Goal: Task Accomplishment & Management: Manage account settings

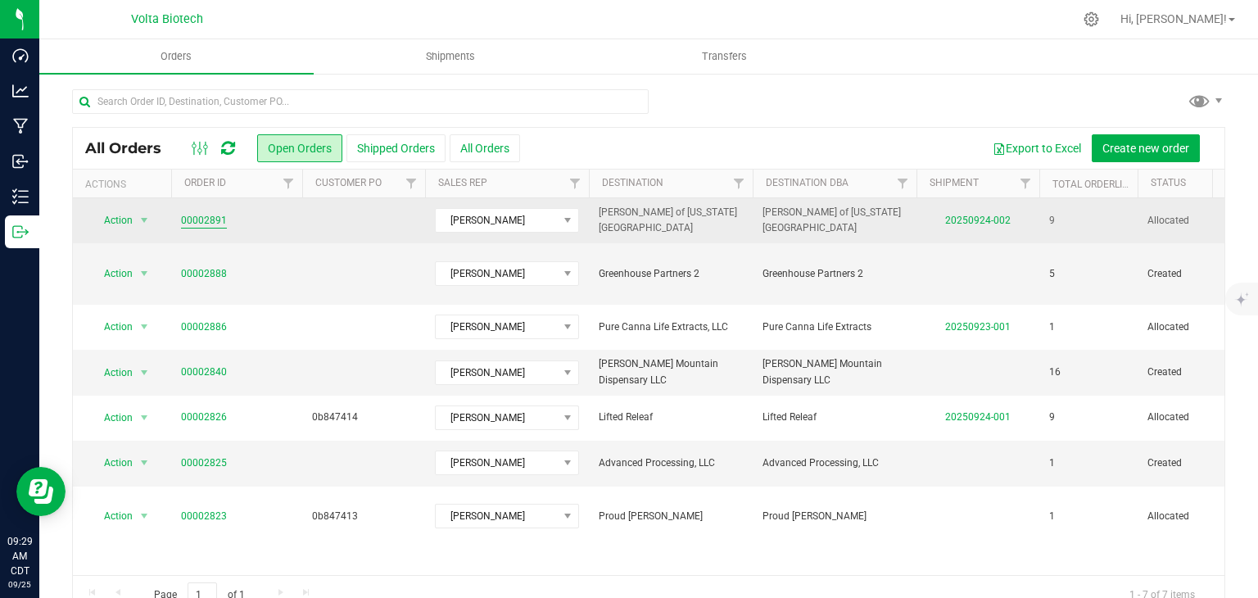
click at [188, 222] on link "00002891" at bounding box center [204, 221] width 46 height 16
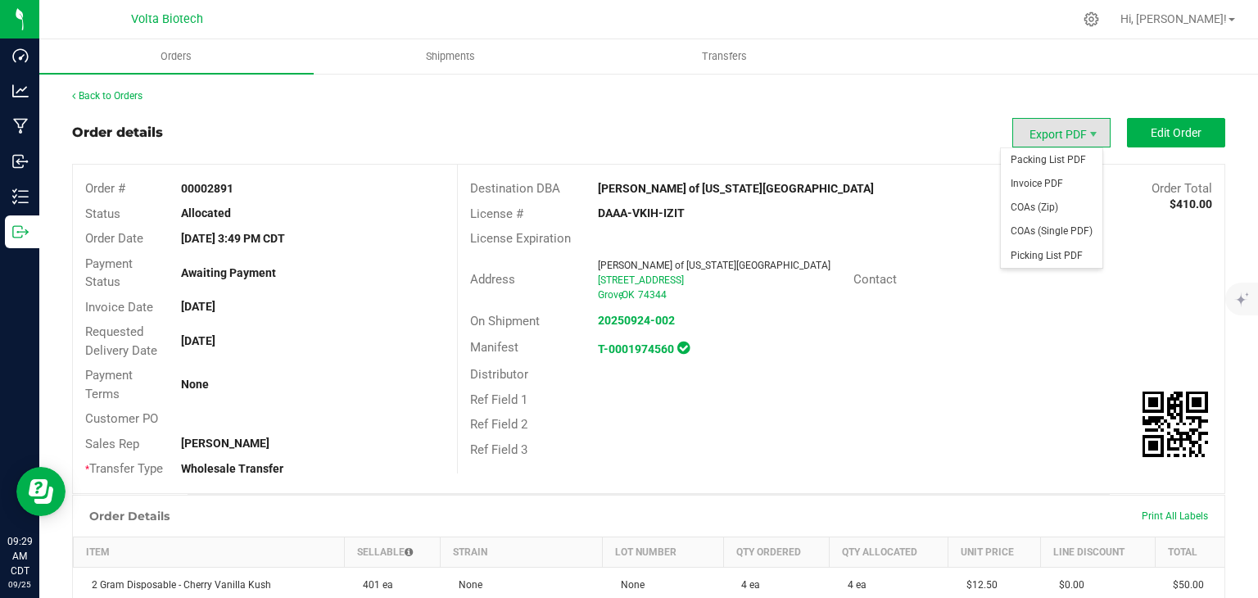
click at [1056, 134] on span "Export PDF" at bounding box center [1061, 132] width 98 height 29
click at [1060, 188] on span "Invoice PDF" at bounding box center [1052, 184] width 102 height 24
click at [1087, 133] on span "Export PDF" at bounding box center [1093, 134] width 13 height 13
click at [1067, 191] on span "Invoice PDF" at bounding box center [1052, 184] width 102 height 24
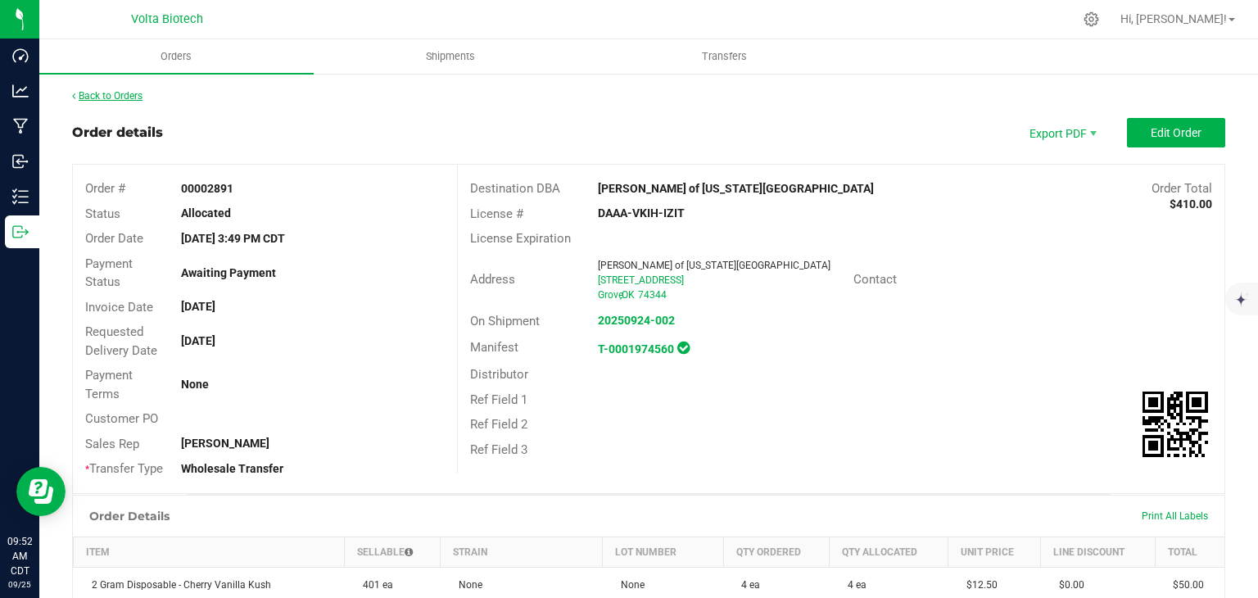
click at [111, 95] on link "Back to Orders" at bounding box center [107, 95] width 70 height 11
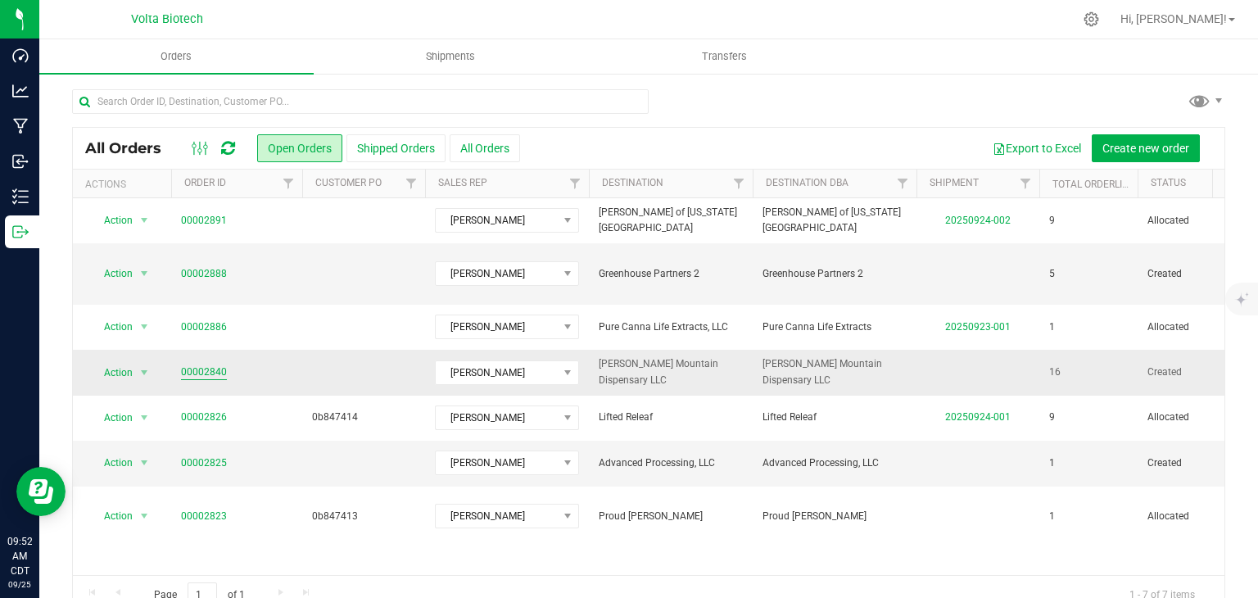
click at [180, 354] on td "00002840" at bounding box center [236, 372] width 131 height 45
click at [209, 364] on link "00002840" at bounding box center [204, 372] width 46 height 16
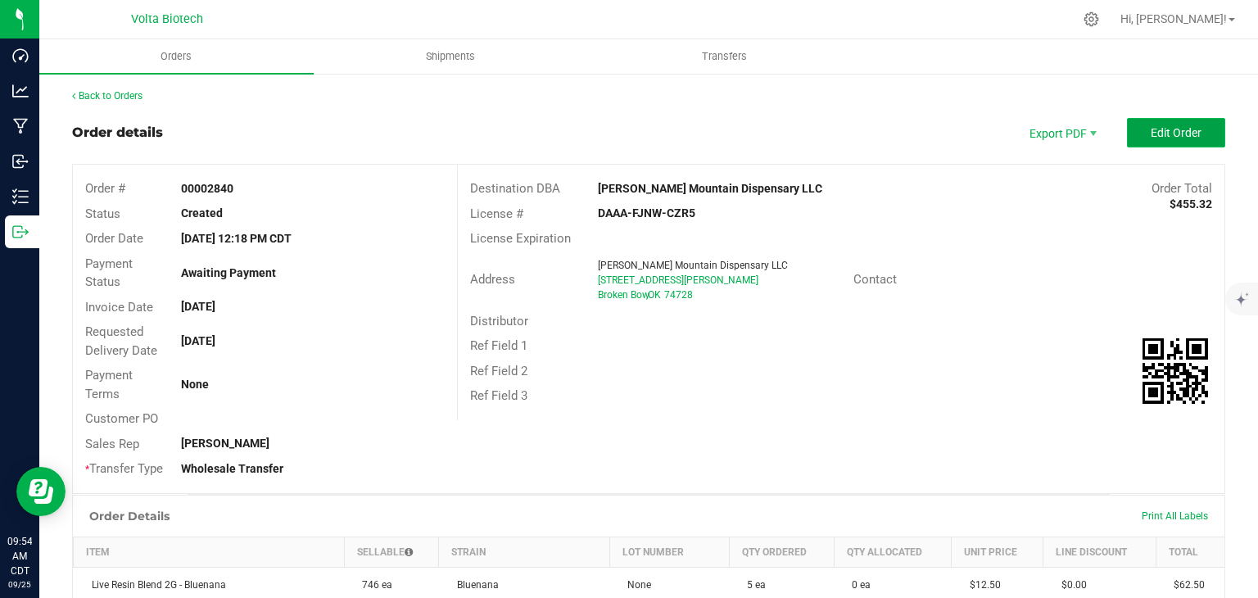
click at [1181, 136] on span "Edit Order" at bounding box center [1176, 132] width 51 height 13
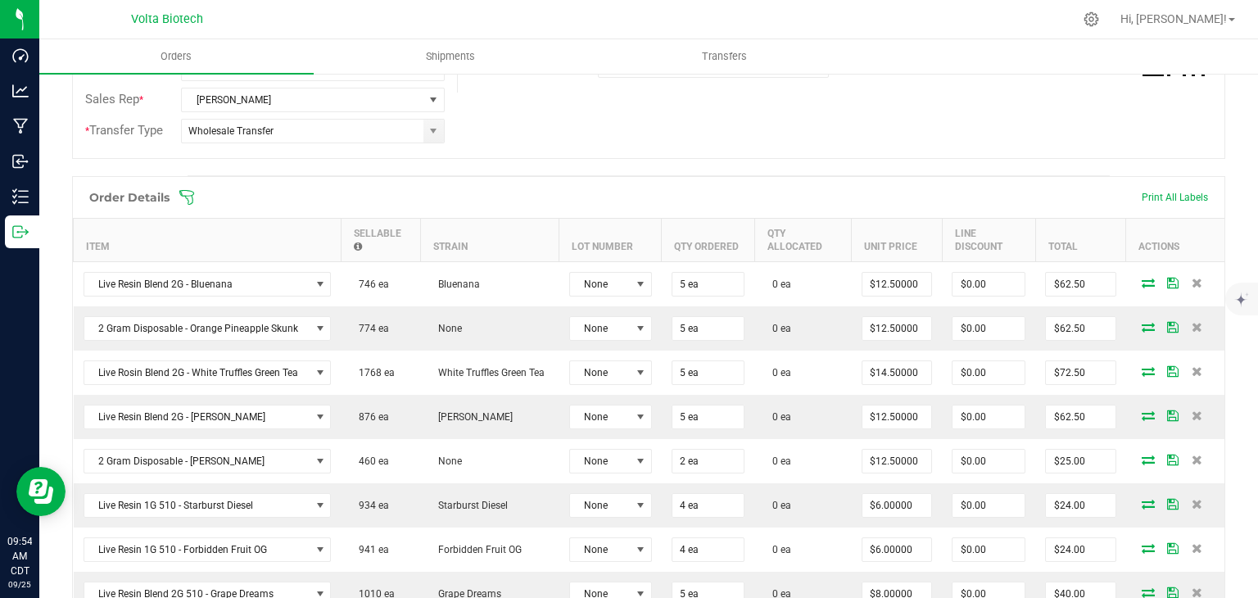
scroll to position [328, 0]
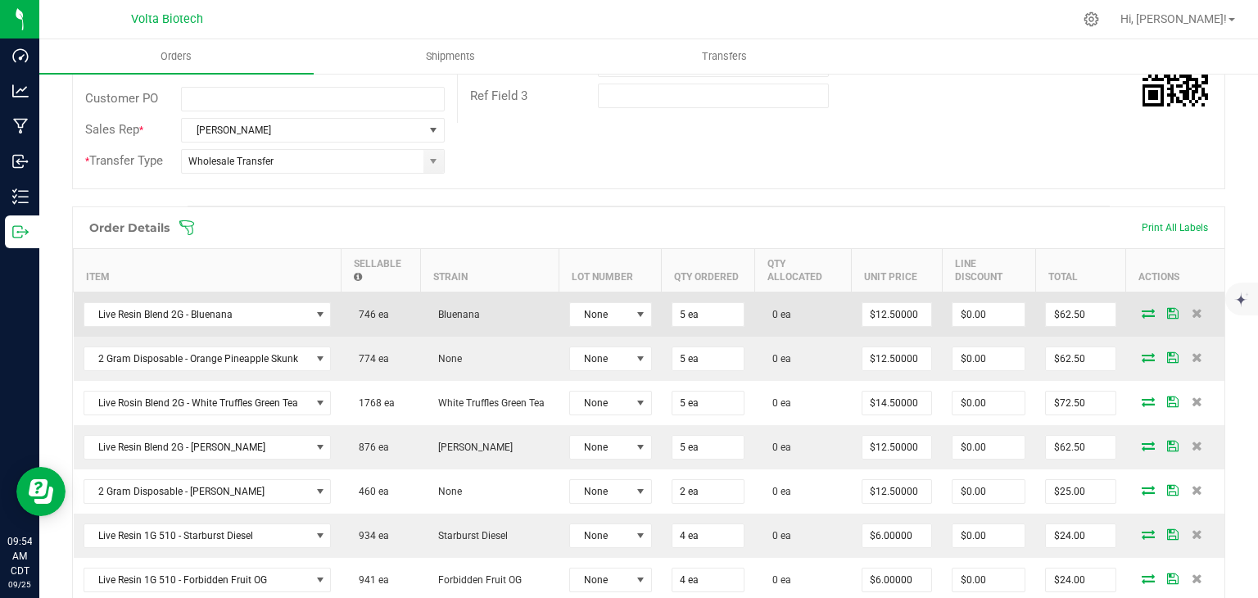
click at [1141, 313] on icon at bounding box center [1147, 313] width 13 height 10
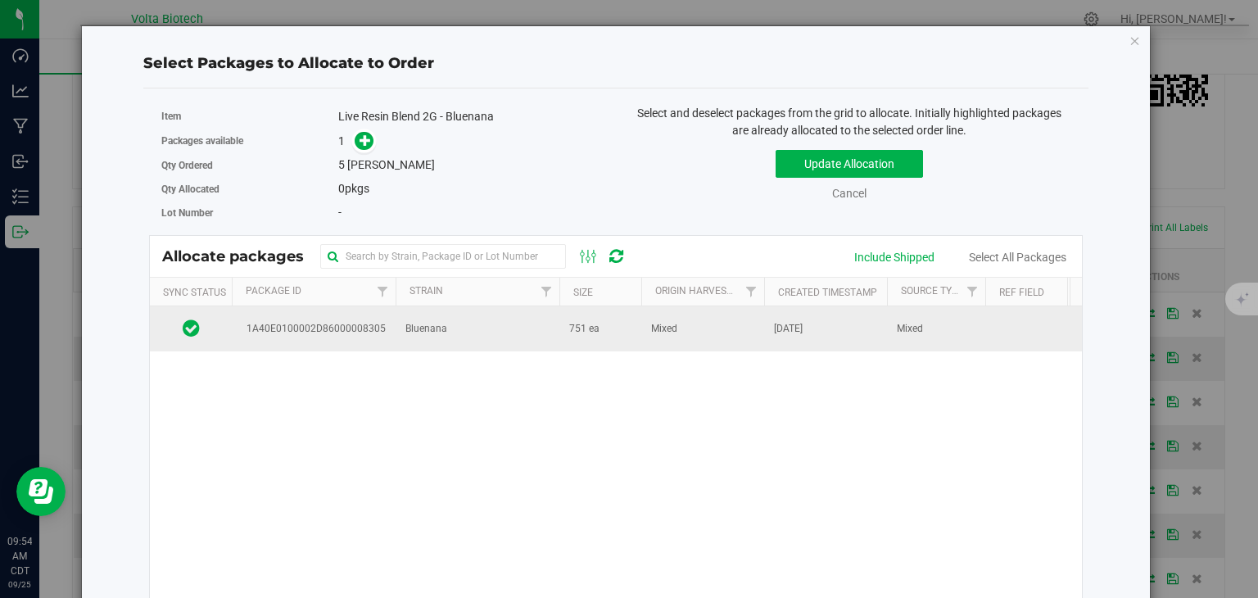
click at [550, 329] on td "Bluenana" at bounding box center [478, 328] width 164 height 44
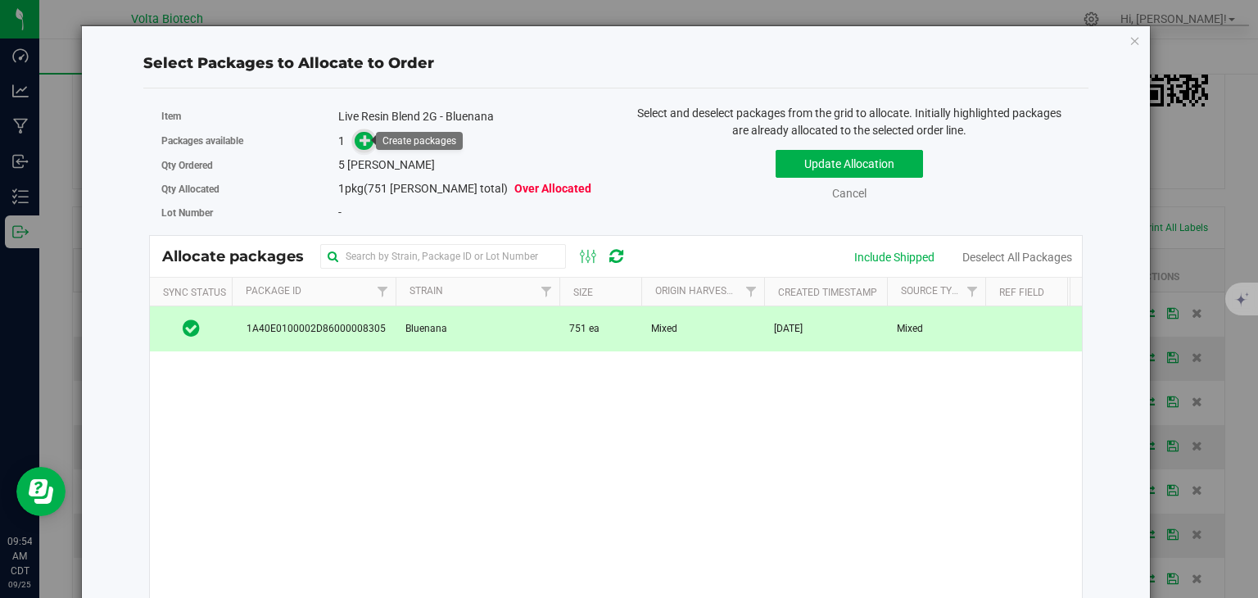
click at [365, 142] on icon at bounding box center [364, 139] width 11 height 11
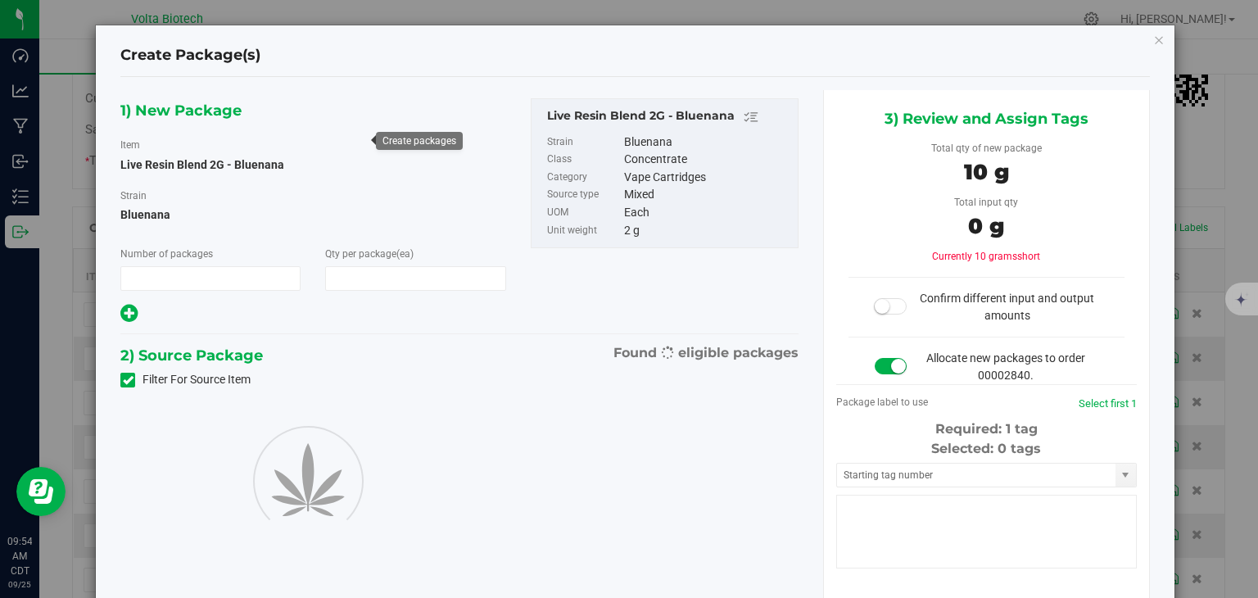
type input "1"
type input "5"
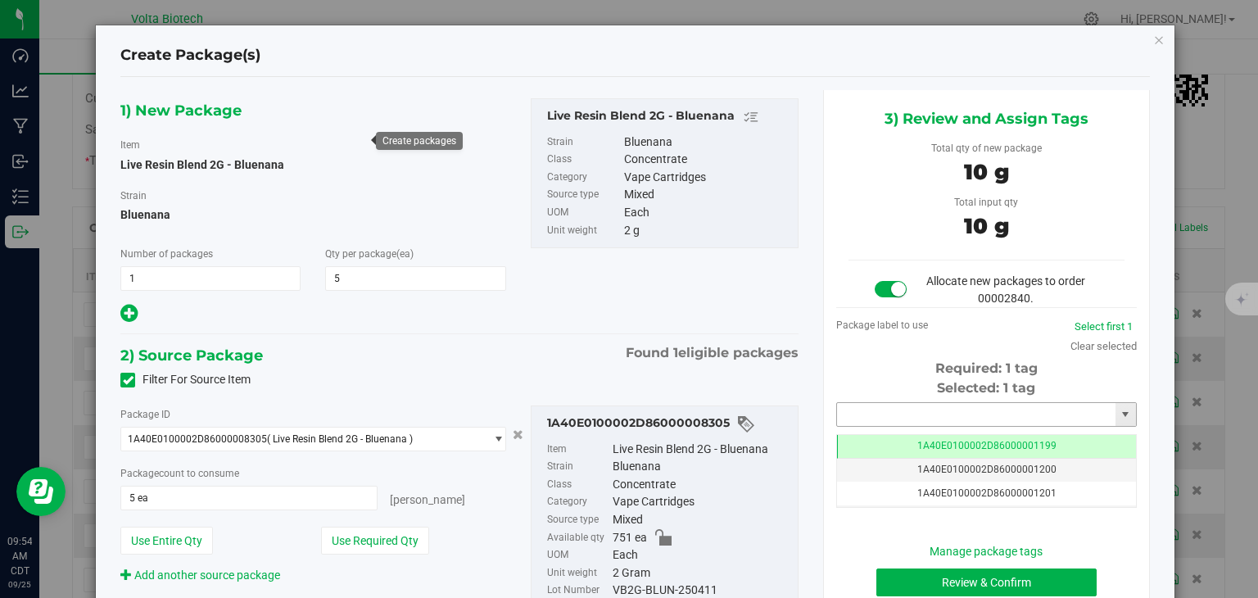
click at [919, 408] on input "text" at bounding box center [976, 414] width 278 height 23
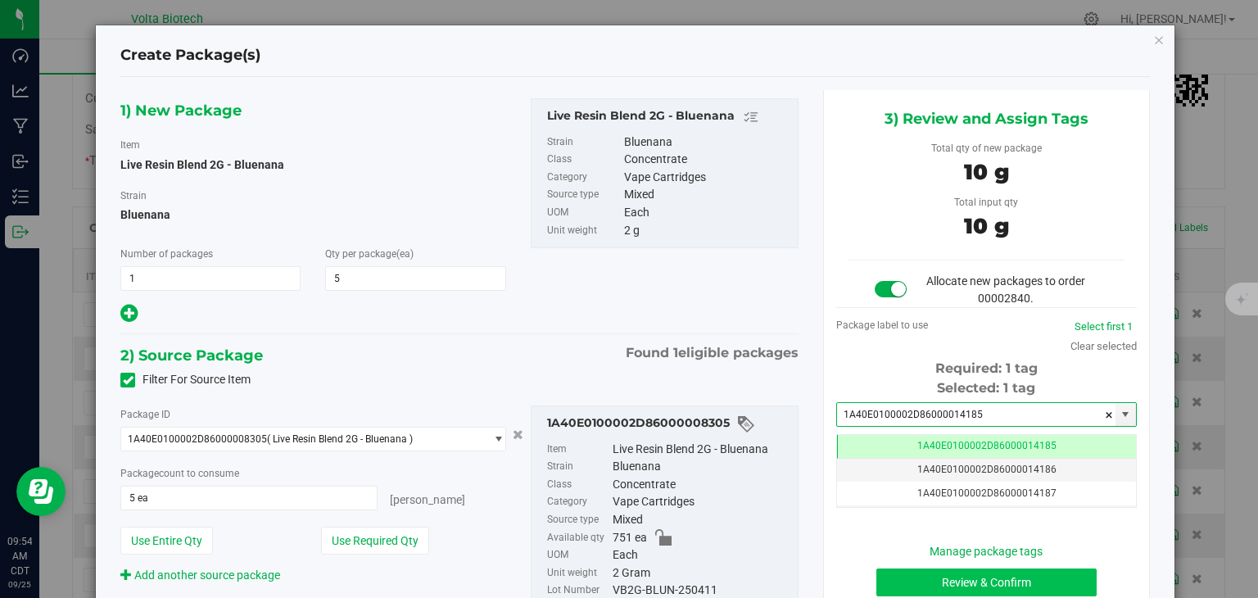
type input "1A40E0100002D86000014185"
click at [1000, 582] on button "Review & Confirm" at bounding box center [986, 582] width 220 height 28
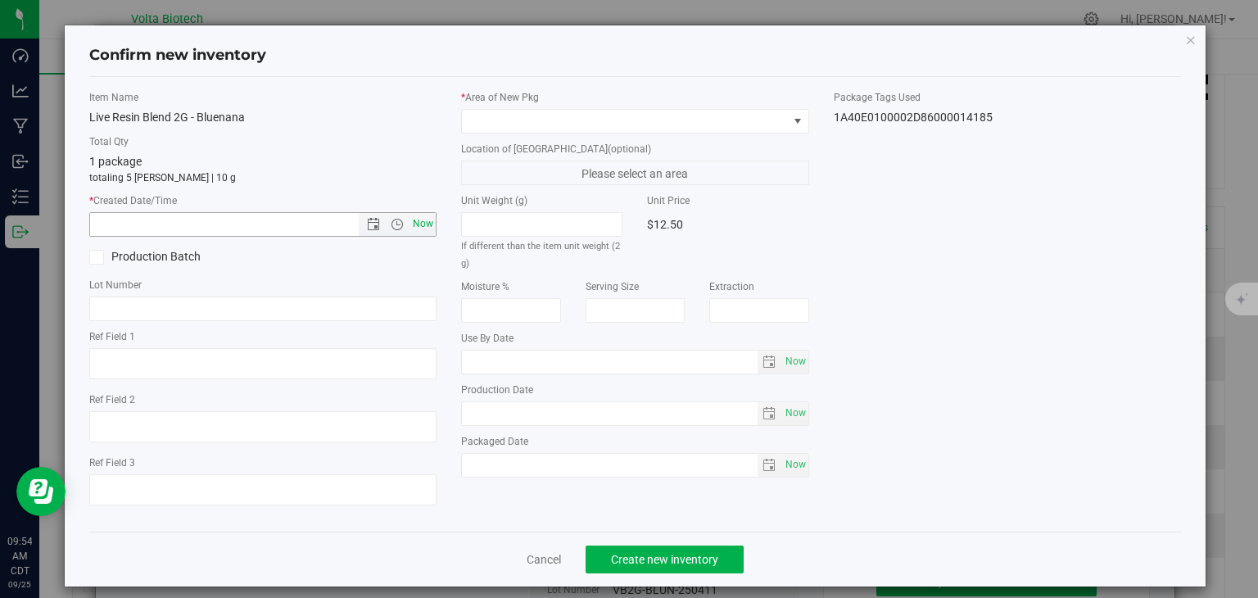
click at [424, 219] on span "Now" at bounding box center [423, 224] width 28 height 24
type input "9/25/2025 9:54 AM"
click at [567, 125] on span at bounding box center [625, 121] width 326 height 23
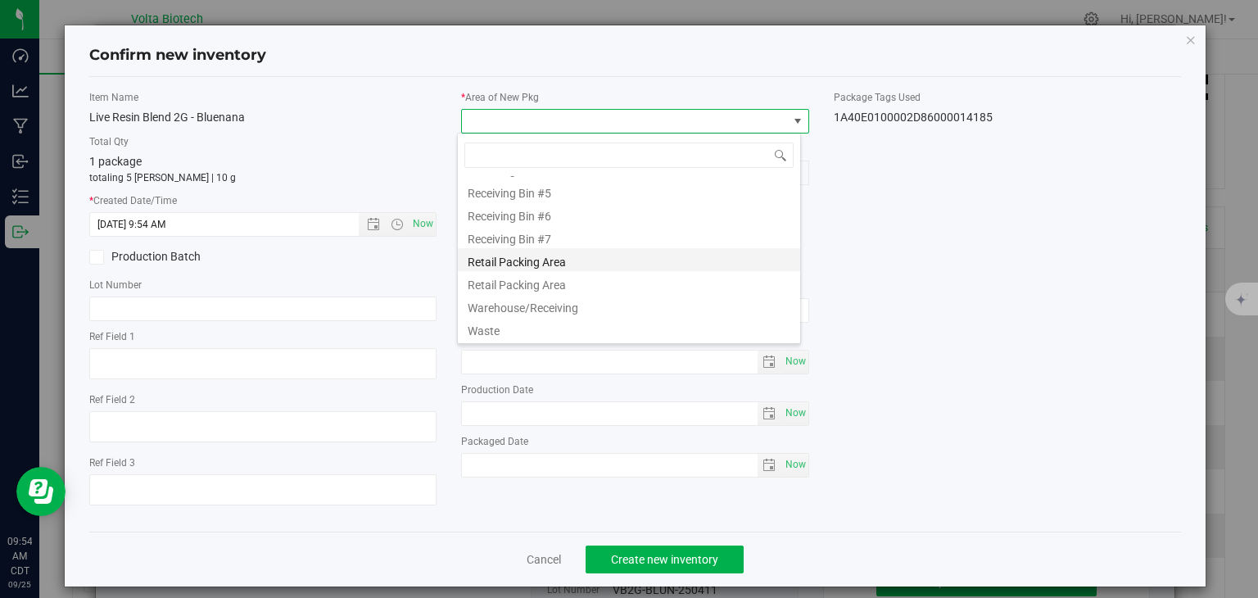
click at [557, 260] on li "Retail Packing Area" at bounding box center [629, 259] width 342 height 23
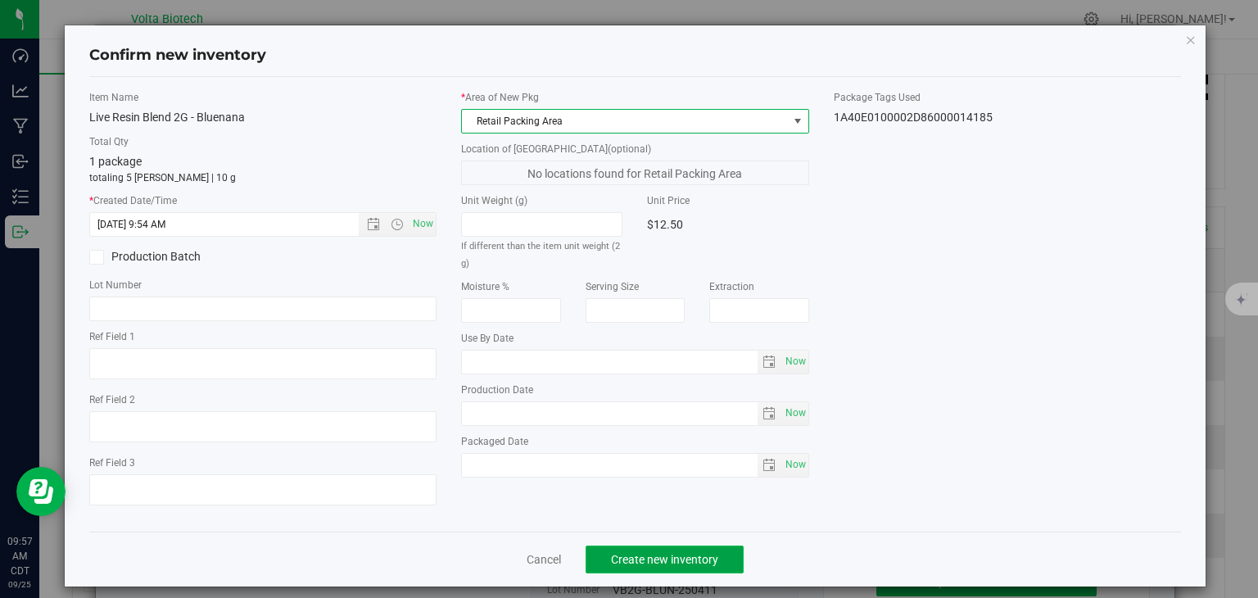
click at [681, 558] on span "Create new inventory" at bounding box center [664, 559] width 107 height 13
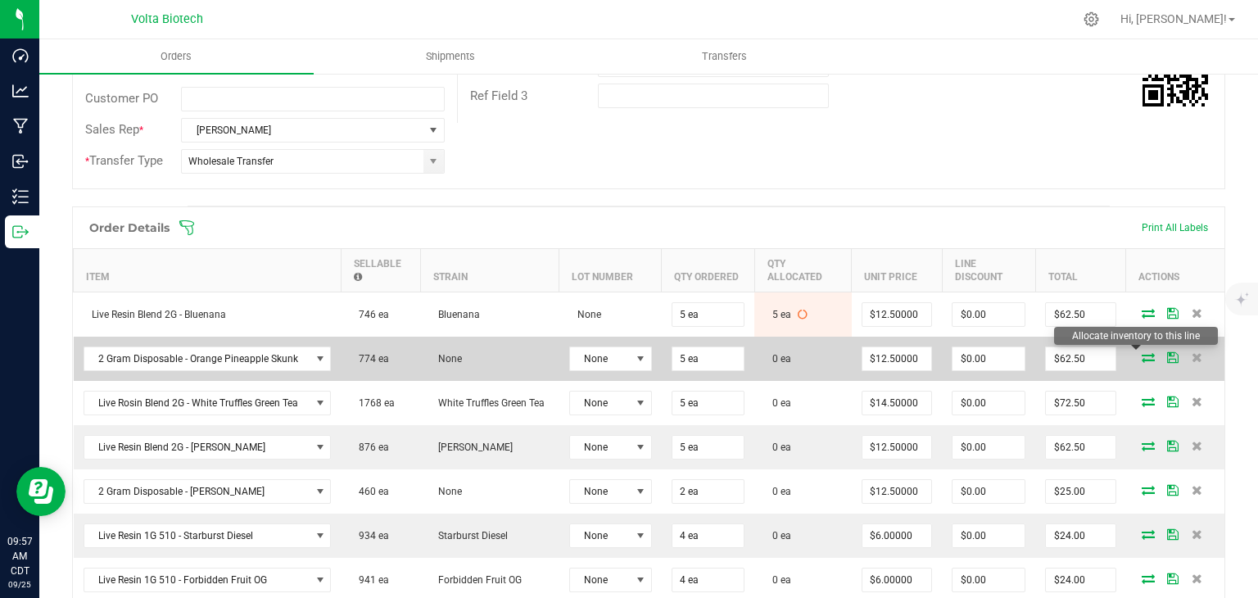
click at [1141, 358] on icon at bounding box center [1147, 357] width 13 height 10
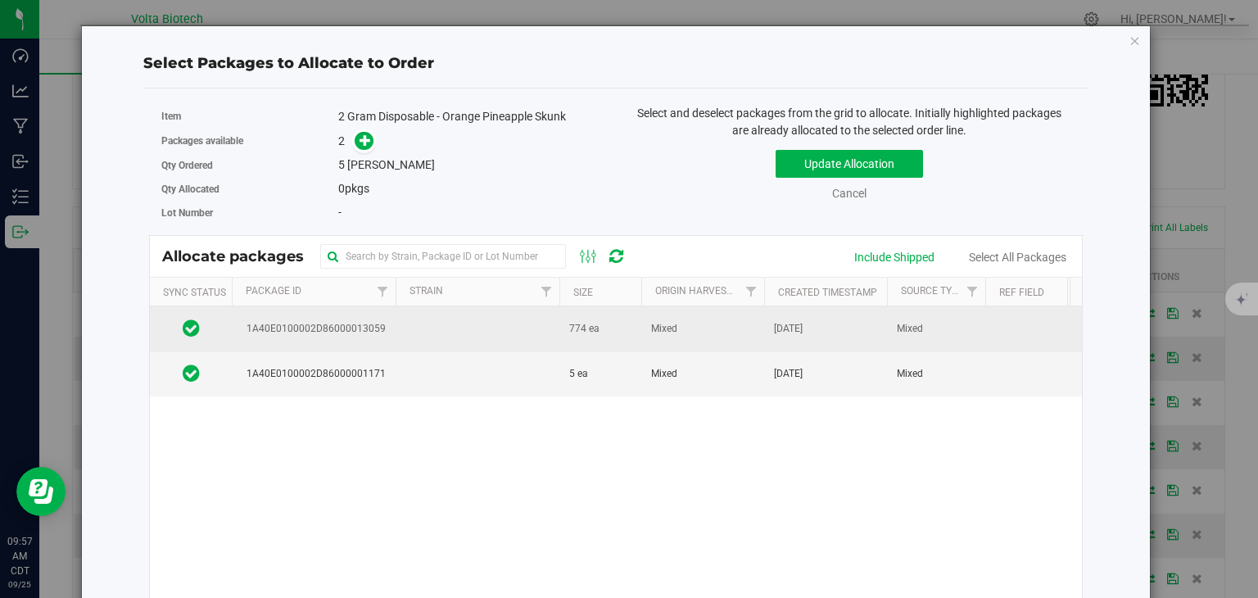
click at [588, 336] on td "774 ea" at bounding box center [600, 328] width 82 height 45
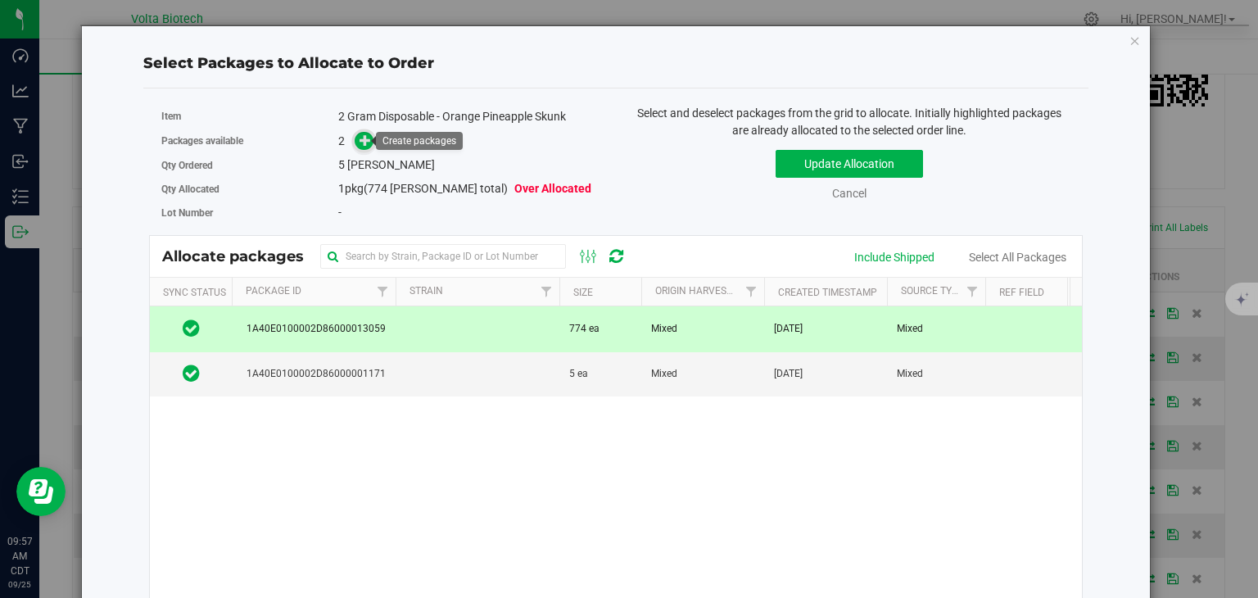
click at [359, 135] on icon at bounding box center [364, 139] width 11 height 11
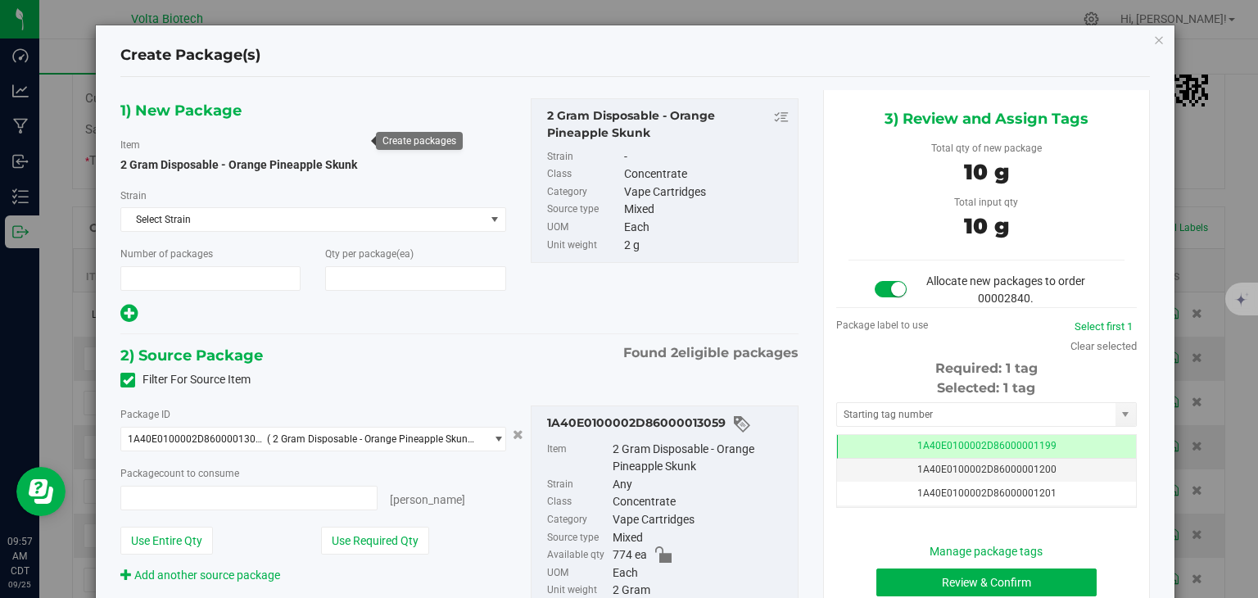
type input "1"
type input "5"
type input "5 ea"
click at [903, 409] on input "text" at bounding box center [976, 414] width 278 height 23
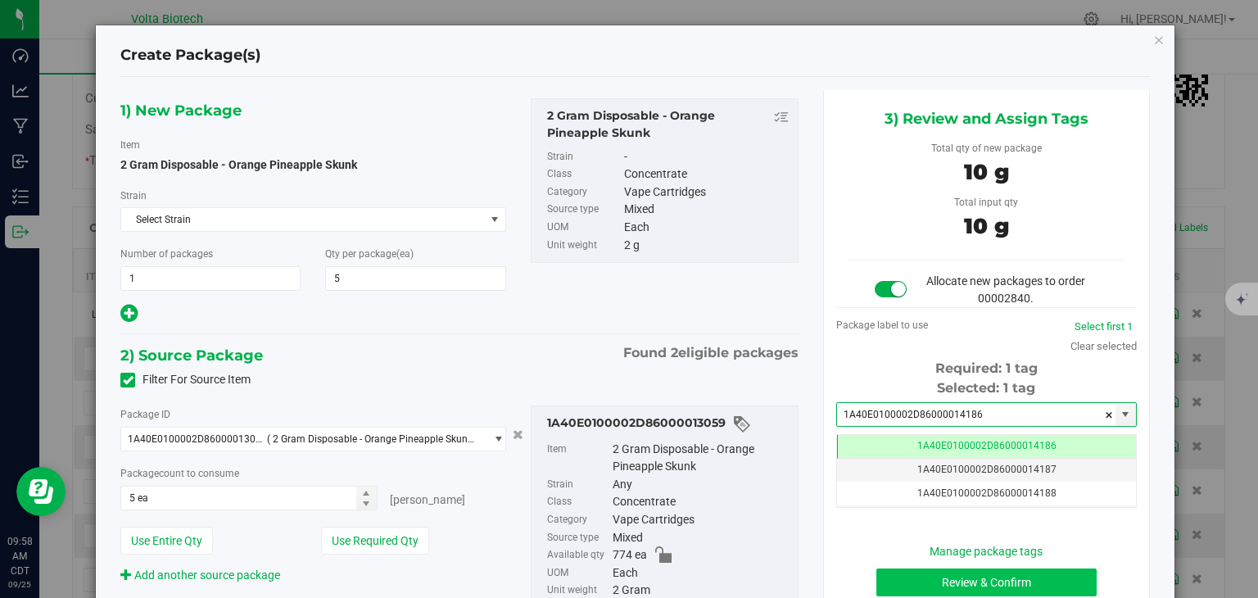
type input "1A40E0100002D86000014186"
click at [1028, 577] on button "Review & Confirm" at bounding box center [986, 582] width 220 height 28
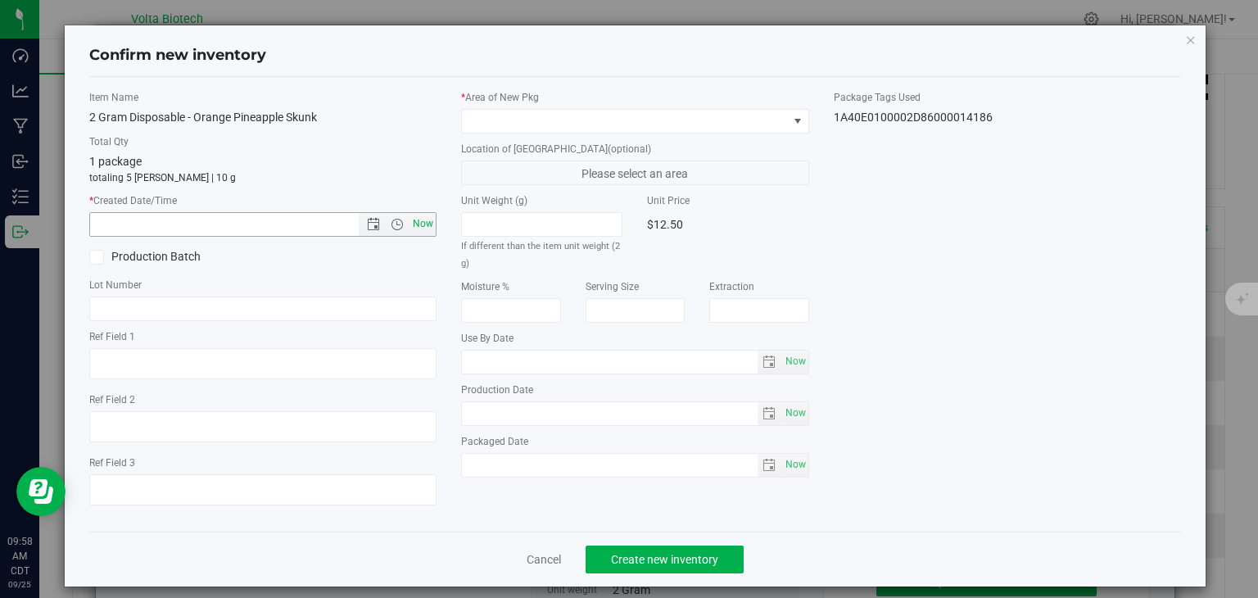
click at [414, 225] on span "Now" at bounding box center [423, 224] width 28 height 24
type input "9/25/2025 9:58 AM"
click at [498, 121] on span at bounding box center [625, 121] width 326 height 23
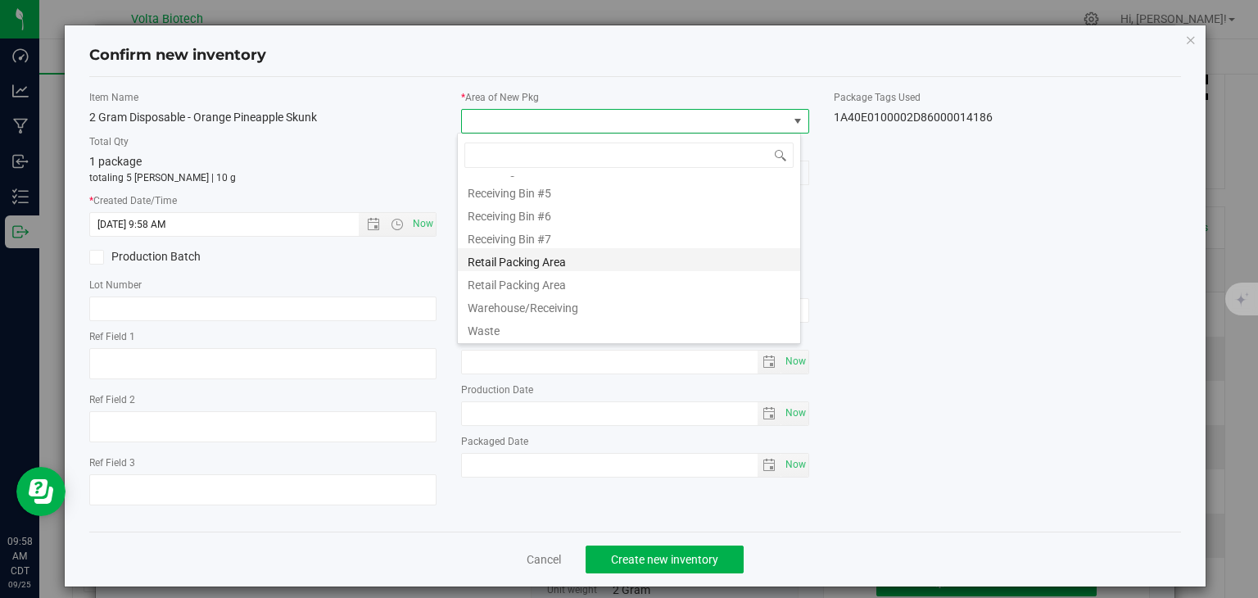
click at [537, 262] on li "Retail Packing Area" at bounding box center [629, 259] width 342 height 23
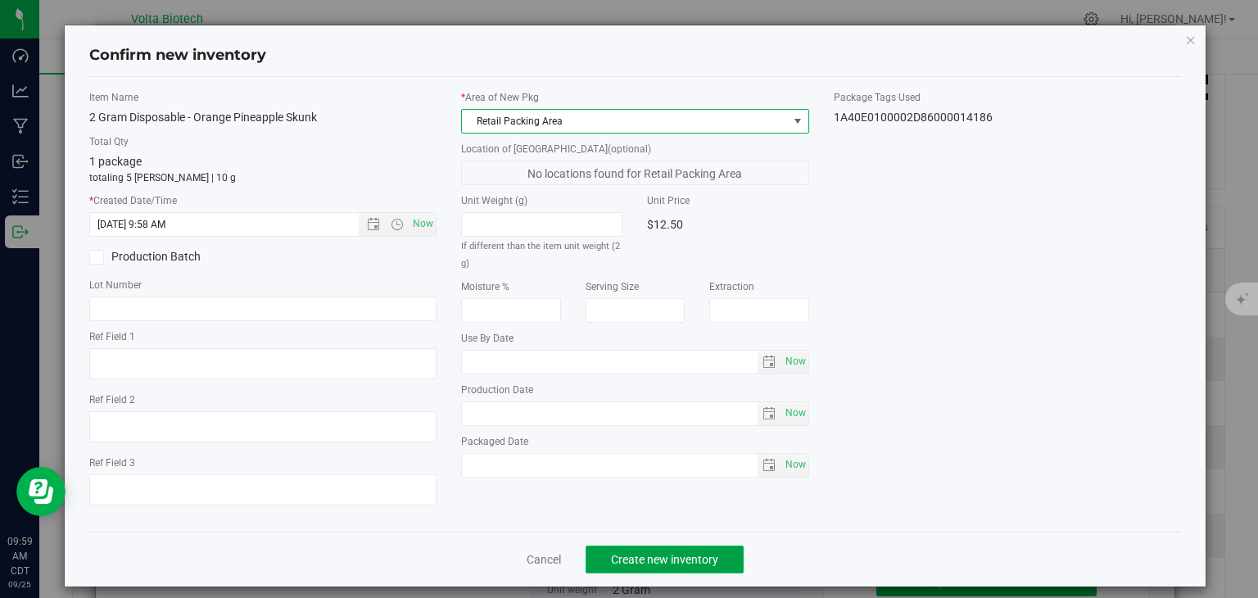
click at [695, 556] on span "Create new inventory" at bounding box center [664, 559] width 107 height 13
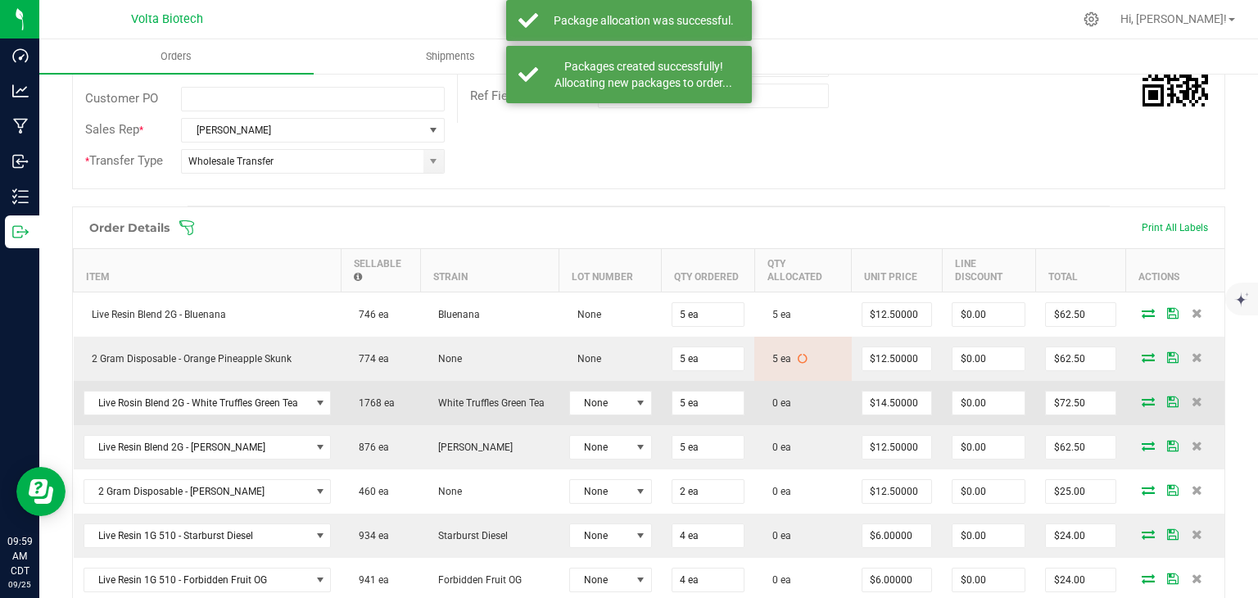
click at [1141, 396] on icon at bounding box center [1147, 401] width 13 height 10
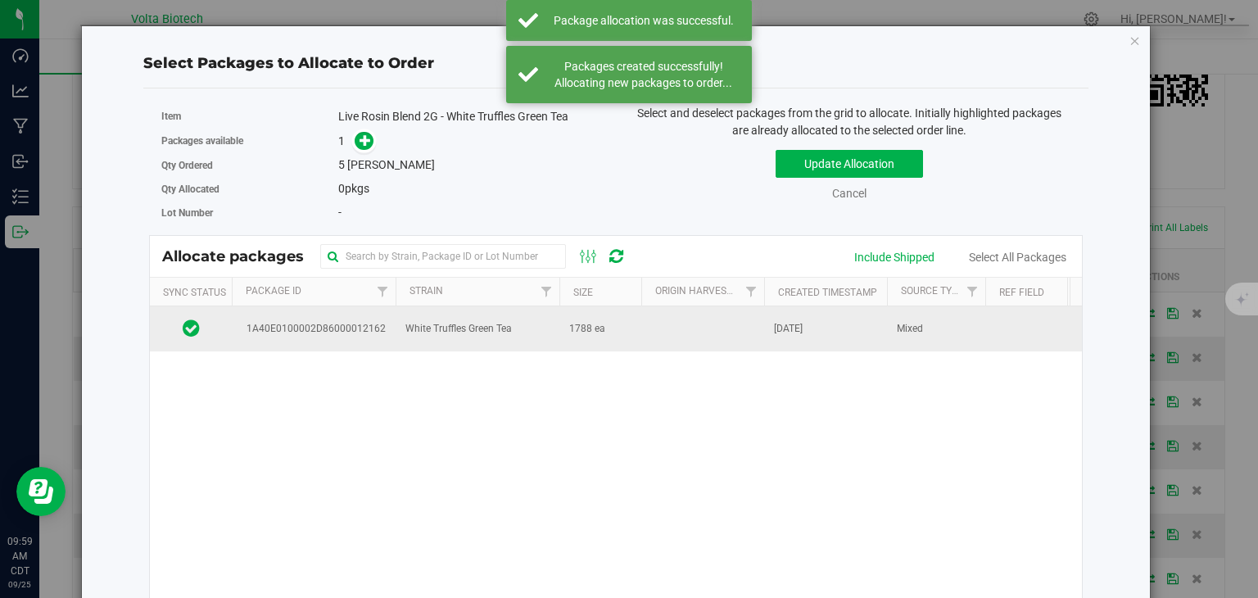
click at [593, 322] on span "1788 ea" at bounding box center [587, 329] width 36 height 16
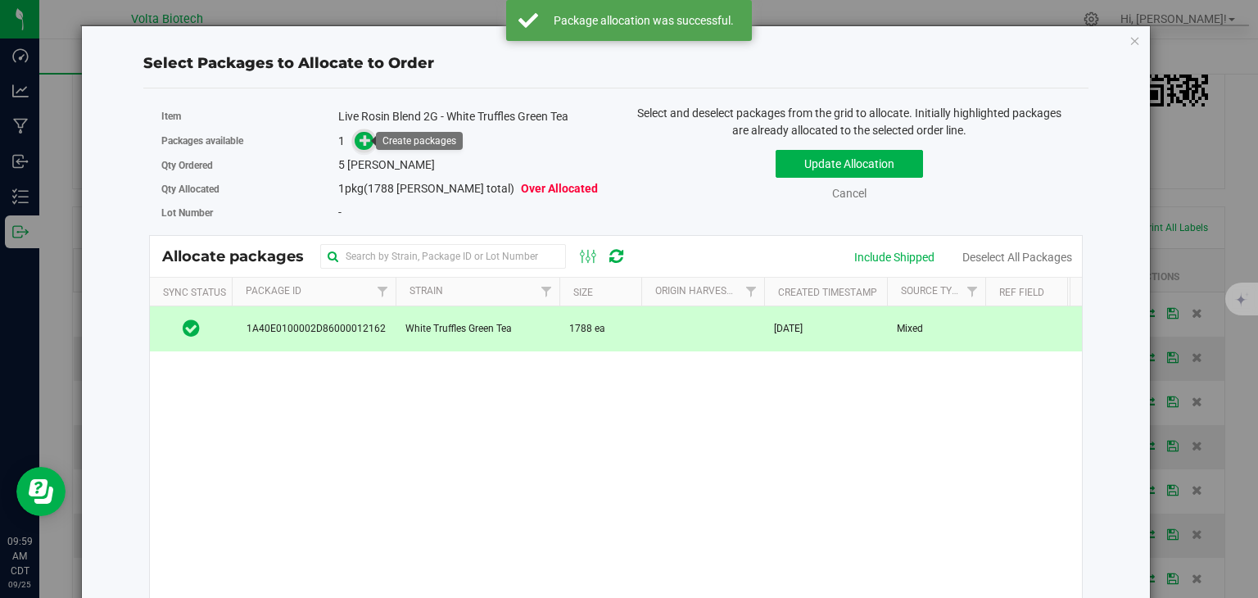
click at [363, 142] on icon at bounding box center [364, 139] width 11 height 11
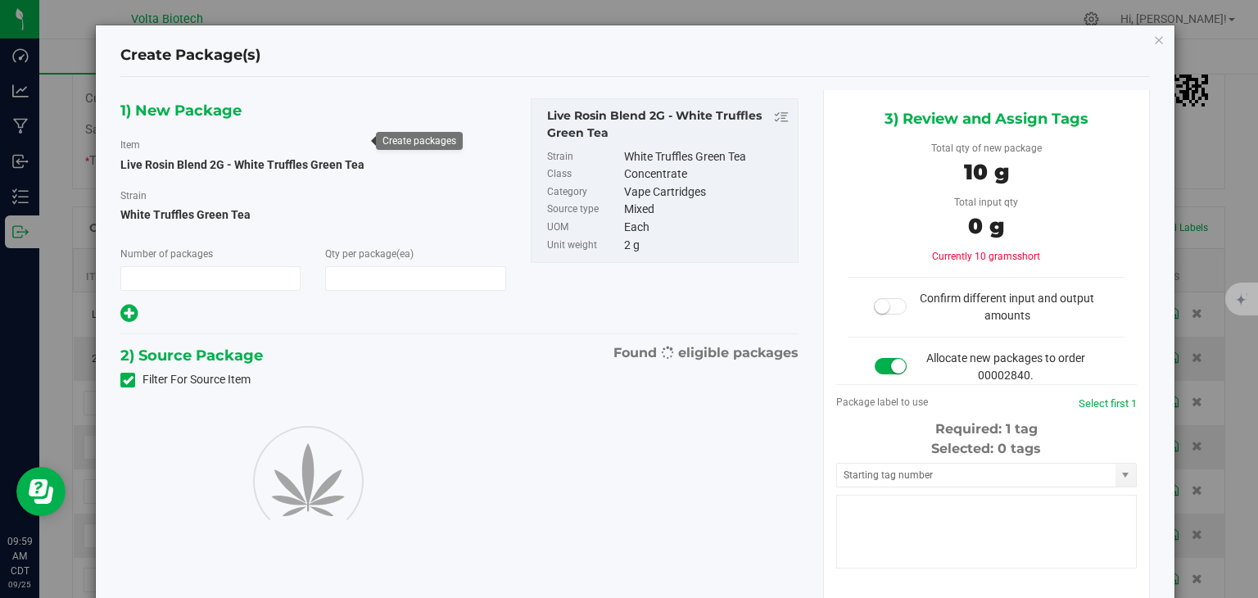
type input "1"
type input "5"
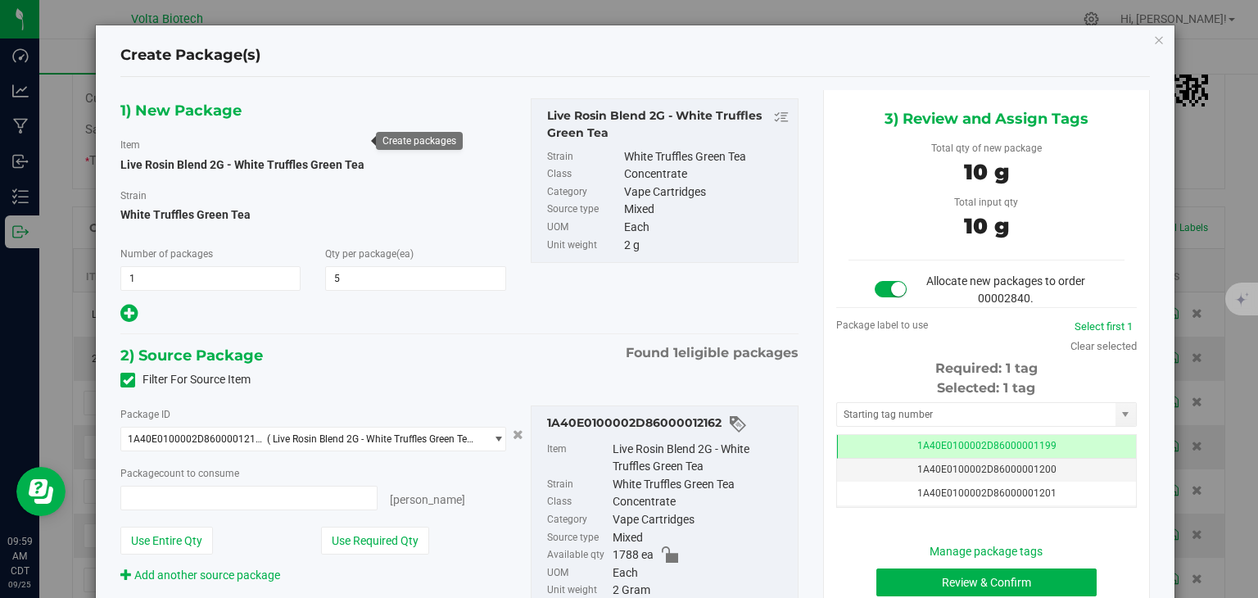
type input "5 ea"
click at [1060, 411] on input "text" at bounding box center [976, 414] width 278 height 23
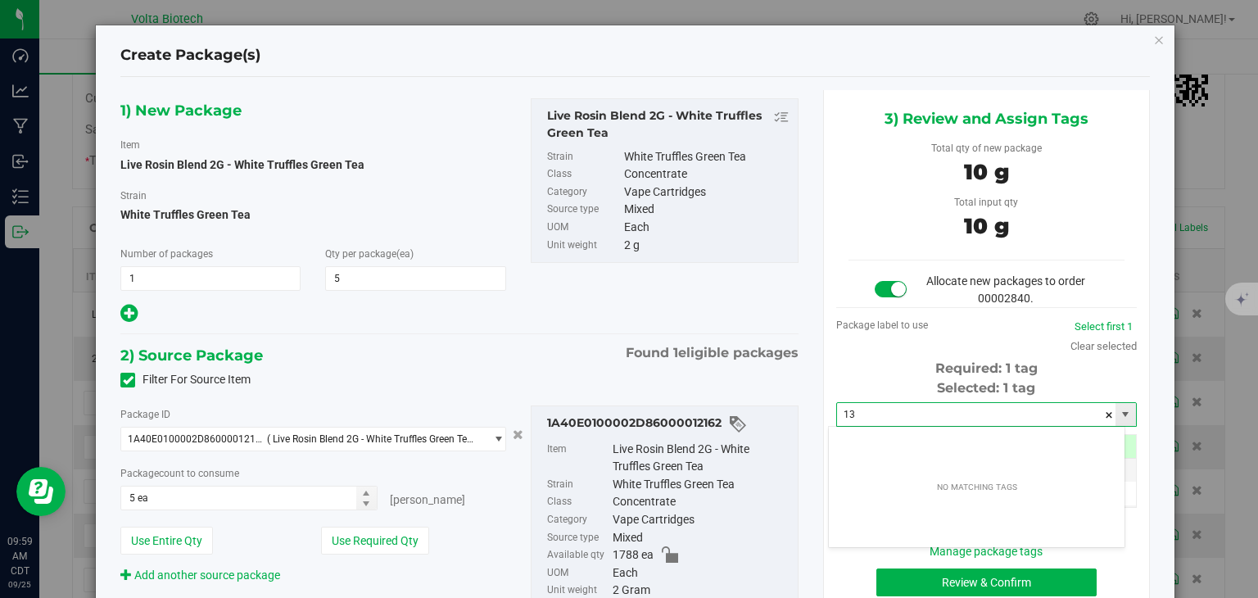
type input "1"
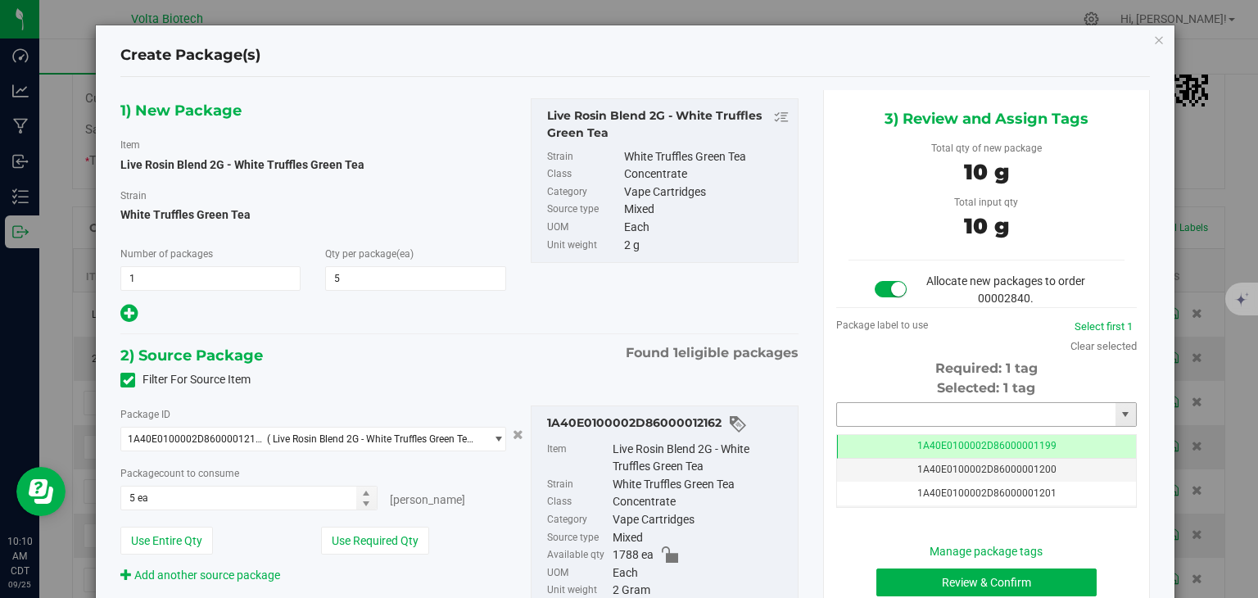
click at [927, 417] on input "text" at bounding box center [976, 414] width 278 height 23
type input "1A40E0100002D86000014187"
click at [998, 582] on button "Review & Confirm" at bounding box center [986, 582] width 220 height 28
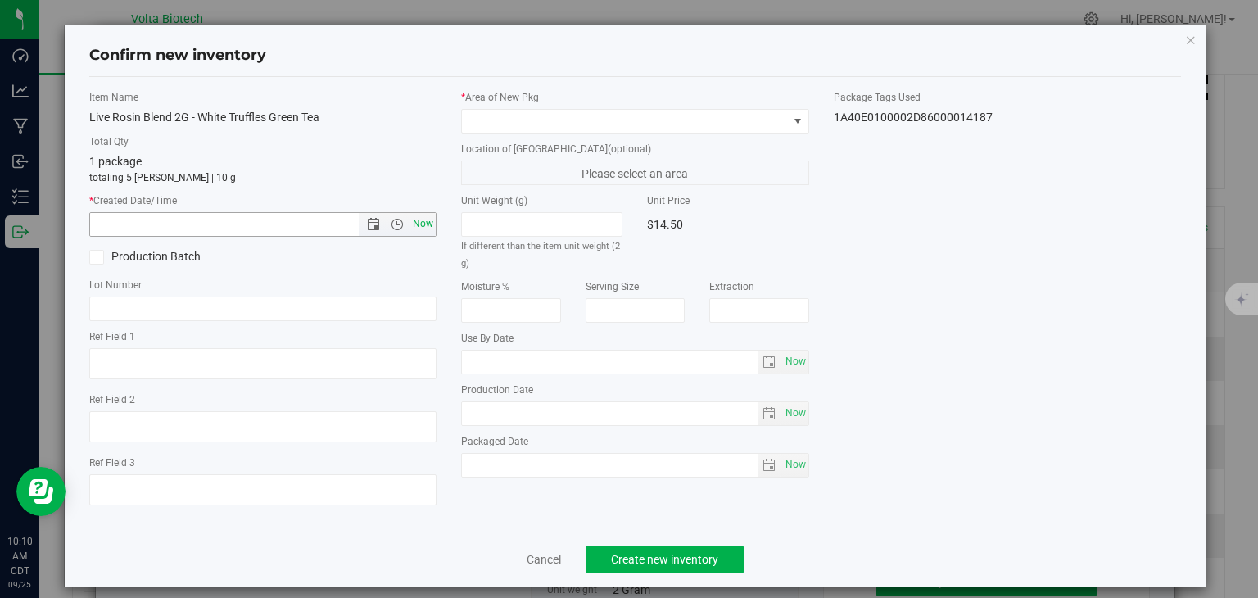
click at [422, 215] on span "Now" at bounding box center [423, 224] width 28 height 24
type input "9/25/2025 10:10 AM"
click at [518, 115] on span at bounding box center [625, 121] width 326 height 23
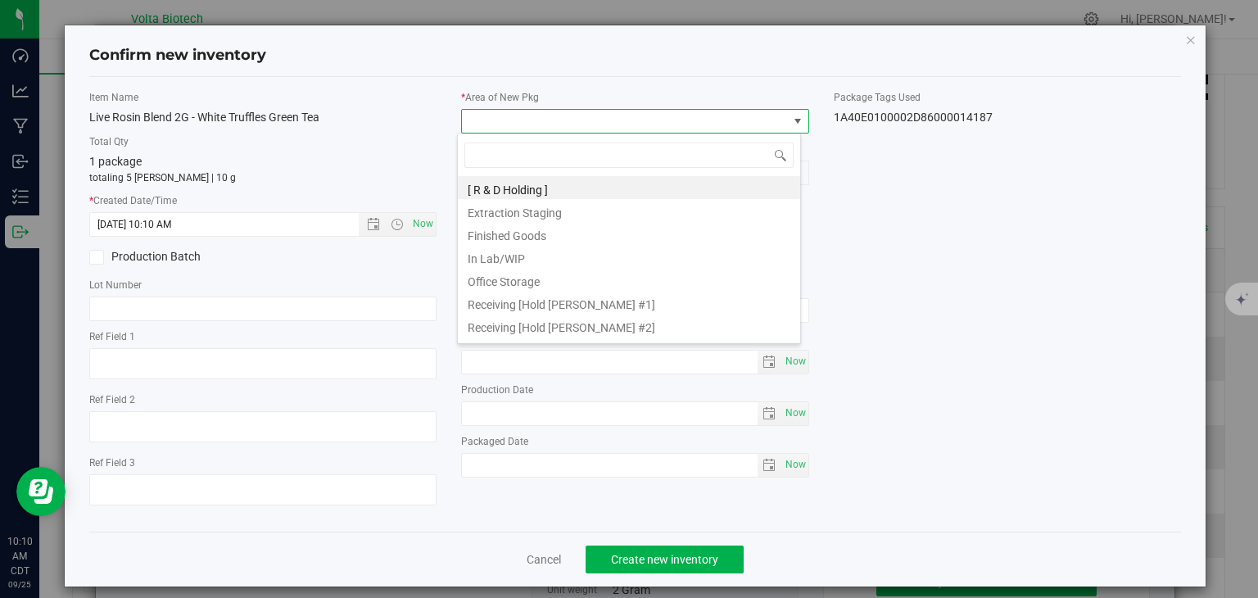
scroll to position [341, 0]
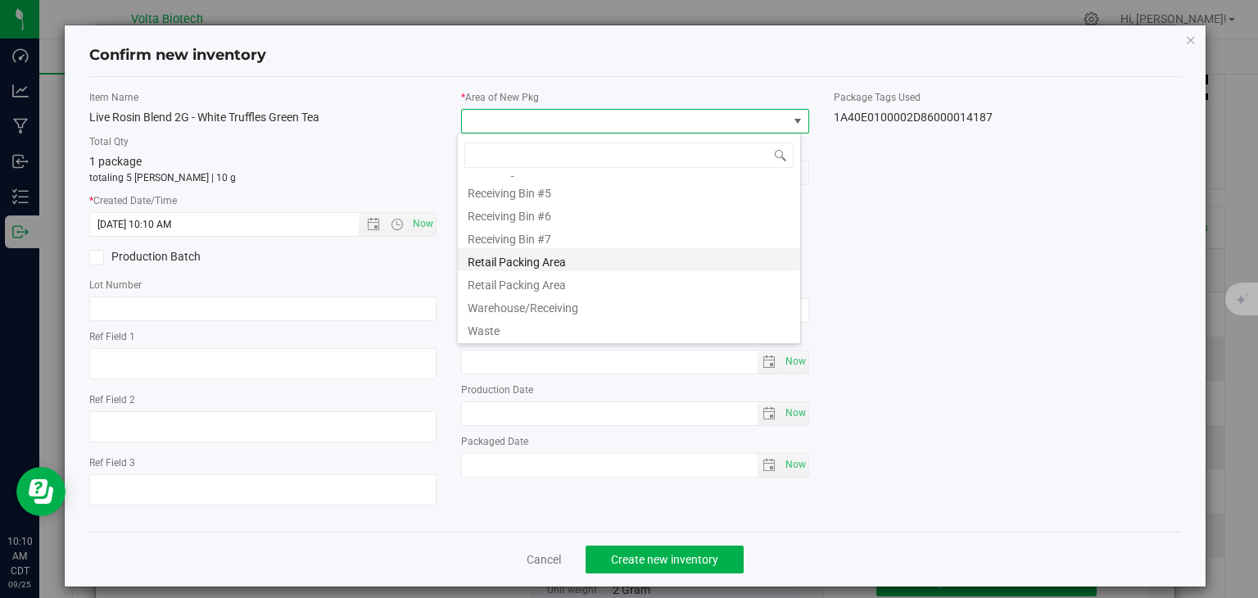
click at [550, 259] on li "Retail Packing Area" at bounding box center [629, 259] width 342 height 23
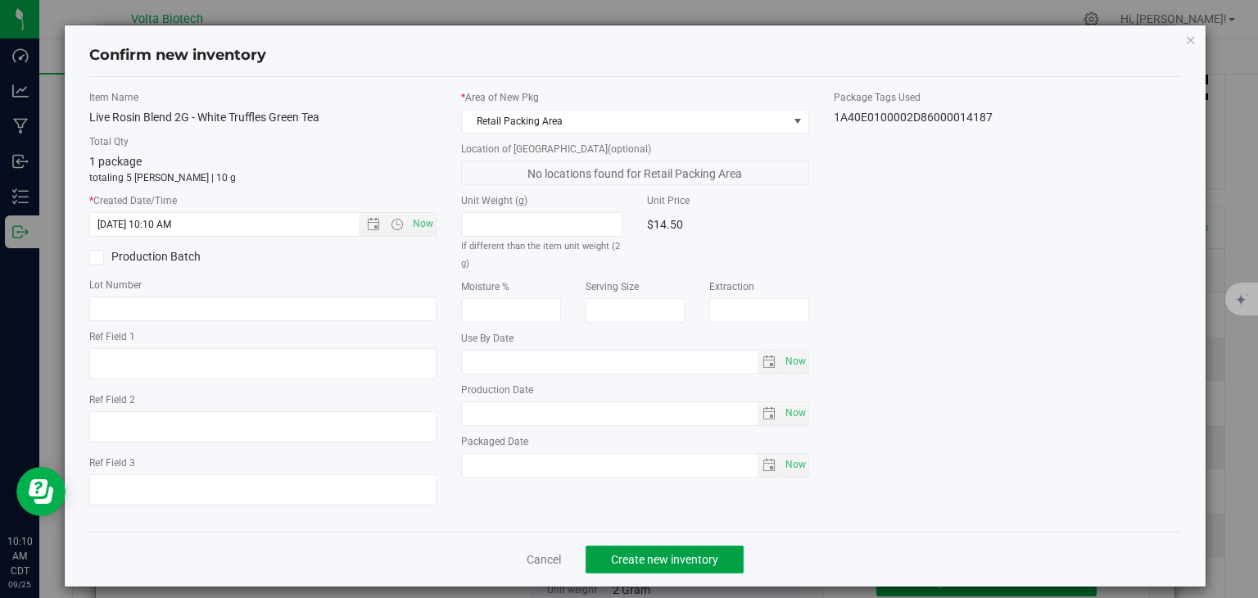
click at [683, 554] on span "Create new inventory" at bounding box center [664, 559] width 107 height 13
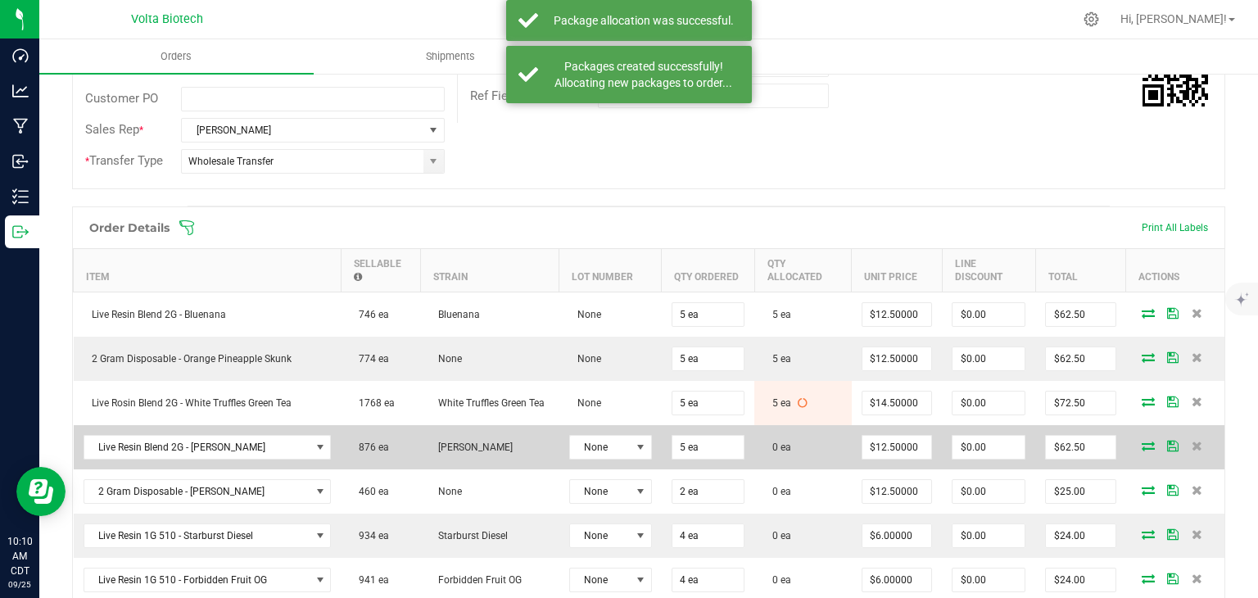
click at [1141, 446] on icon at bounding box center [1147, 446] width 13 height 10
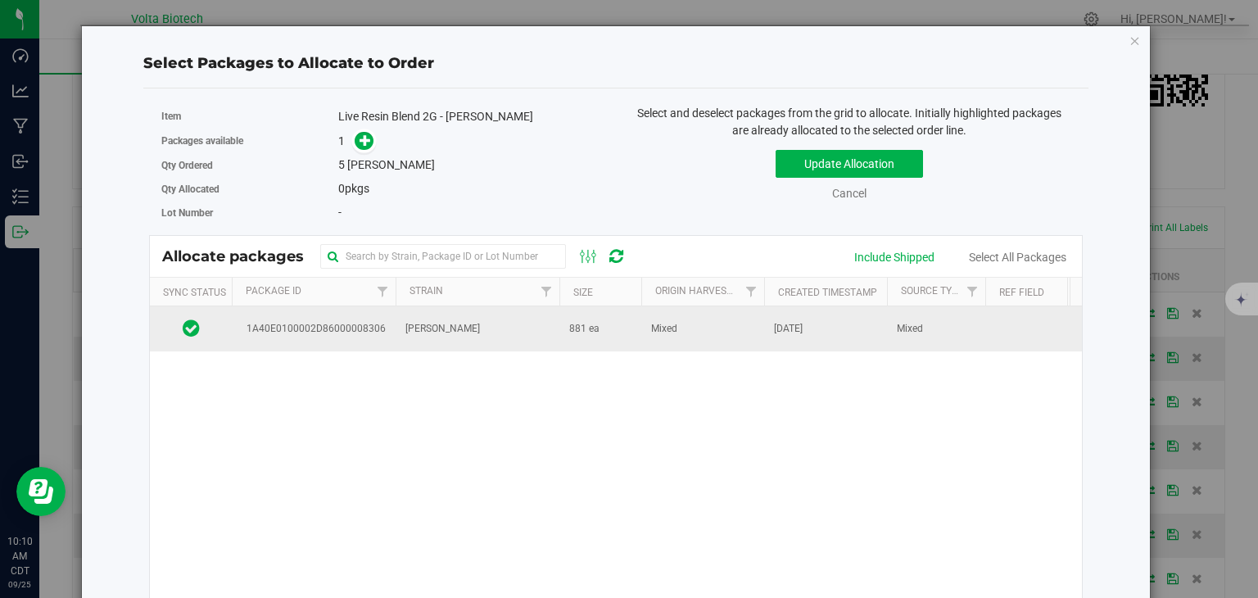
click at [531, 328] on td "[PERSON_NAME]" at bounding box center [478, 328] width 164 height 44
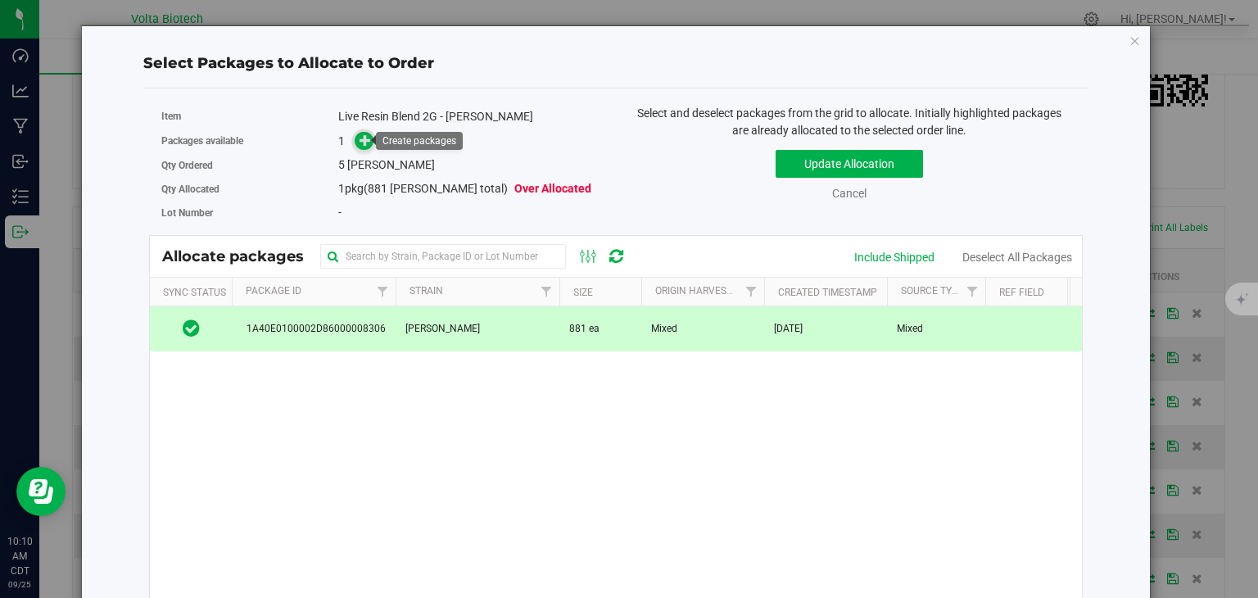
click at [367, 140] on icon at bounding box center [364, 139] width 11 height 11
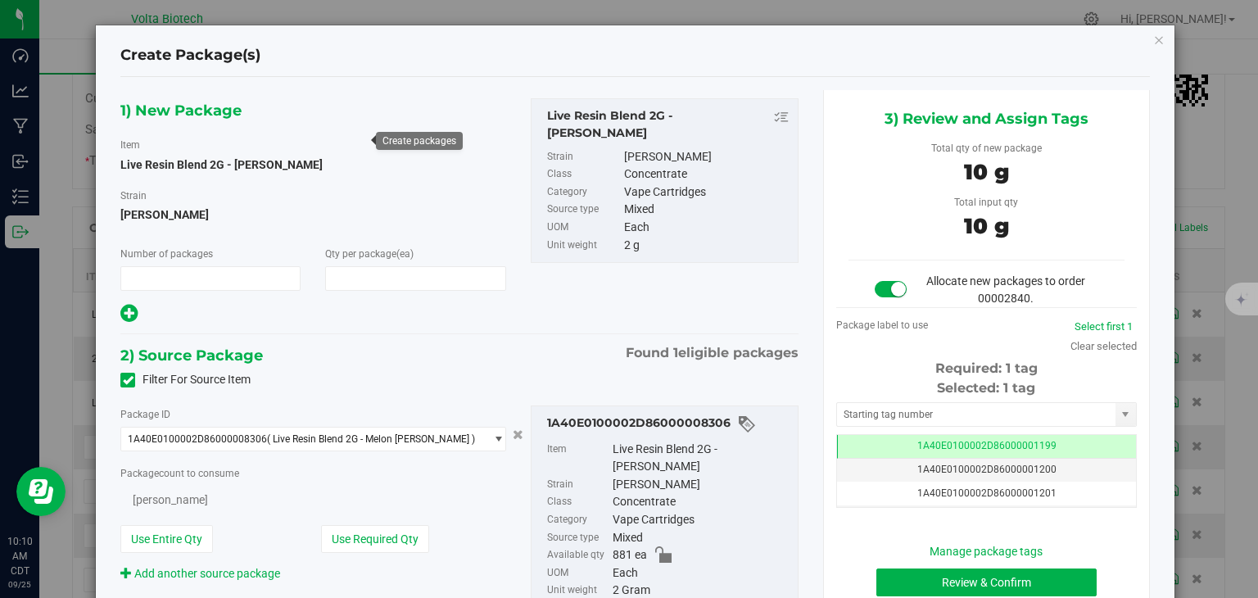
type input "1"
type input "5"
click at [879, 422] on input "text" at bounding box center [976, 414] width 278 height 23
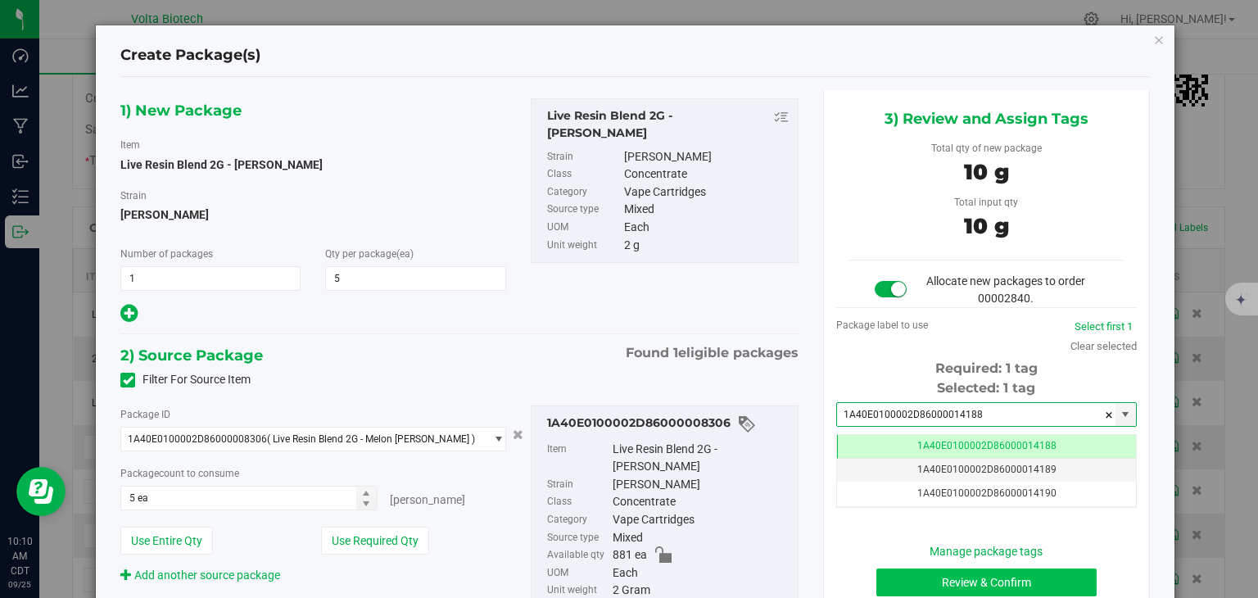
type input "1A40E0100002D86000014188"
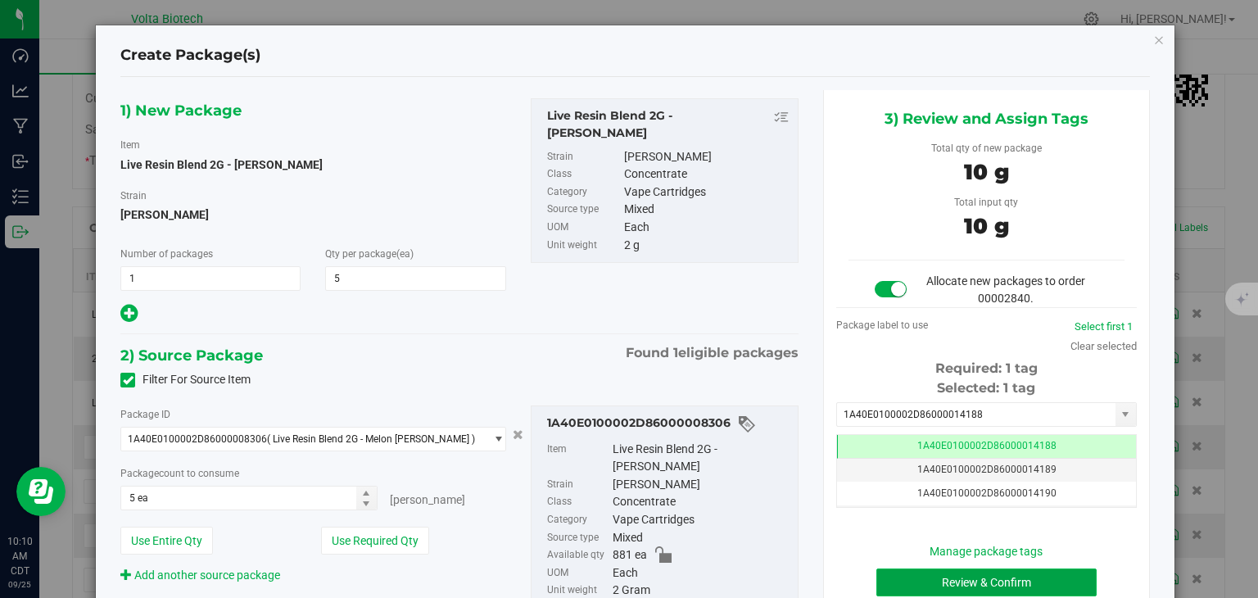
click at [973, 581] on button "Review & Confirm" at bounding box center [986, 582] width 220 height 28
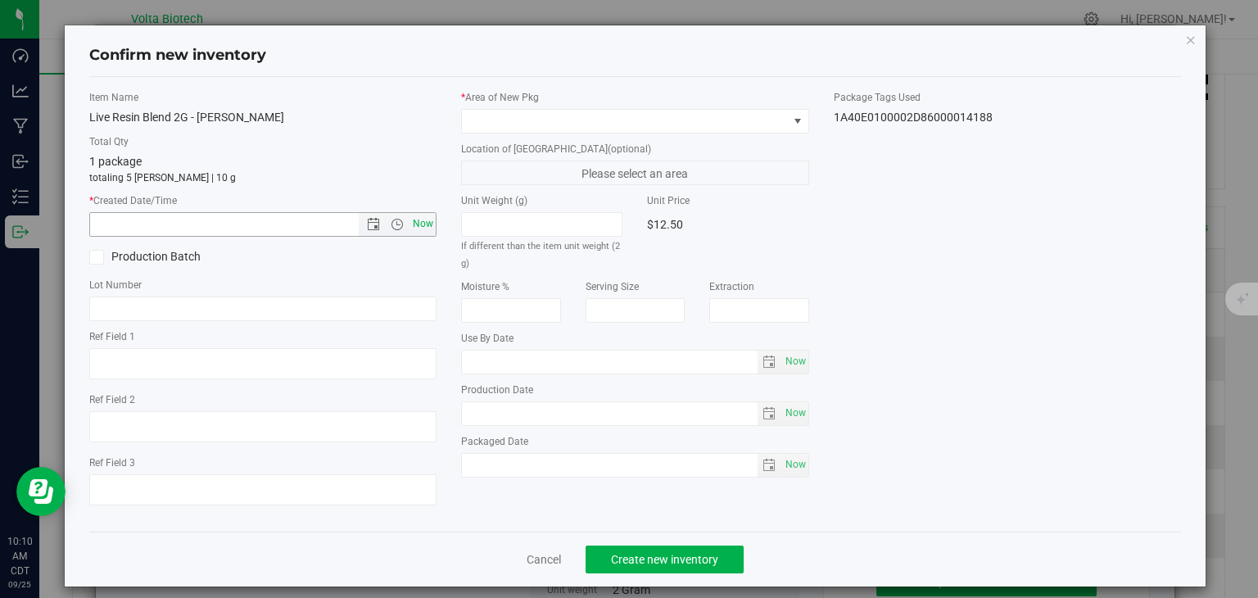
click at [428, 215] on span "Now" at bounding box center [423, 224] width 28 height 24
type input "9/25/2025 10:10 AM"
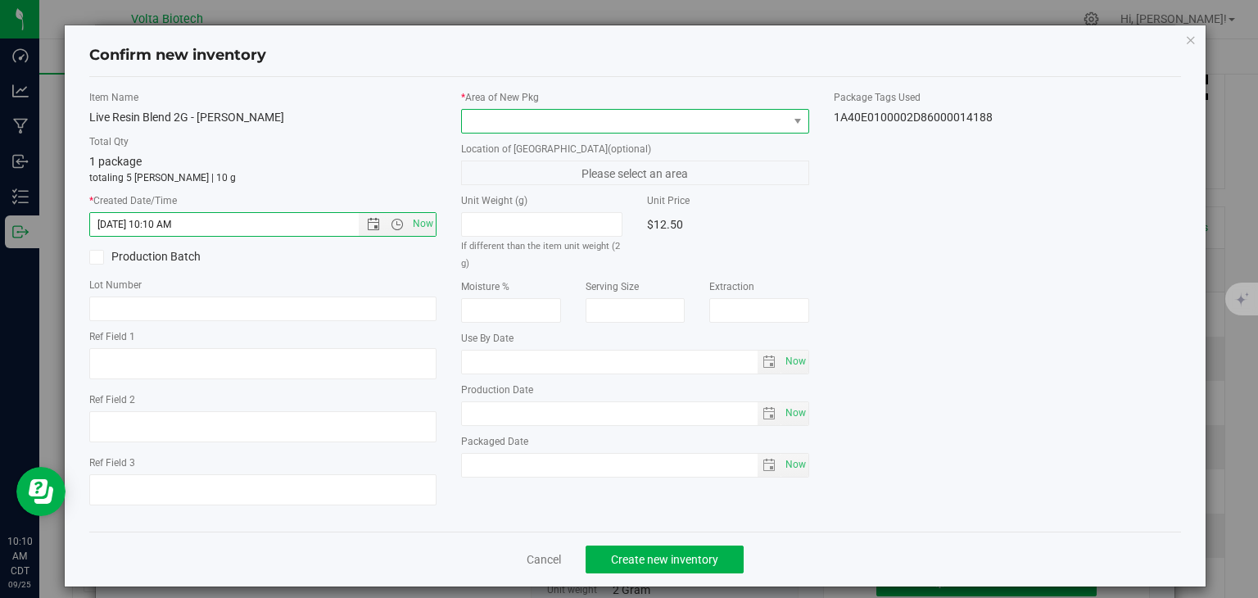
click at [710, 127] on span at bounding box center [625, 121] width 326 height 23
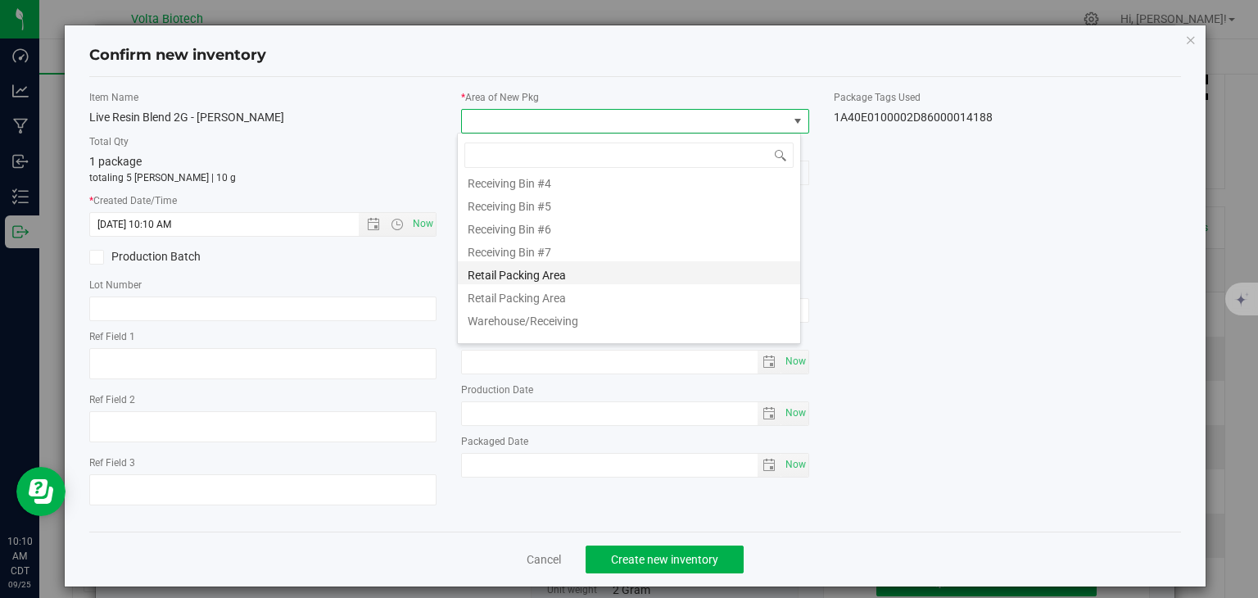
click at [610, 274] on li "Retail Packing Area" at bounding box center [629, 272] width 342 height 23
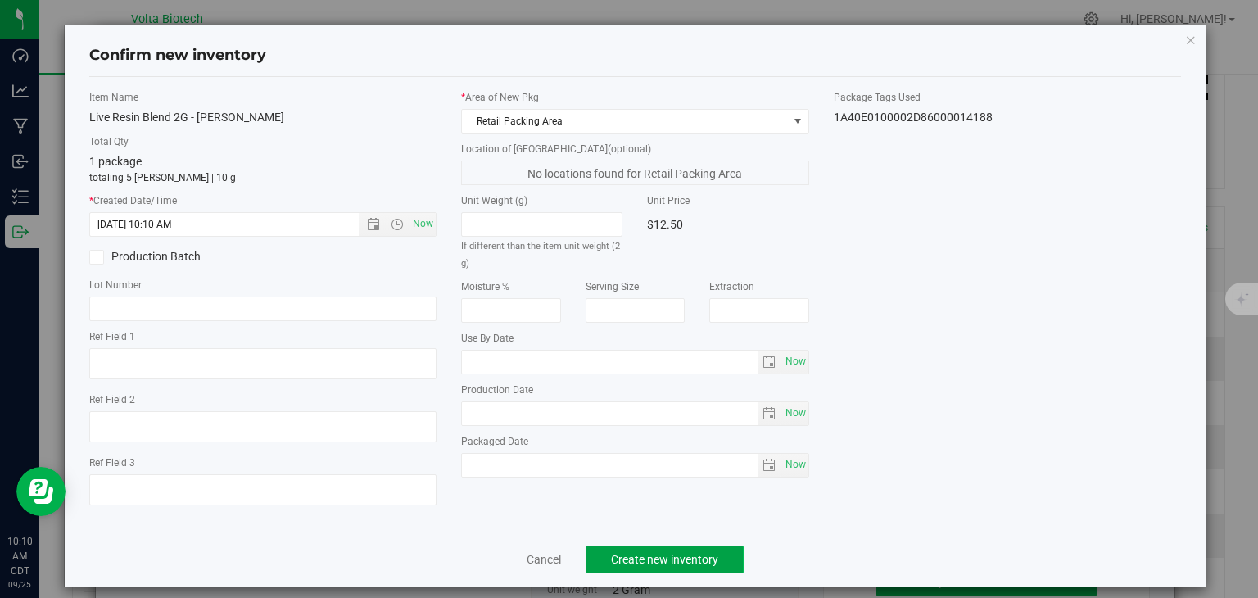
click at [685, 559] on span "Create new inventory" at bounding box center [664, 559] width 107 height 13
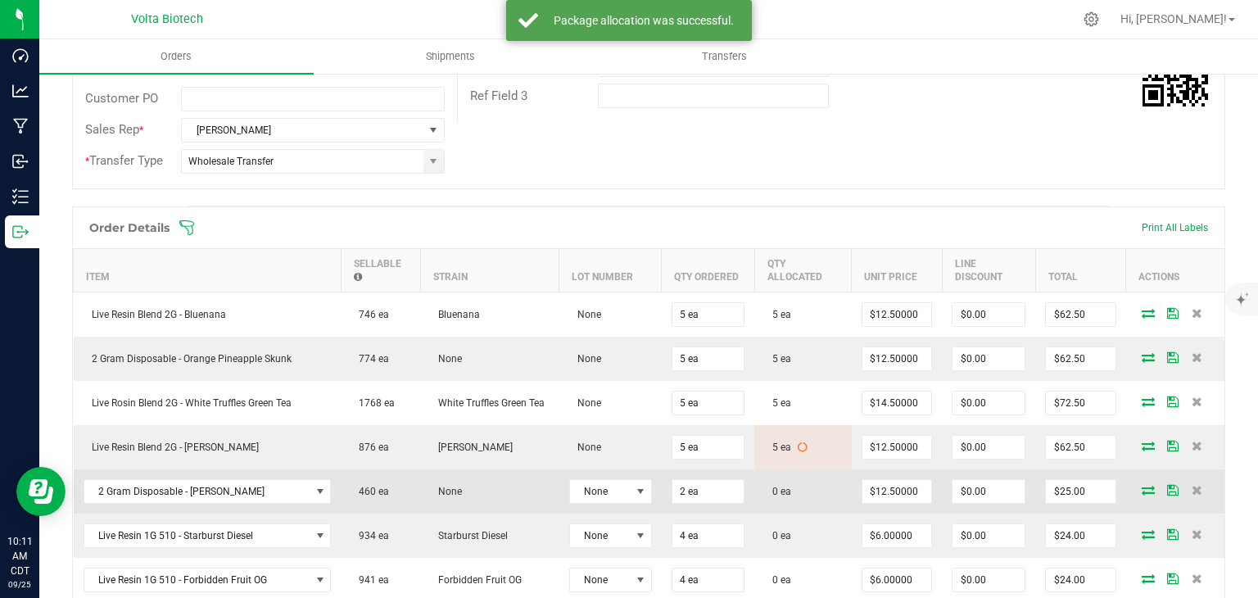
click at [1141, 485] on icon at bounding box center [1147, 490] width 13 height 10
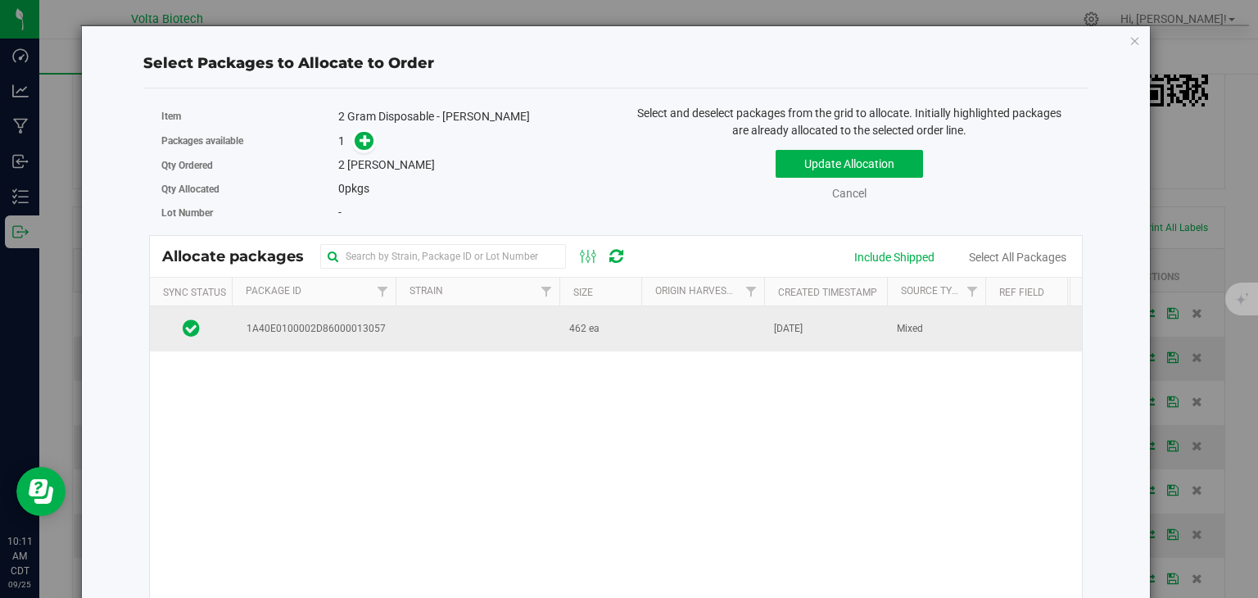
click at [485, 328] on td at bounding box center [478, 328] width 164 height 44
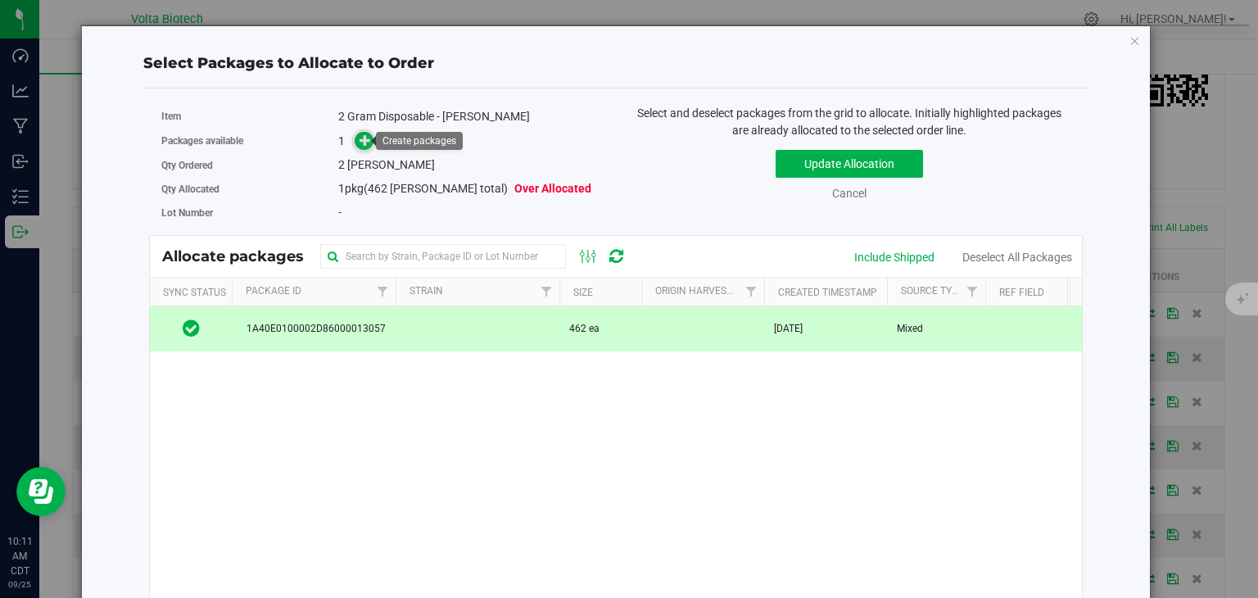
click at [367, 137] on icon at bounding box center [364, 139] width 11 height 11
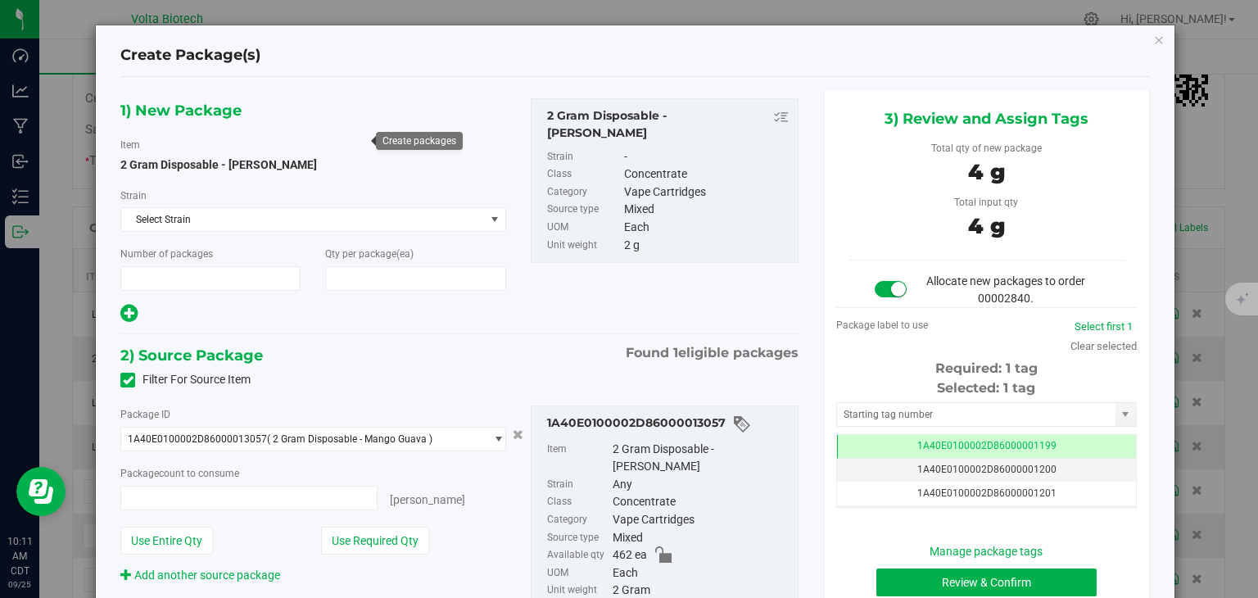
type input "1"
type input "2"
type input "2 ea"
click at [923, 415] on input "text" at bounding box center [976, 414] width 278 height 23
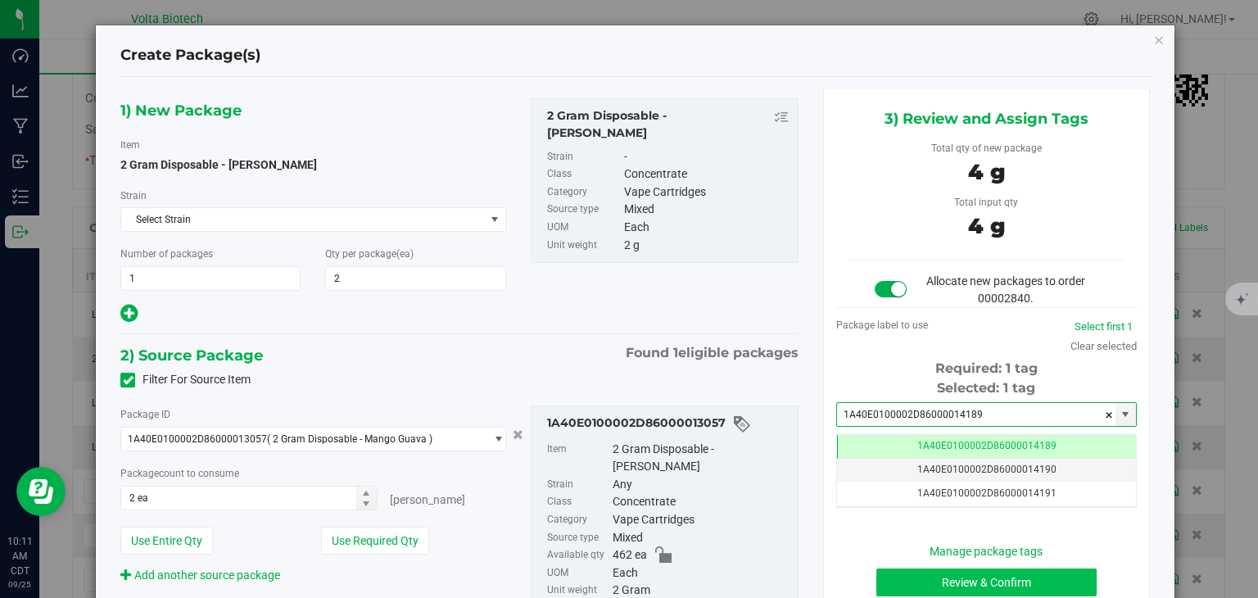
type input "1A40E0100002D86000014189"
click at [993, 585] on button "Review & Confirm" at bounding box center [986, 582] width 220 height 28
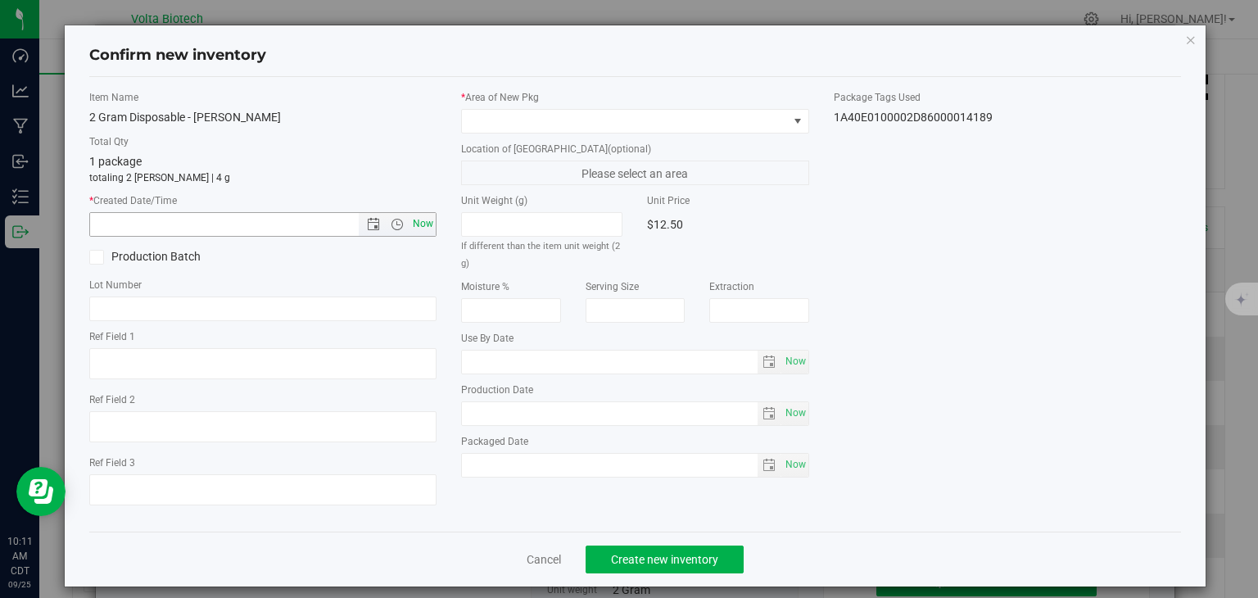
click at [416, 226] on span "Now" at bounding box center [423, 224] width 28 height 24
type input "9/25/2025 10:11 AM"
click at [611, 120] on span at bounding box center [625, 121] width 326 height 23
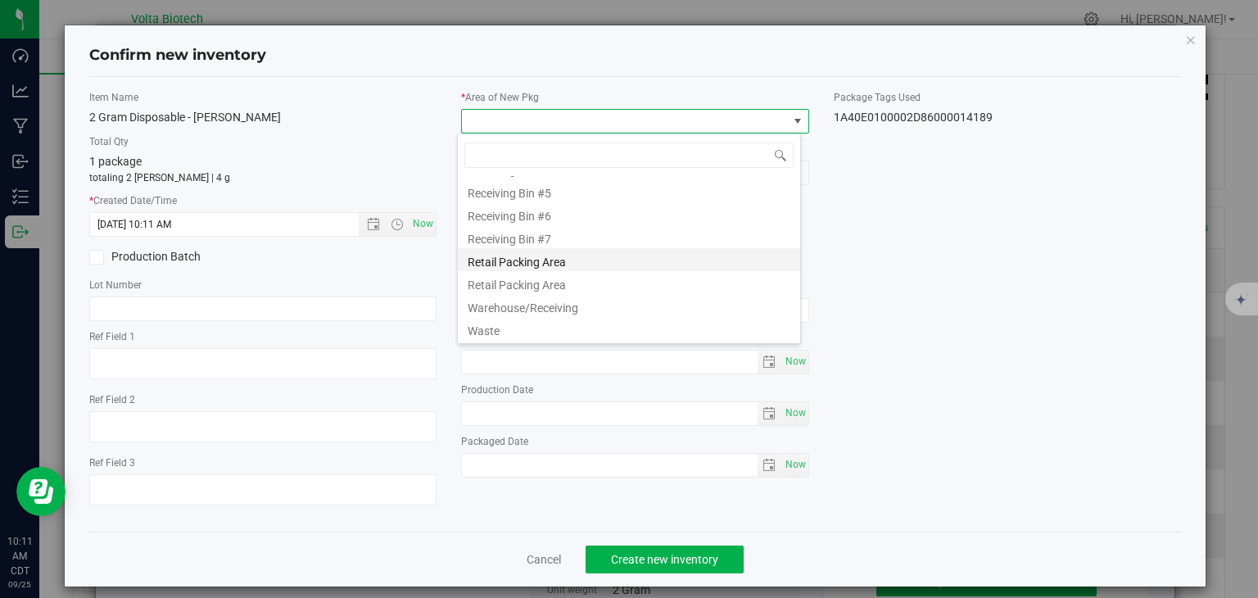
click at [583, 264] on li "Retail Packing Area" at bounding box center [629, 259] width 342 height 23
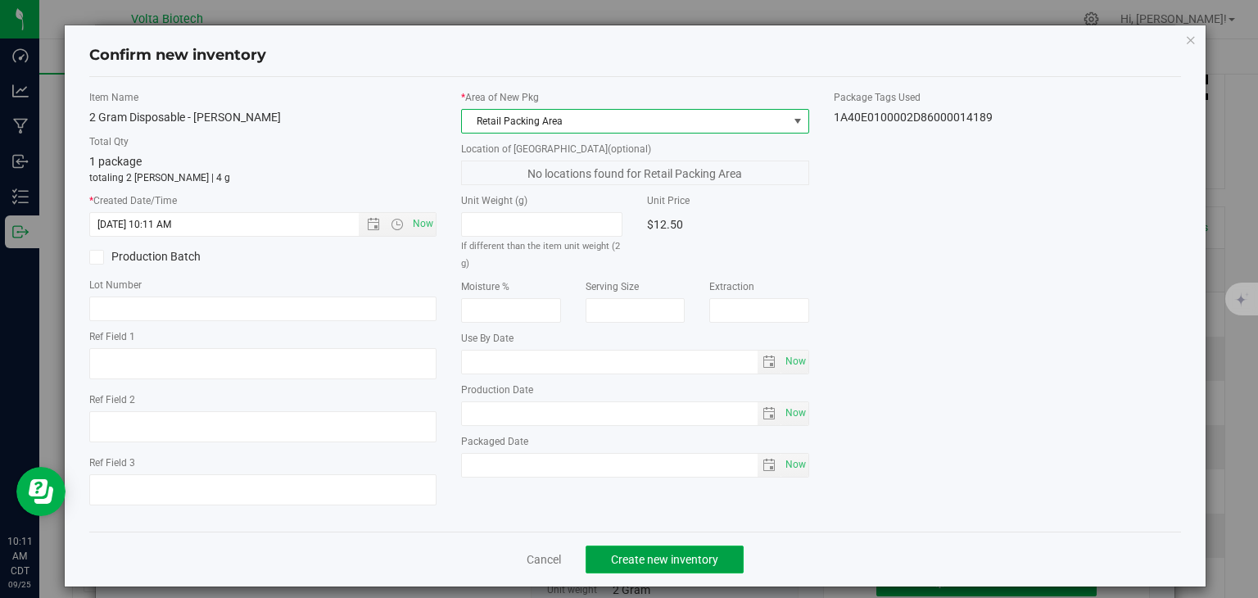
click at [670, 564] on span "Create new inventory" at bounding box center [664, 559] width 107 height 13
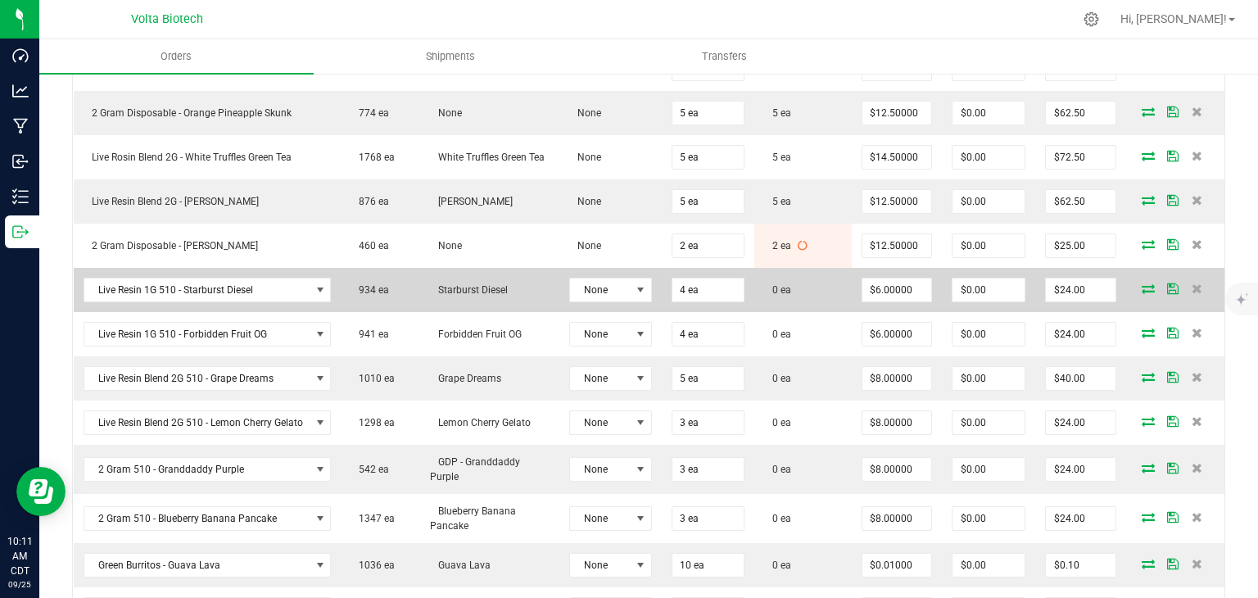
click at [1141, 287] on icon at bounding box center [1147, 288] width 13 height 10
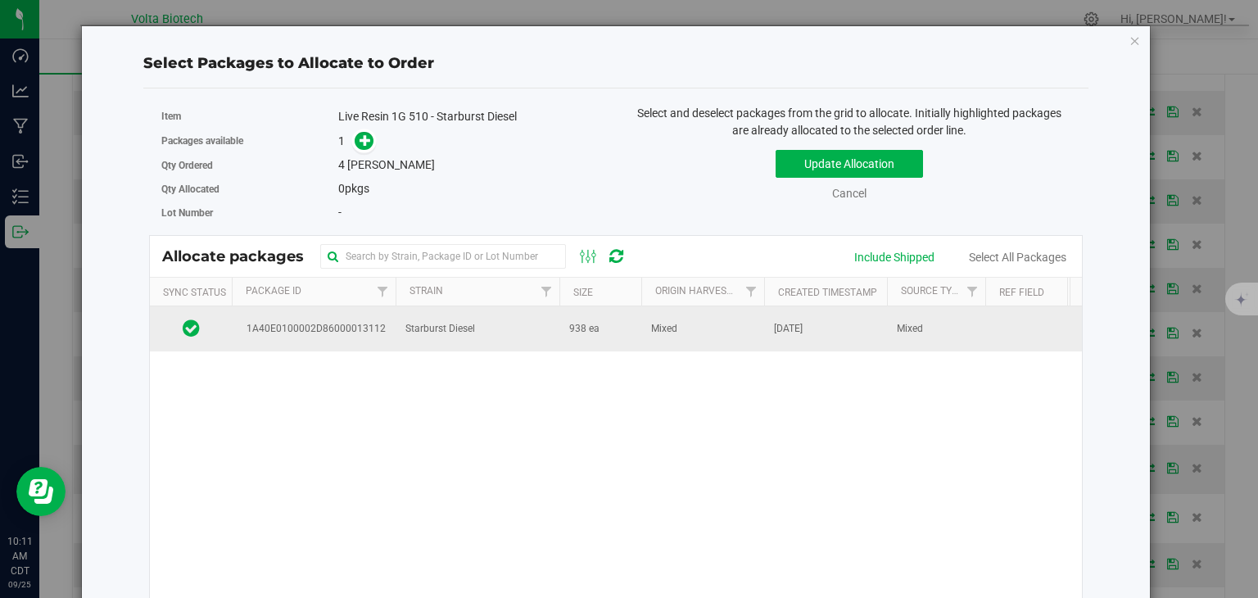
click at [717, 333] on td "Mixed" at bounding box center [702, 328] width 123 height 44
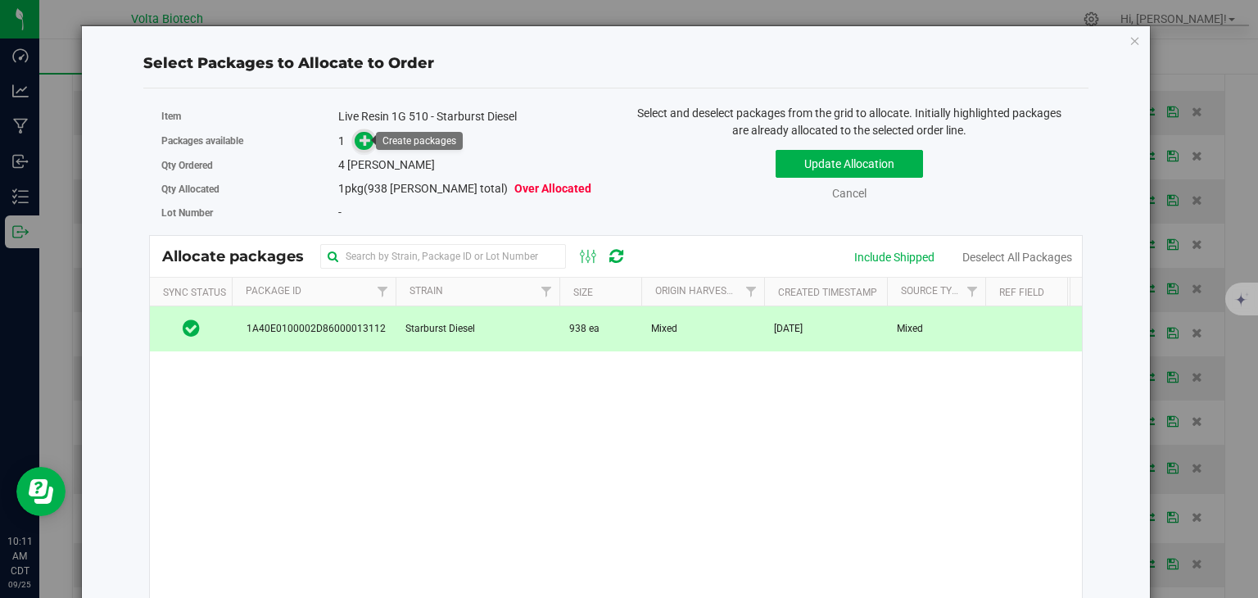
click at [355, 142] on span at bounding box center [365, 141] width 20 height 20
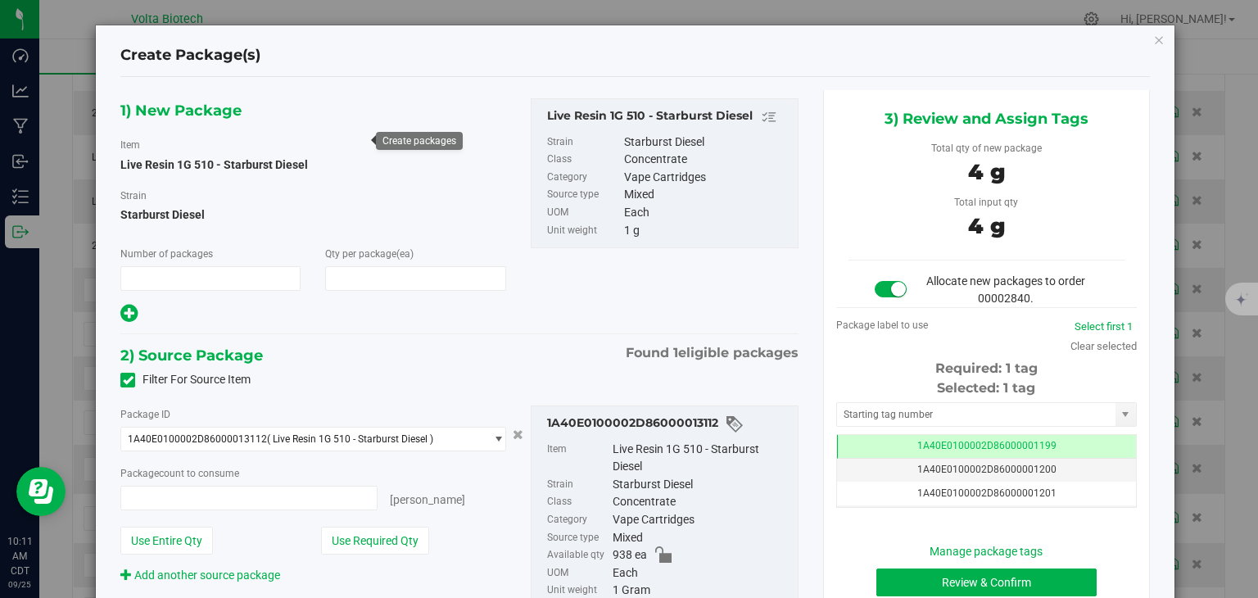
type input "1"
type input "4"
type input "4 ea"
click at [904, 413] on input "text" at bounding box center [976, 414] width 278 height 23
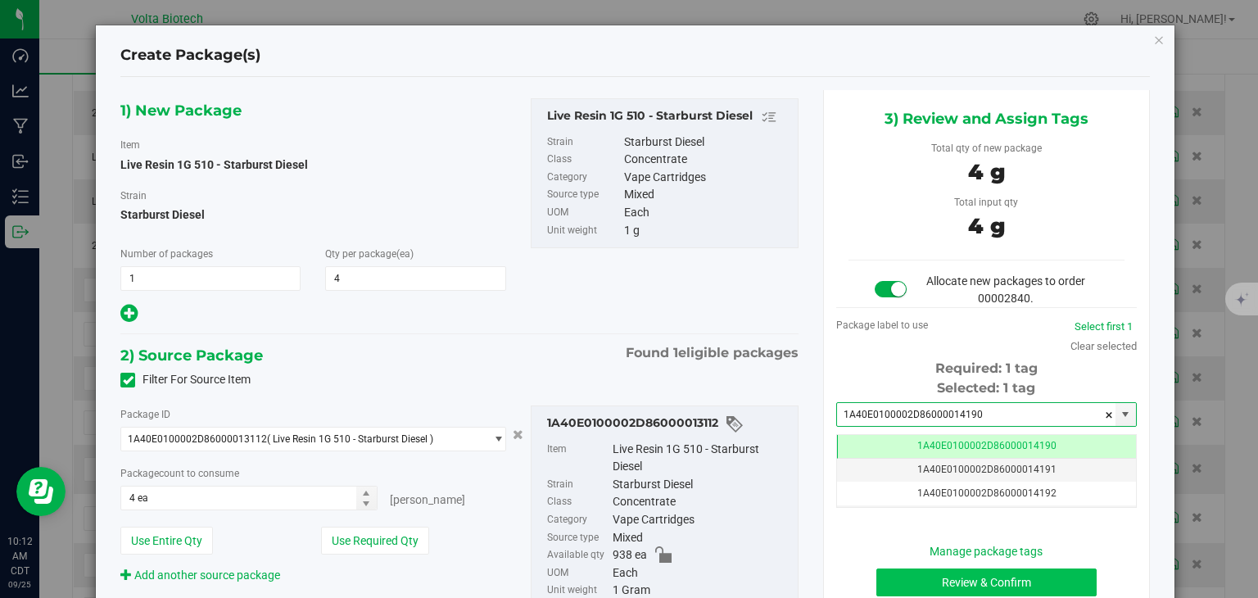
type input "1A40E0100002D86000014190"
click at [973, 579] on button "Review & Confirm" at bounding box center [986, 582] width 220 height 28
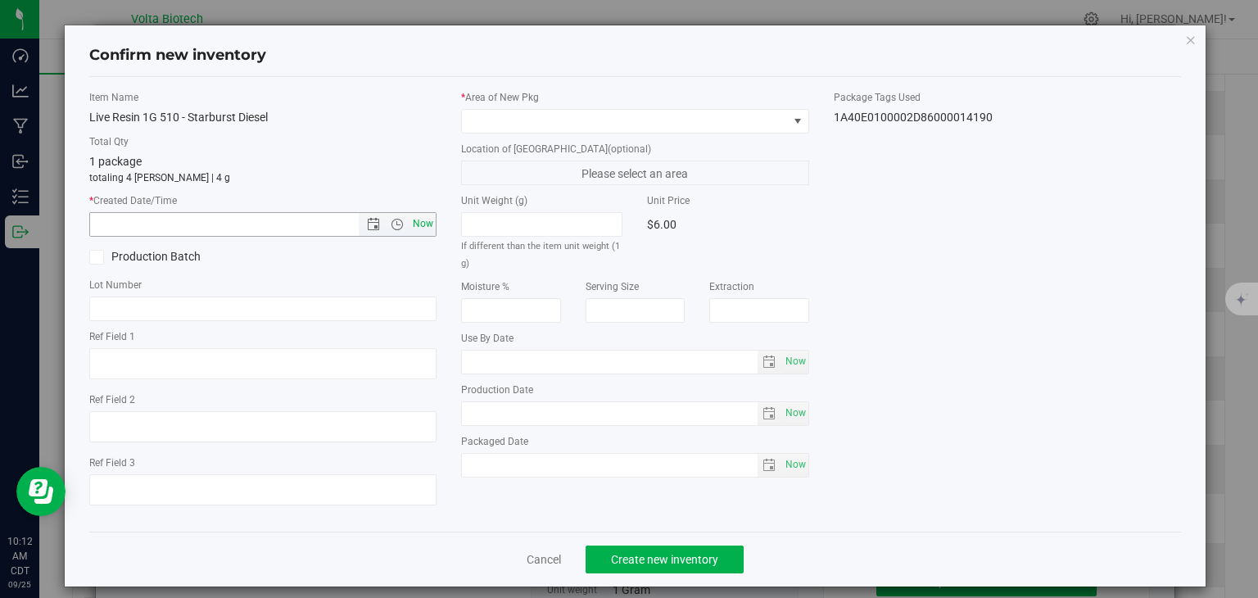
click at [423, 227] on span "Now" at bounding box center [423, 224] width 28 height 24
type input "9/25/2025 10:12 AM"
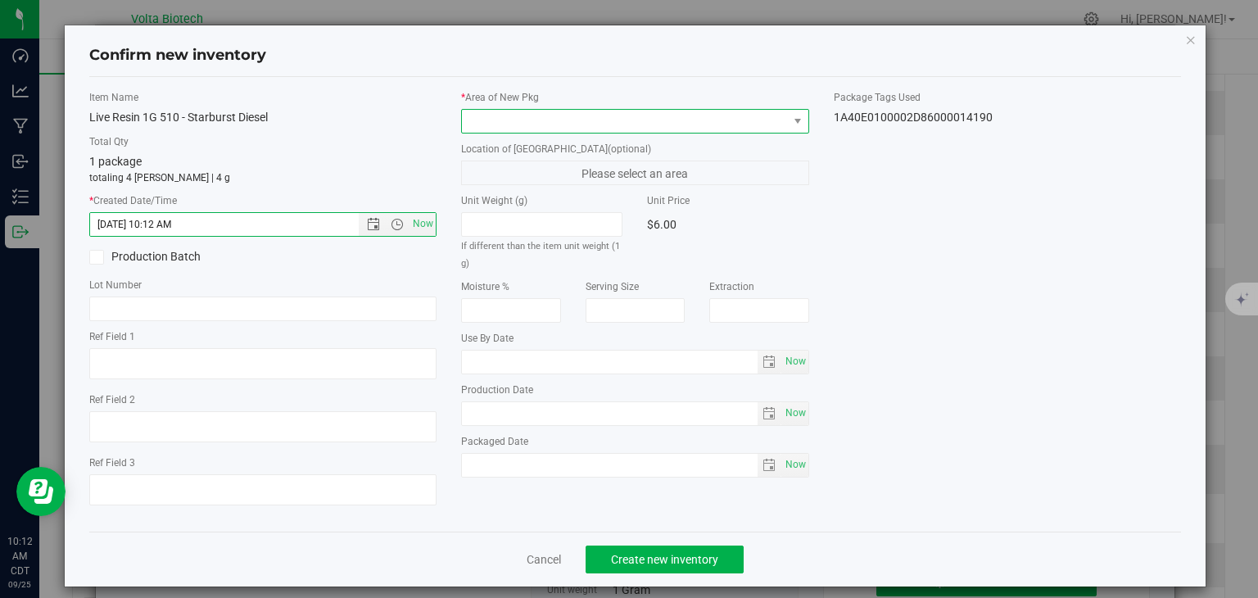
click at [581, 122] on span at bounding box center [625, 121] width 326 height 23
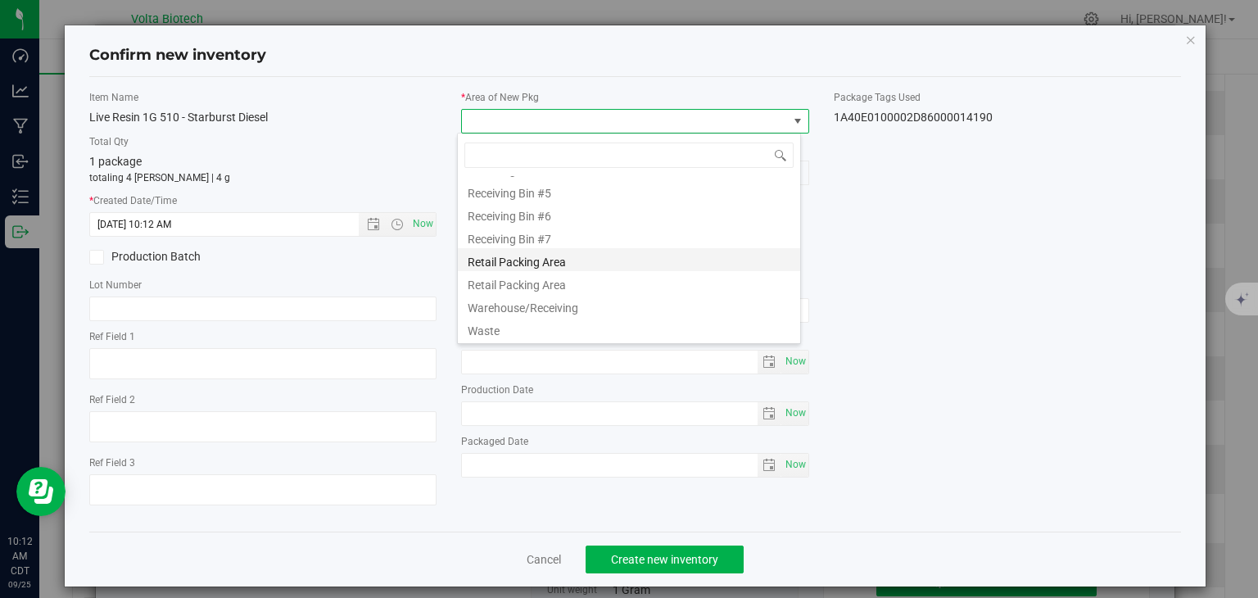
click at [642, 260] on li "Retail Packing Area" at bounding box center [629, 259] width 342 height 23
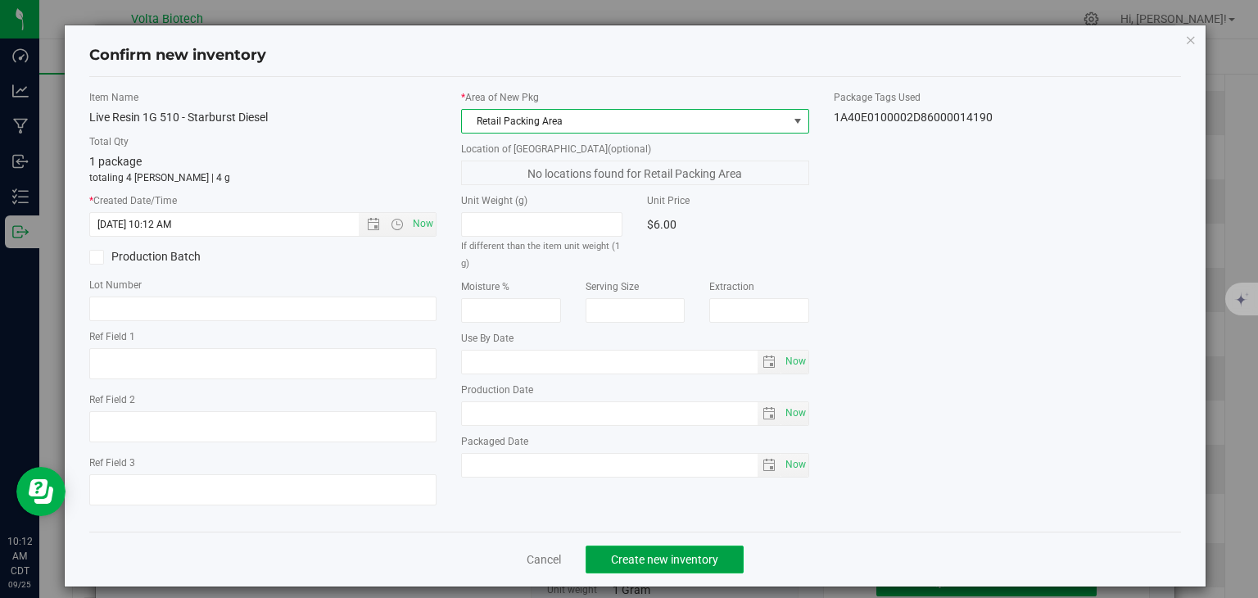
click at [698, 558] on span "Create new inventory" at bounding box center [664, 559] width 107 height 13
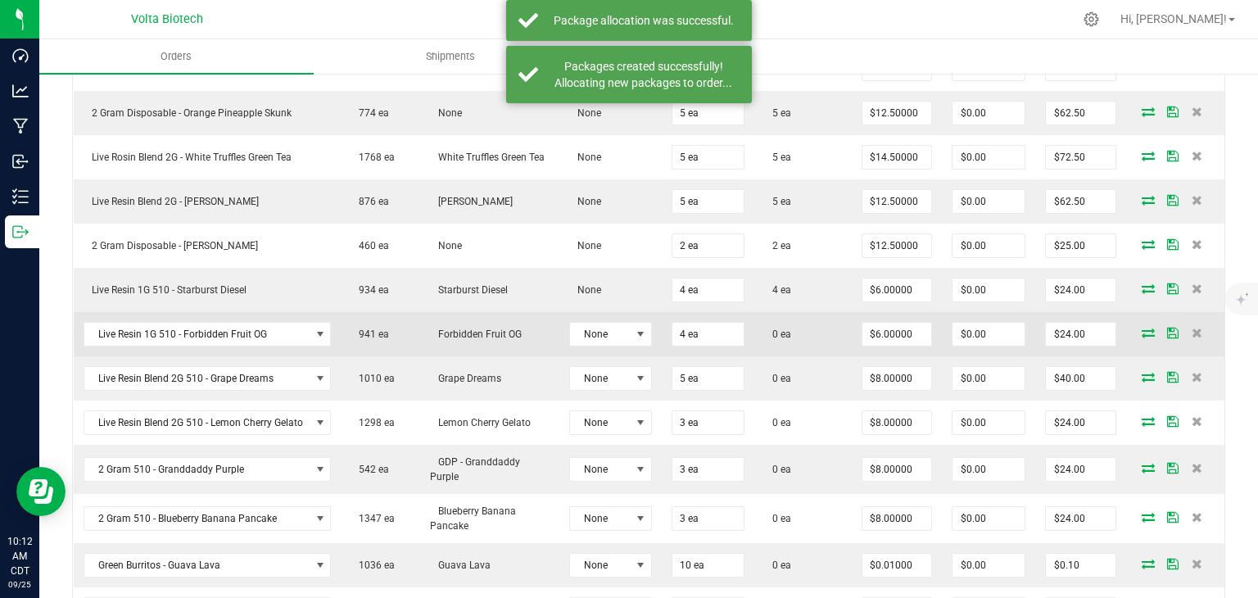
click at [1141, 328] on icon at bounding box center [1147, 333] width 13 height 10
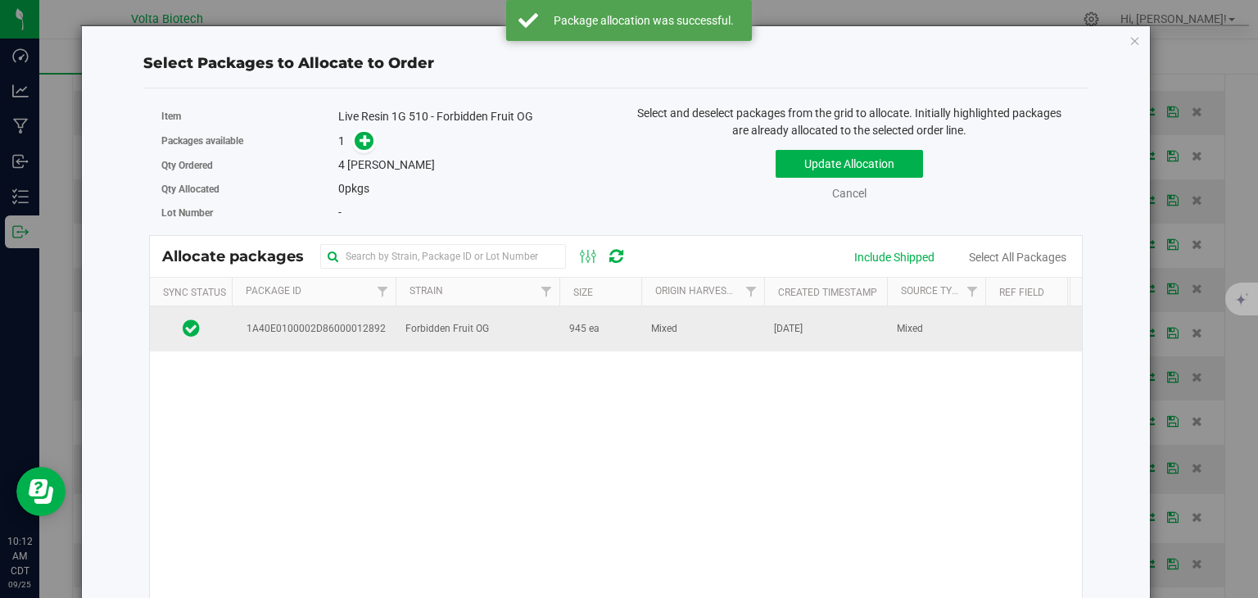
click at [520, 332] on td "Forbidden Fruit OG" at bounding box center [478, 328] width 164 height 44
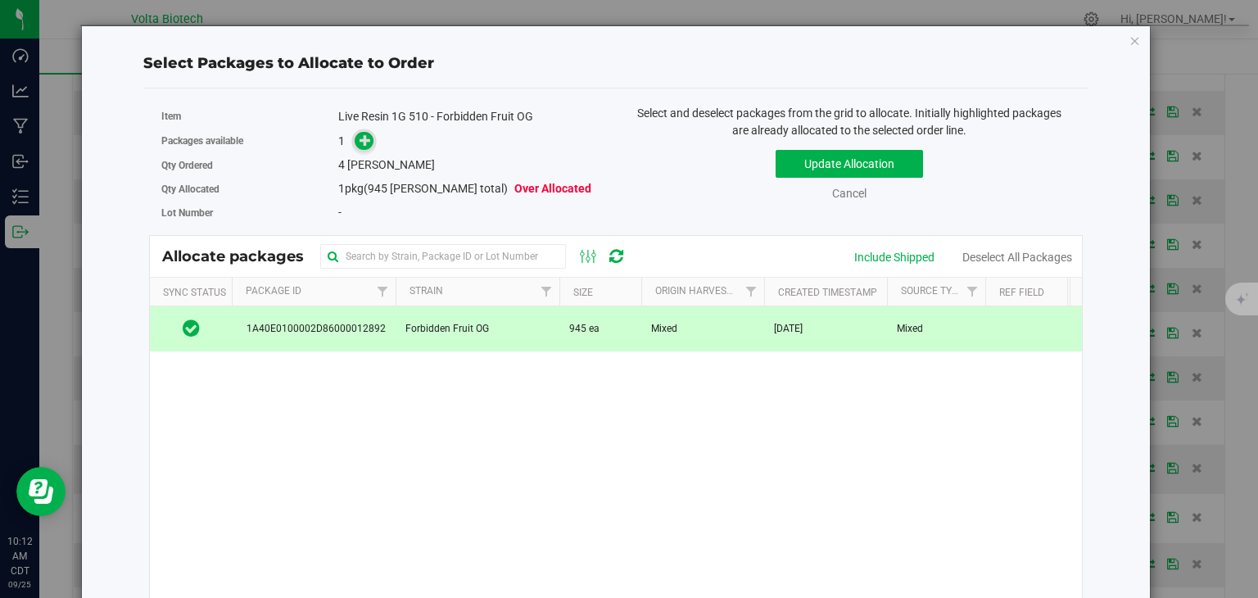
click at [368, 138] on span at bounding box center [365, 140] width 20 height 20
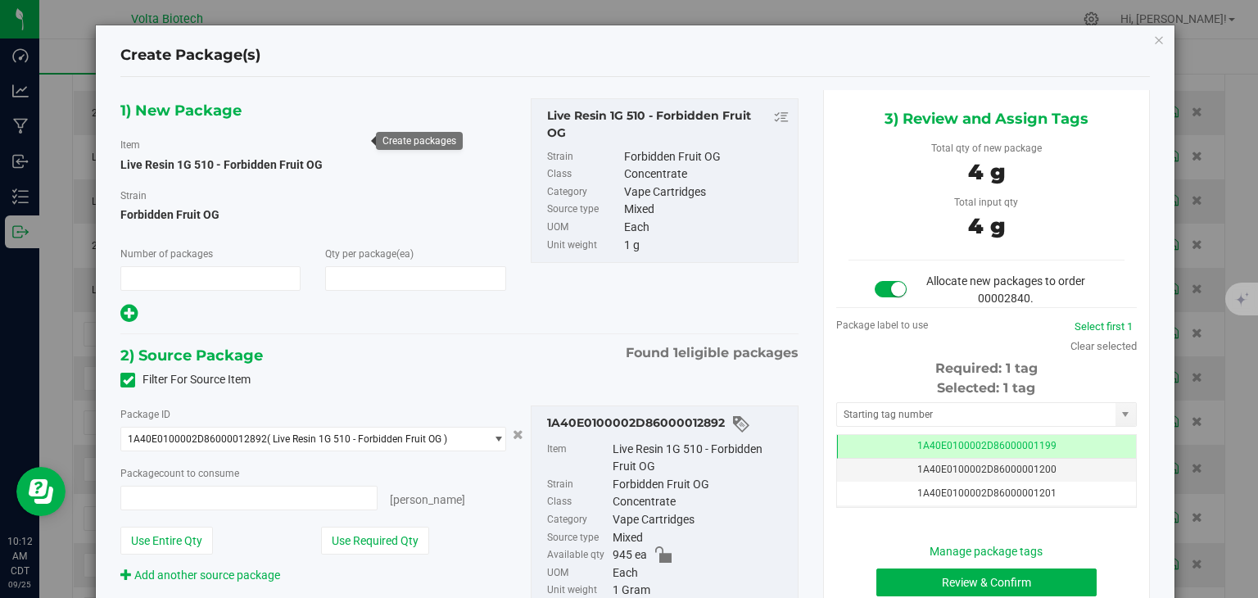
type input "1"
type input "4"
type input "4 ea"
click at [949, 409] on input "text" at bounding box center [976, 414] width 278 height 23
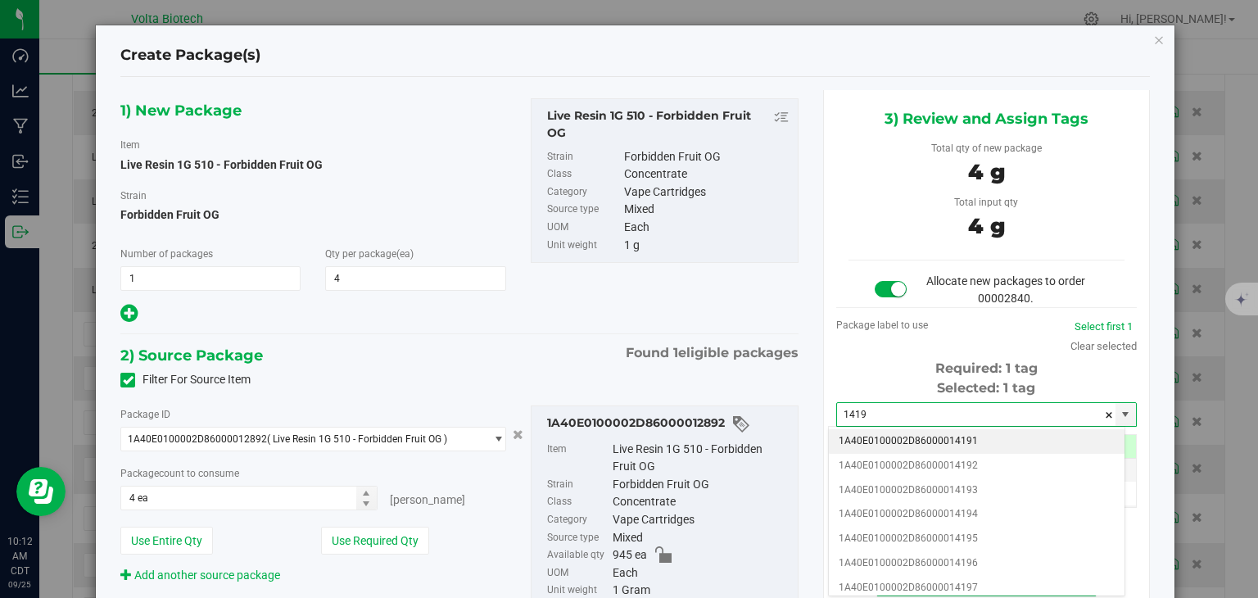
click at [942, 441] on li "1A40E0100002D86000014191" at bounding box center [977, 441] width 296 height 25
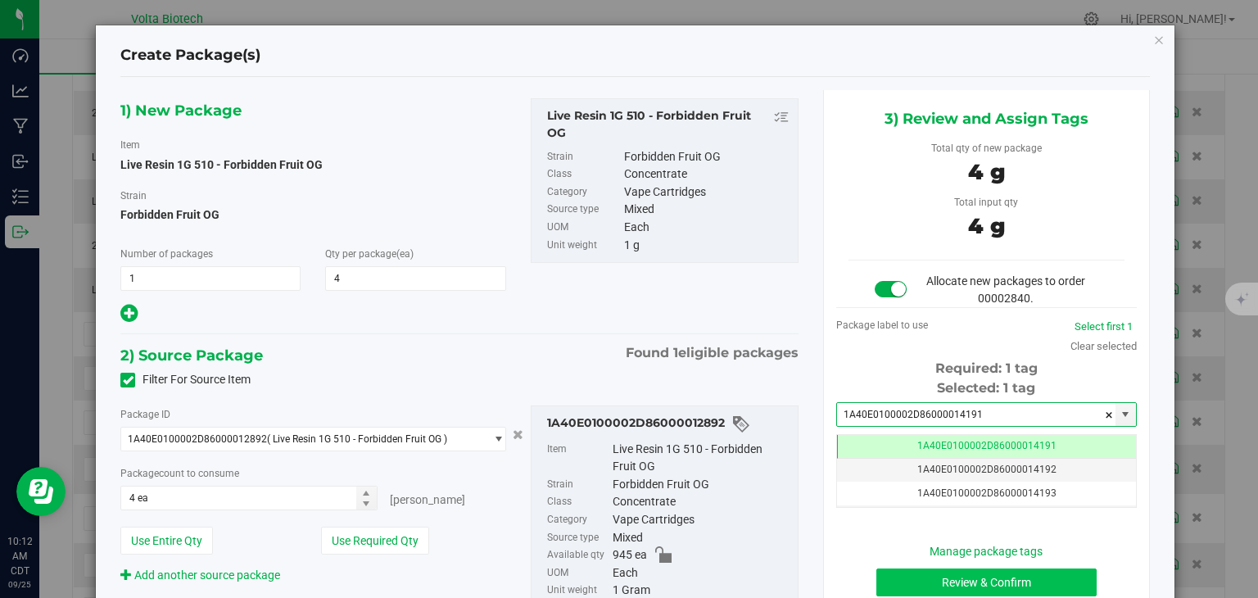
type input "1A40E0100002D86000014191"
click at [1001, 584] on button "Review & Confirm" at bounding box center [986, 582] width 220 height 28
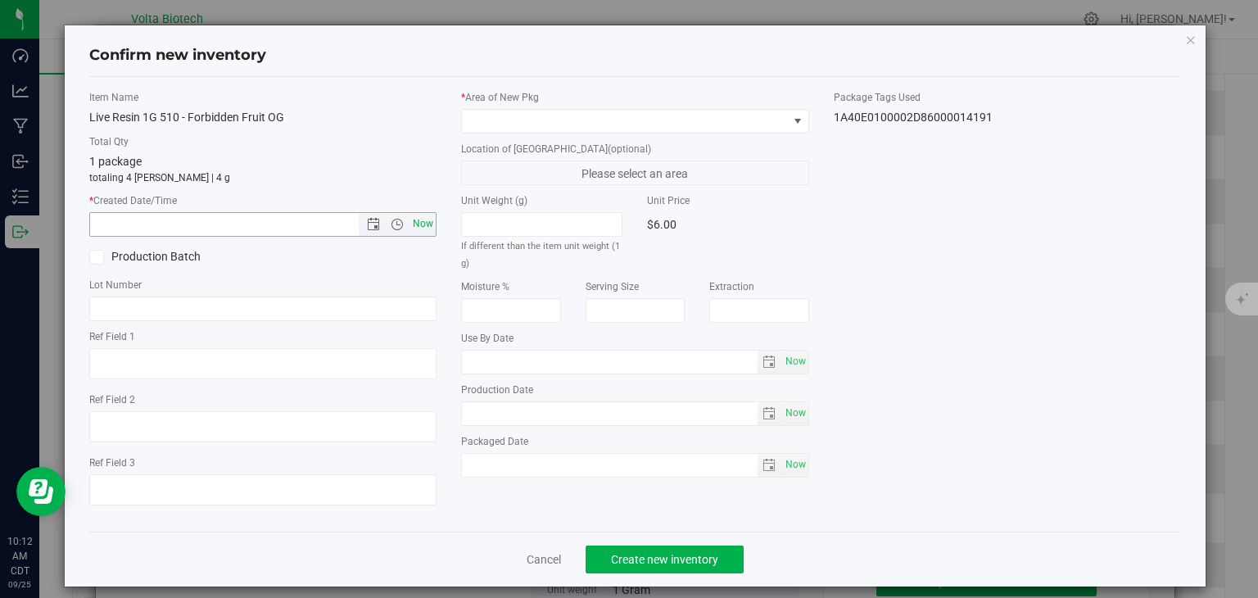
click at [423, 233] on span "Now" at bounding box center [423, 224] width 28 height 24
type input "9/25/2025 10:12 AM"
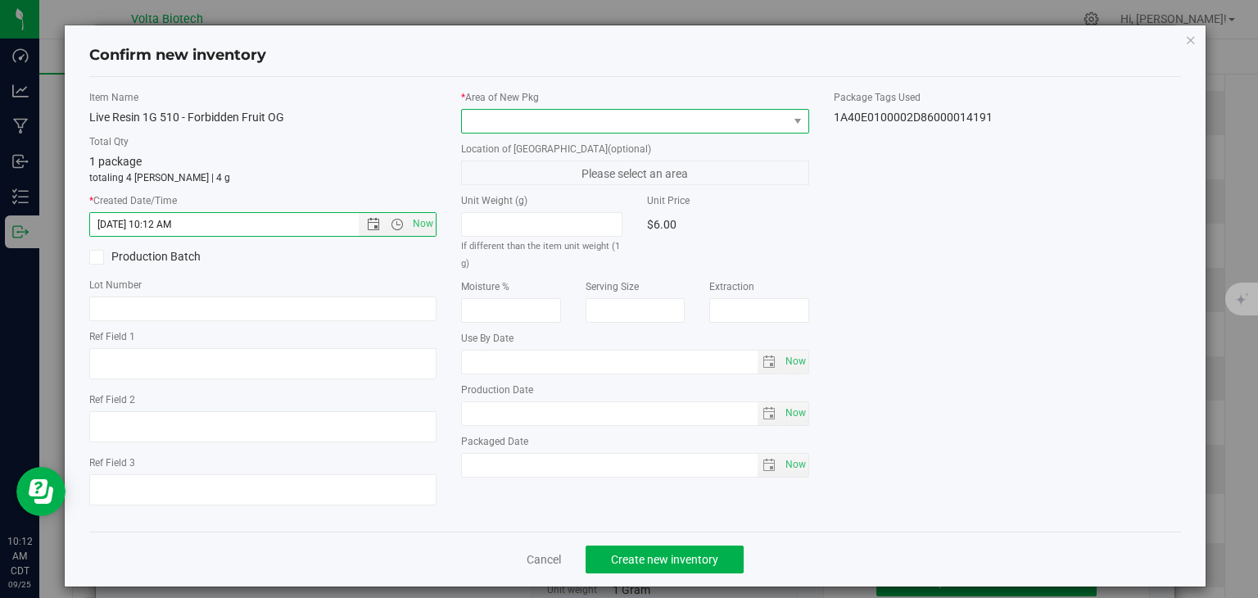
click at [623, 115] on span at bounding box center [625, 121] width 326 height 23
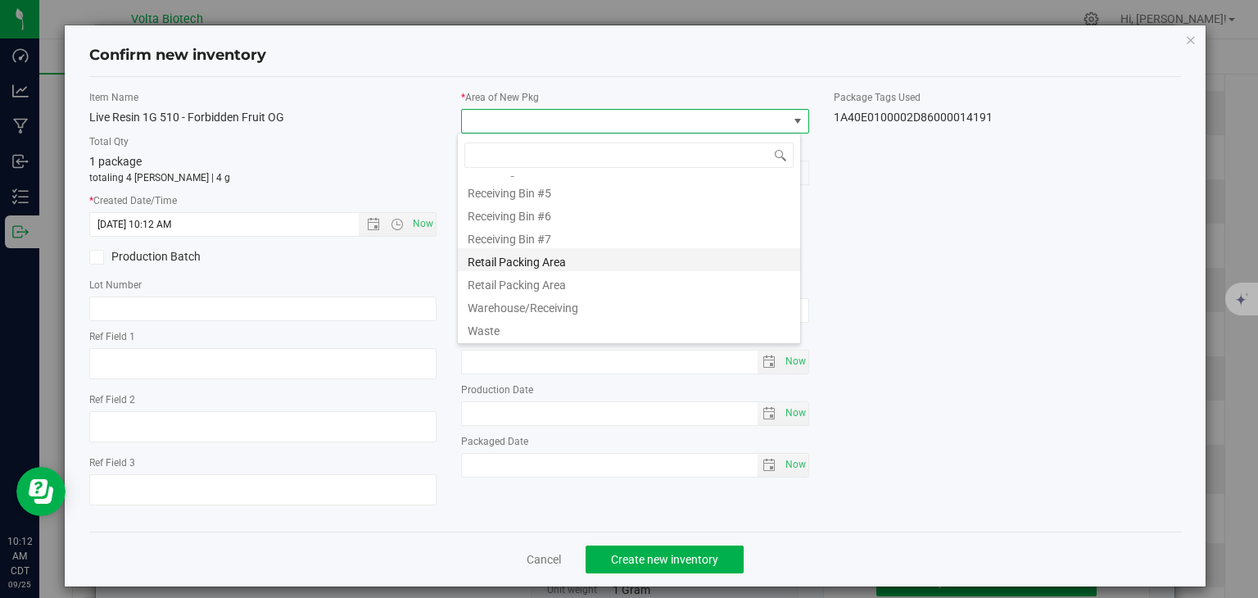
click at [591, 261] on li "Retail Packing Area" at bounding box center [629, 259] width 342 height 23
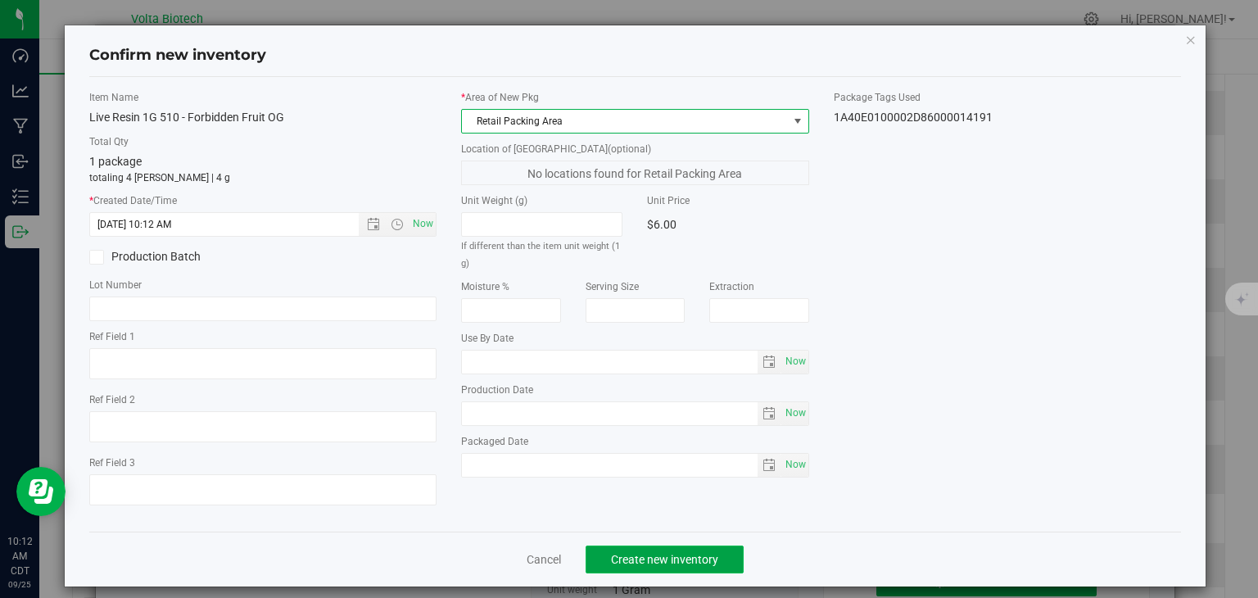
click at [710, 559] on span "Create new inventory" at bounding box center [664, 559] width 107 height 13
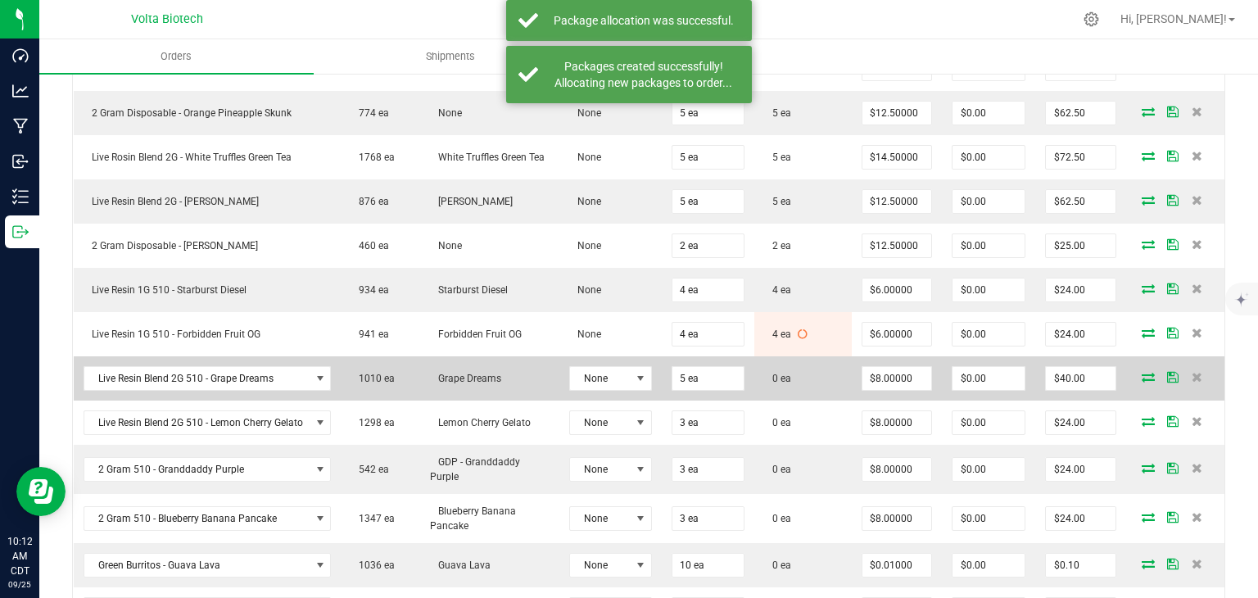
click at [1141, 373] on icon at bounding box center [1147, 377] width 13 height 10
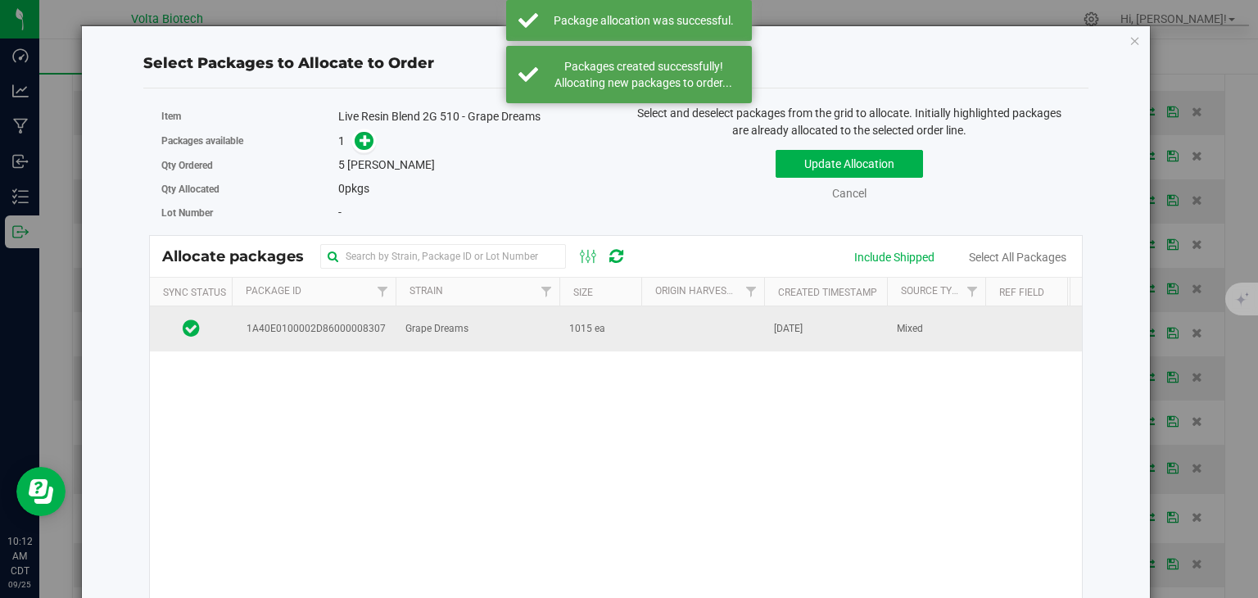
click at [656, 341] on td at bounding box center [702, 328] width 123 height 44
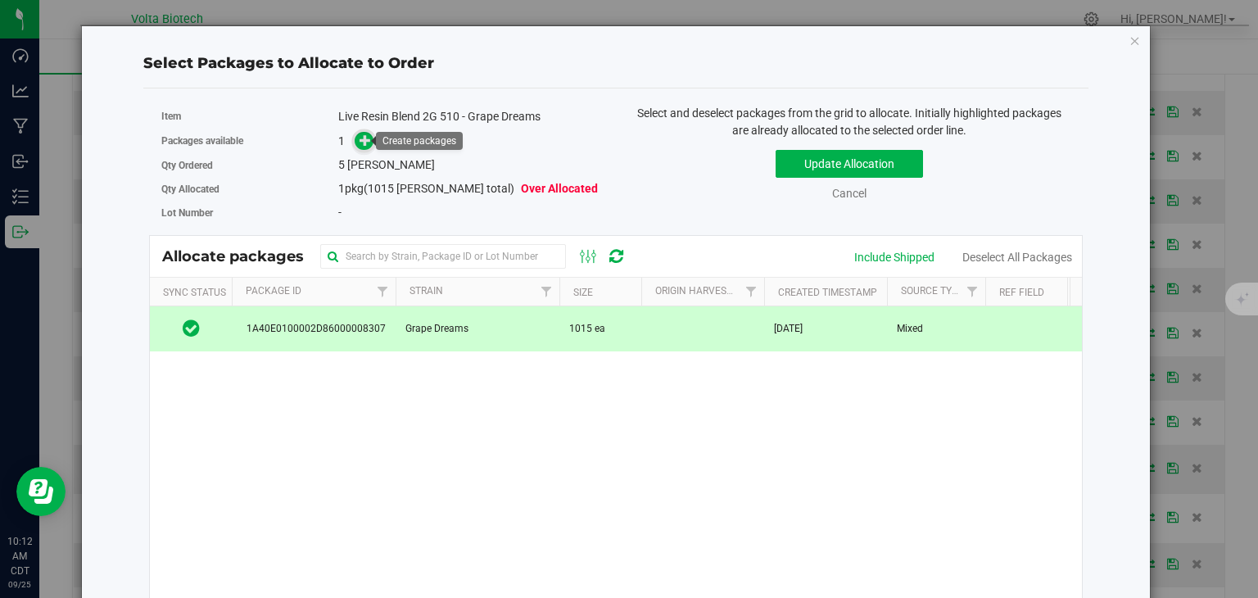
click at [363, 142] on icon at bounding box center [365, 139] width 12 height 12
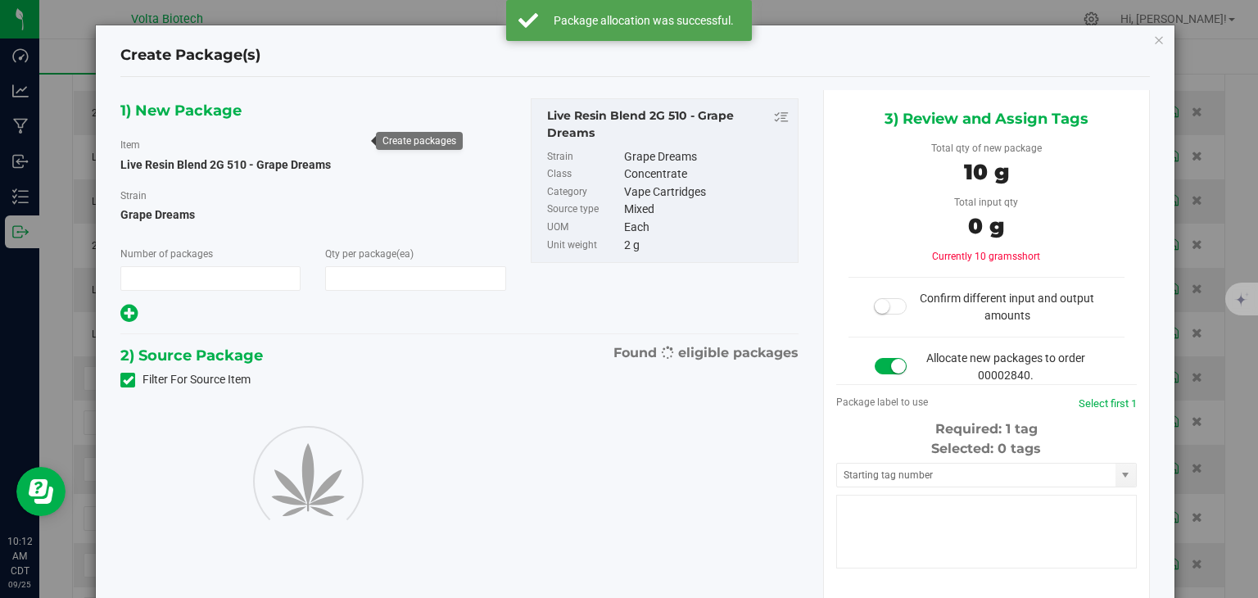
type input "1"
type input "5"
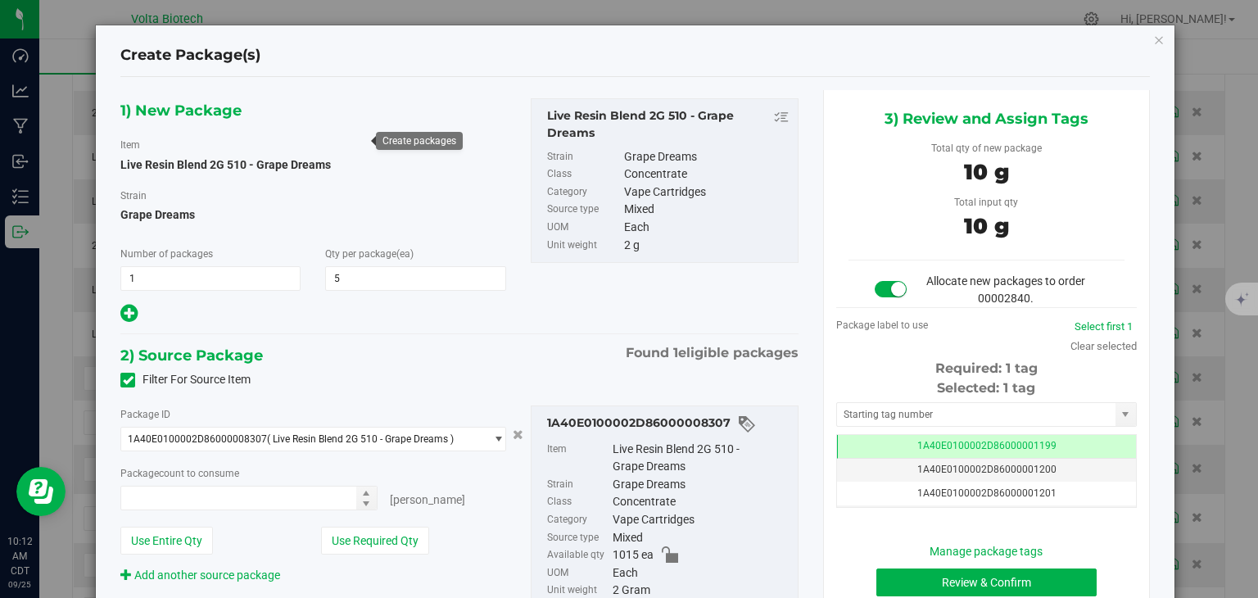
type input "5 ea"
click at [934, 409] on input "text" at bounding box center [976, 414] width 278 height 23
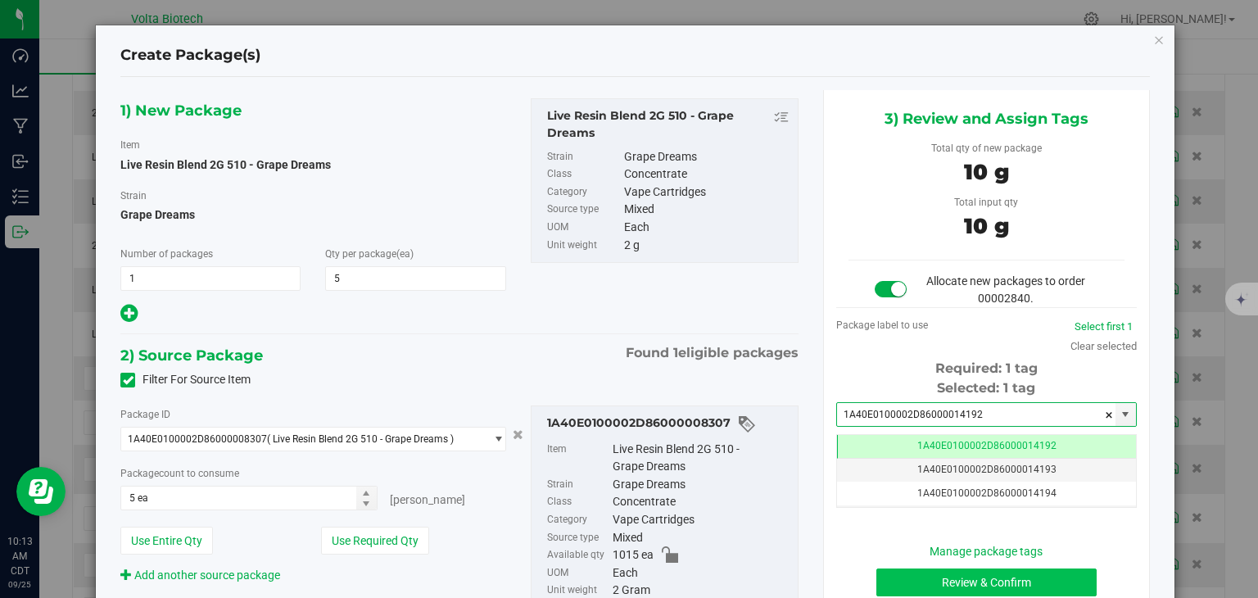
type input "1A40E0100002D86000014192"
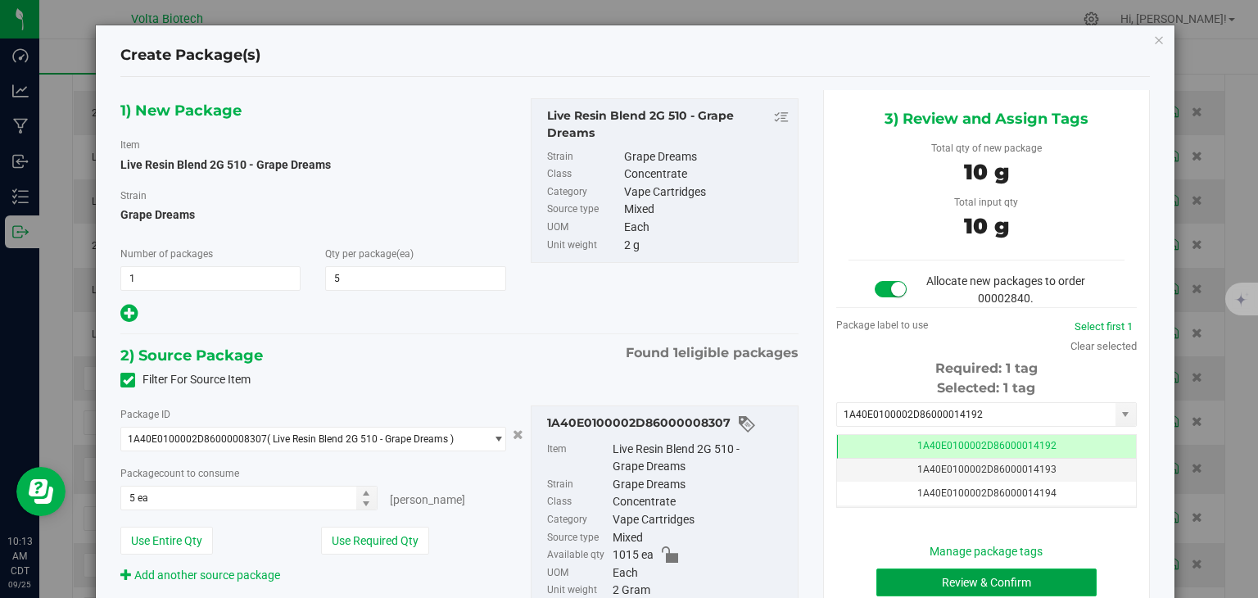
click at [1042, 585] on button "Review & Confirm" at bounding box center [986, 582] width 220 height 28
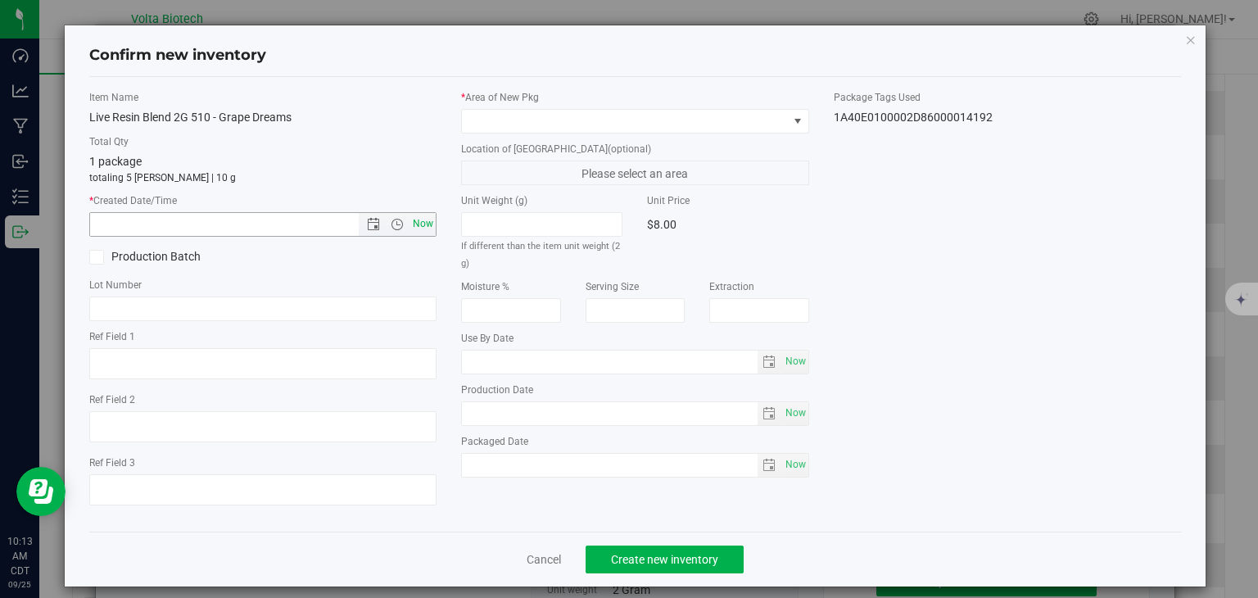
click at [427, 226] on span "Now" at bounding box center [423, 224] width 28 height 24
type input "9/25/2025 10:13 AM"
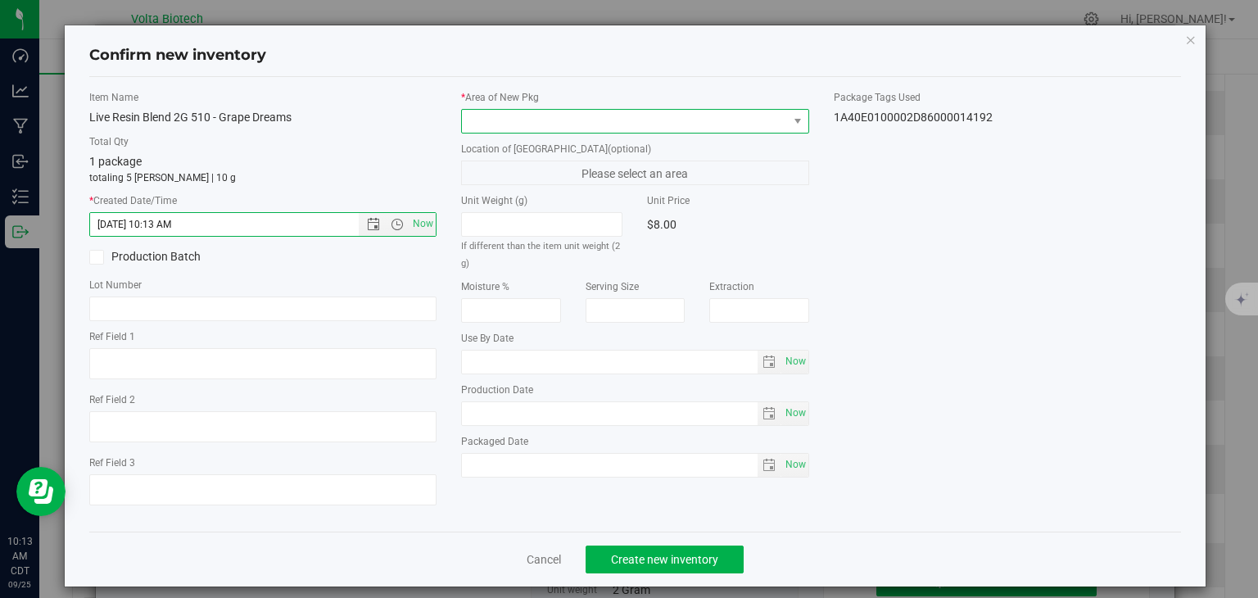
click at [500, 129] on span at bounding box center [625, 121] width 326 height 23
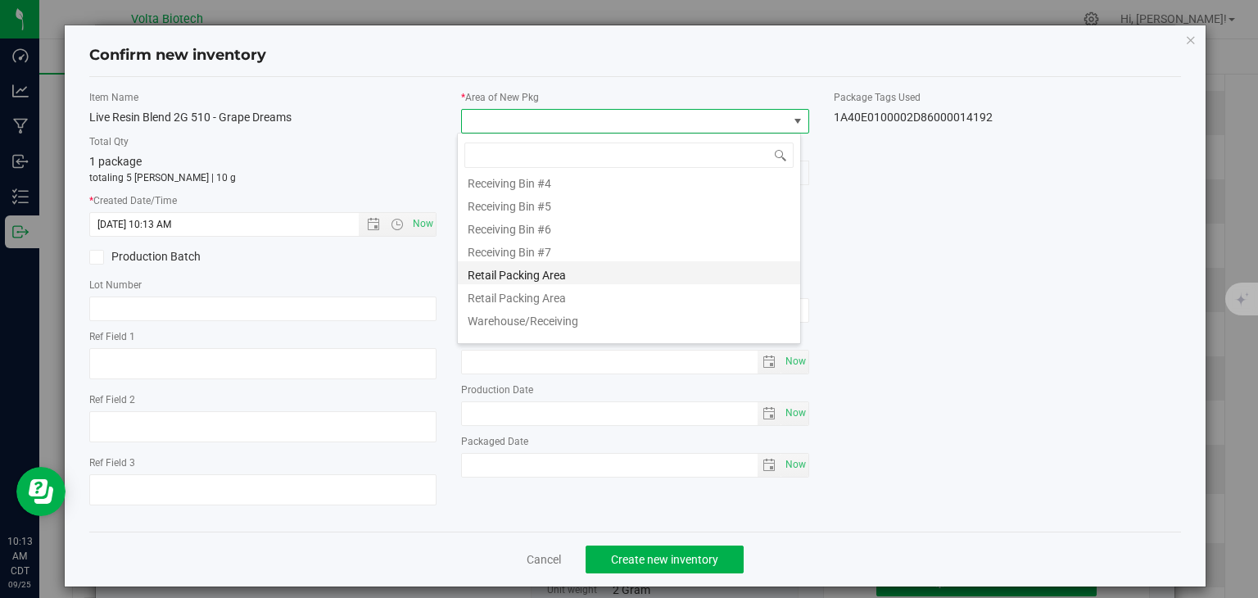
click at [616, 276] on li "Retail Packing Area" at bounding box center [629, 272] width 342 height 23
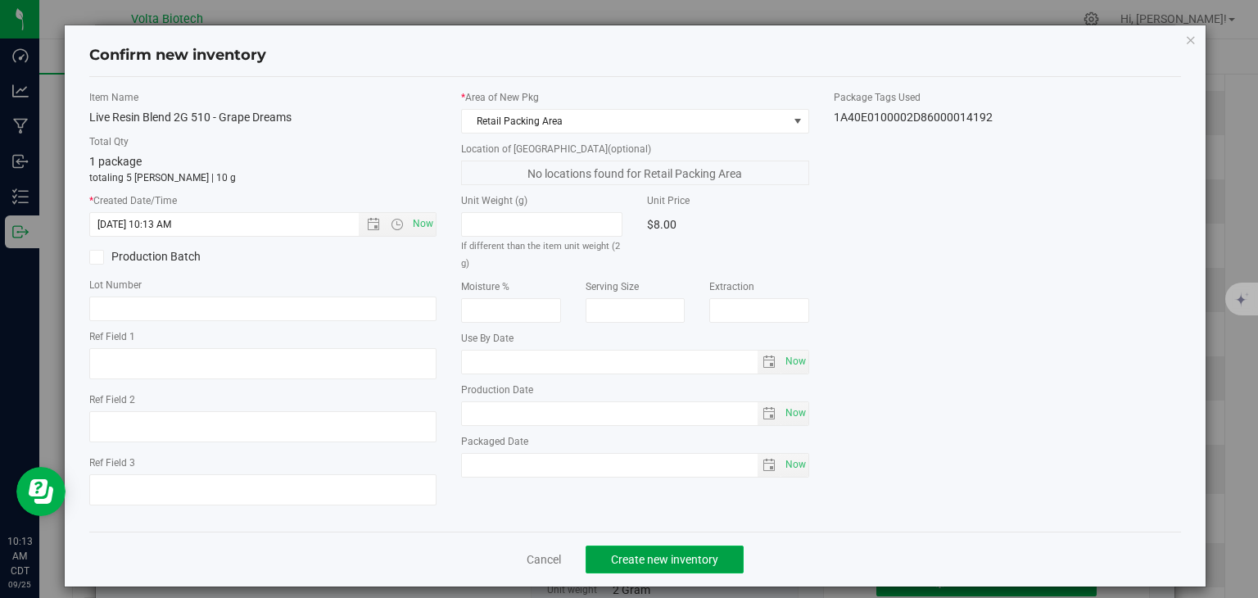
click at [676, 558] on span "Create new inventory" at bounding box center [664, 559] width 107 height 13
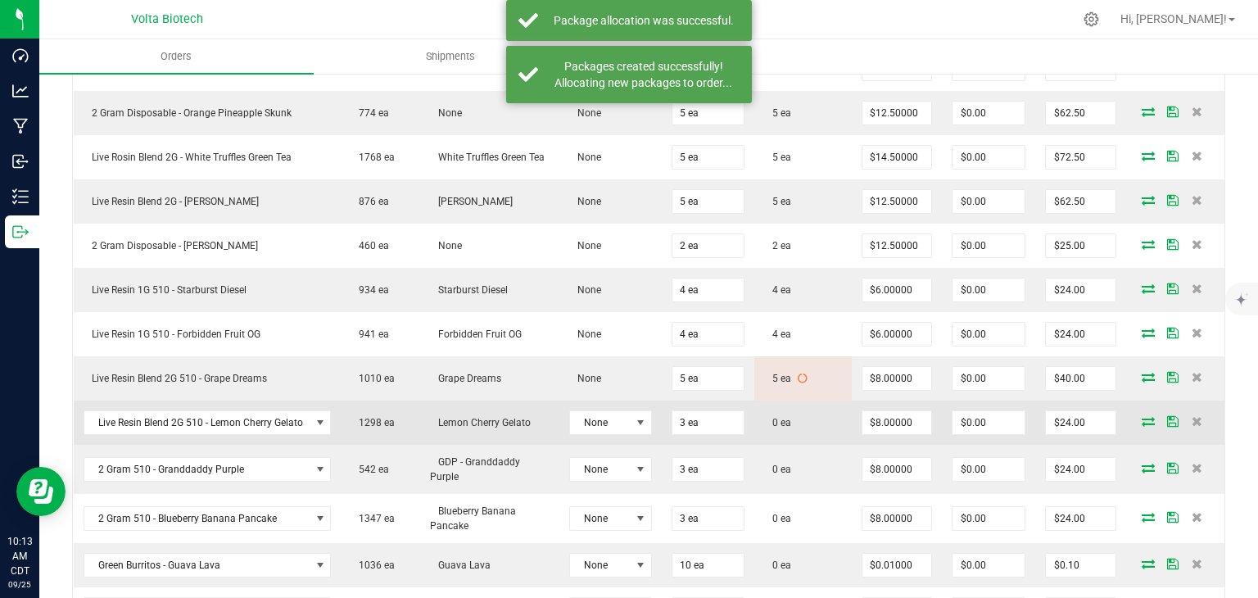
click at [1141, 416] on icon at bounding box center [1147, 421] width 13 height 10
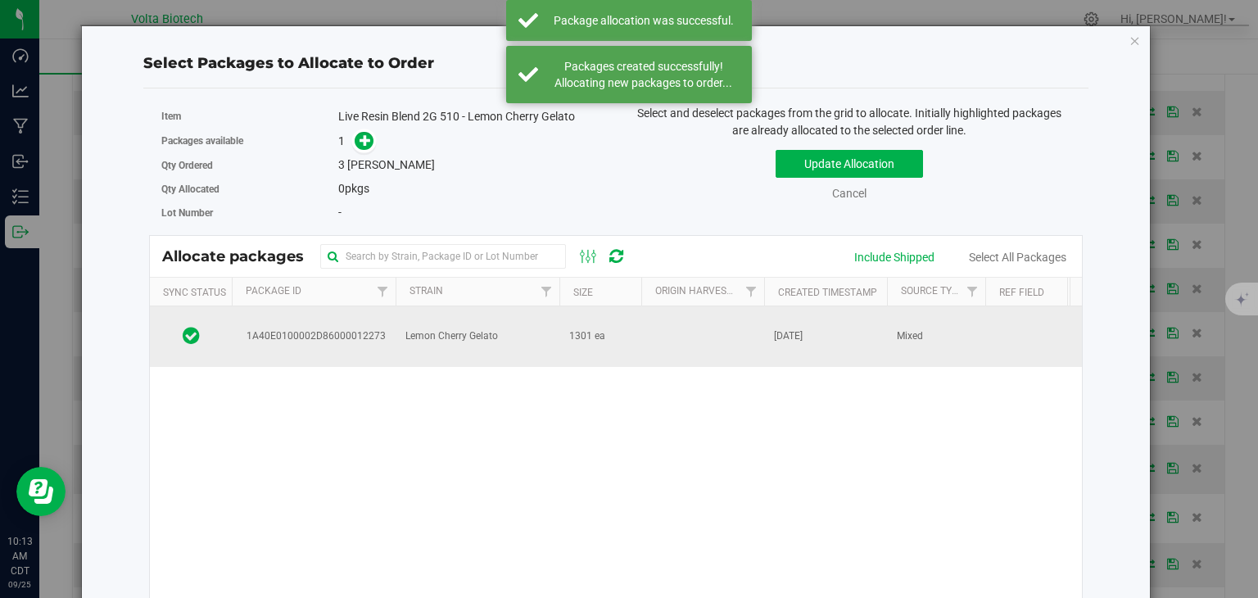
click at [380, 338] on span "1A40E0100002D86000012273" at bounding box center [313, 336] width 145 height 16
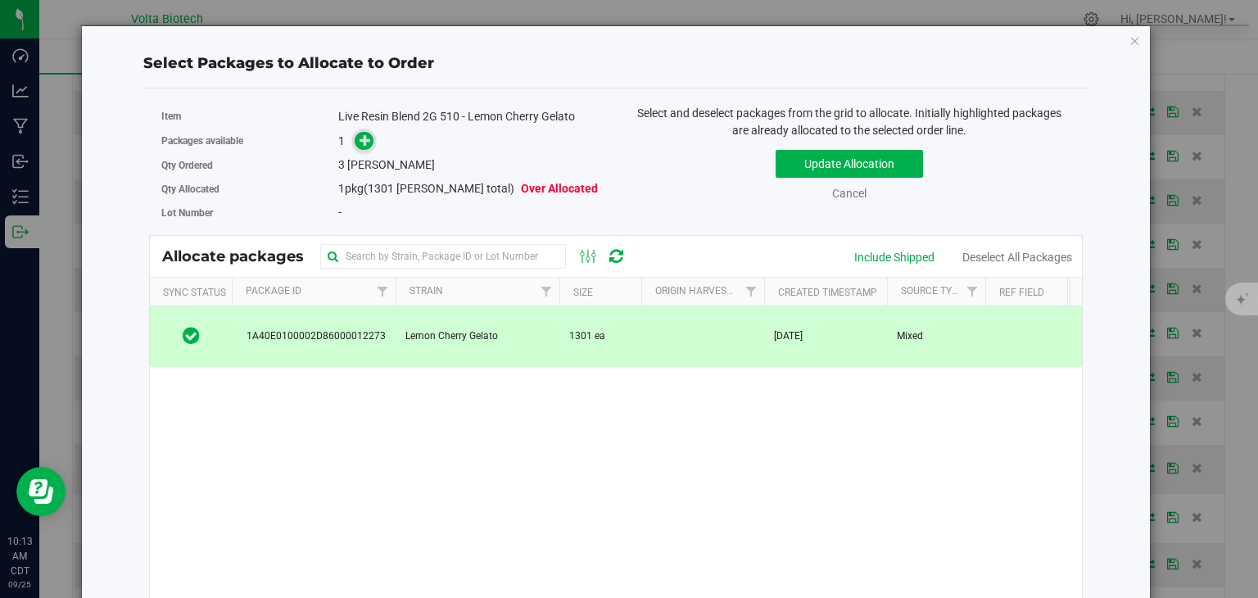
click at [368, 142] on icon at bounding box center [365, 139] width 12 height 12
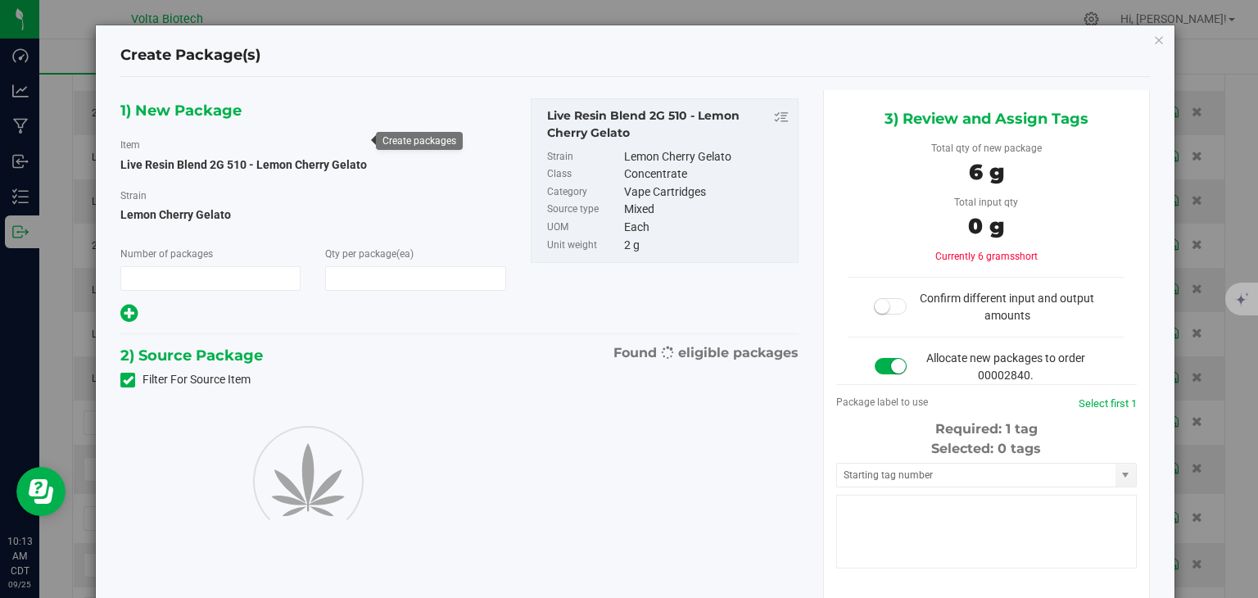
type input "1"
type input "3"
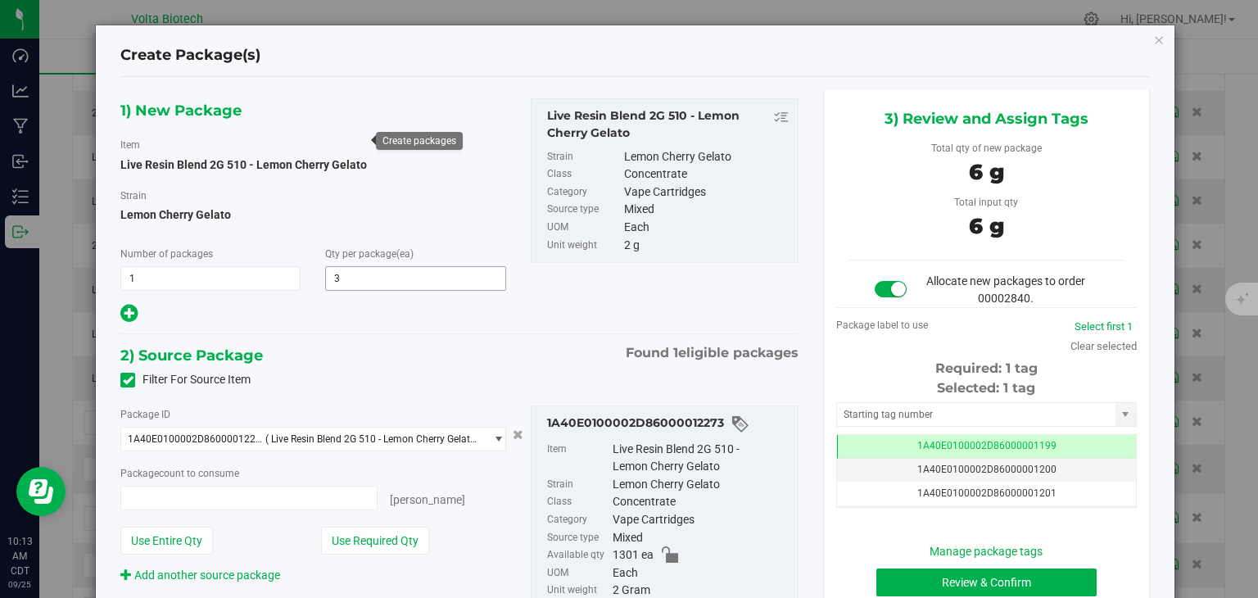
type input "3 ea"
click at [906, 416] on input "text" at bounding box center [976, 414] width 278 height 23
type input "1A40E0100002D86000014193"
click at [1035, 575] on button "Review & Confirm" at bounding box center [986, 582] width 220 height 28
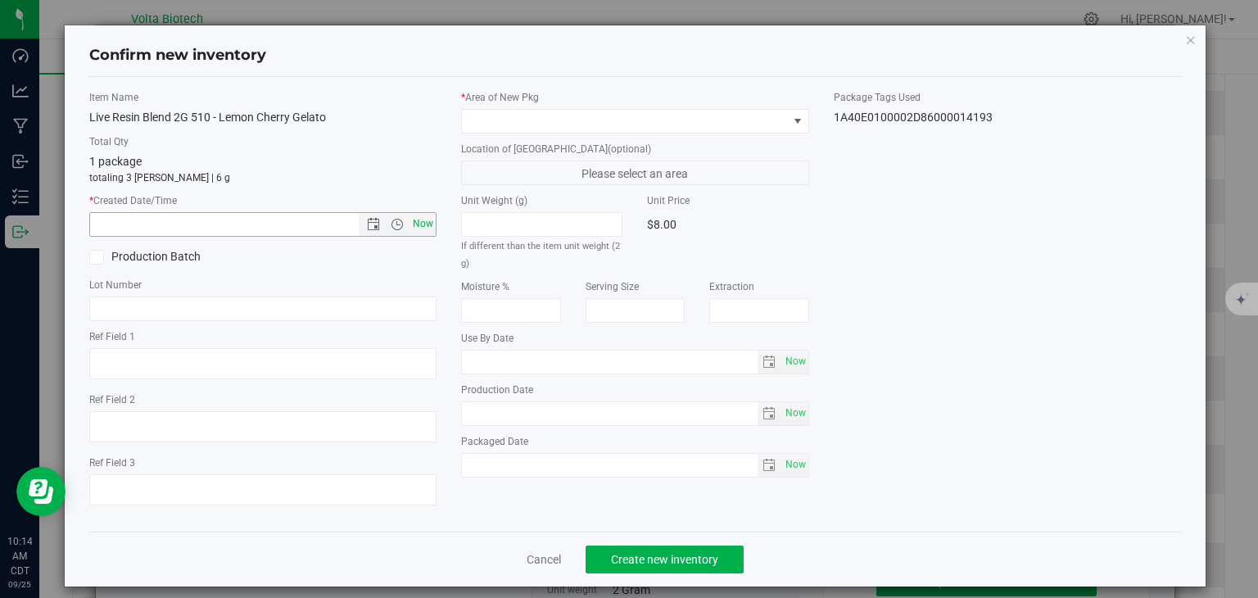
click at [414, 220] on span "Now" at bounding box center [423, 224] width 28 height 24
type input "9/25/2025 10:14 AM"
click at [585, 124] on span at bounding box center [625, 121] width 326 height 23
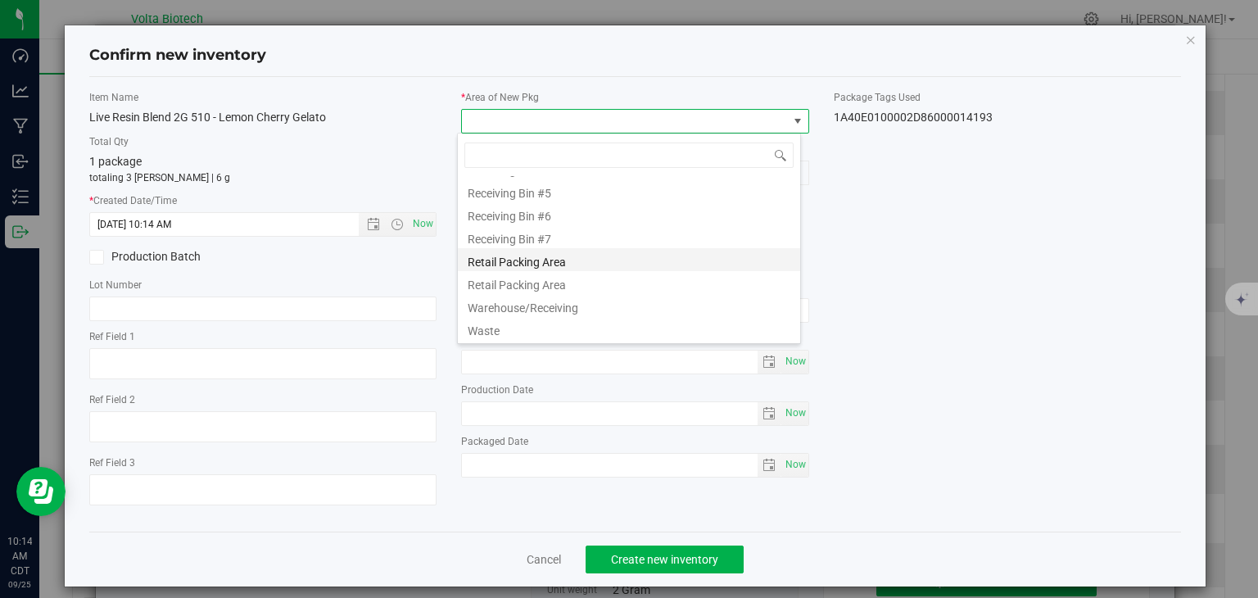
click at [632, 258] on li "Retail Packing Area" at bounding box center [629, 259] width 342 height 23
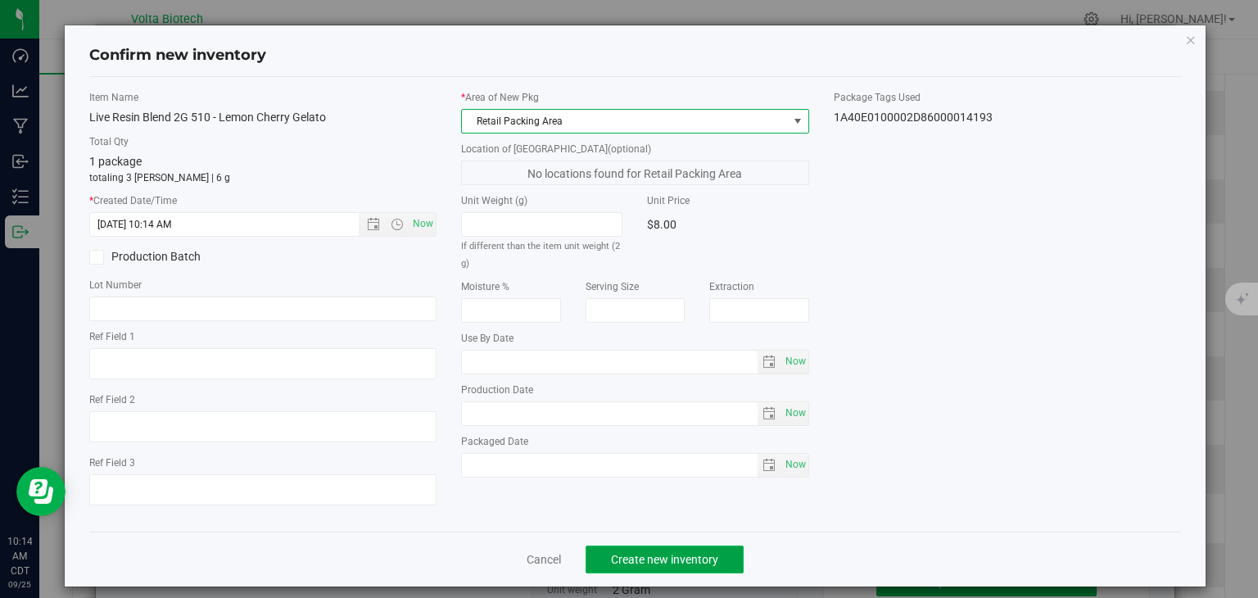
click at [671, 553] on span "Create new inventory" at bounding box center [664, 559] width 107 height 13
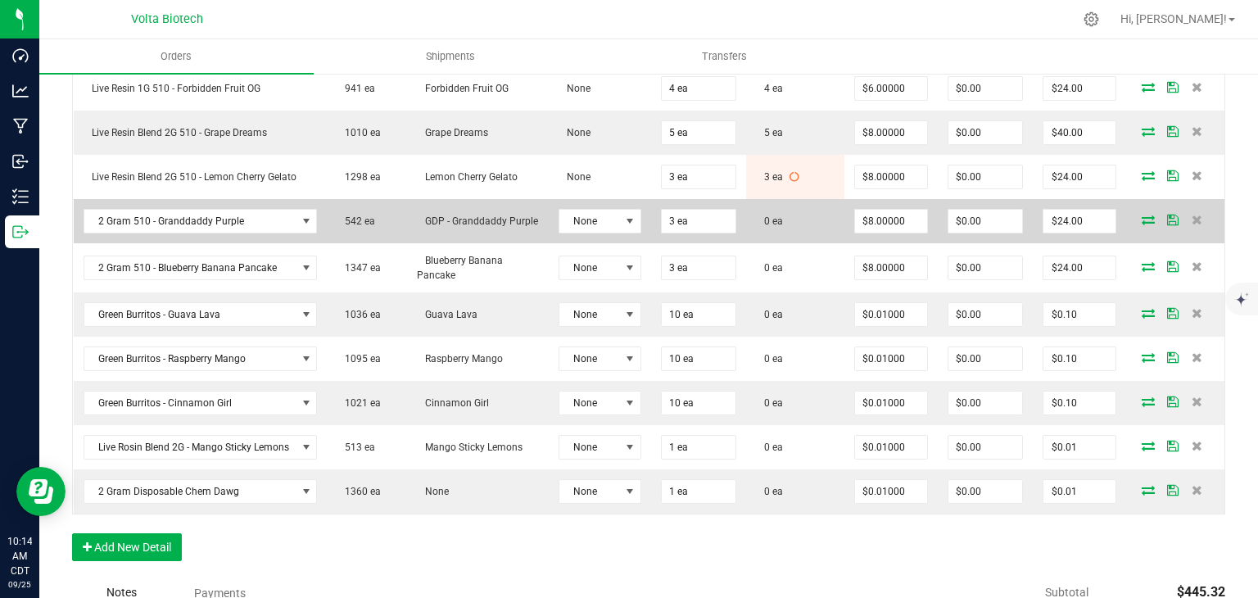
click at [1141, 215] on icon at bounding box center [1147, 220] width 13 height 10
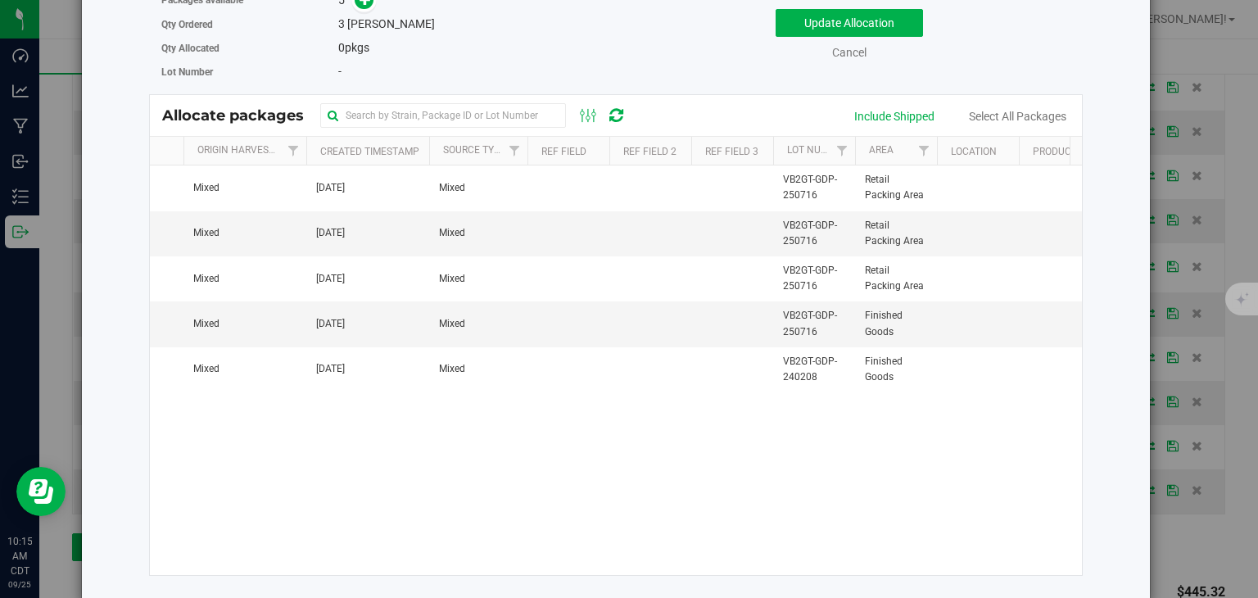
scroll to position [0, 466]
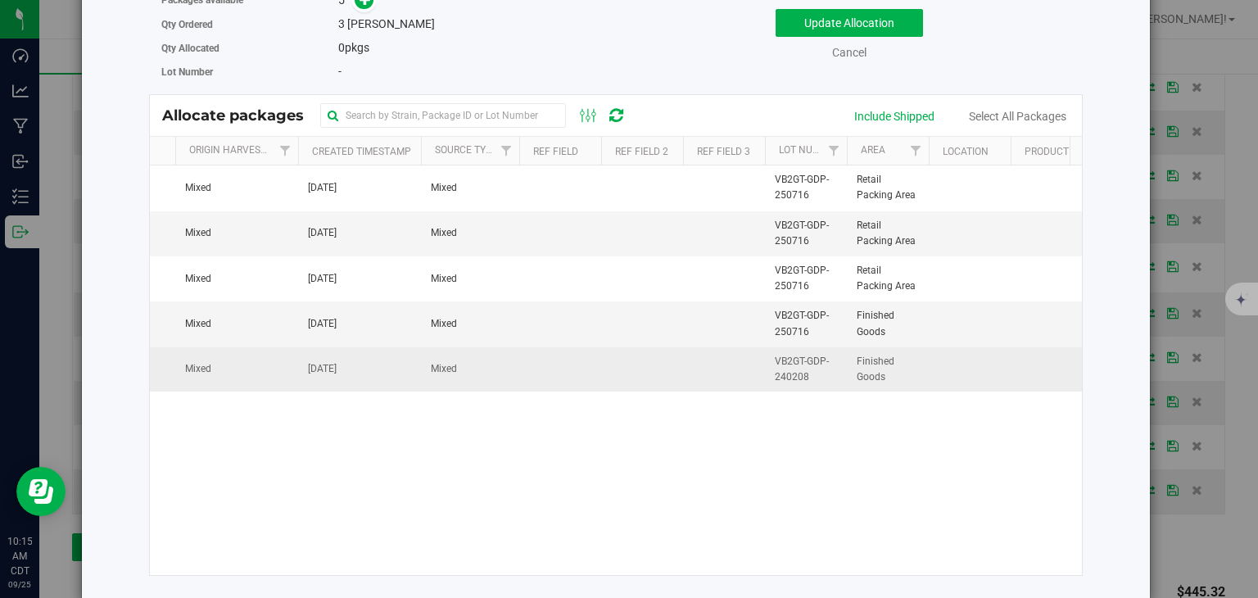
click at [573, 360] on td at bounding box center [560, 369] width 82 height 44
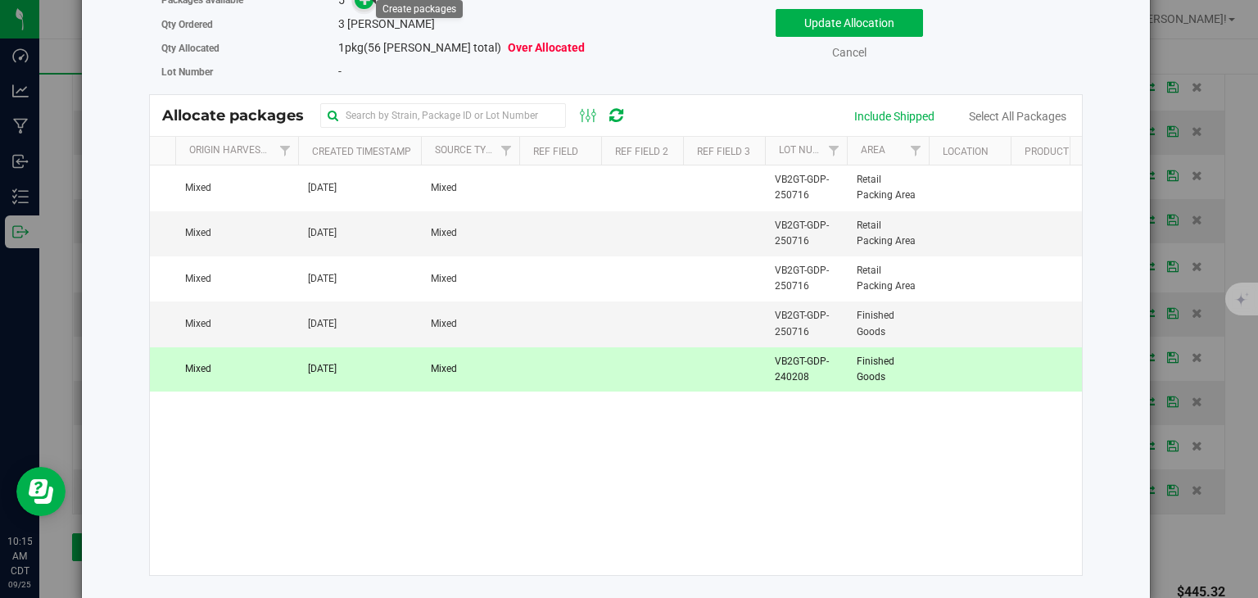
click at [362, 5] on span at bounding box center [364, -1] width 19 height 19
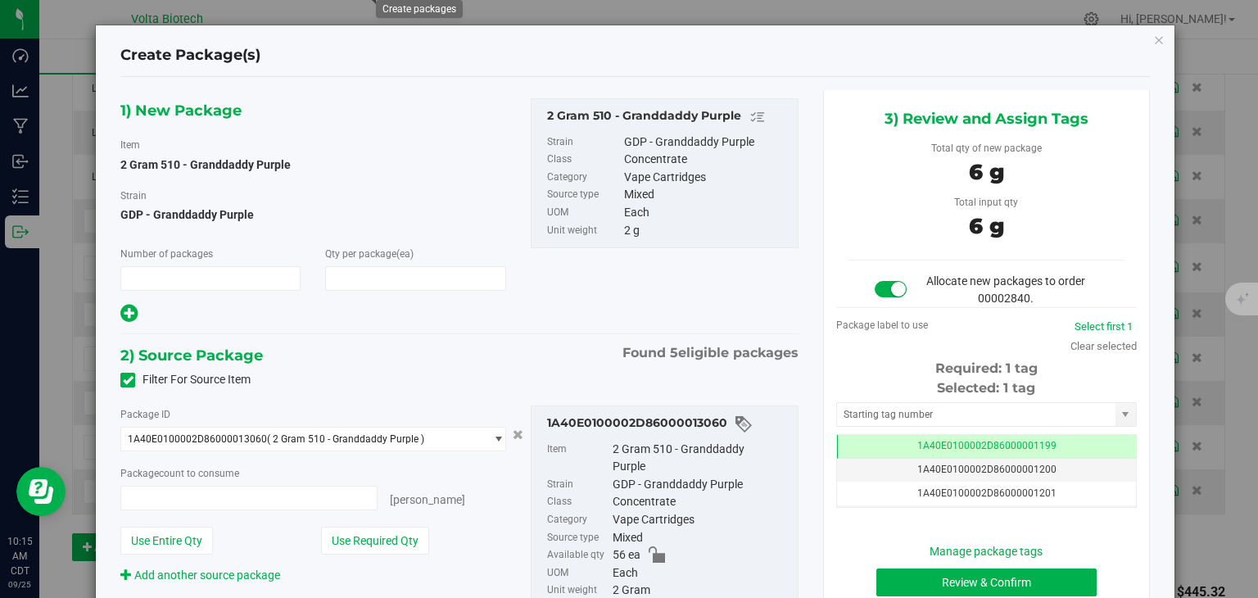
type input "1"
type input "3"
type input "3 ea"
click at [921, 410] on input "text" at bounding box center [976, 414] width 278 height 23
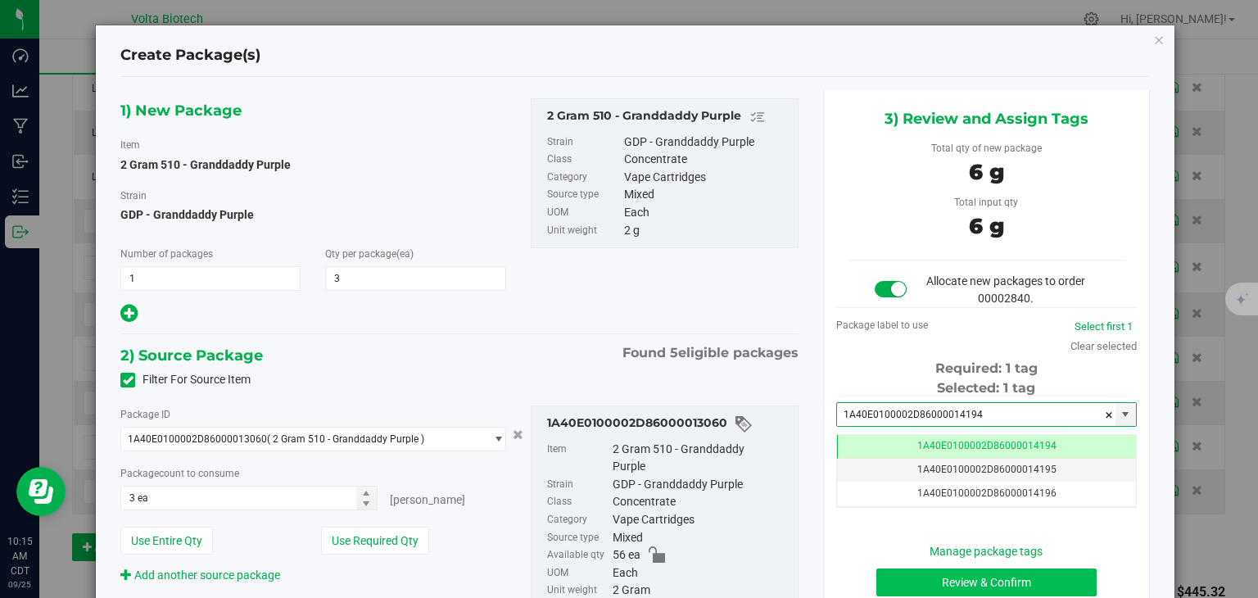
type input "1A40E0100002D86000014194"
click at [1004, 574] on button "Review & Confirm" at bounding box center [986, 582] width 220 height 28
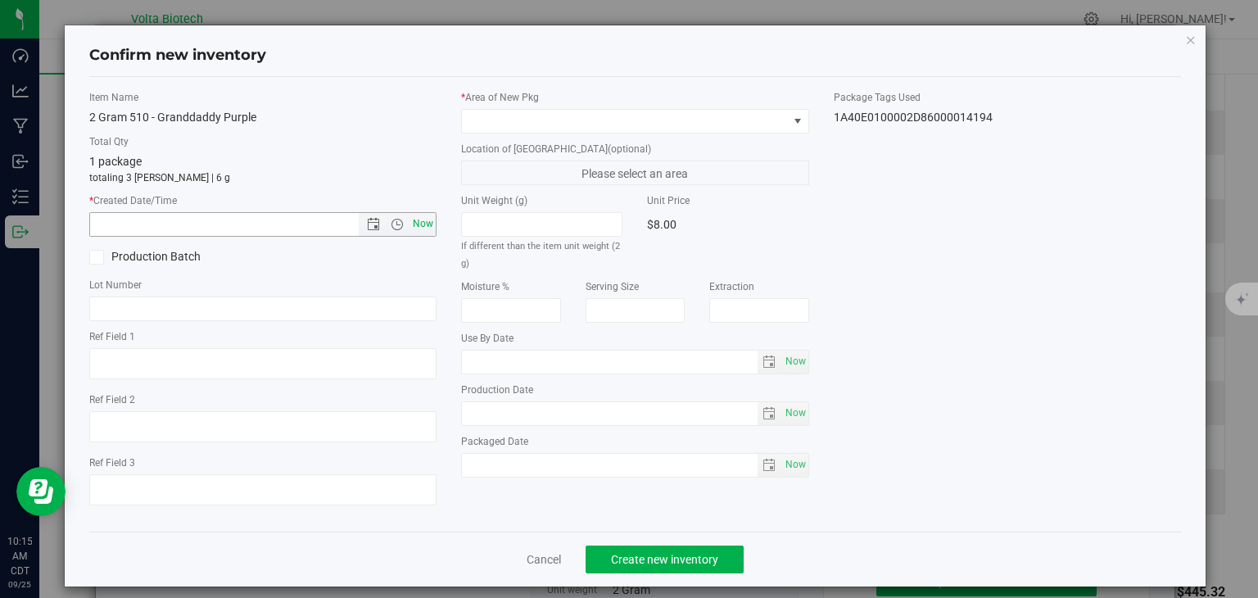
click at [417, 229] on span "Now" at bounding box center [423, 224] width 28 height 24
type input "9/25/2025 10:15 AM"
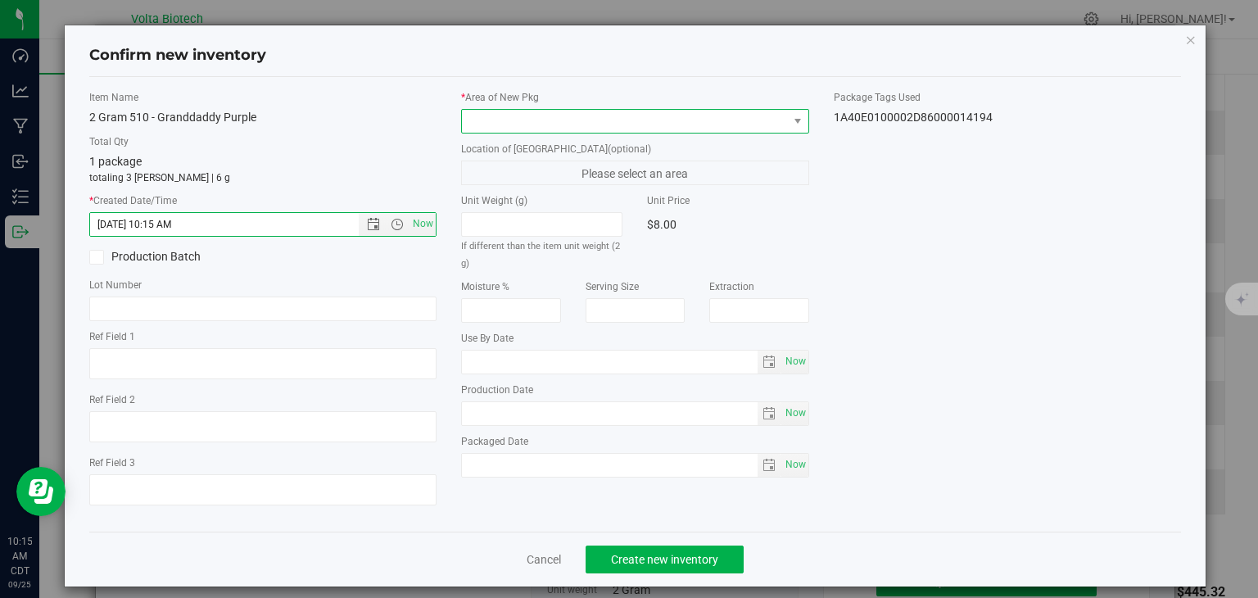
click at [555, 125] on span at bounding box center [625, 121] width 326 height 23
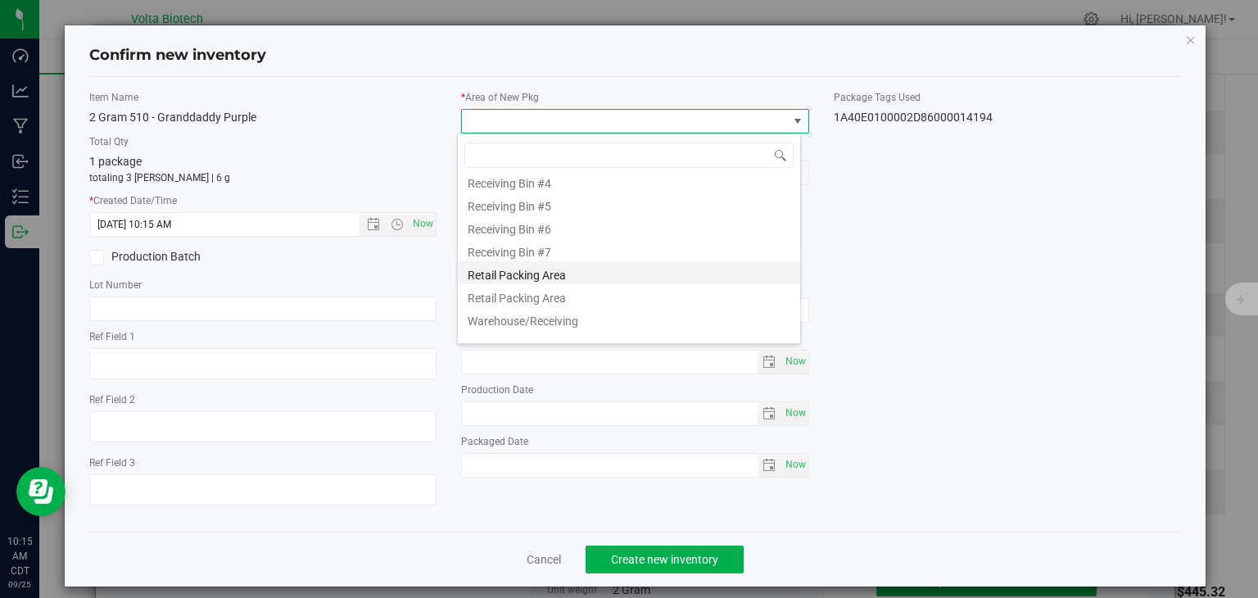
click at [616, 268] on li "Retail Packing Area" at bounding box center [629, 272] width 342 height 23
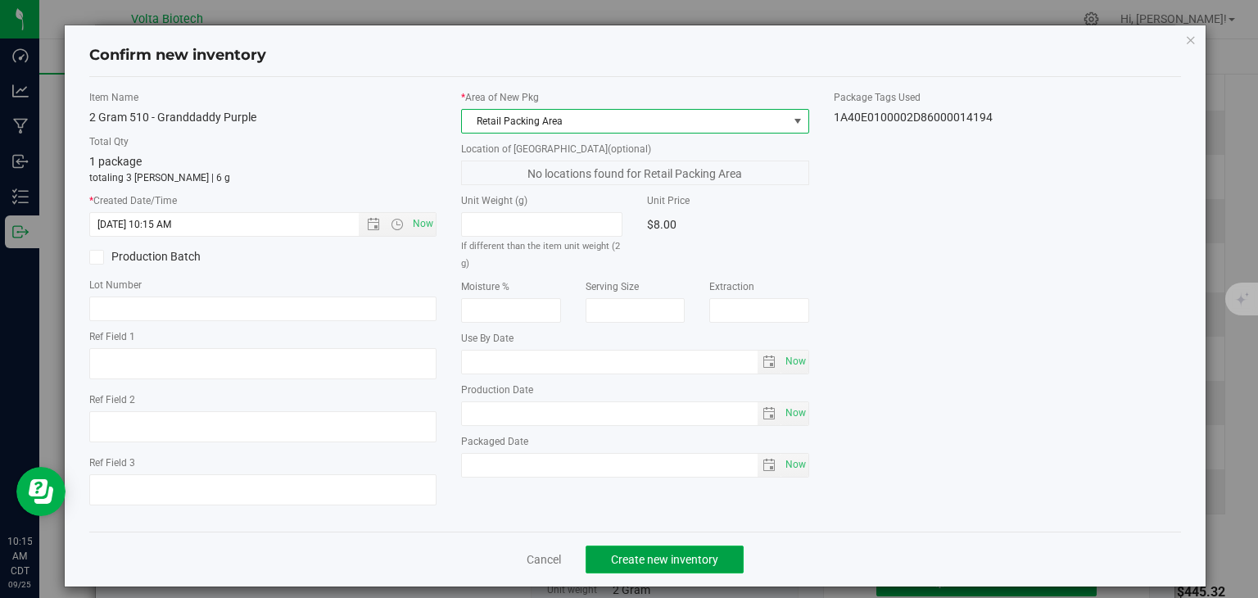
click at [691, 556] on span "Create new inventory" at bounding box center [664, 559] width 107 height 13
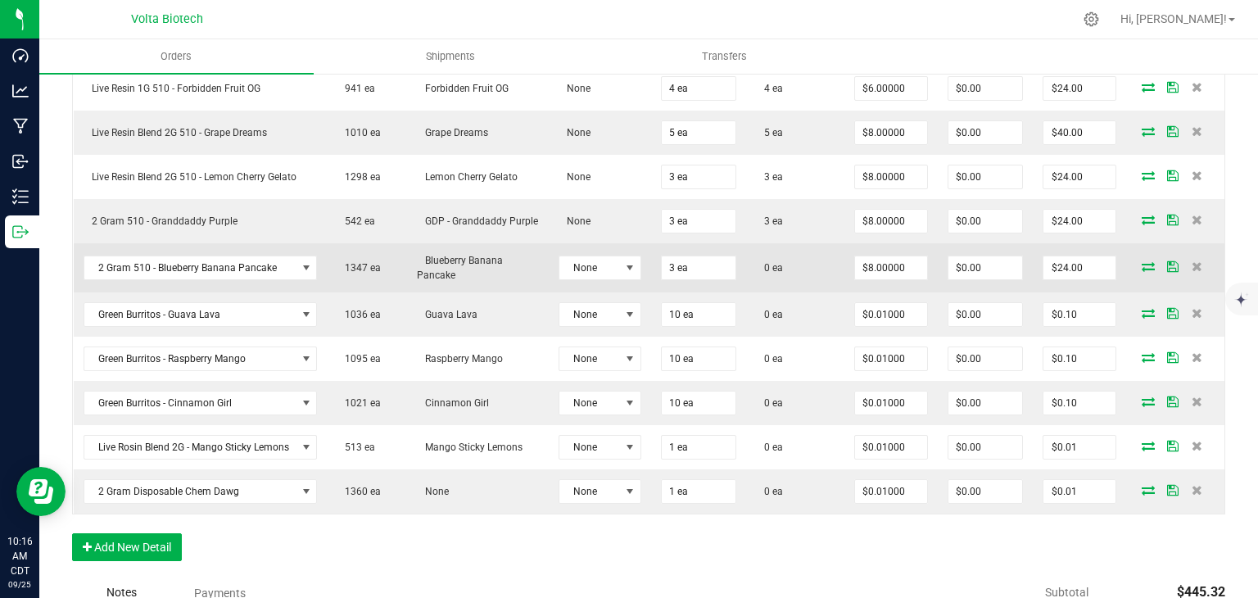
click at [1141, 264] on icon at bounding box center [1147, 266] width 13 height 10
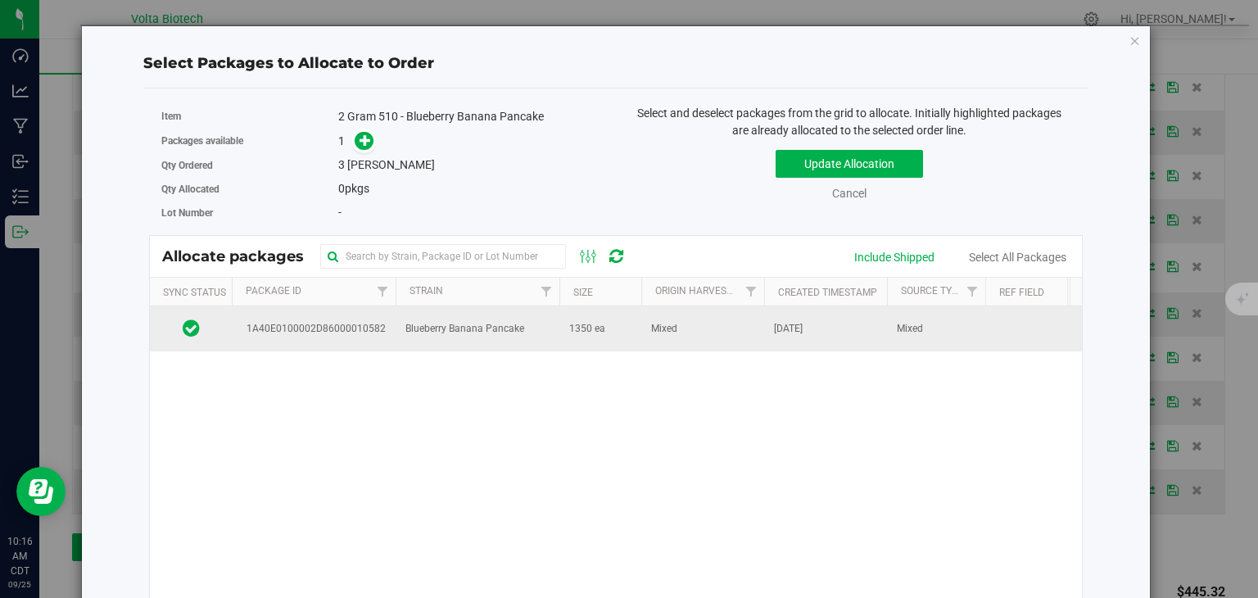
drag, startPoint x: 691, startPoint y: 319, endPoint x: 649, endPoint y: 308, distance: 43.1
click at [691, 319] on td "Mixed" at bounding box center [702, 328] width 123 height 44
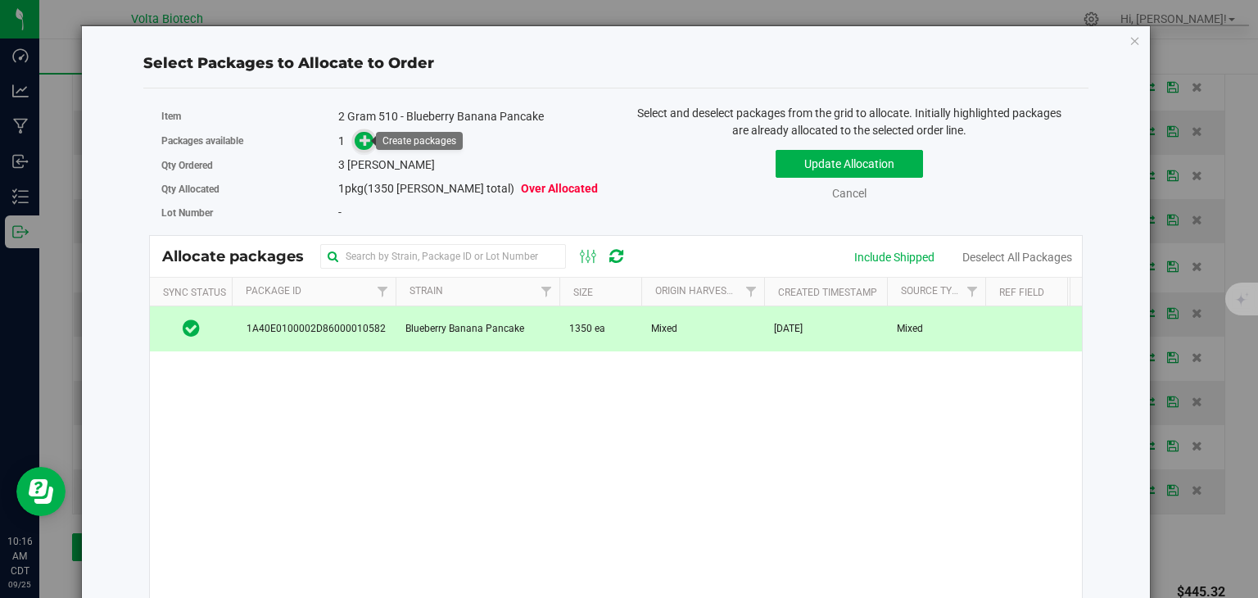
click at [364, 141] on icon at bounding box center [365, 139] width 12 height 12
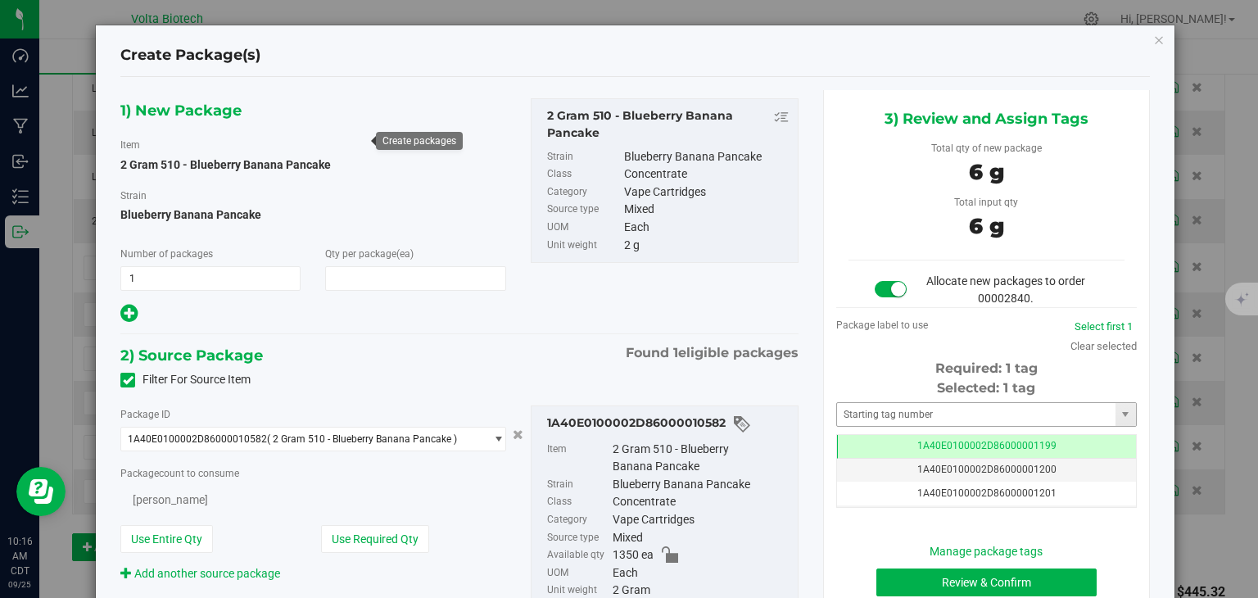
type input "3"
click at [915, 407] on input "text" at bounding box center [976, 414] width 278 height 23
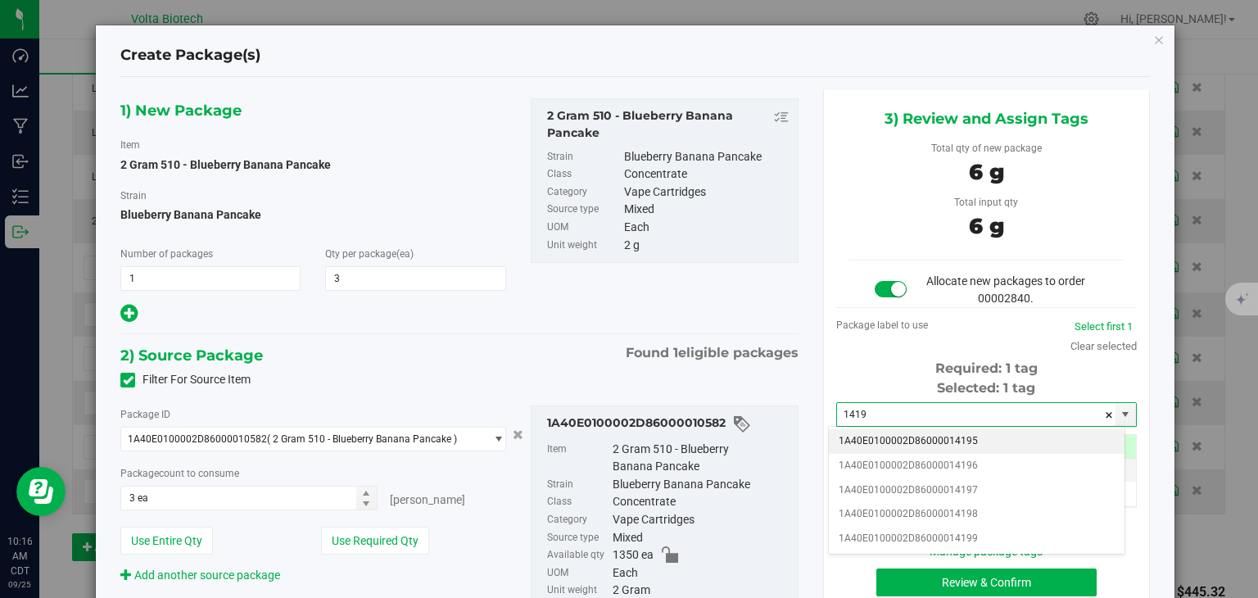
click at [1000, 437] on li "1A40E0100002D86000014195" at bounding box center [977, 441] width 296 height 25
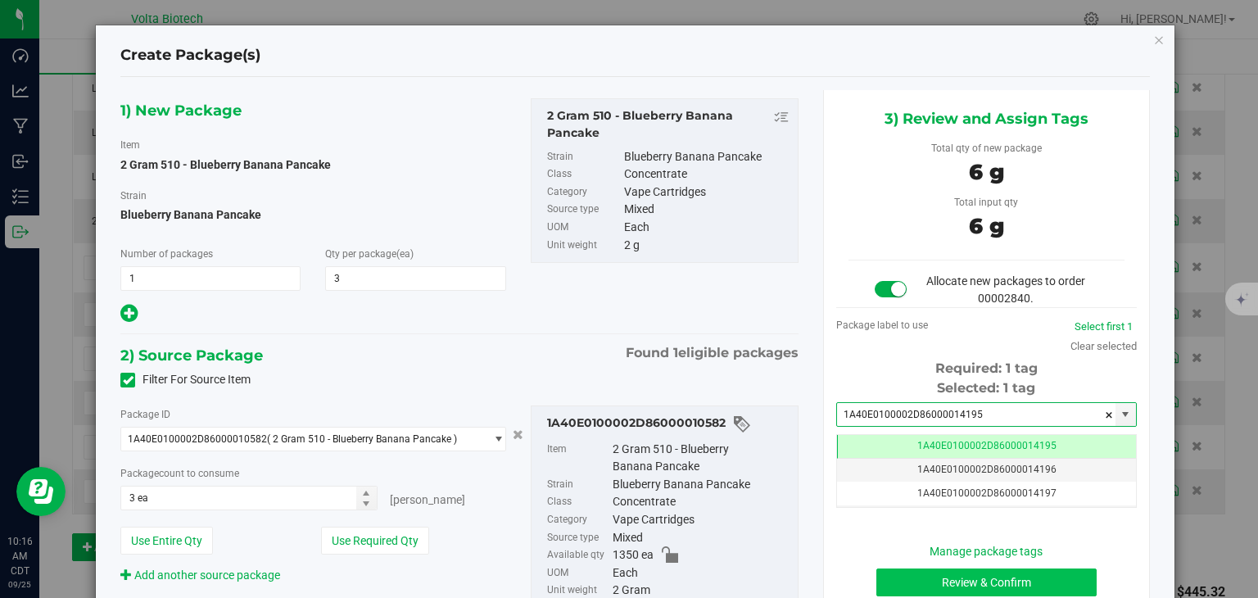
type input "1A40E0100002D86000014195"
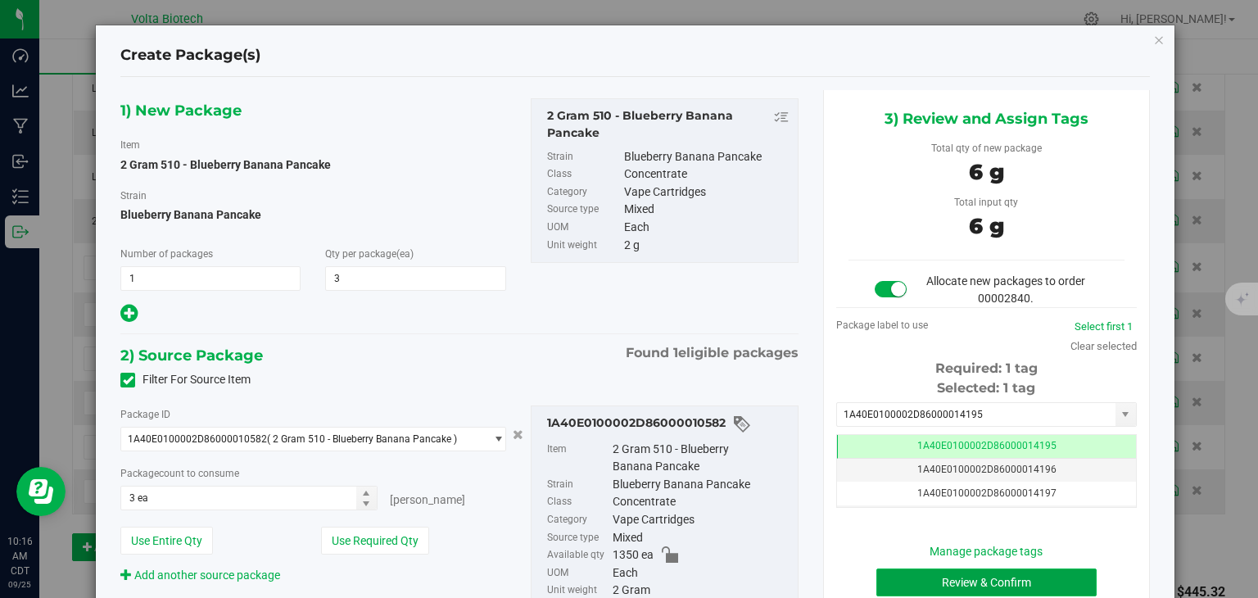
click at [1019, 582] on button "Review & Confirm" at bounding box center [986, 582] width 220 height 28
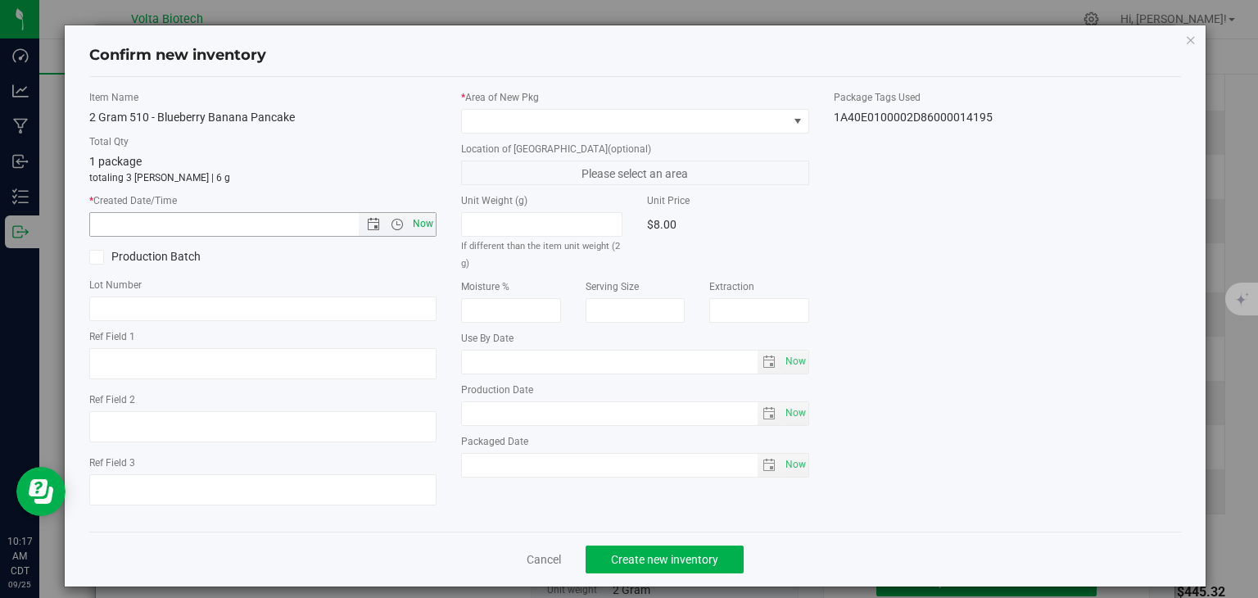
click at [421, 224] on span "Now" at bounding box center [423, 224] width 28 height 24
type input "9/25/2025 10:17 AM"
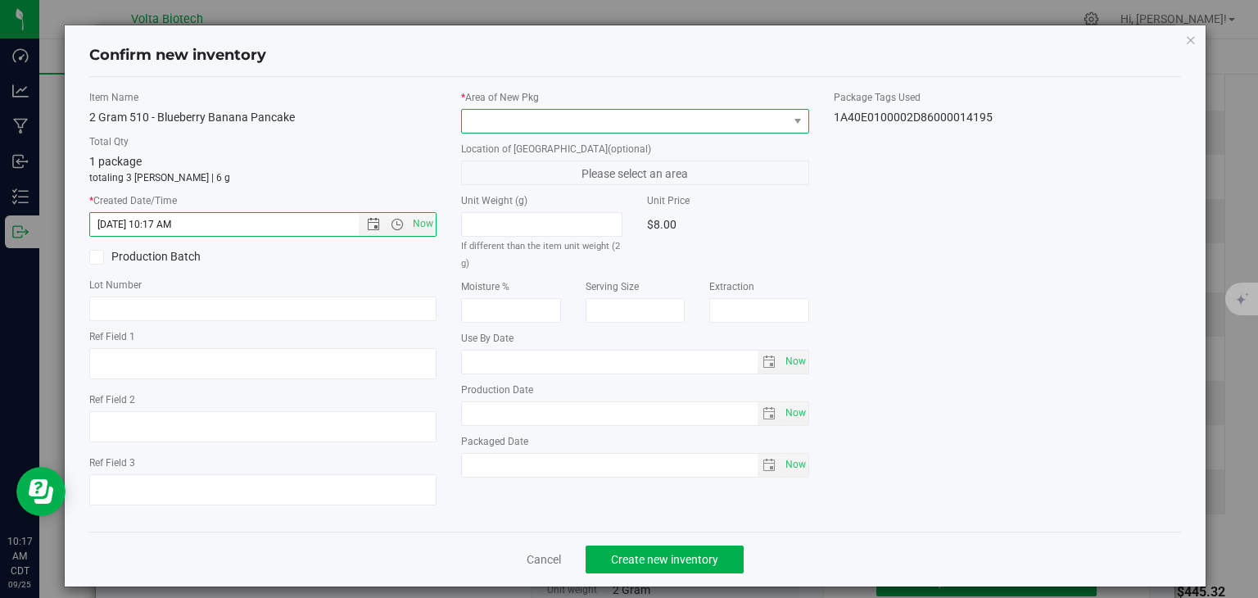
click at [556, 117] on span at bounding box center [625, 121] width 326 height 23
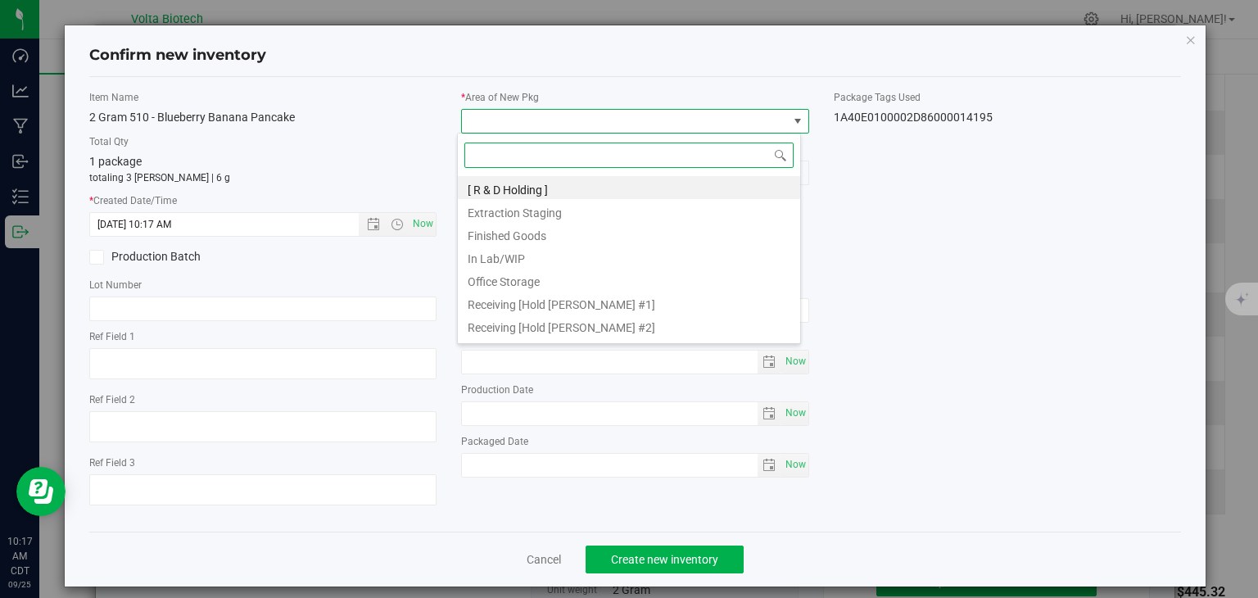
scroll to position [341, 0]
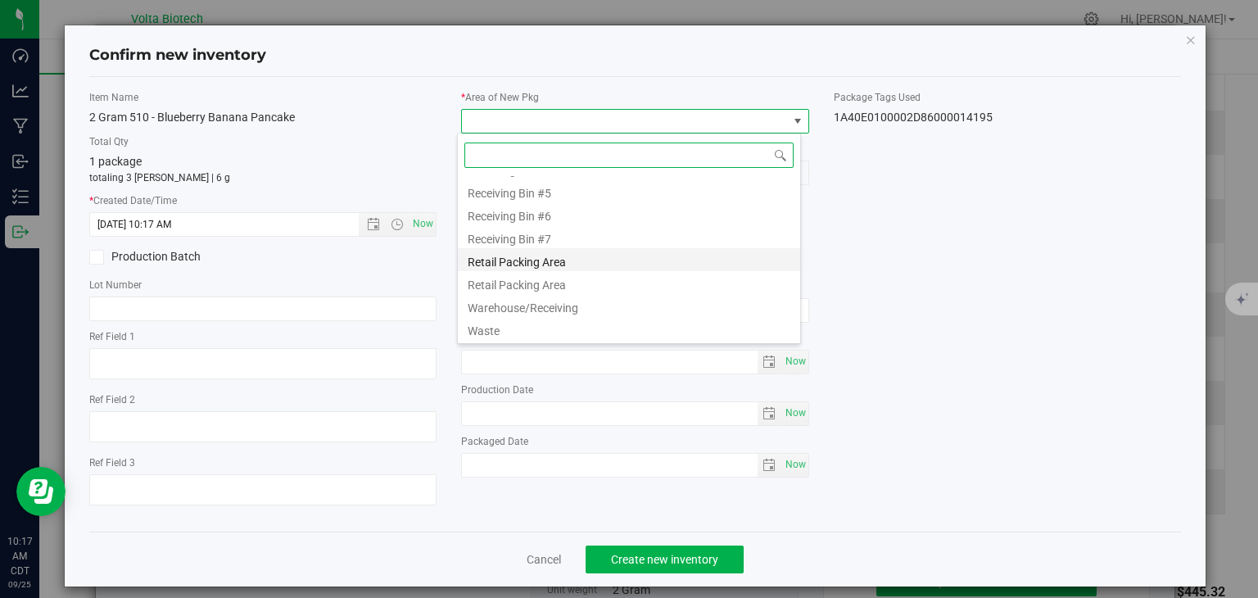
click at [592, 266] on li "Retail Packing Area" at bounding box center [629, 259] width 342 height 23
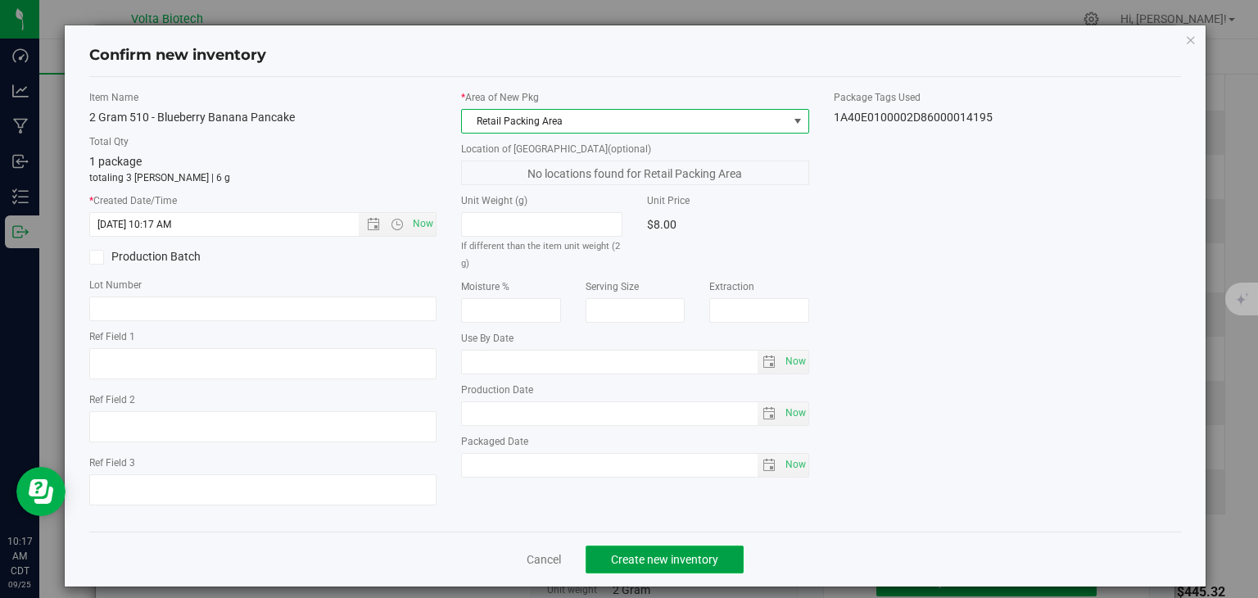
click at [681, 554] on span "Create new inventory" at bounding box center [664, 559] width 107 height 13
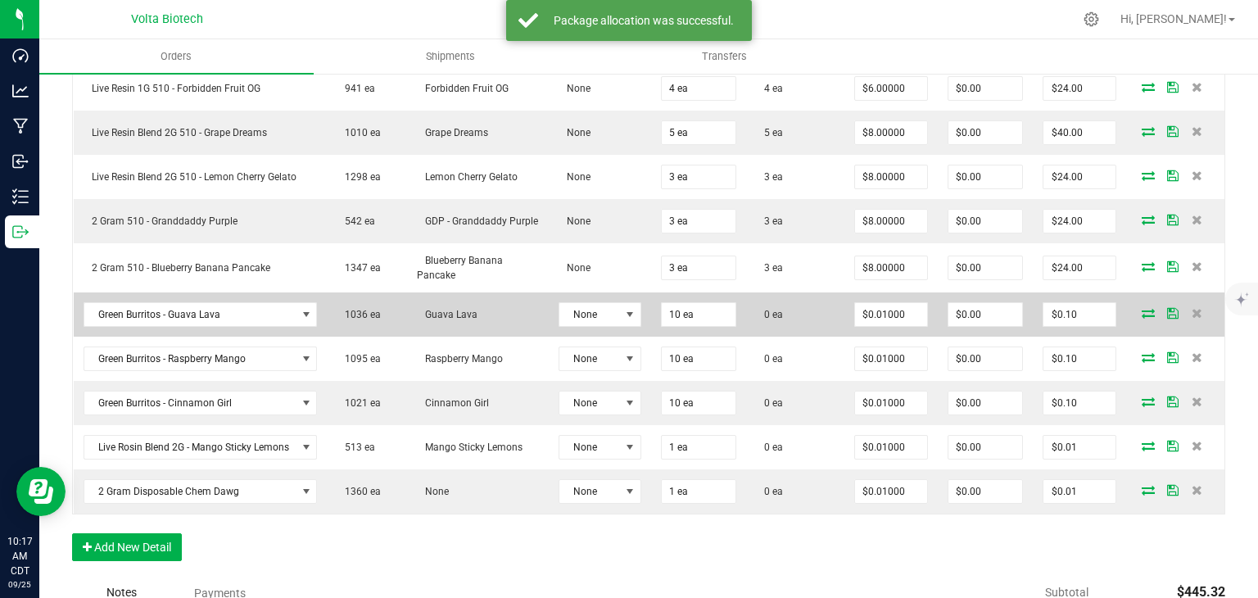
click at [1141, 314] on icon at bounding box center [1147, 313] width 13 height 10
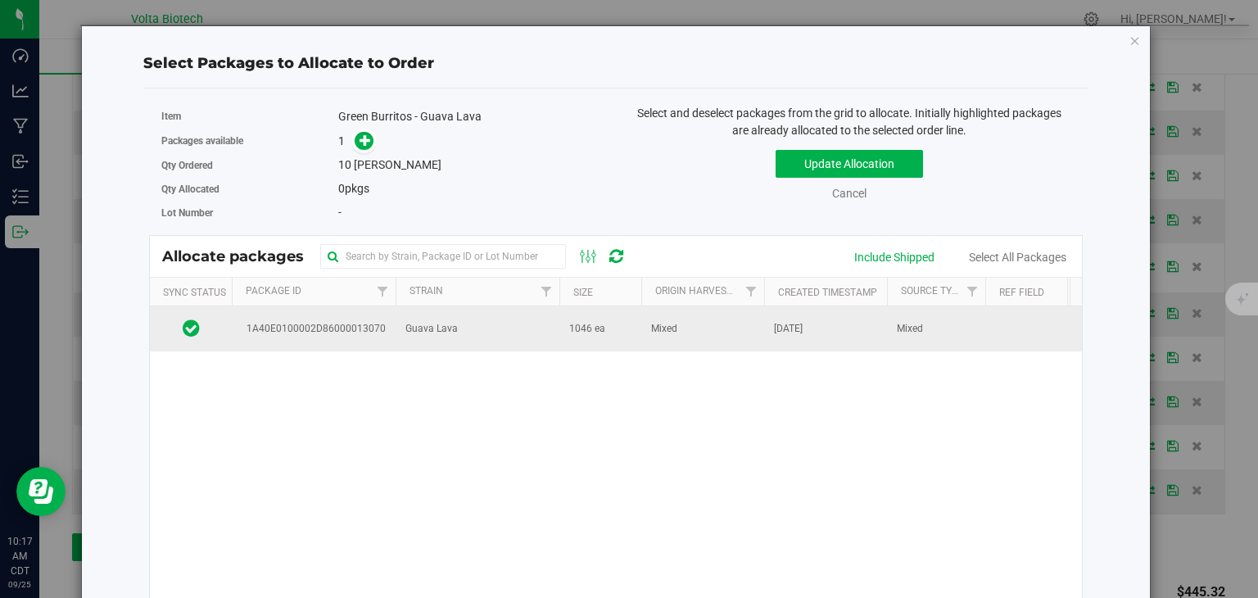
click at [653, 330] on span "Mixed" at bounding box center [664, 329] width 26 height 16
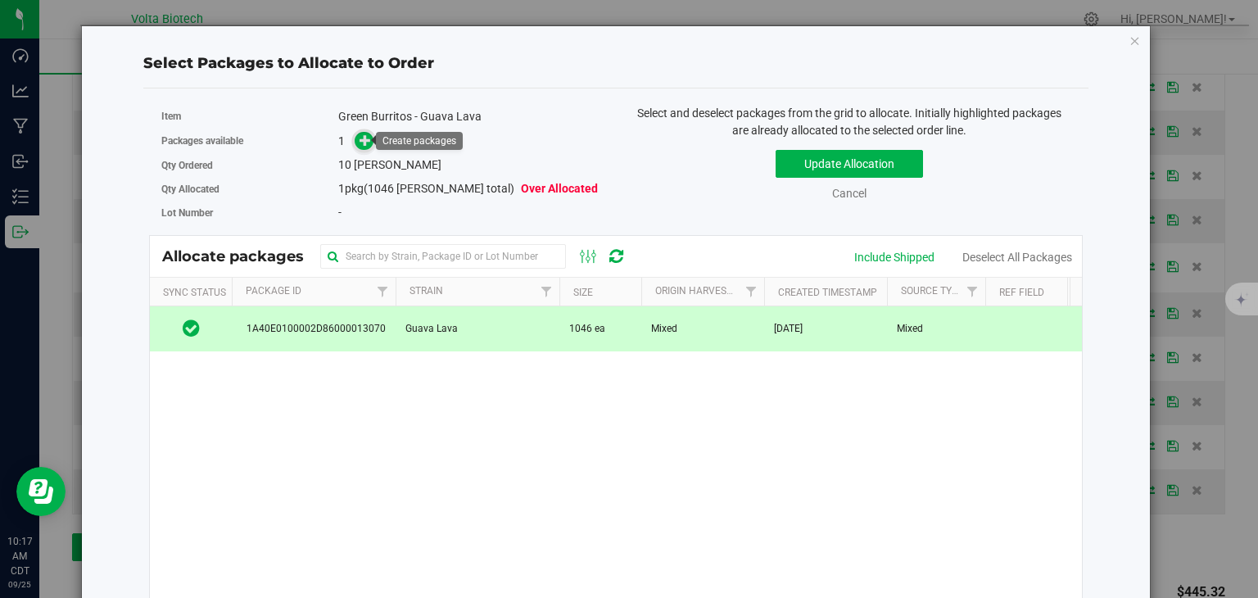
click at [363, 138] on icon at bounding box center [364, 138] width 11 height 11
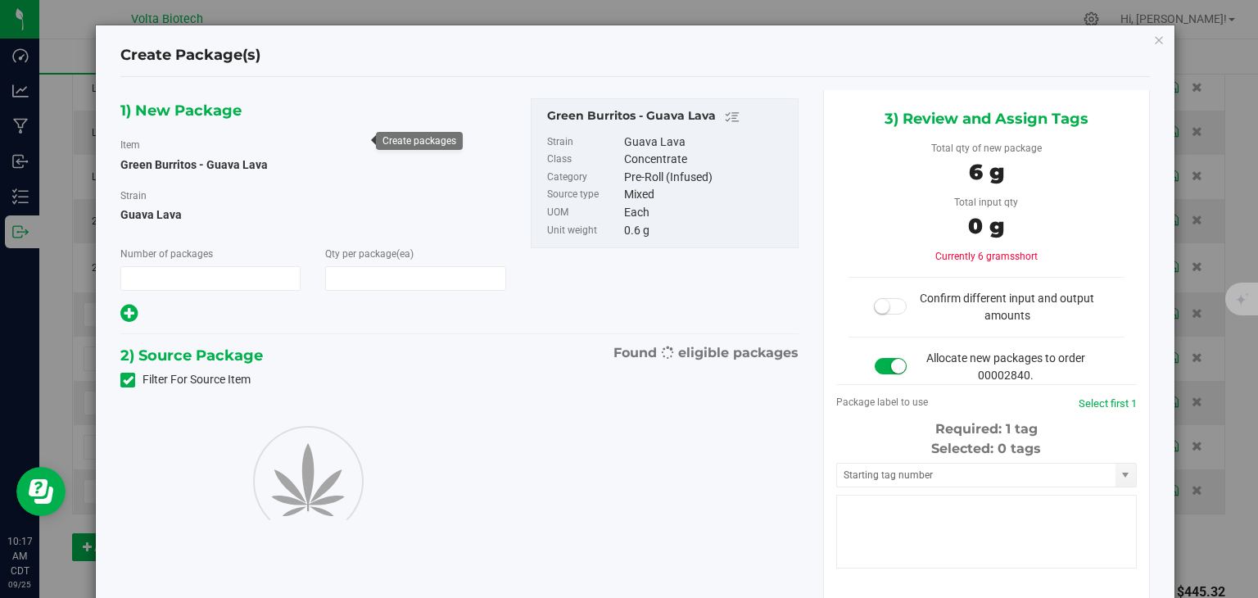
type input "1"
type input "10"
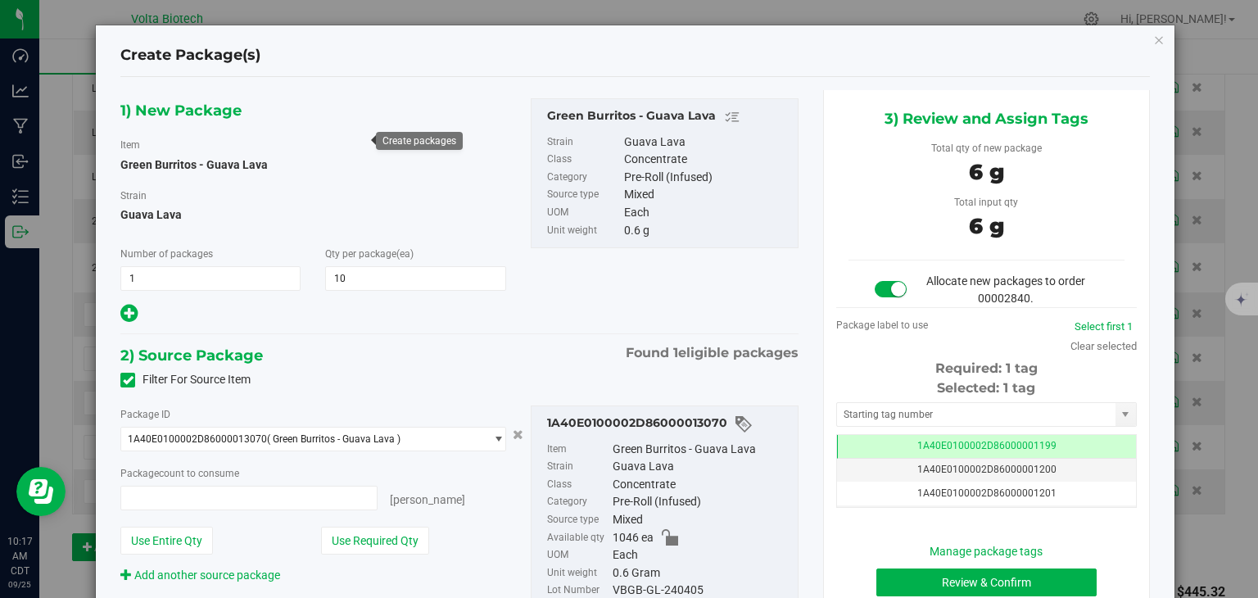
type input "10 ea"
click at [966, 409] on input "text" at bounding box center [976, 414] width 278 height 23
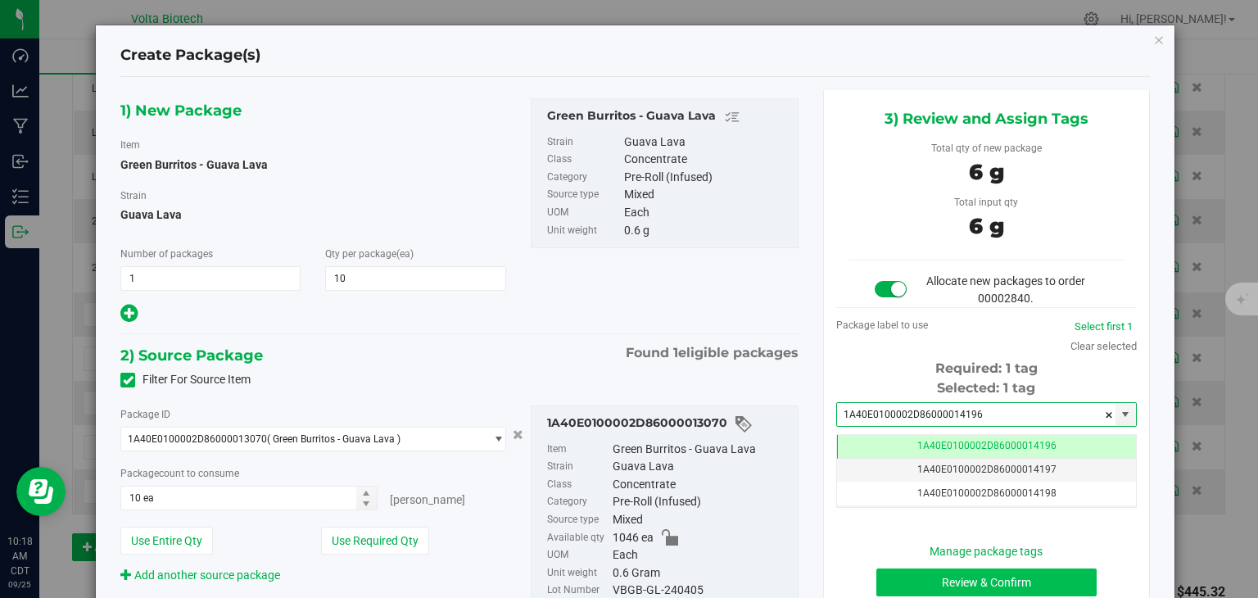
type input "1A40E0100002D86000014196"
click at [1006, 576] on button "Review & Confirm" at bounding box center [986, 582] width 220 height 28
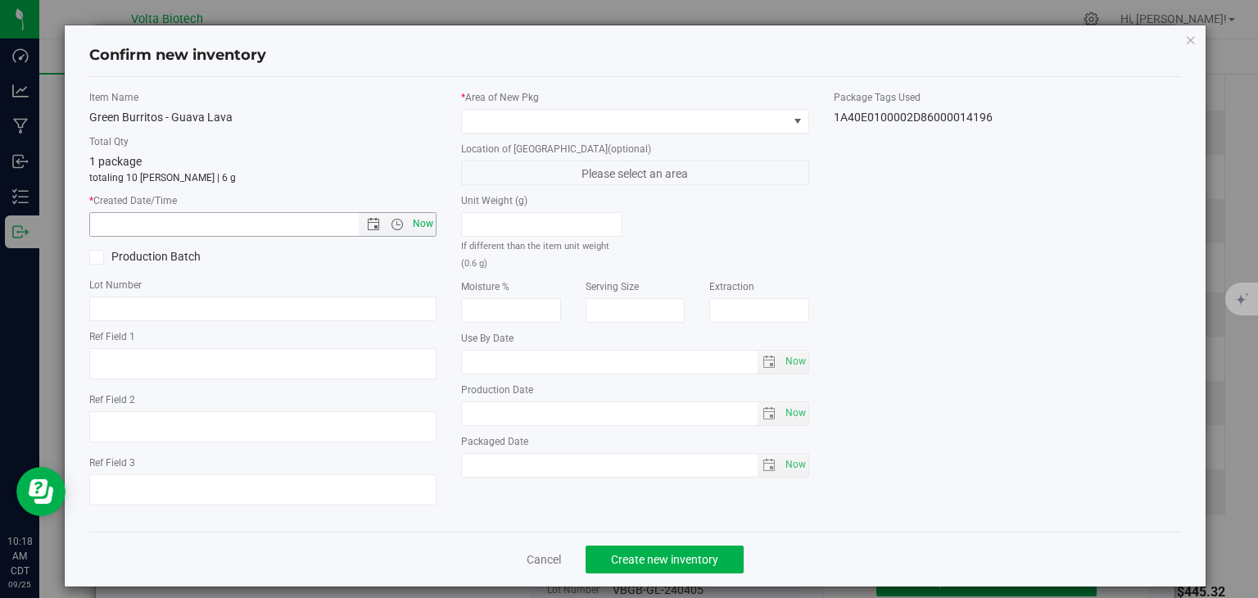
click at [419, 227] on span "Now" at bounding box center [423, 224] width 28 height 24
type input "9/25/2025 10:18 AM"
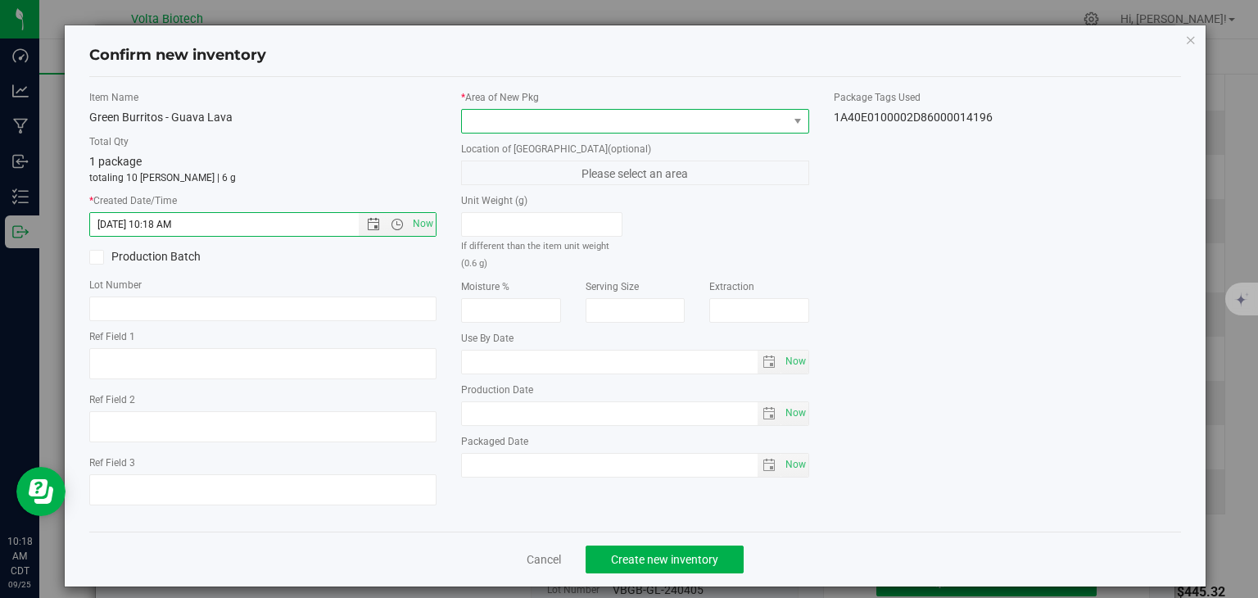
click at [583, 126] on span at bounding box center [625, 121] width 326 height 23
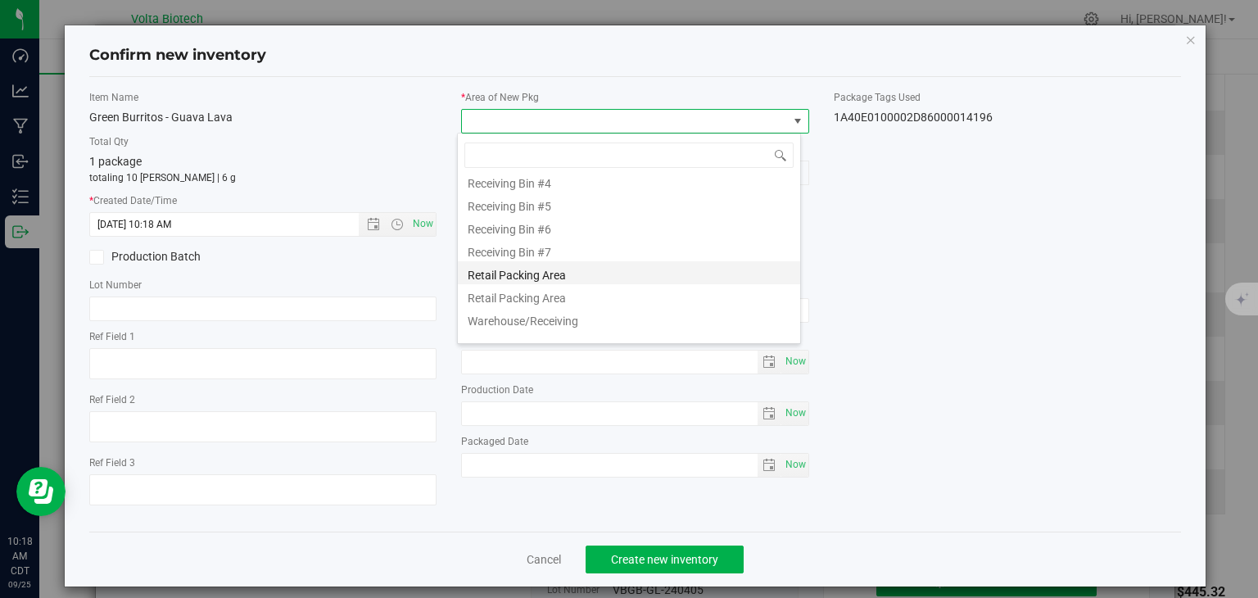
click at [571, 271] on li "Retail Packing Area" at bounding box center [629, 272] width 342 height 23
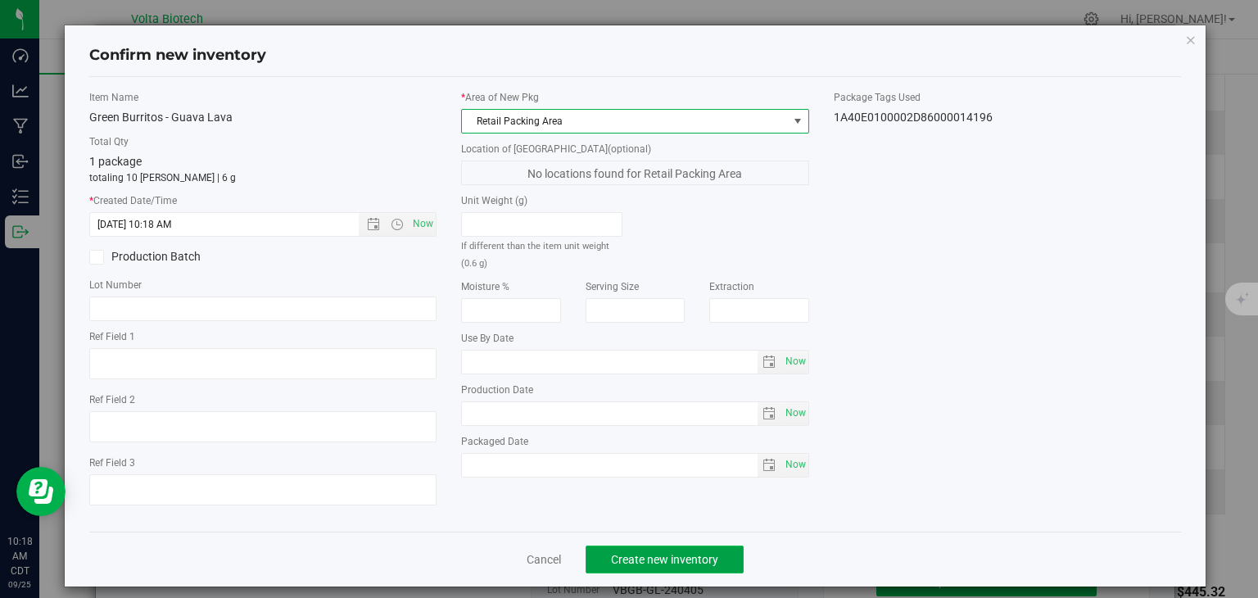
click at [691, 558] on span "Create new inventory" at bounding box center [664, 559] width 107 height 13
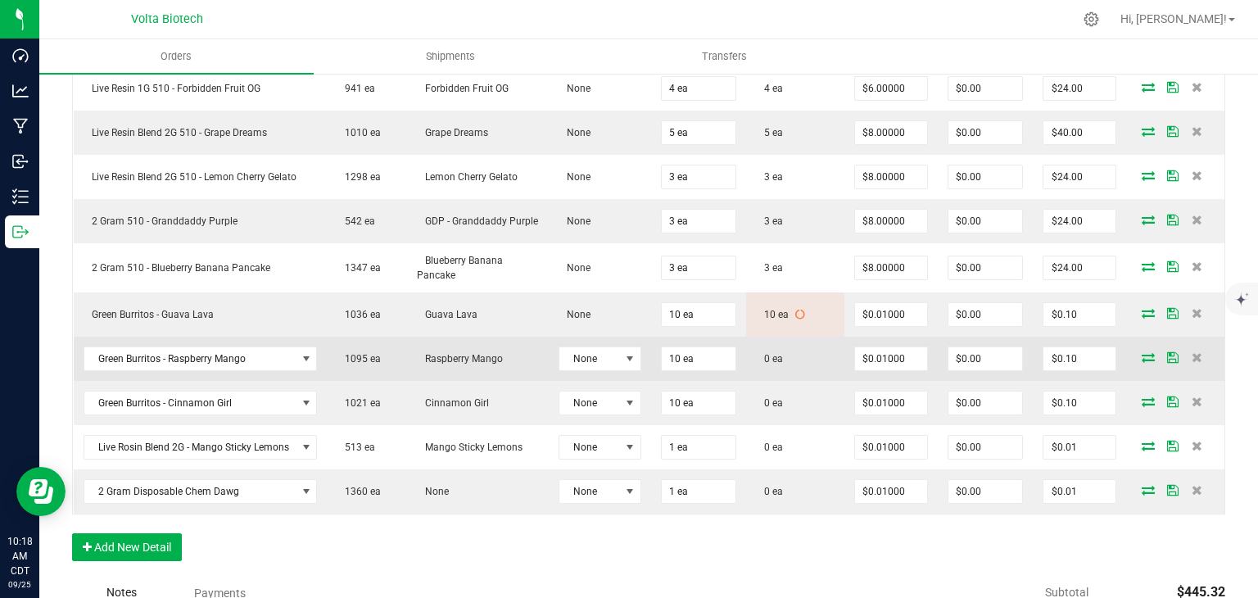
click at [1141, 359] on icon at bounding box center [1147, 357] width 13 height 10
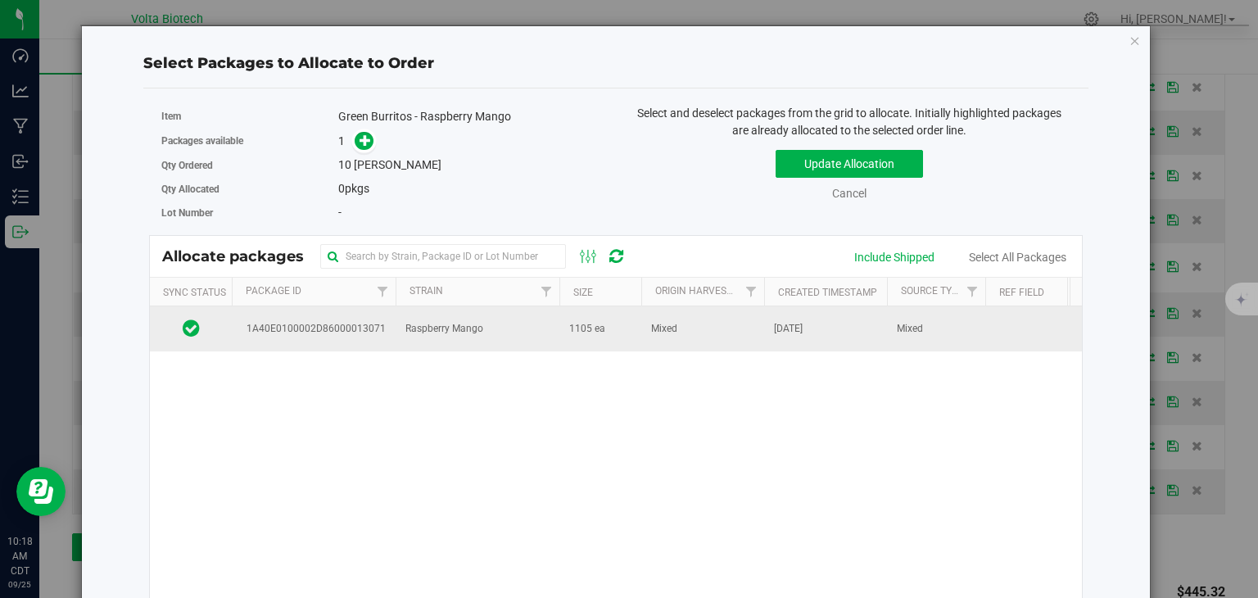
click at [499, 323] on td "Raspberry Mango" at bounding box center [478, 328] width 164 height 44
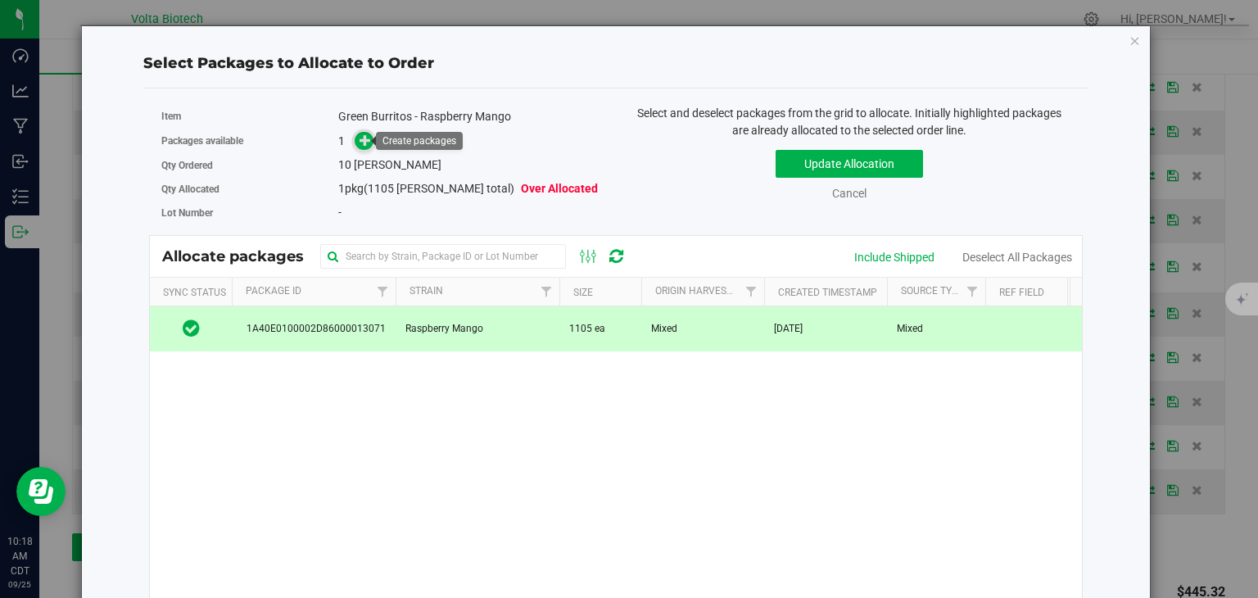
click at [365, 143] on icon at bounding box center [365, 139] width 12 height 12
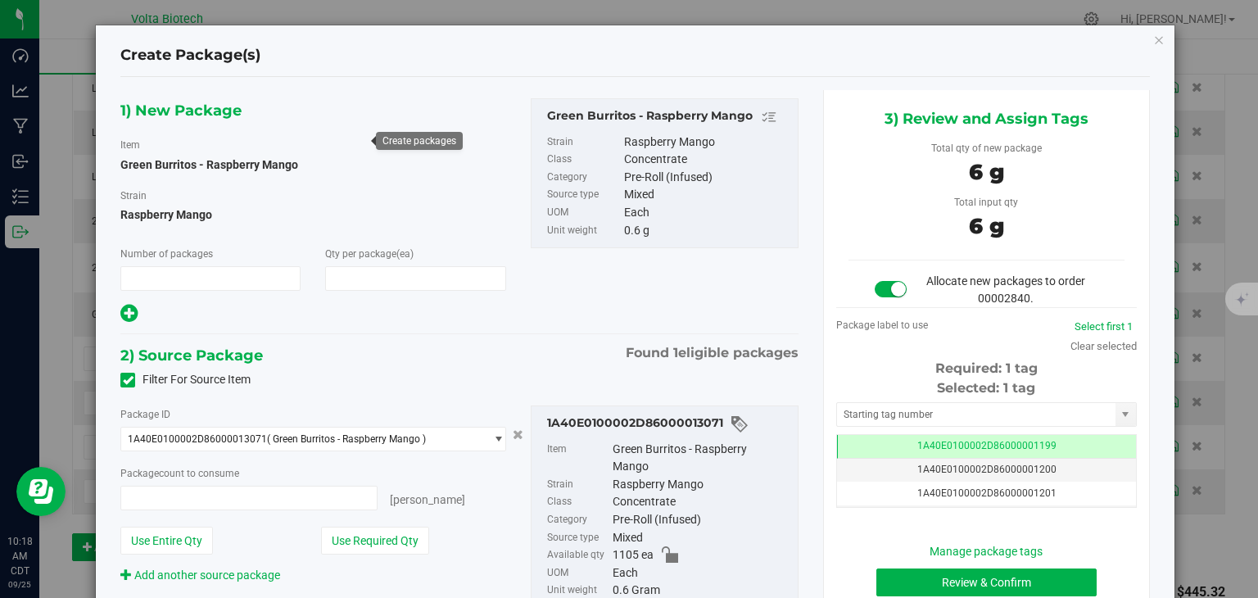
type input "1"
type input "10"
type input "10 ea"
click at [937, 414] on input "text" at bounding box center [976, 414] width 278 height 23
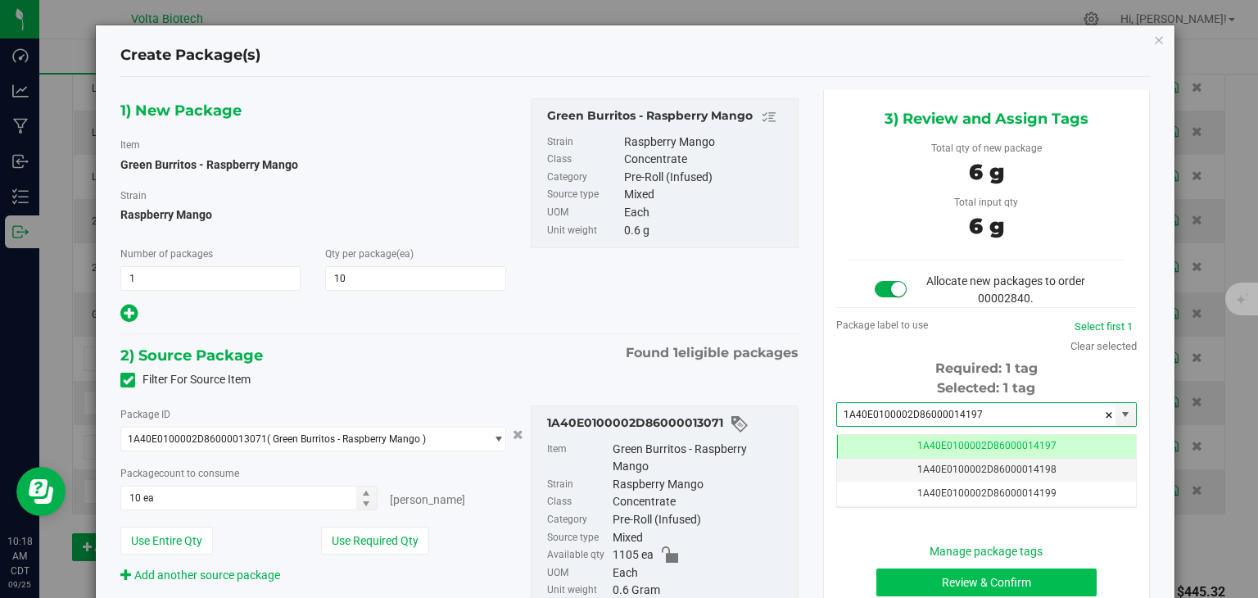
type input "1A40E0100002D86000014197"
click at [974, 581] on button "Review & Confirm" at bounding box center [986, 582] width 220 height 28
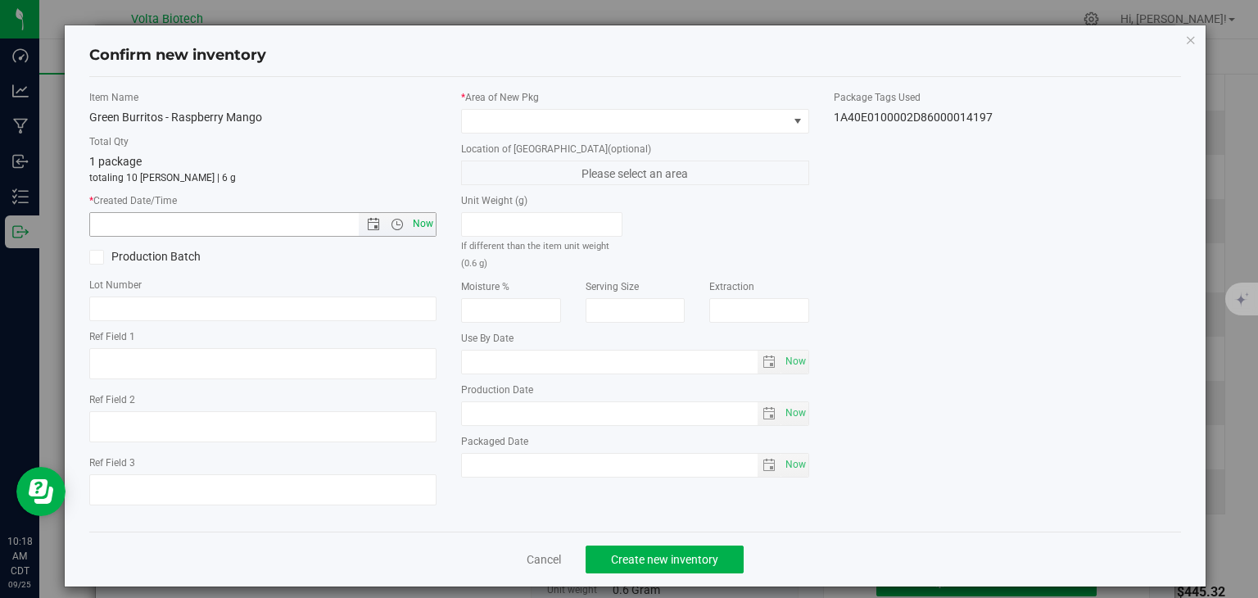
click at [413, 220] on span "Now" at bounding box center [423, 224] width 28 height 24
type input "9/25/2025 10:18 AM"
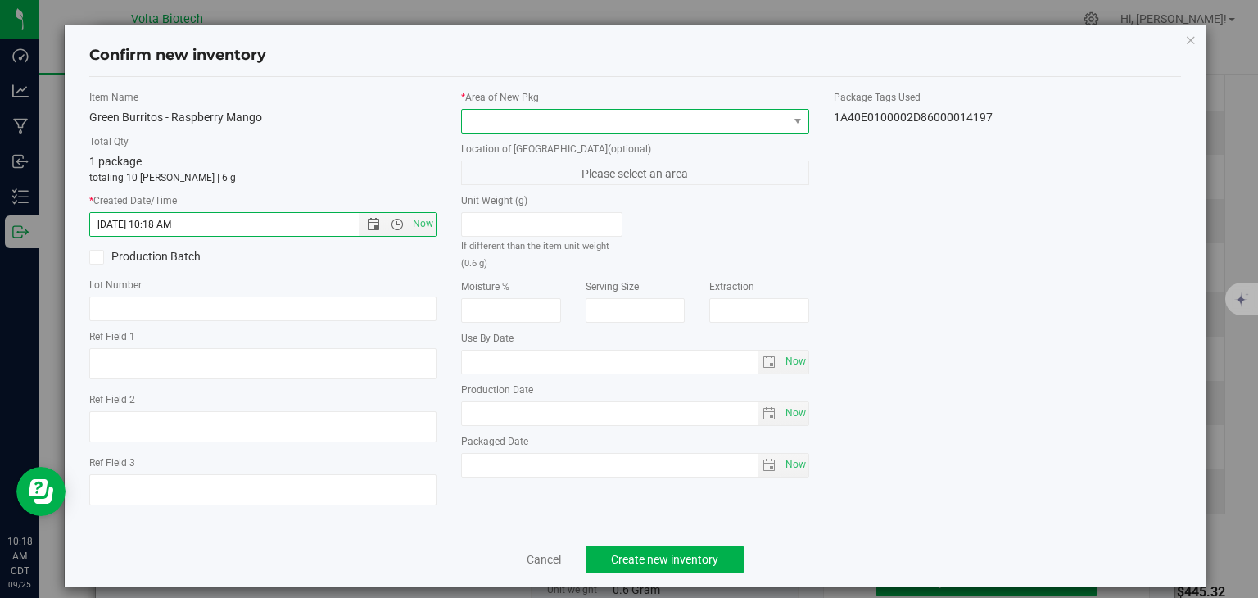
click at [504, 114] on span at bounding box center [625, 121] width 326 height 23
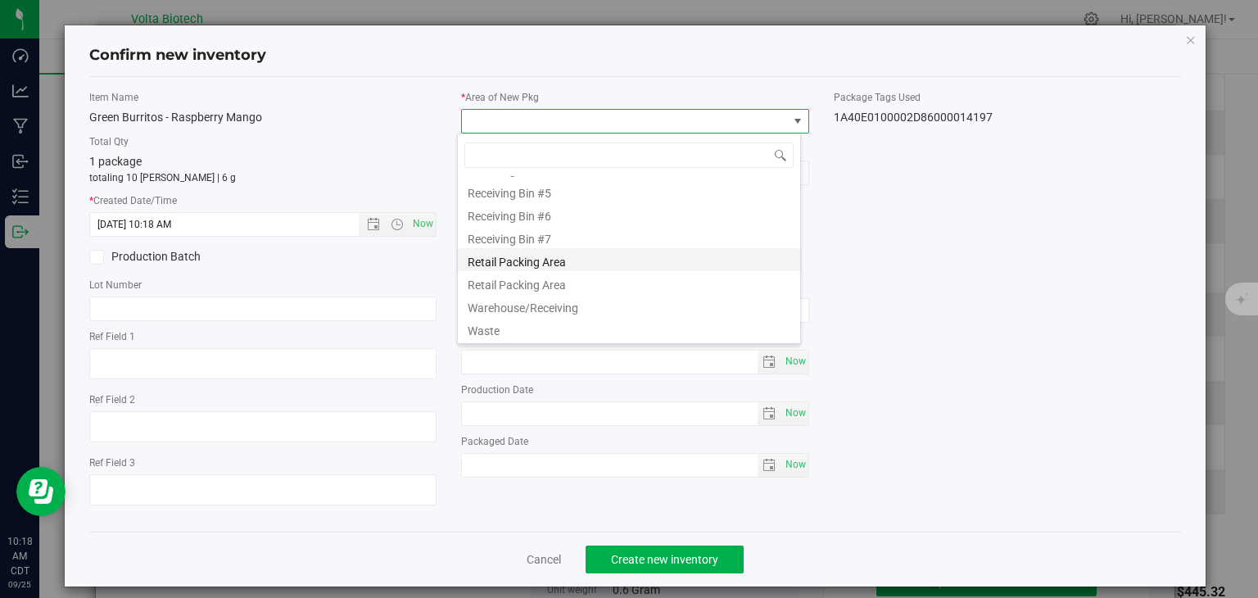
click at [591, 266] on li "Retail Packing Area" at bounding box center [629, 259] width 342 height 23
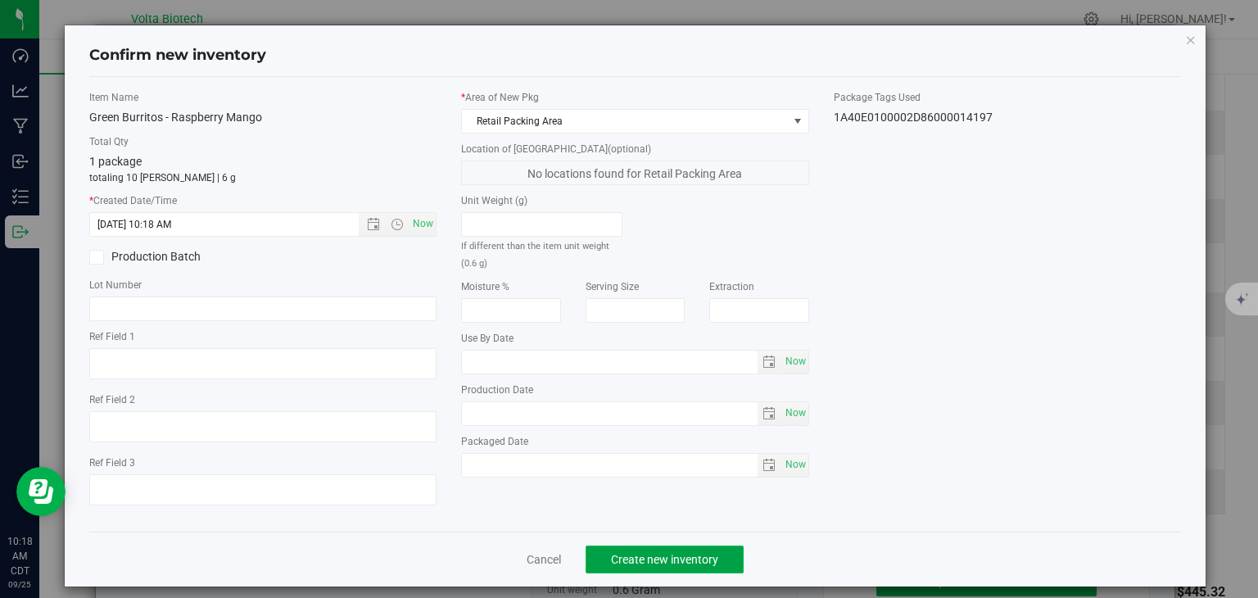
click at [650, 558] on span "Create new inventory" at bounding box center [664, 559] width 107 height 13
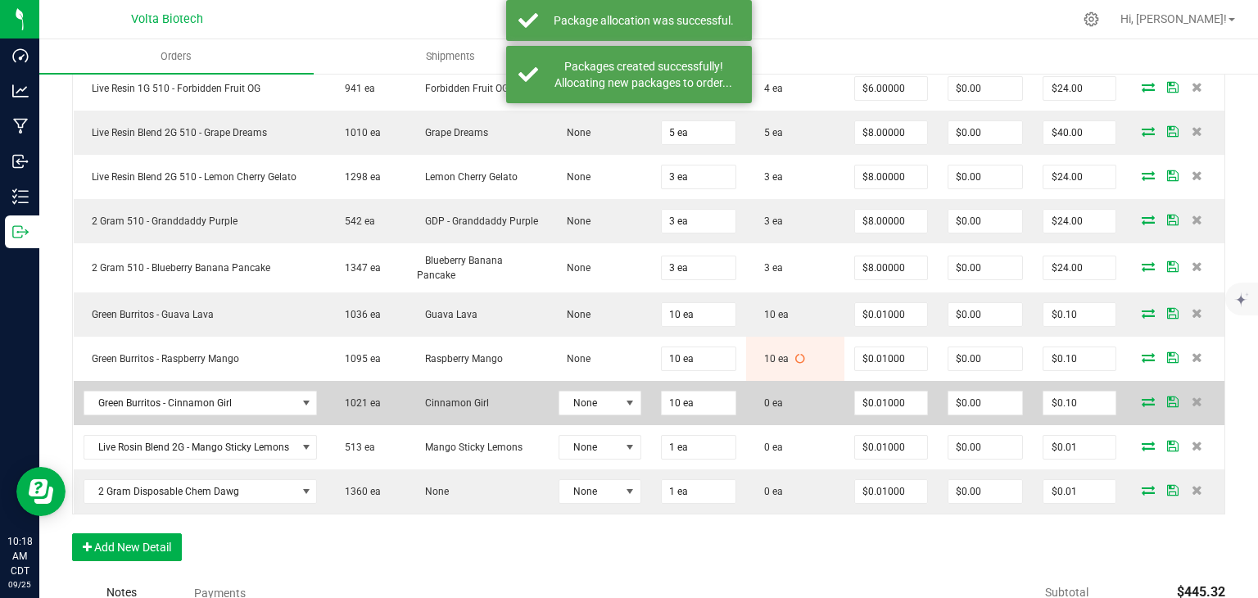
click at [1141, 397] on icon at bounding box center [1147, 401] width 13 height 10
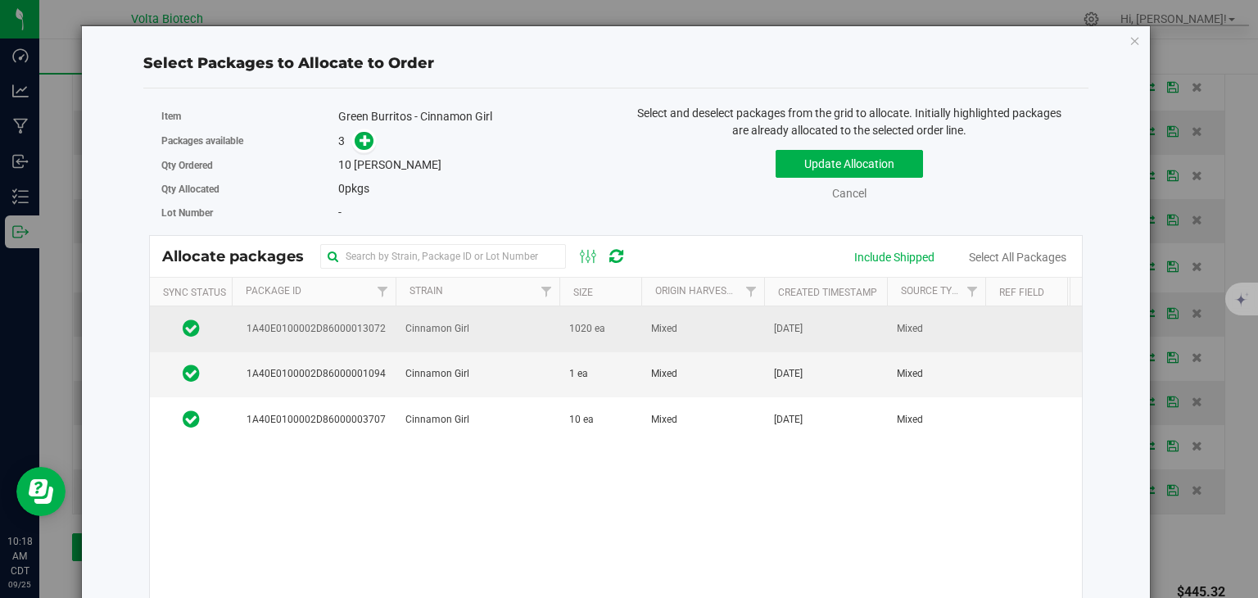
click at [522, 316] on td "Cinnamon Girl" at bounding box center [478, 328] width 164 height 45
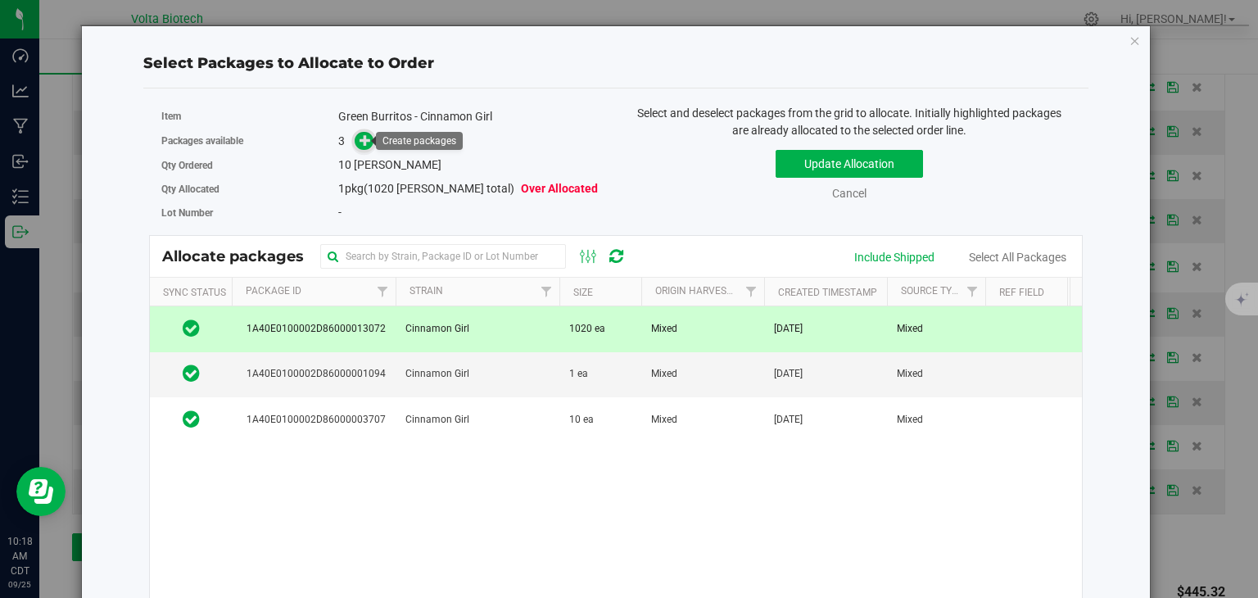
click at [364, 142] on icon at bounding box center [365, 139] width 12 height 12
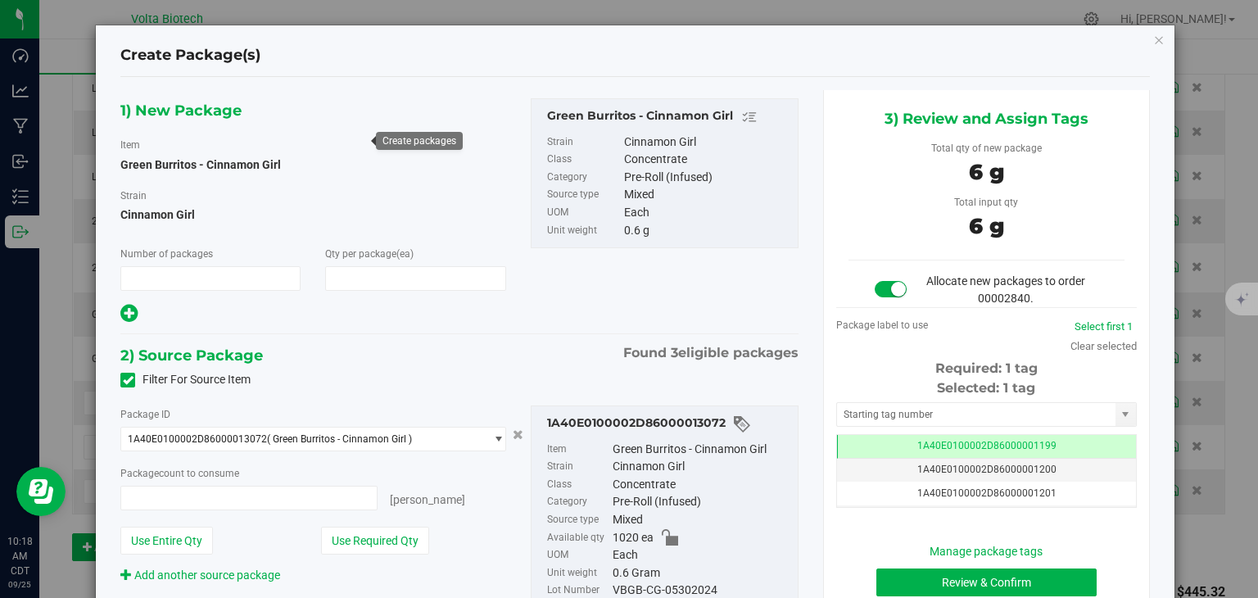
type input "1"
type input "10"
type input "10 ea"
click at [918, 412] on input "text" at bounding box center [976, 414] width 278 height 23
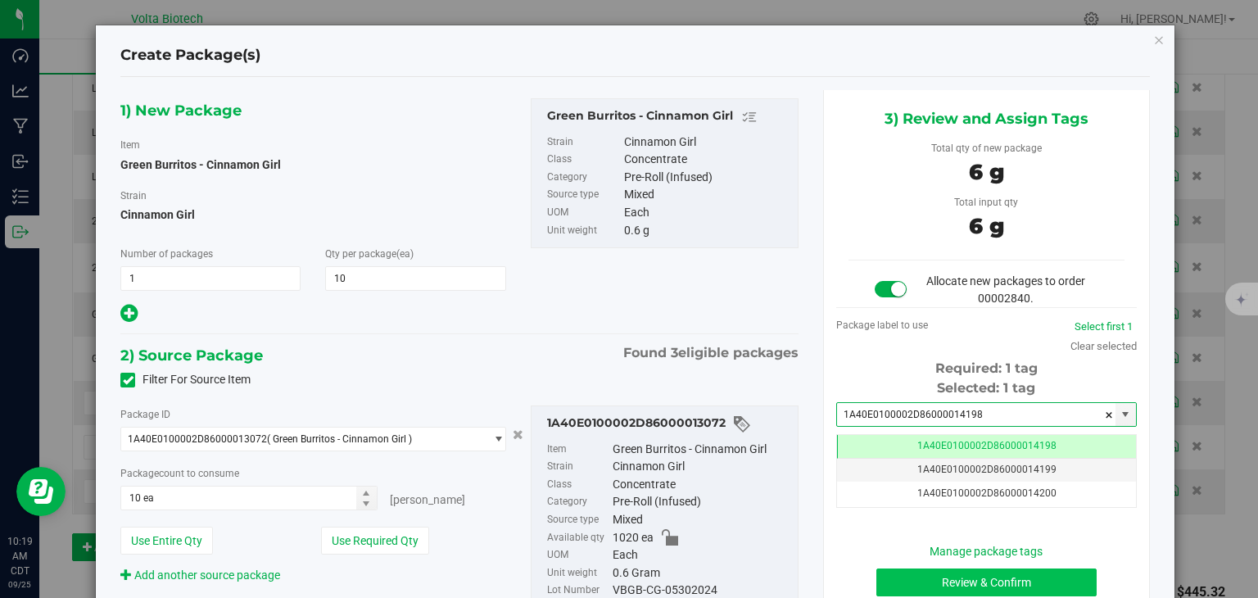
type input "1A40E0100002D86000014198"
click at [1006, 576] on button "Review & Confirm" at bounding box center [986, 582] width 220 height 28
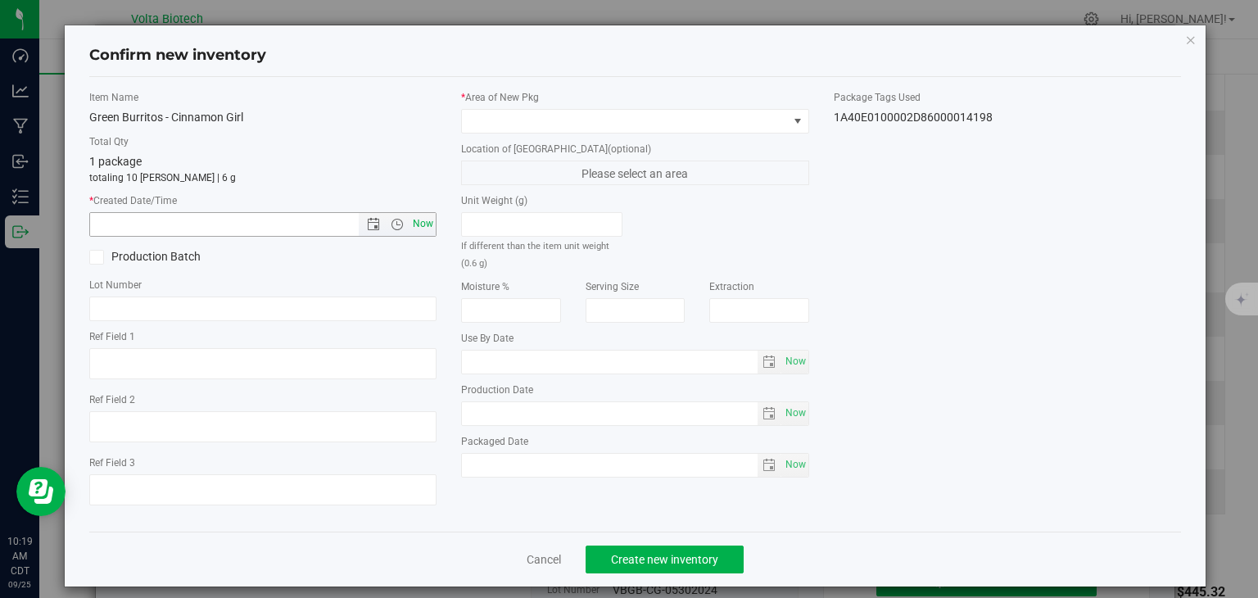
click at [422, 222] on span "Now" at bounding box center [423, 224] width 28 height 24
type input "9/25/2025 10:19 AM"
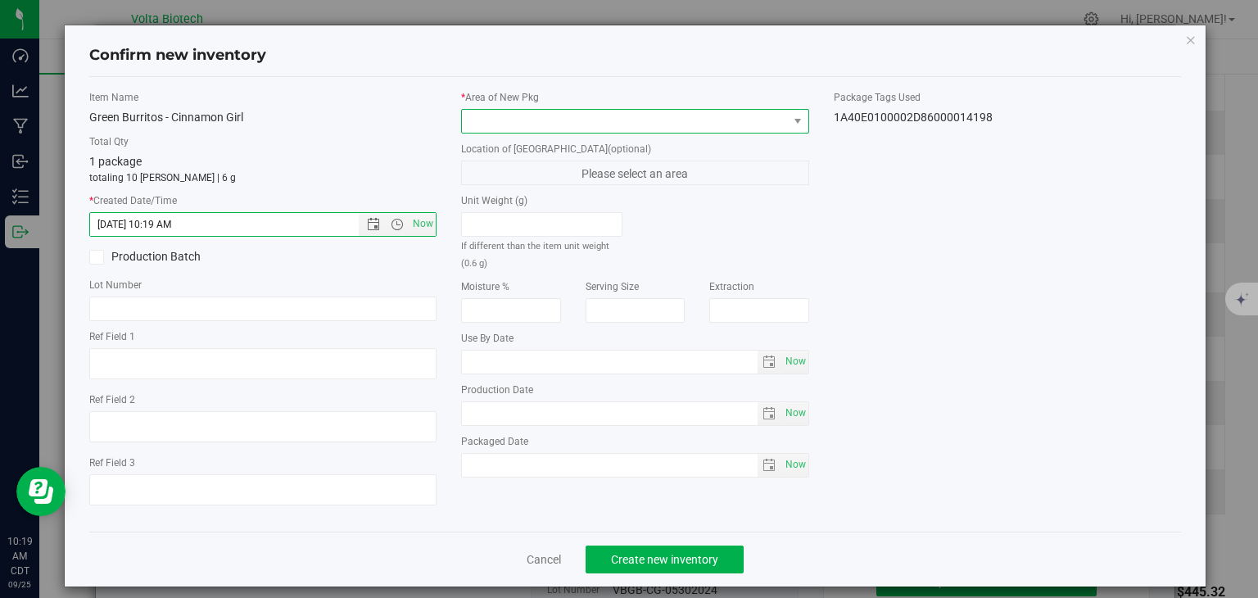
click at [603, 117] on span at bounding box center [625, 121] width 326 height 23
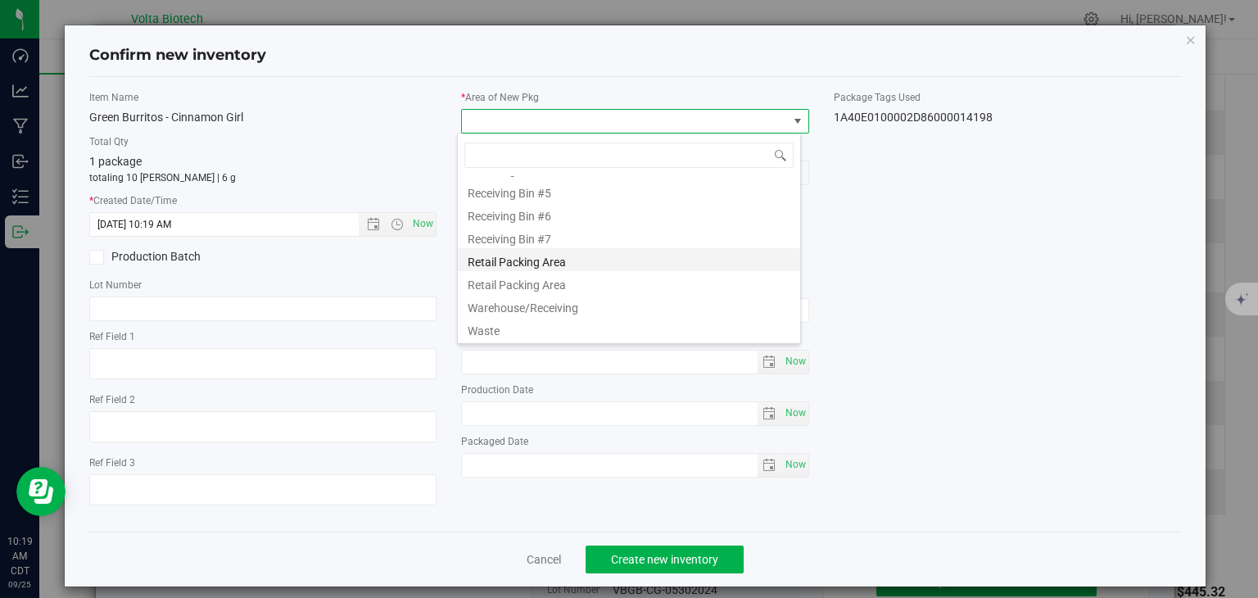
click at [662, 260] on li "Retail Packing Area" at bounding box center [629, 259] width 342 height 23
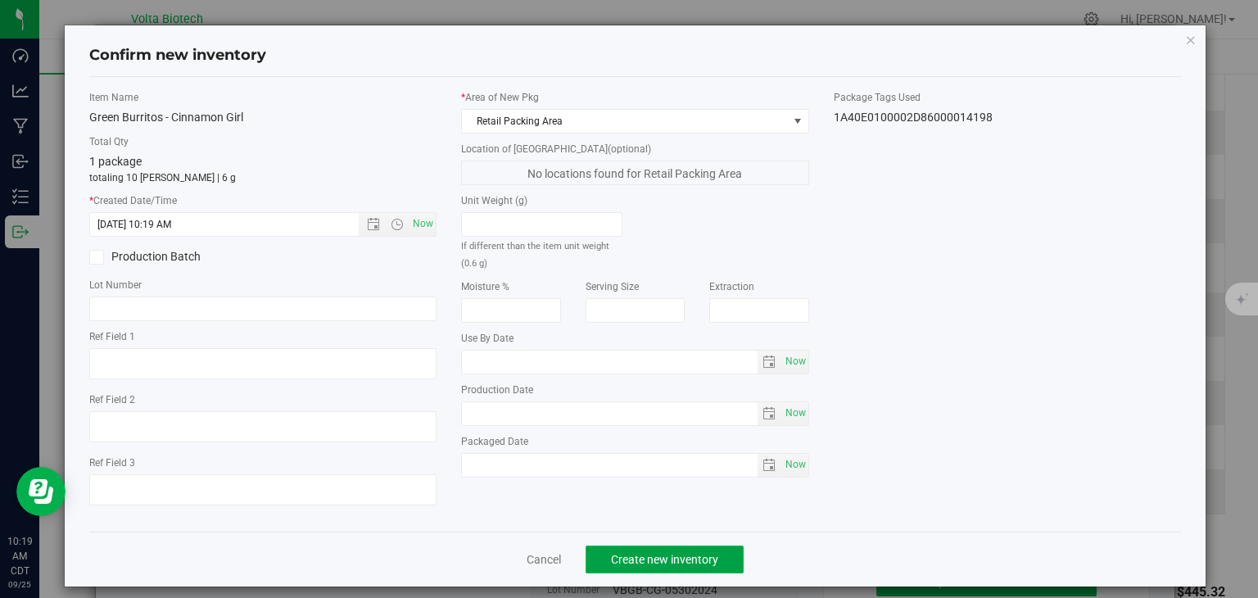
click at [705, 555] on span "Create new inventory" at bounding box center [664, 559] width 107 height 13
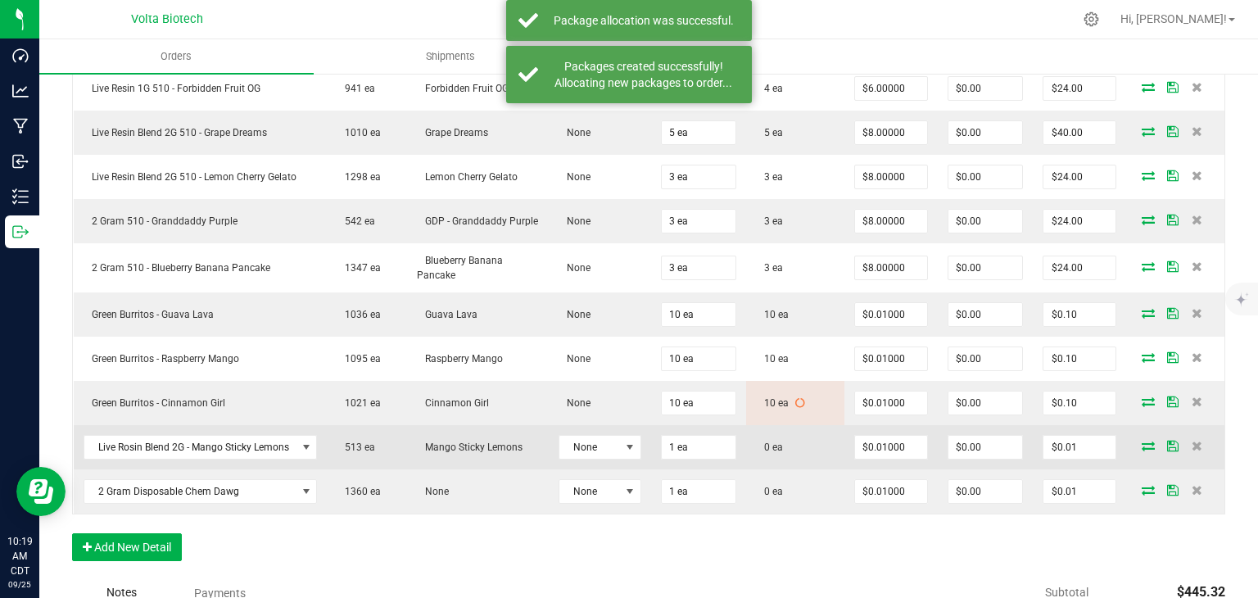
click at [1141, 450] on icon at bounding box center [1147, 446] width 13 height 10
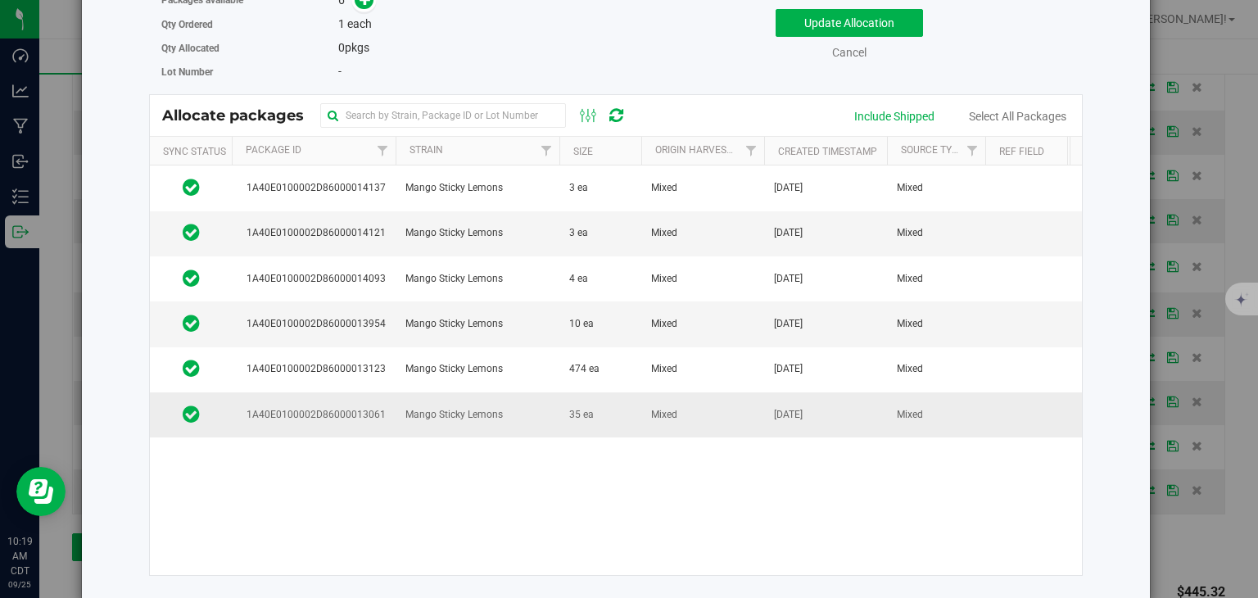
click at [667, 436] on td "Mixed" at bounding box center [702, 414] width 123 height 44
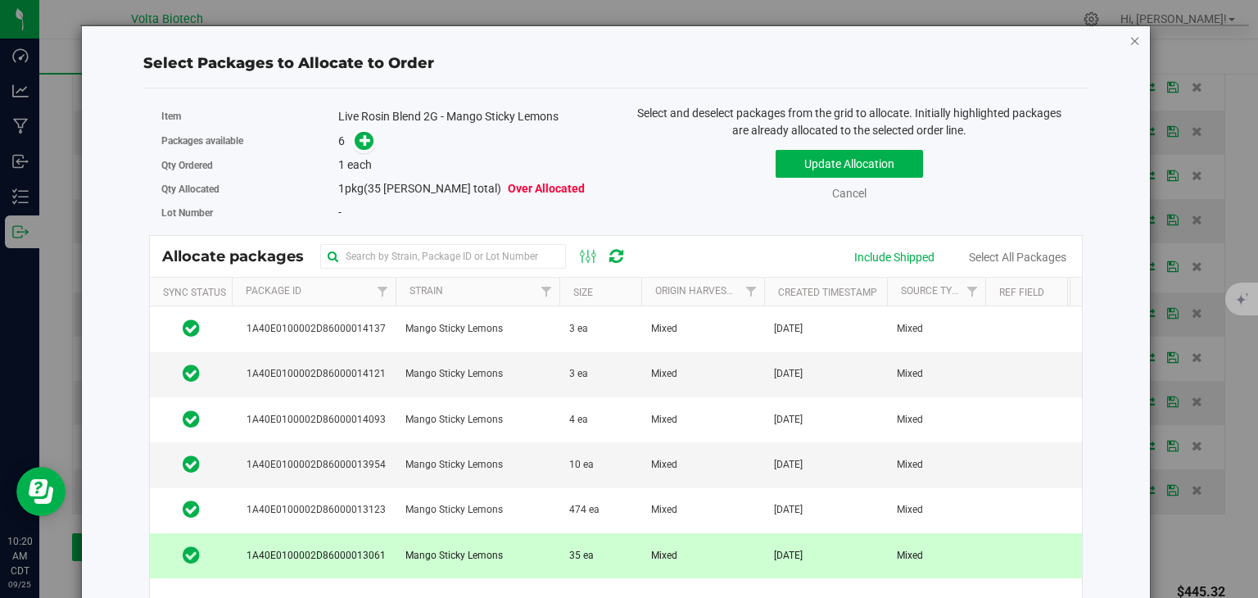
click at [1129, 41] on icon "button" at bounding box center [1134, 40] width 11 height 20
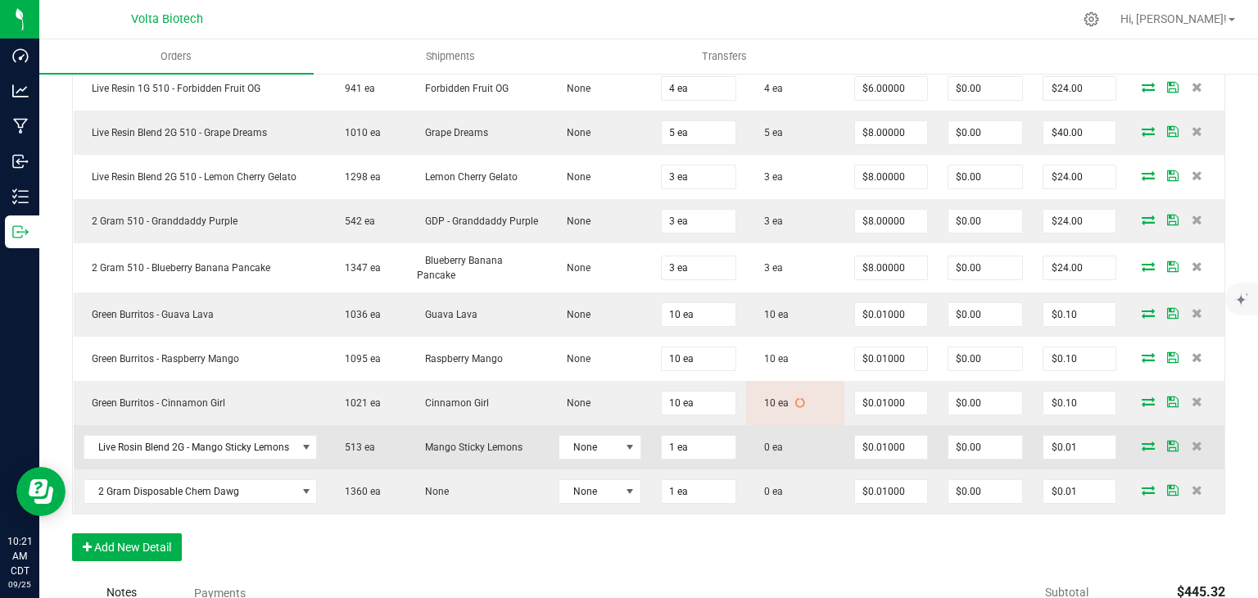
click at [1141, 444] on icon at bounding box center [1147, 446] width 13 height 10
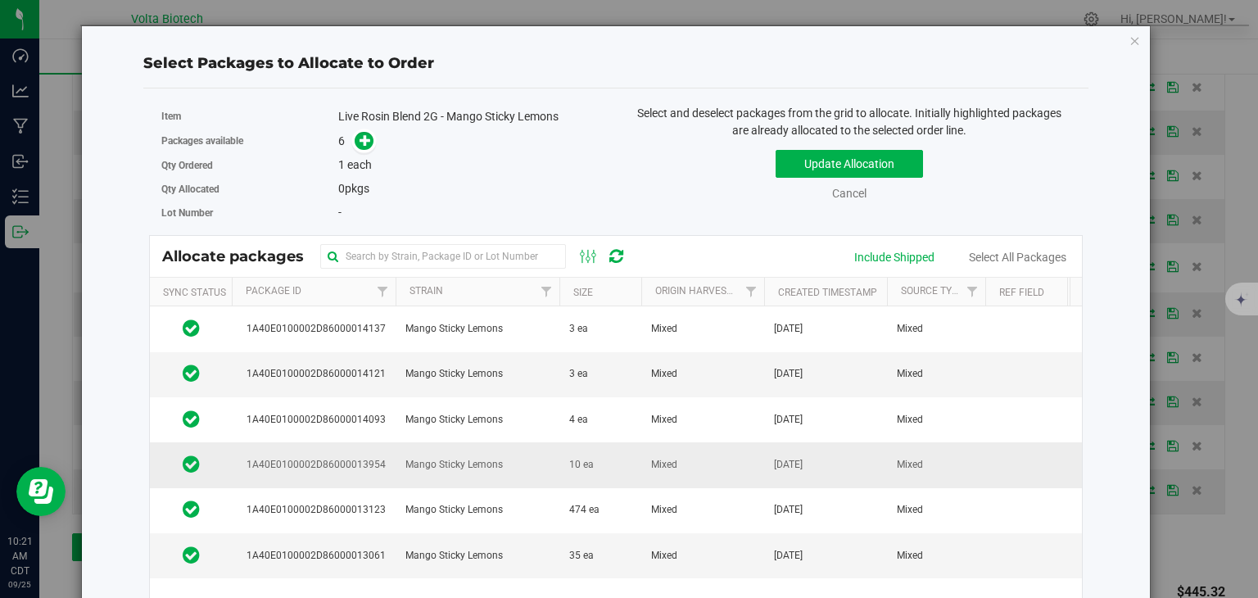
scroll to position [141, 0]
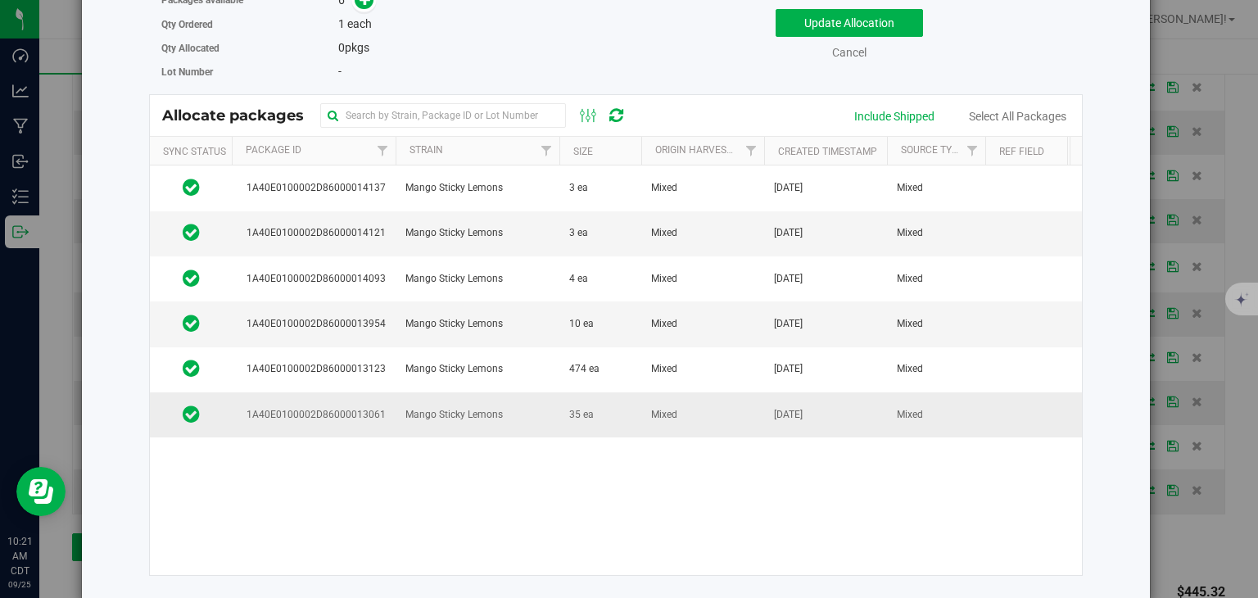
click at [545, 436] on td "Mango Sticky Lemons" at bounding box center [478, 414] width 164 height 44
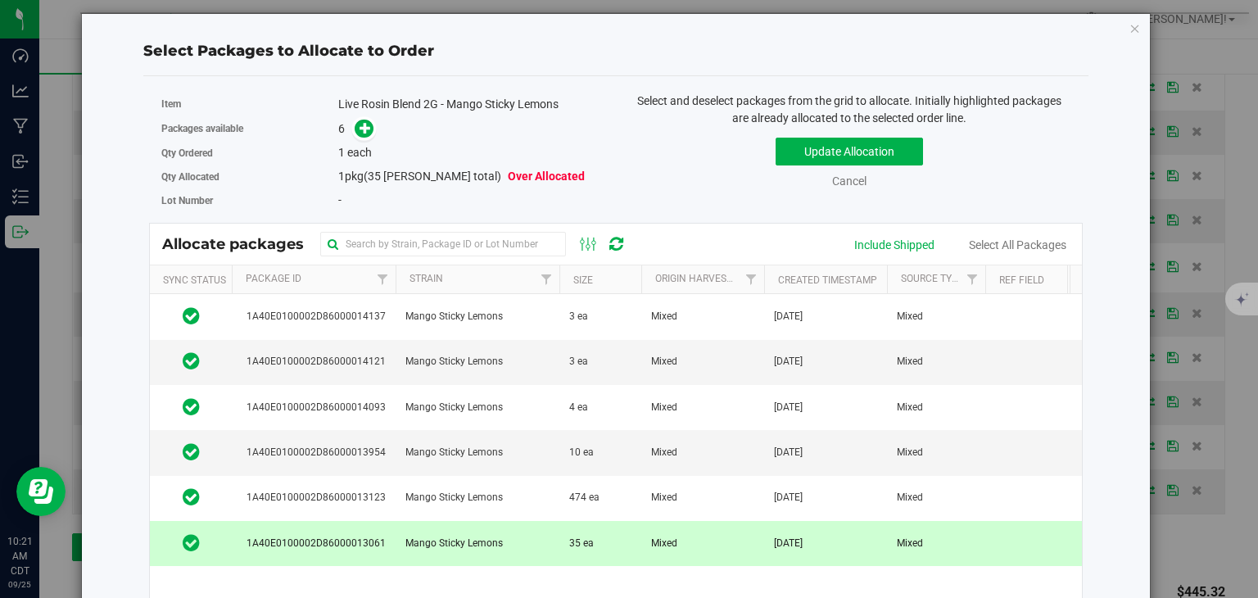
scroll to position [0, 0]
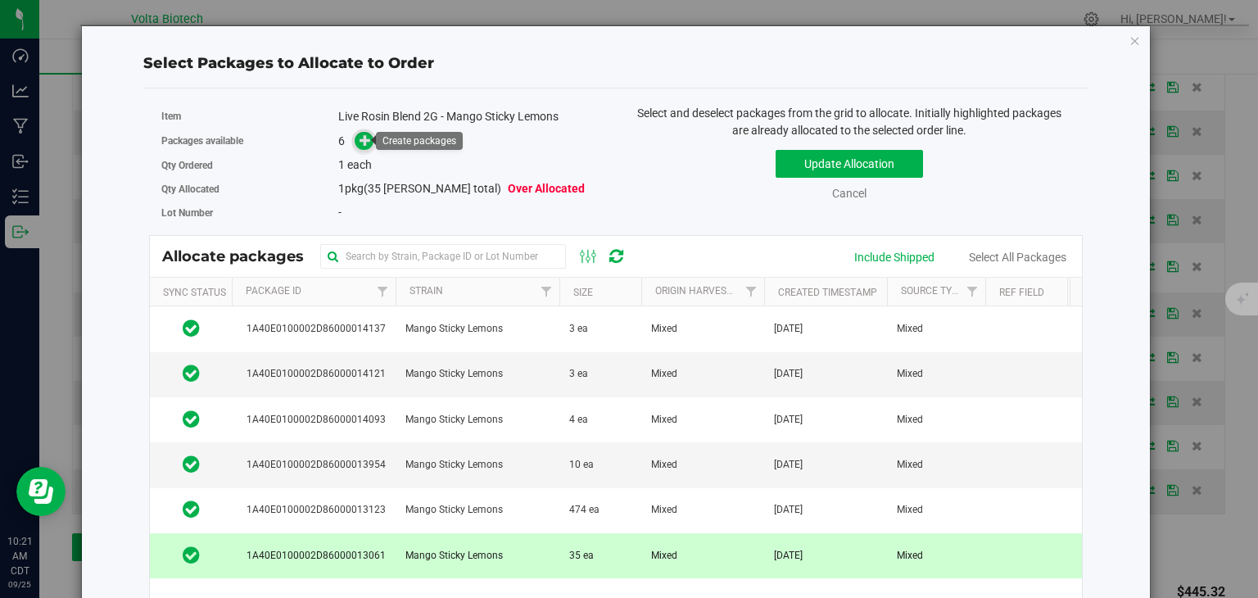
click at [364, 135] on icon at bounding box center [365, 139] width 12 height 12
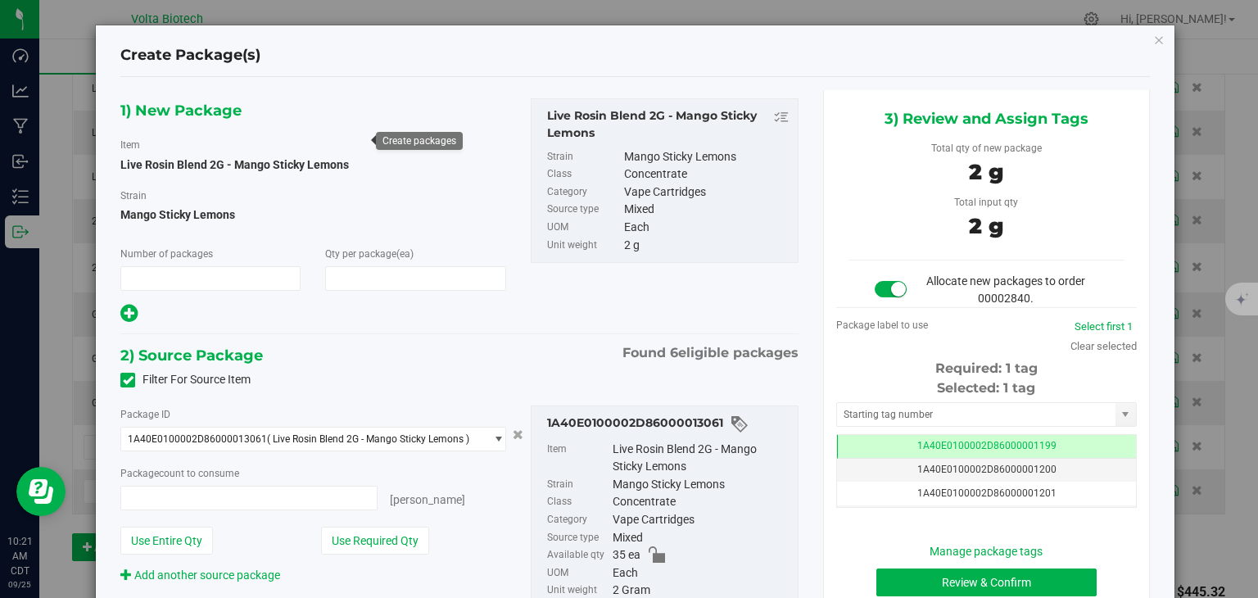
type input "1"
type input "1 ea"
click at [916, 419] on input "text" at bounding box center [976, 414] width 278 height 23
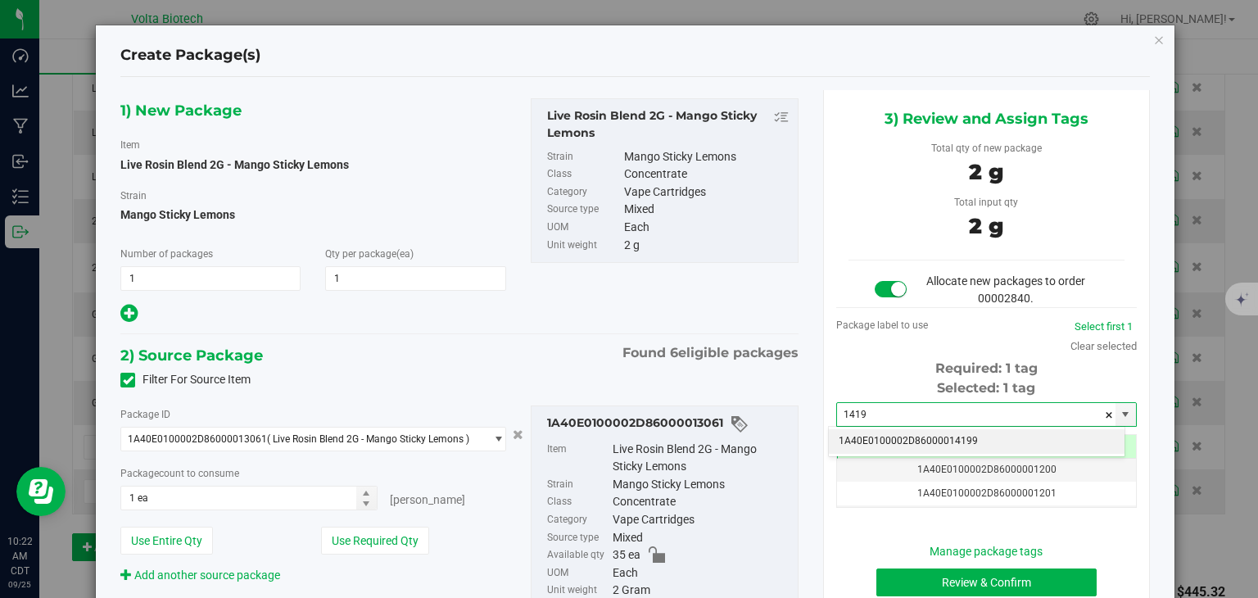
click at [947, 438] on li "1A40E0100002D86000014199" at bounding box center [977, 441] width 296 height 25
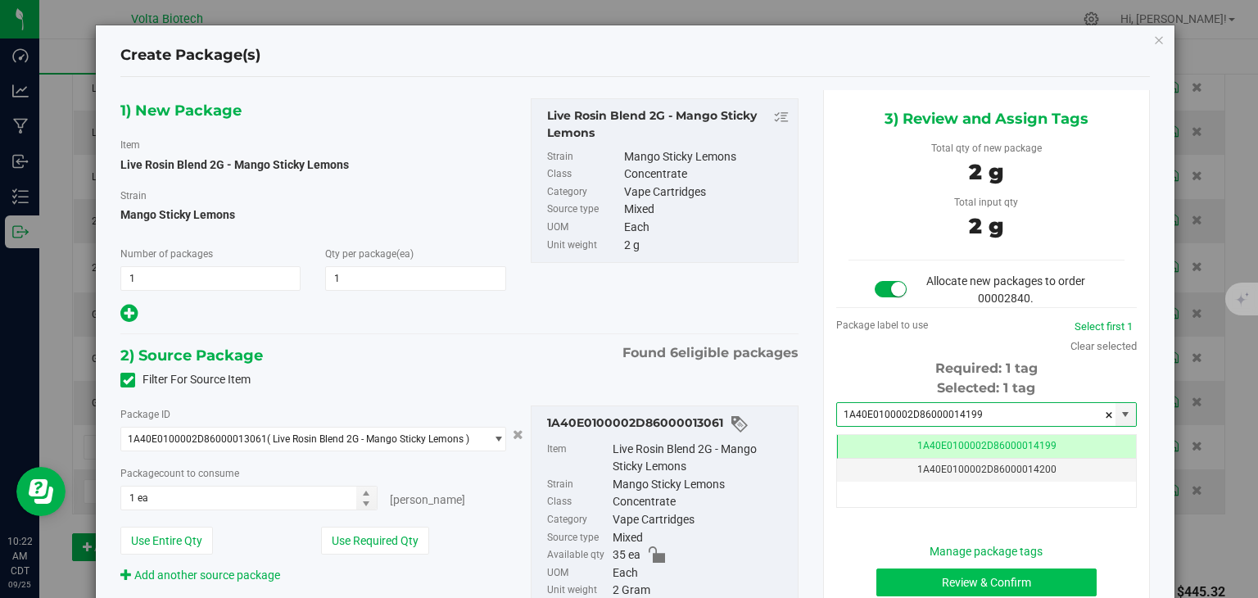
type input "1A40E0100002D86000014199"
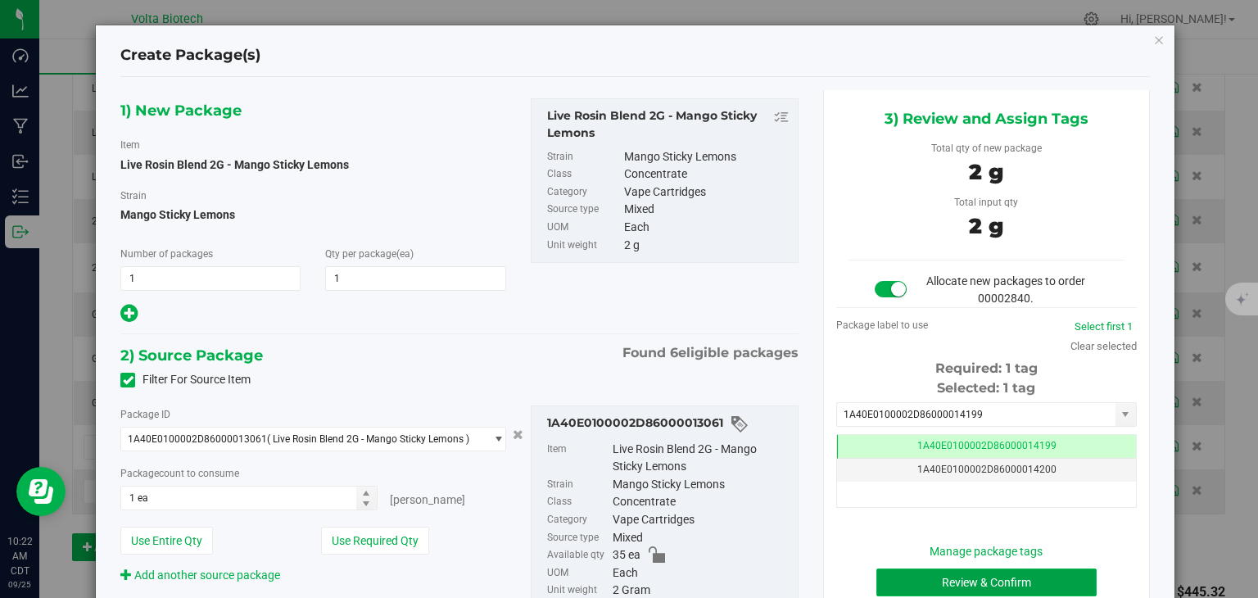
click at [985, 572] on button "Review & Confirm" at bounding box center [986, 582] width 220 height 28
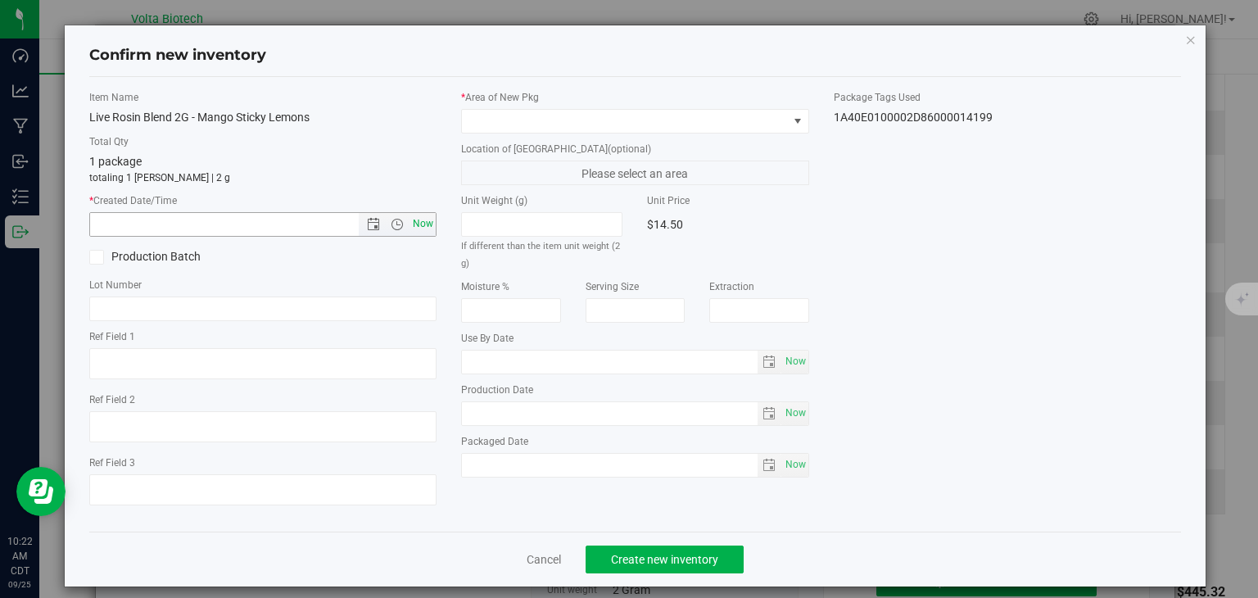
click at [416, 230] on span "Now" at bounding box center [423, 224] width 28 height 24
type input "[DATE] 10:22 AM"
click at [612, 118] on span at bounding box center [625, 121] width 326 height 23
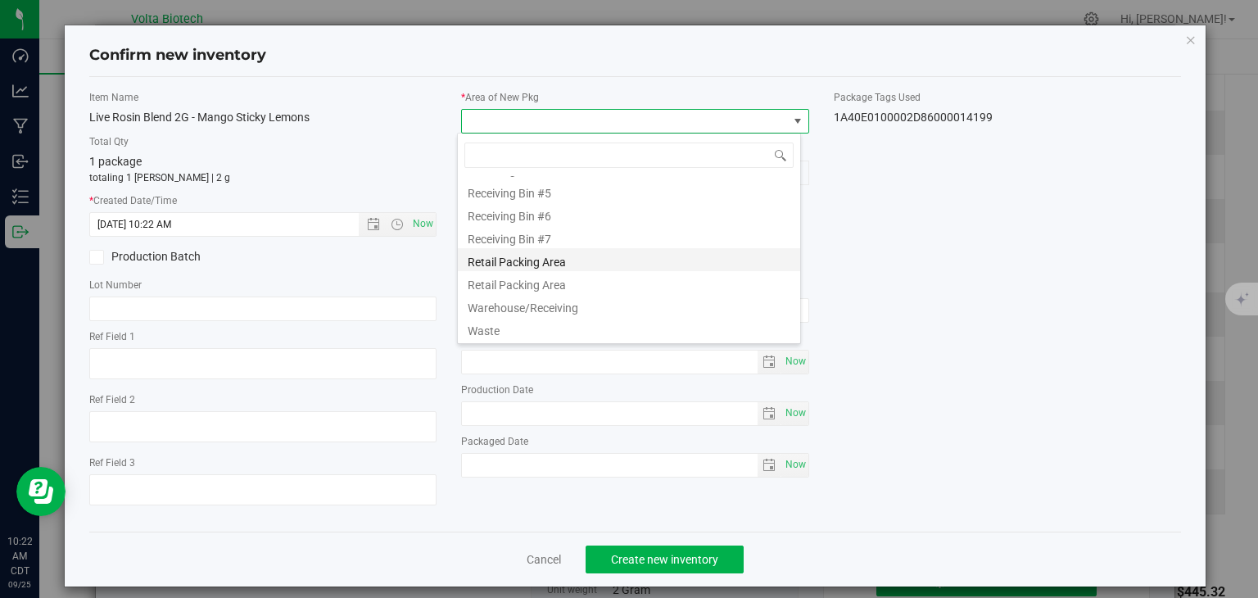
click at [595, 262] on li "Retail Packing Area" at bounding box center [629, 259] width 342 height 23
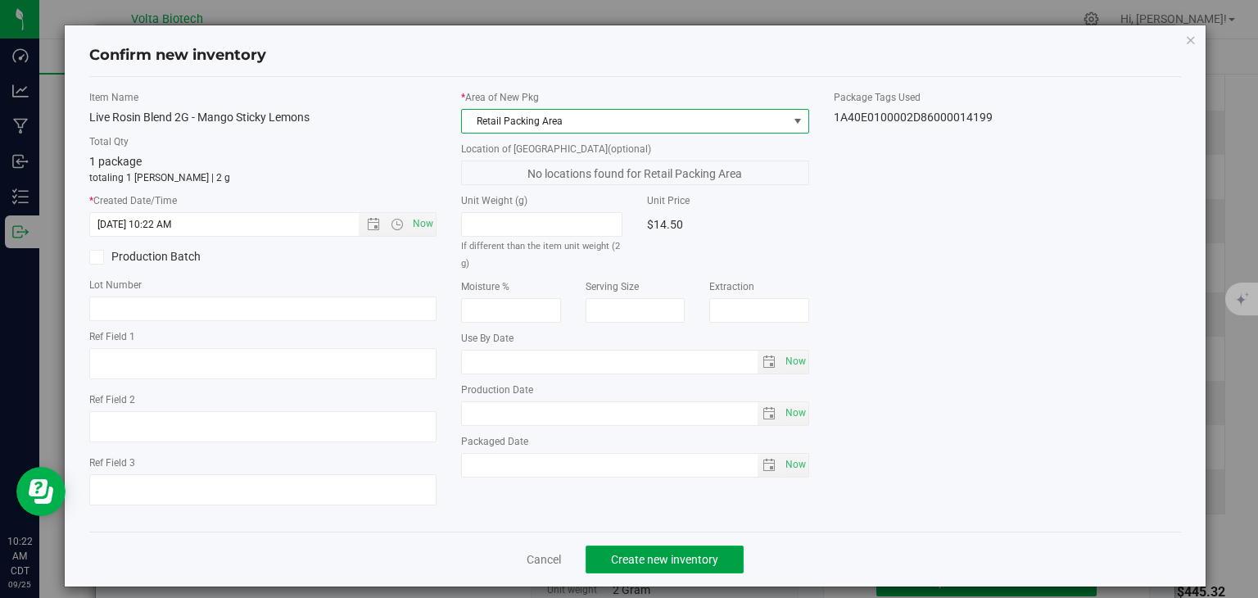
click at [698, 558] on span "Create new inventory" at bounding box center [664, 559] width 107 height 13
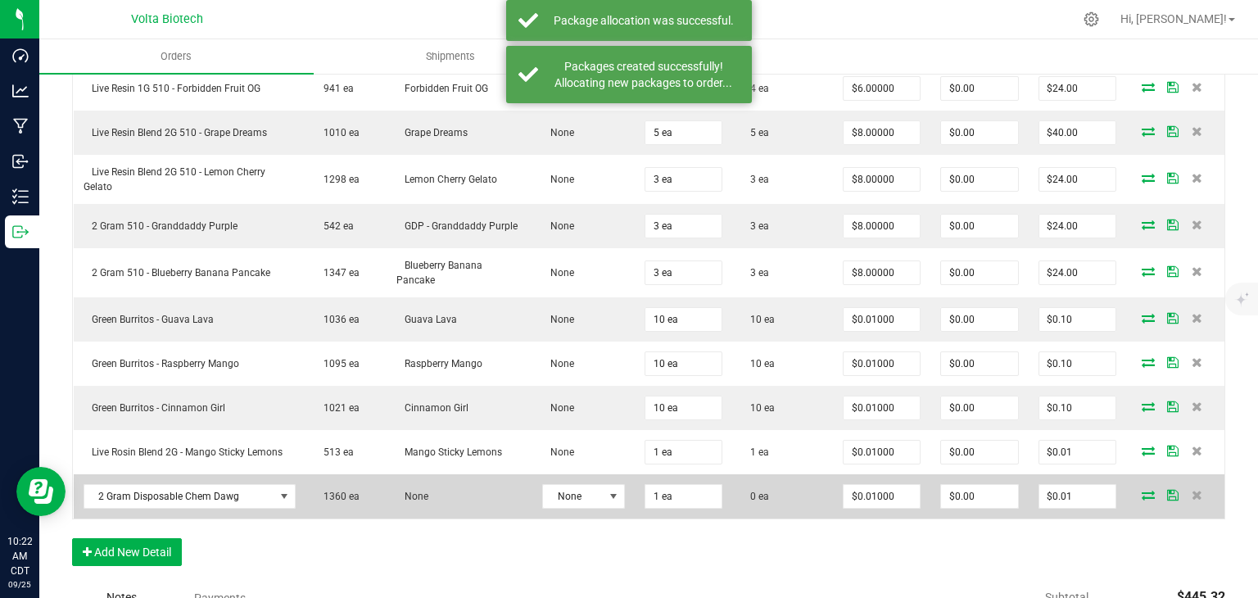
click at [1141, 493] on icon at bounding box center [1147, 495] width 13 height 10
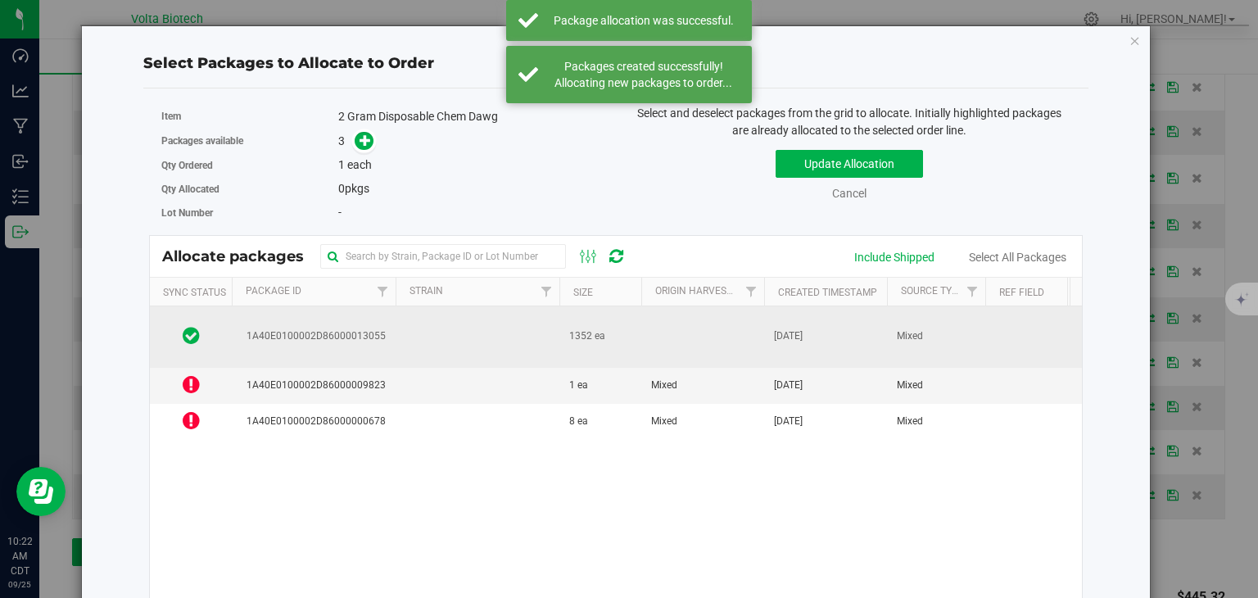
click at [531, 319] on td at bounding box center [478, 336] width 164 height 61
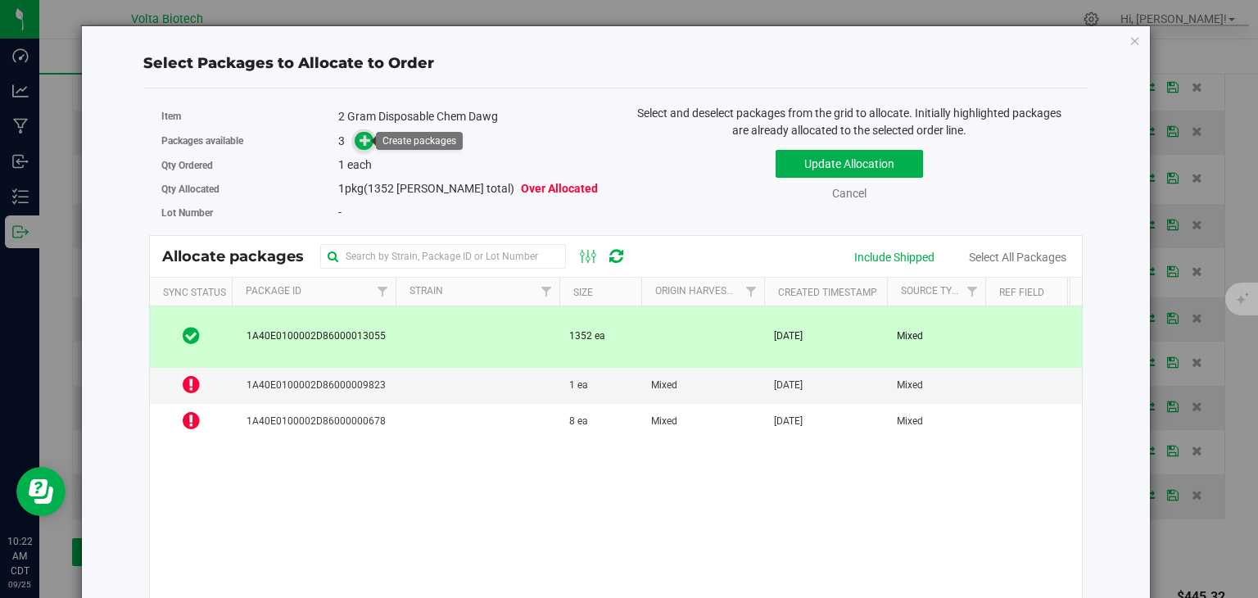
click at [368, 138] on icon at bounding box center [364, 139] width 11 height 11
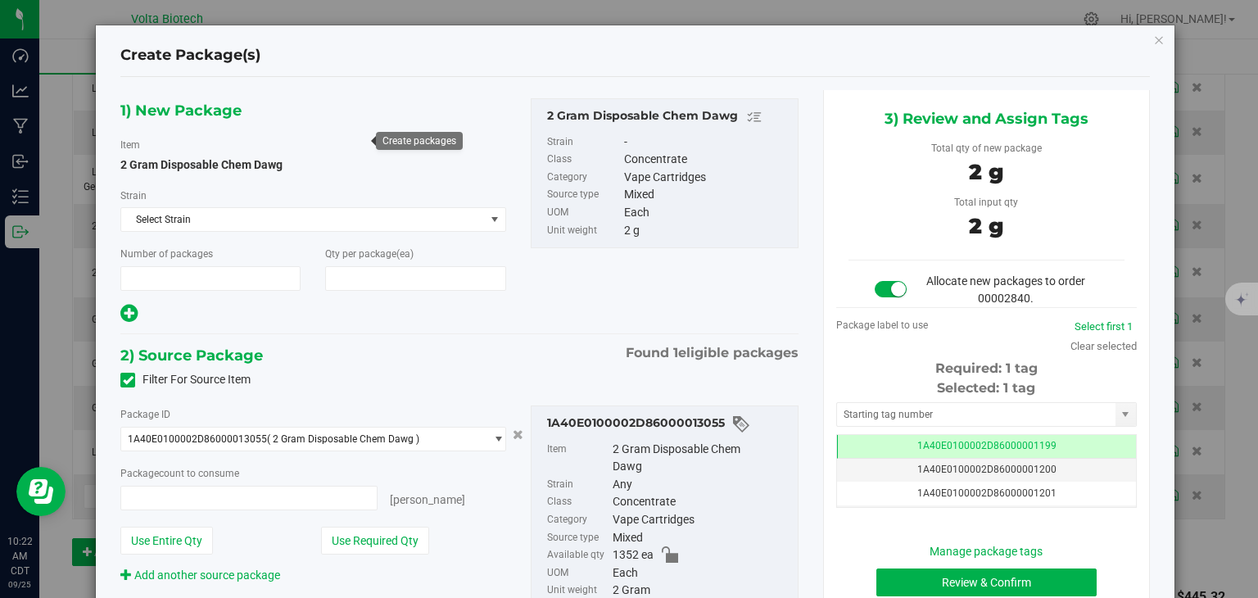
type input "1"
type input "1 ea"
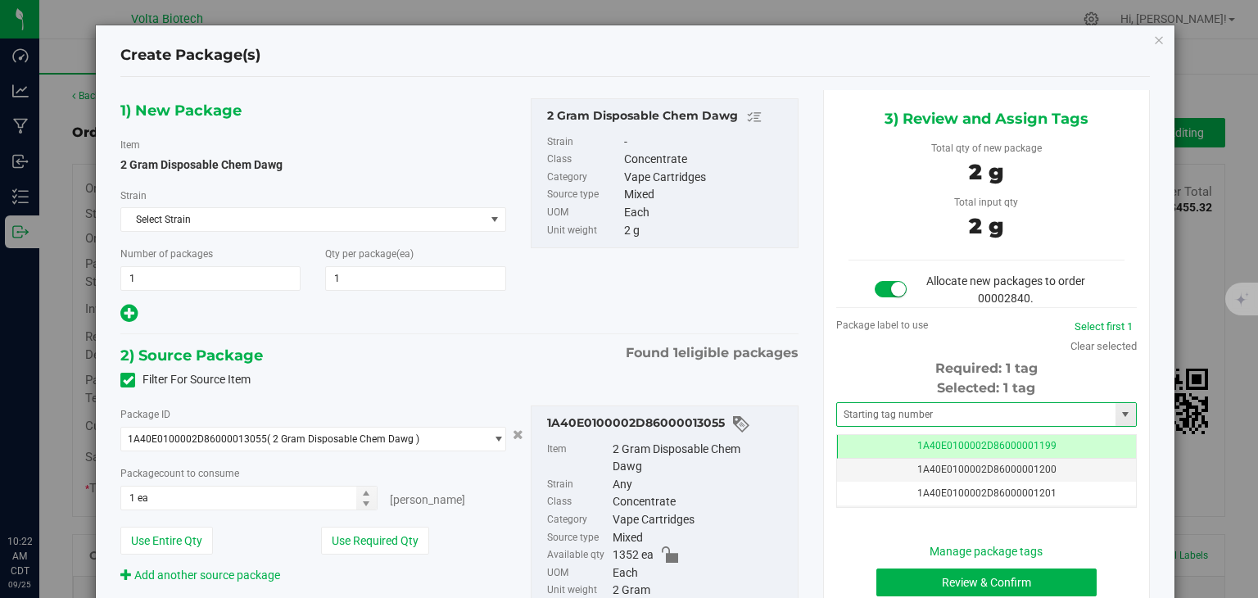
click at [914, 414] on input "text" at bounding box center [976, 414] width 278 height 23
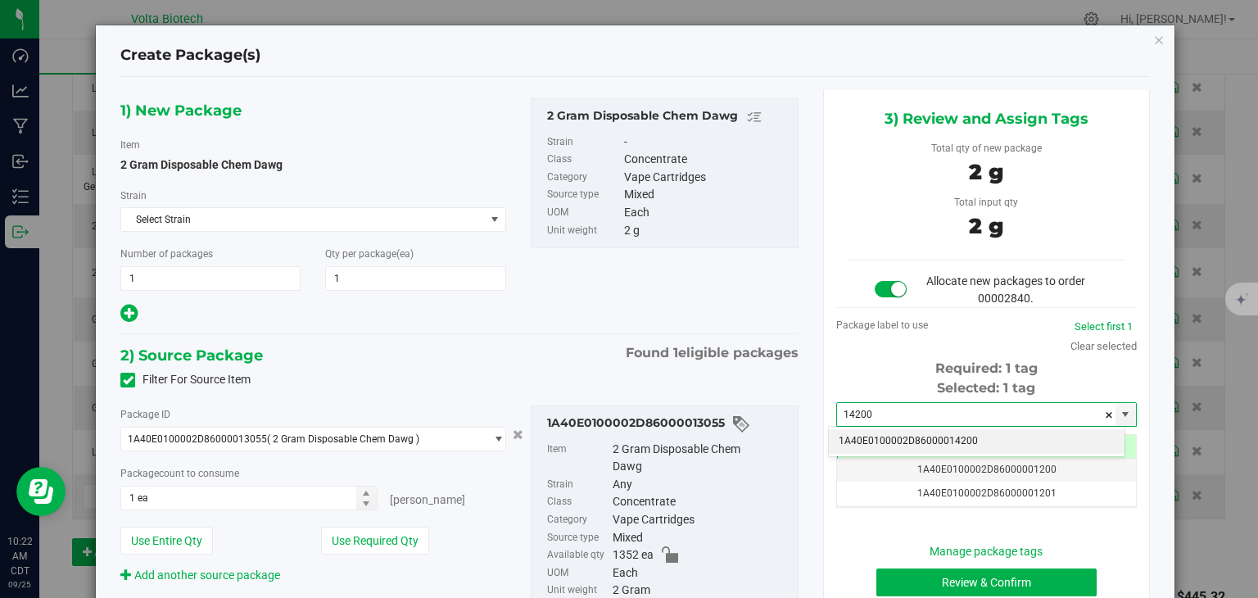
click at [948, 435] on li "1A40E0100002D86000014200" at bounding box center [977, 441] width 296 height 25
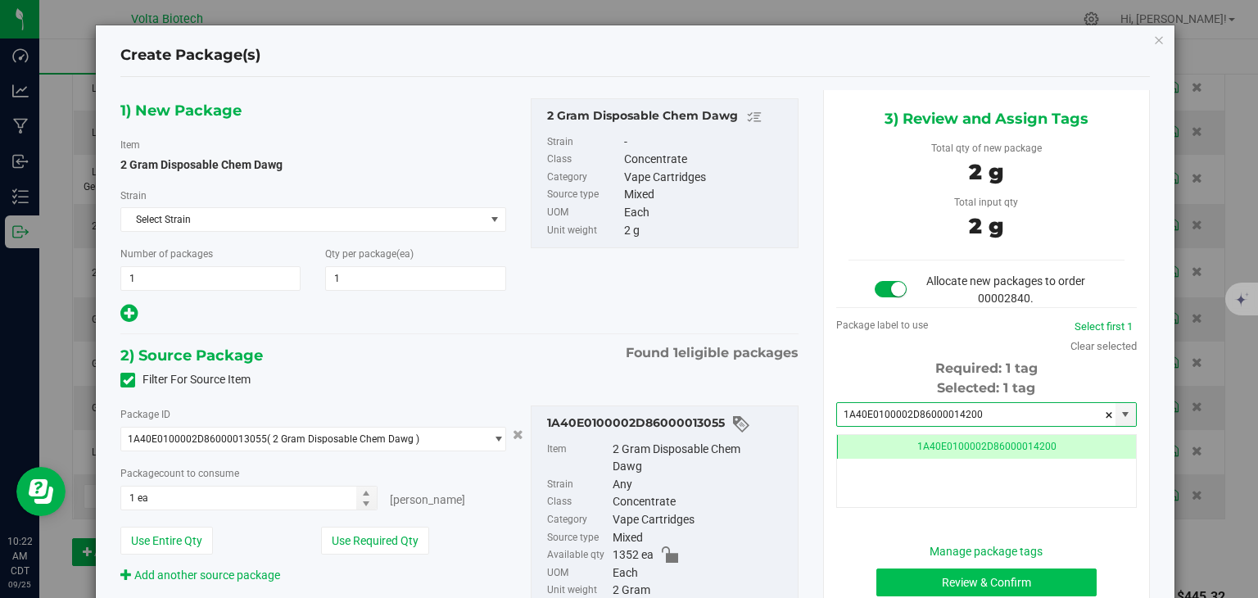
type input "1A40E0100002D86000014200"
click at [986, 577] on button "Review & Confirm" at bounding box center [986, 582] width 220 height 28
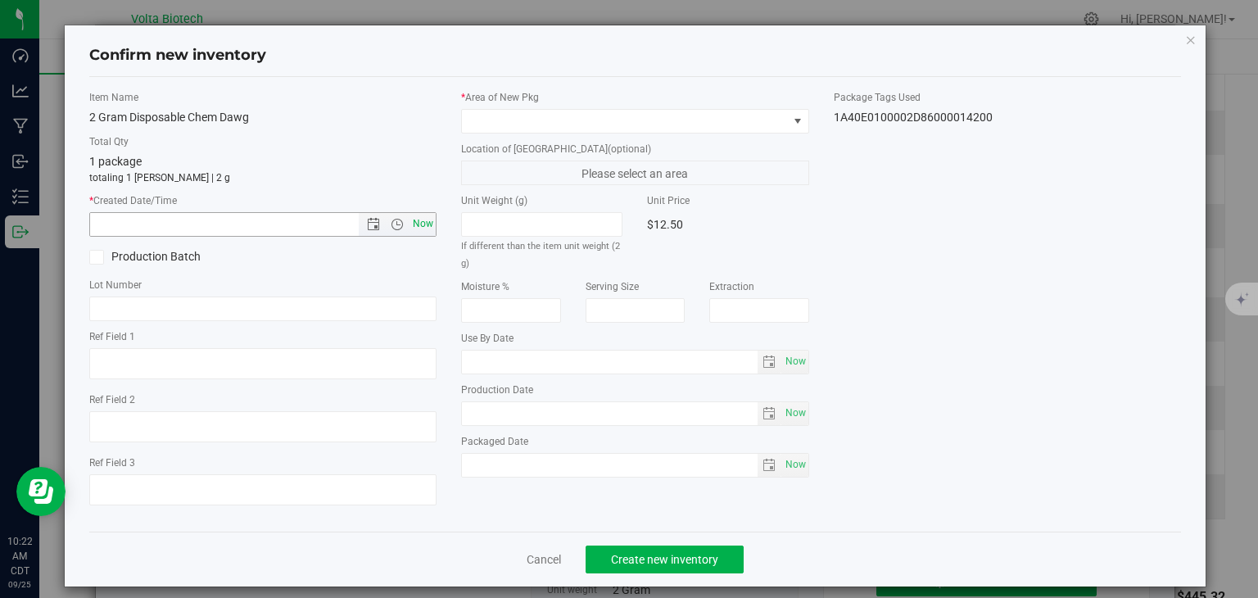
click at [416, 224] on span "Now" at bounding box center [423, 224] width 28 height 24
type input "[DATE] 10:22 AM"
click at [554, 115] on span at bounding box center [625, 121] width 326 height 23
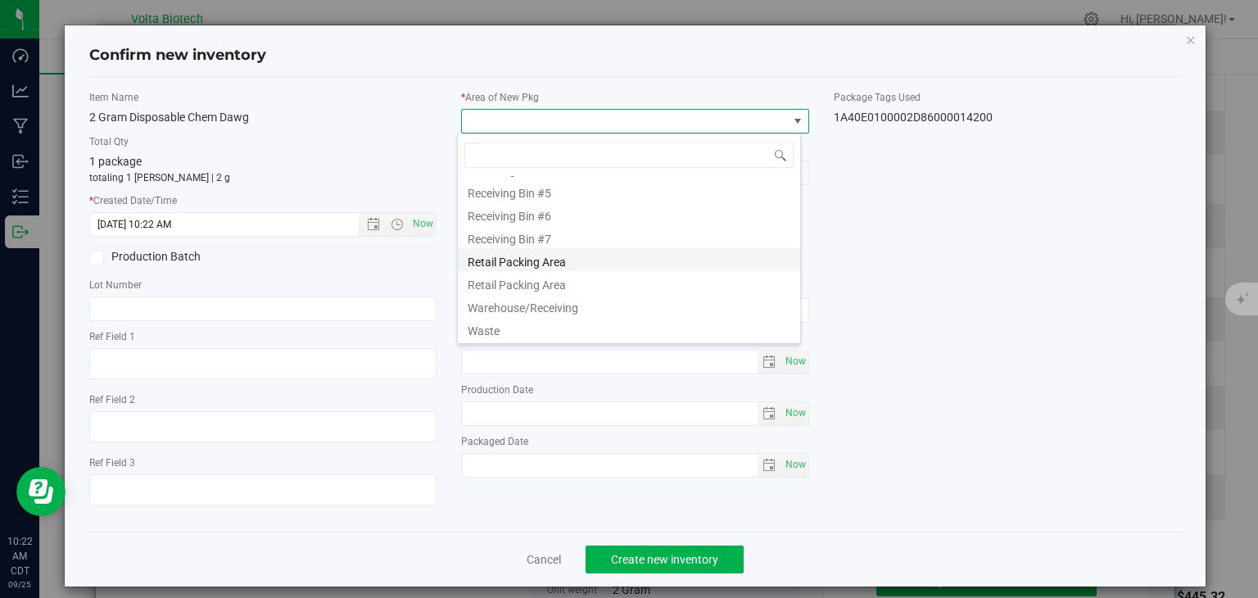
click at [584, 262] on li "Retail Packing Area" at bounding box center [629, 259] width 342 height 23
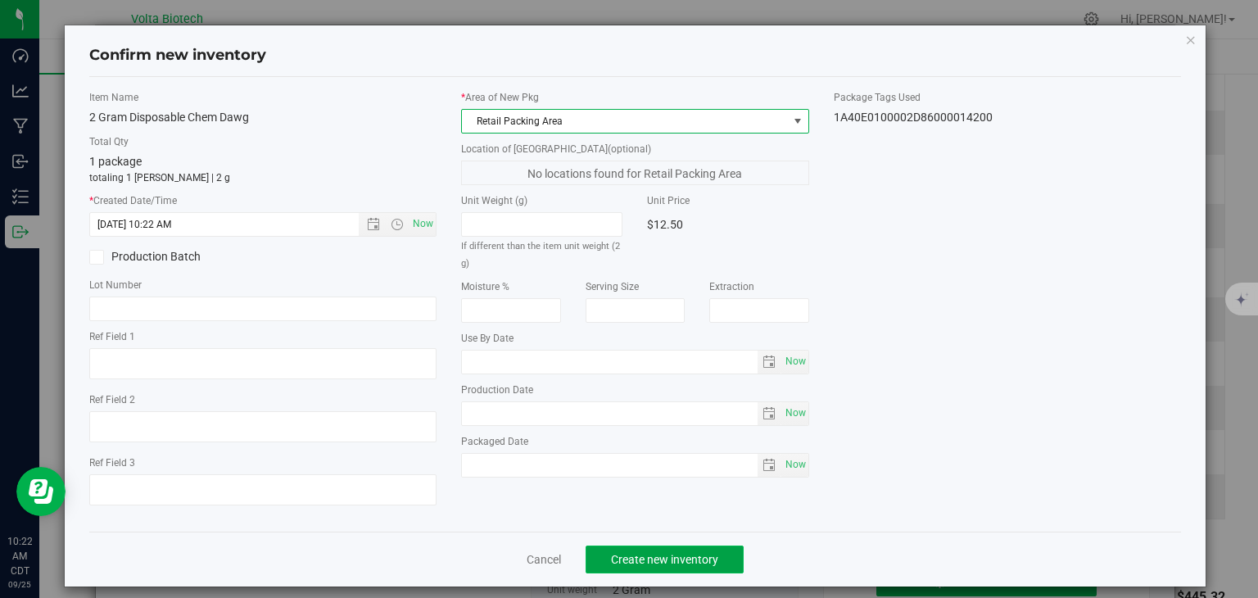
click at [682, 557] on span "Create new inventory" at bounding box center [664, 559] width 107 height 13
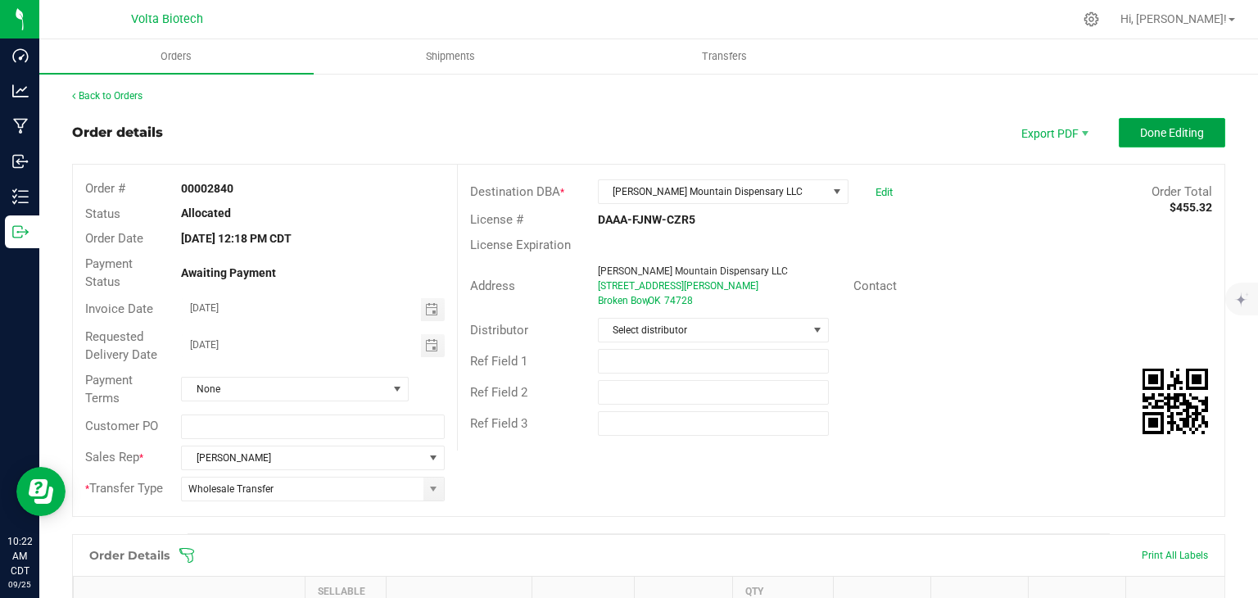
click at [1178, 129] on span "Done Editing" at bounding box center [1172, 132] width 64 height 13
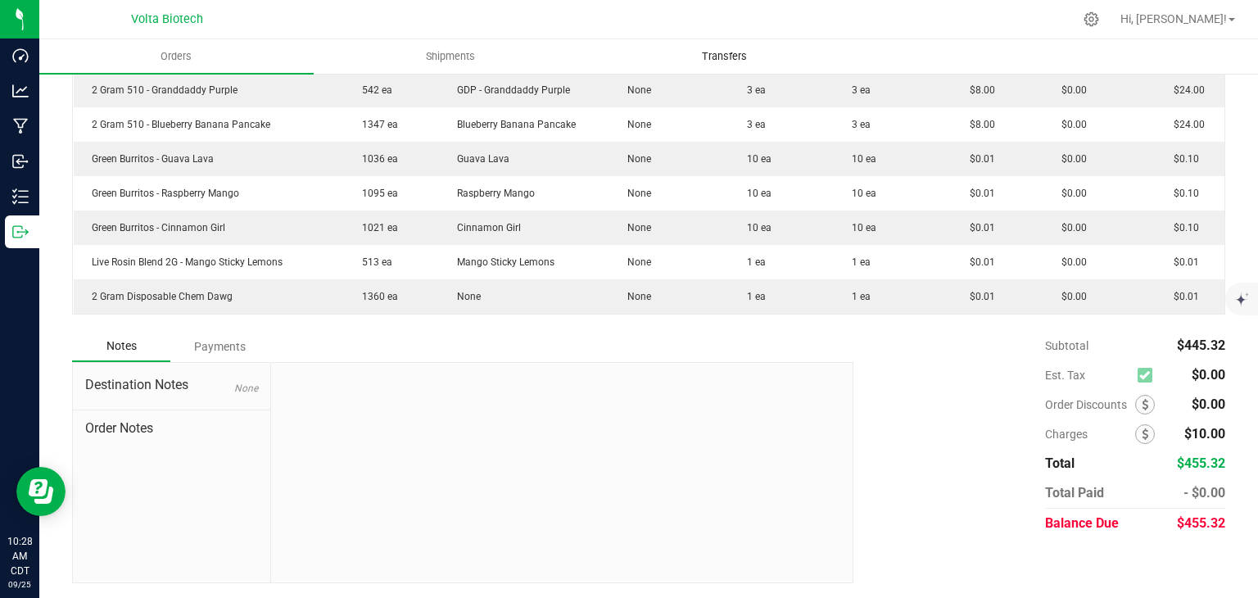
scroll to position [722, 0]
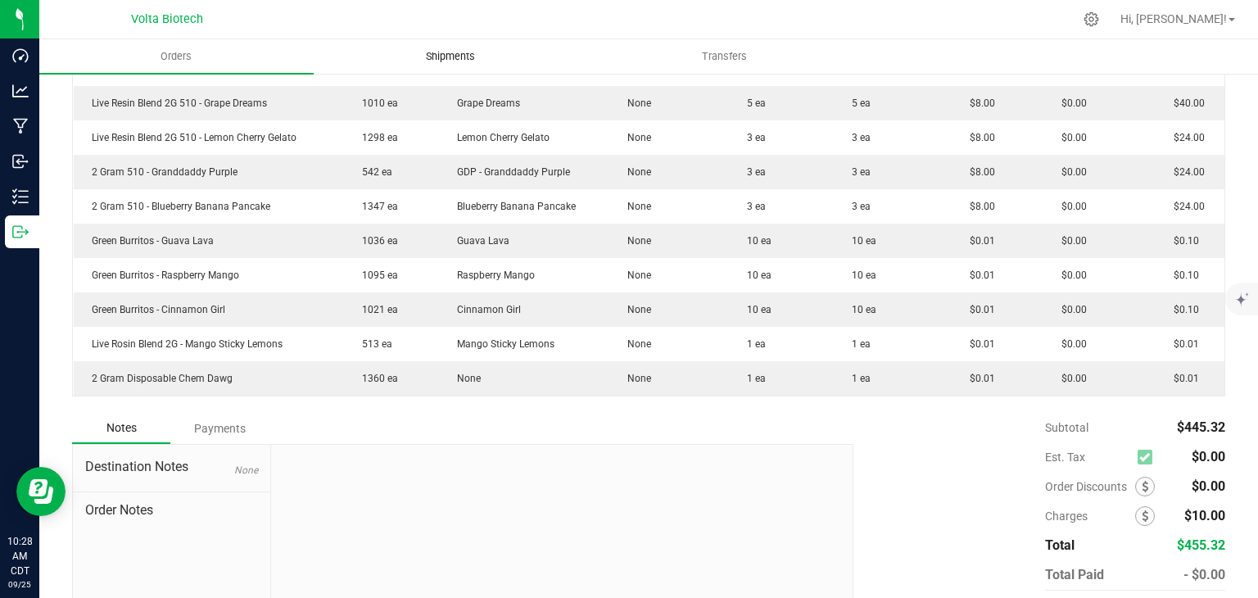
click at [432, 50] on span "Shipments" at bounding box center [450, 56] width 93 height 15
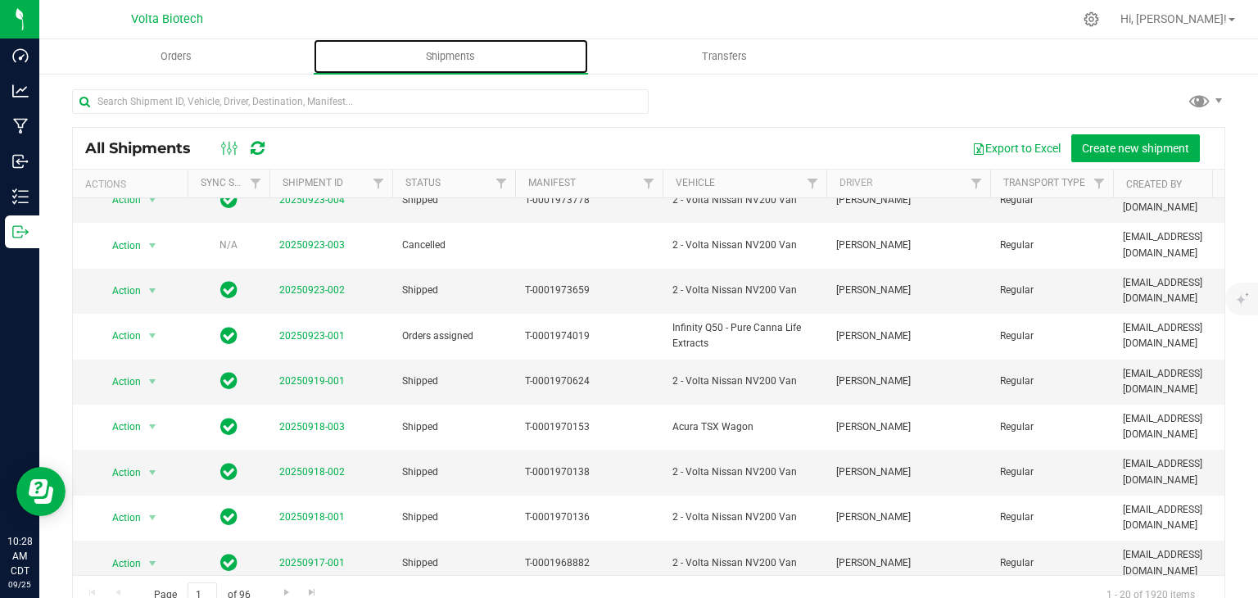
scroll to position [165, 0]
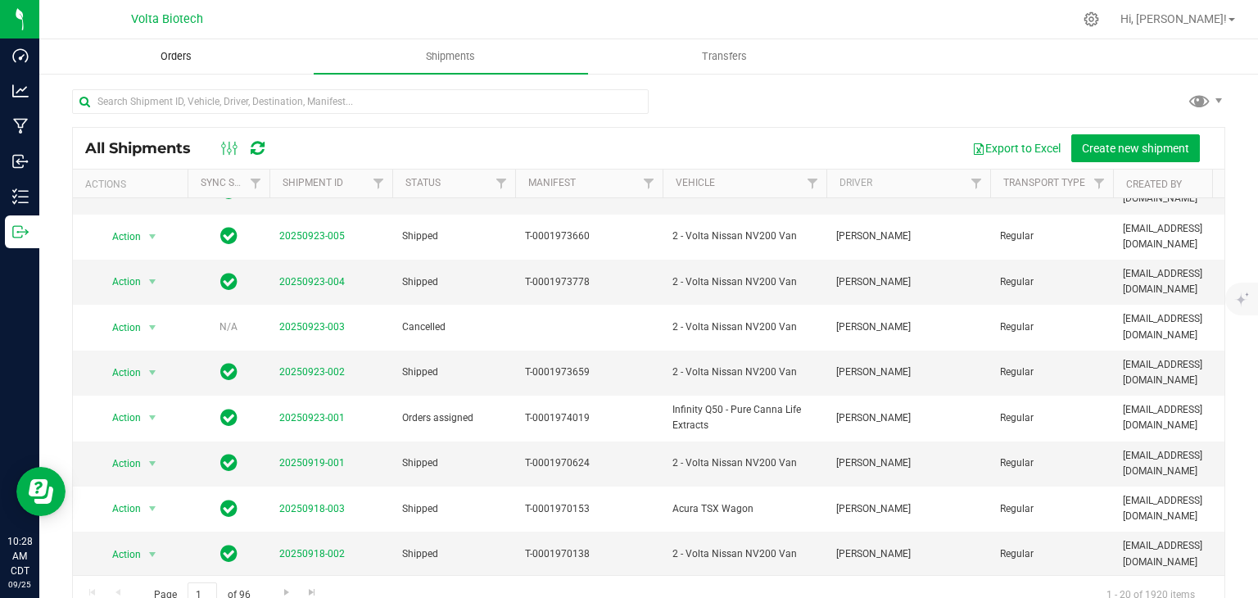
click at [195, 55] on span "Orders" at bounding box center [175, 56] width 75 height 15
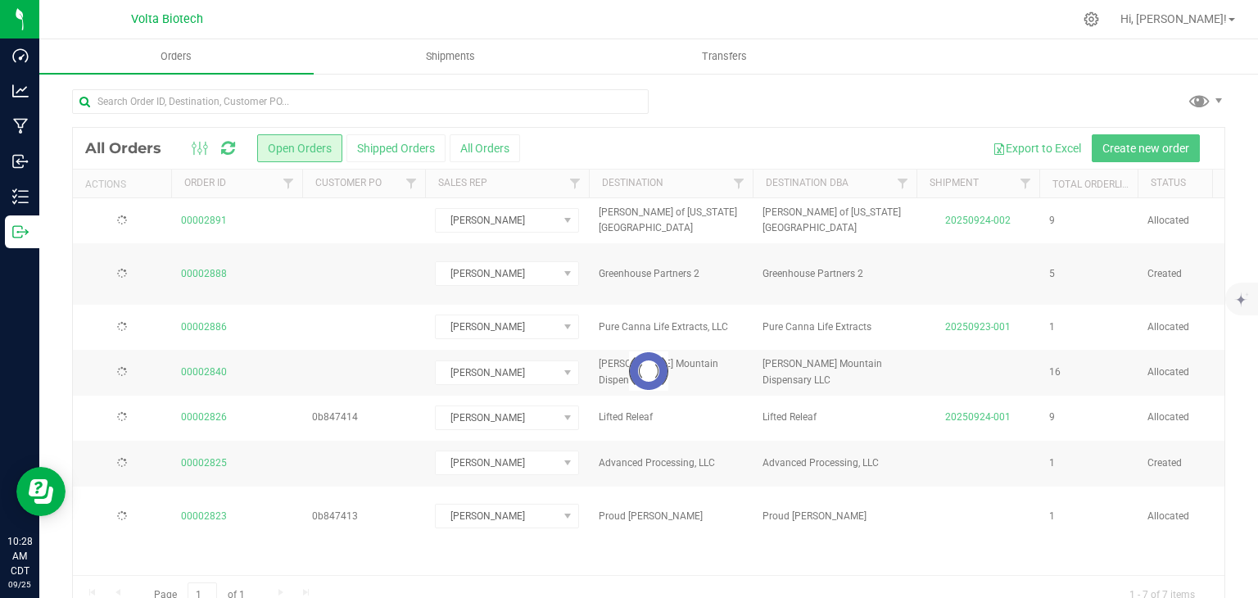
click at [411, 145] on div at bounding box center [648, 371] width 1151 height 486
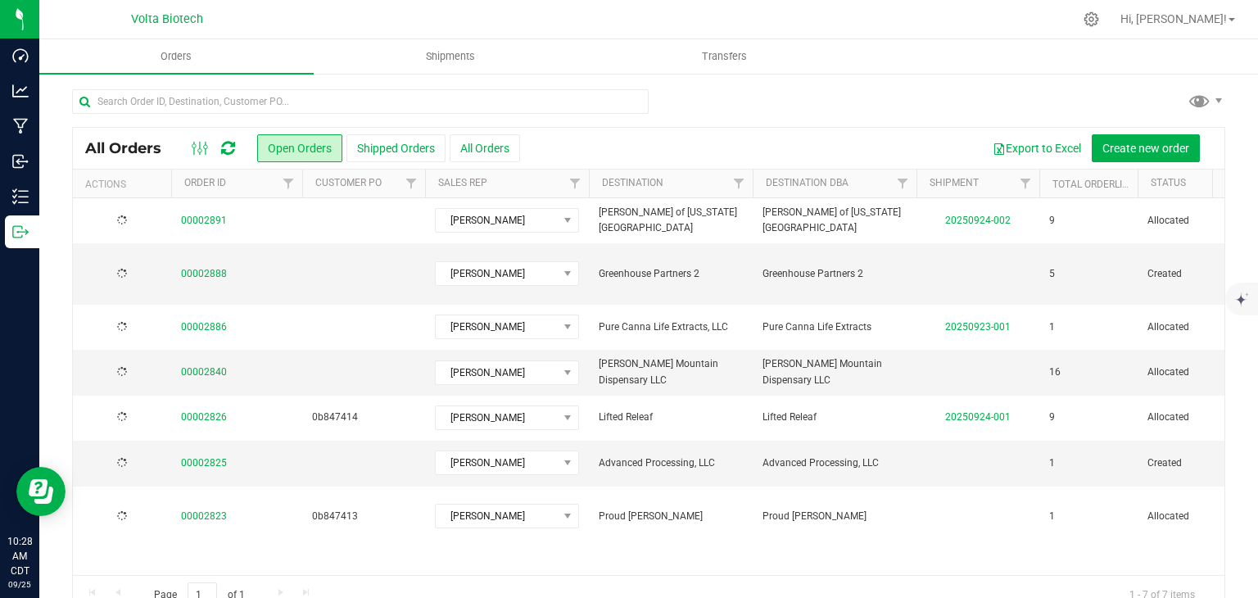
click at [411, 145] on button "Shipped Orders" at bounding box center [395, 148] width 99 height 28
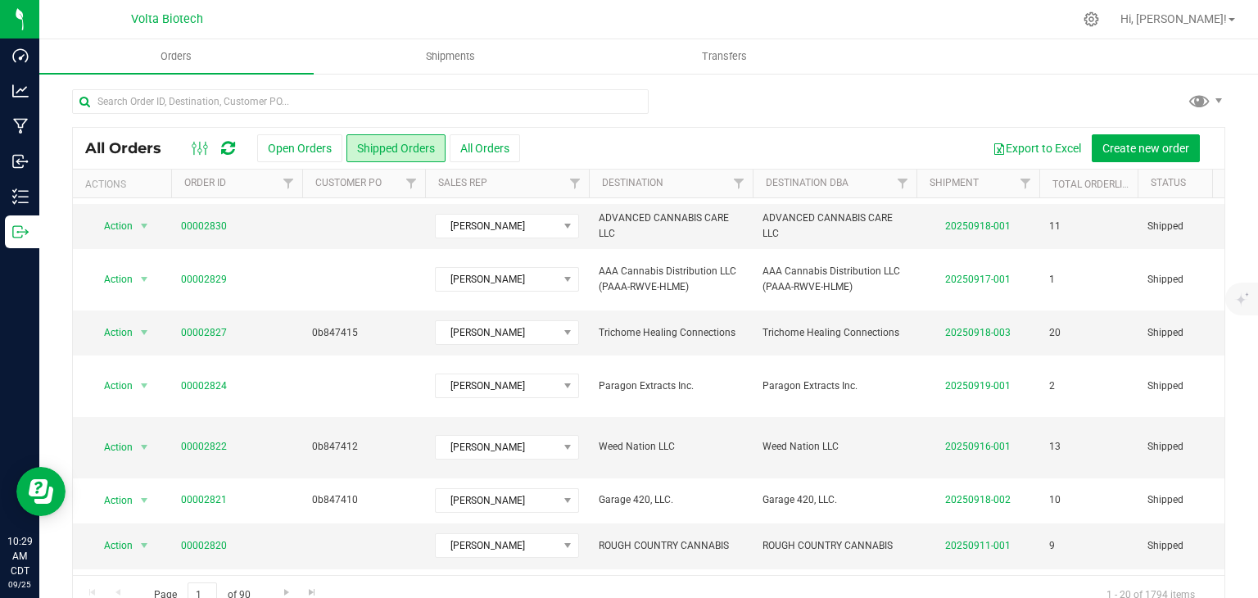
scroll to position [539, 0]
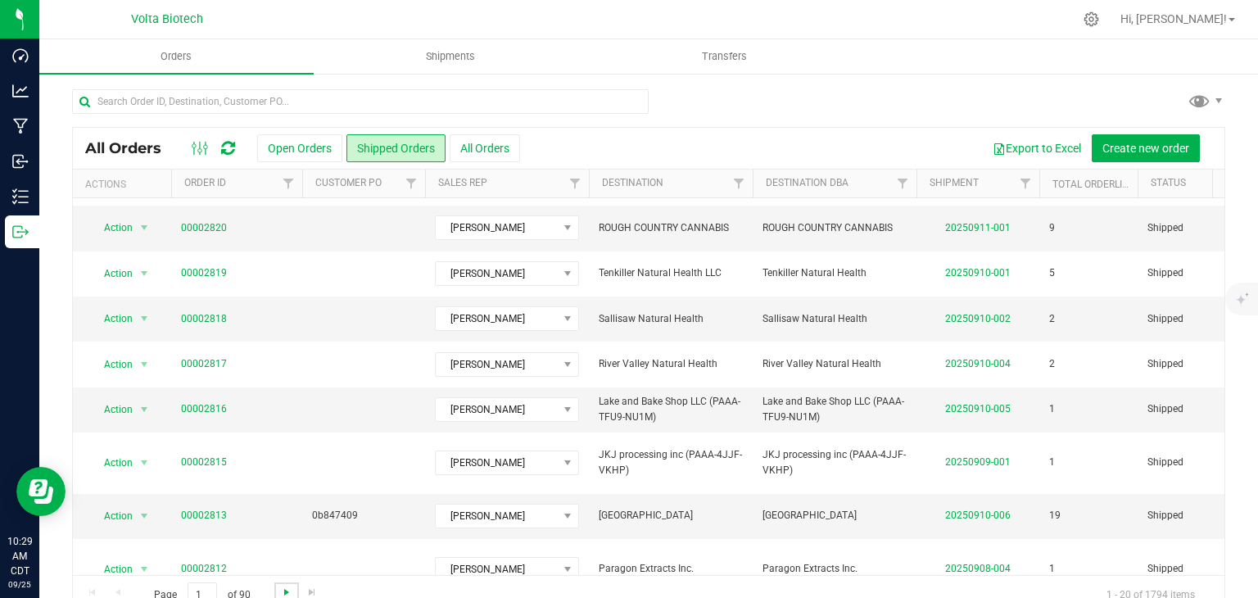
drag, startPoint x: 271, startPoint y: 588, endPoint x: 282, endPoint y: 590, distance: 10.9
click at [282, 590] on span "Go to the next page" at bounding box center [286, 591] width 13 height 13
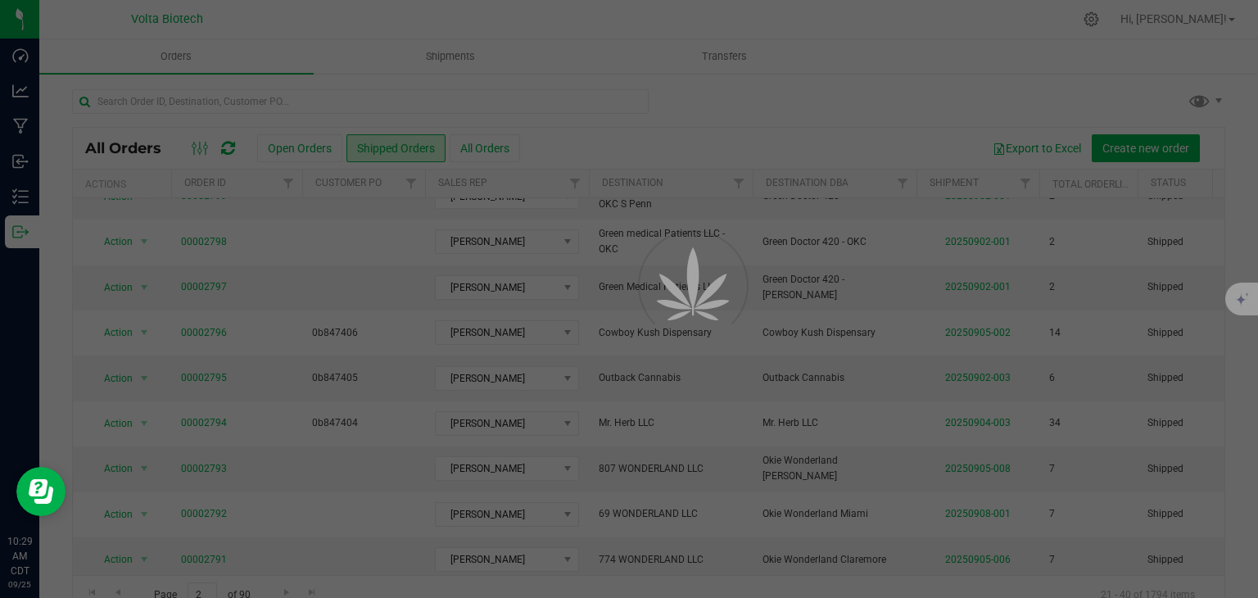
scroll to position [0, 0]
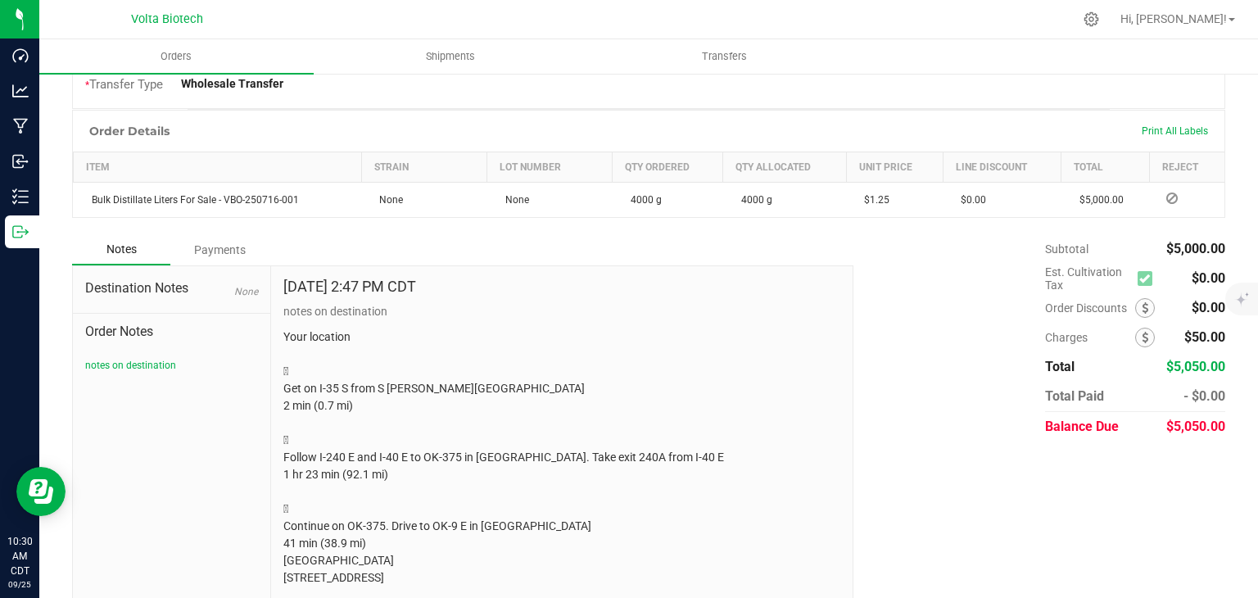
scroll to position [82, 0]
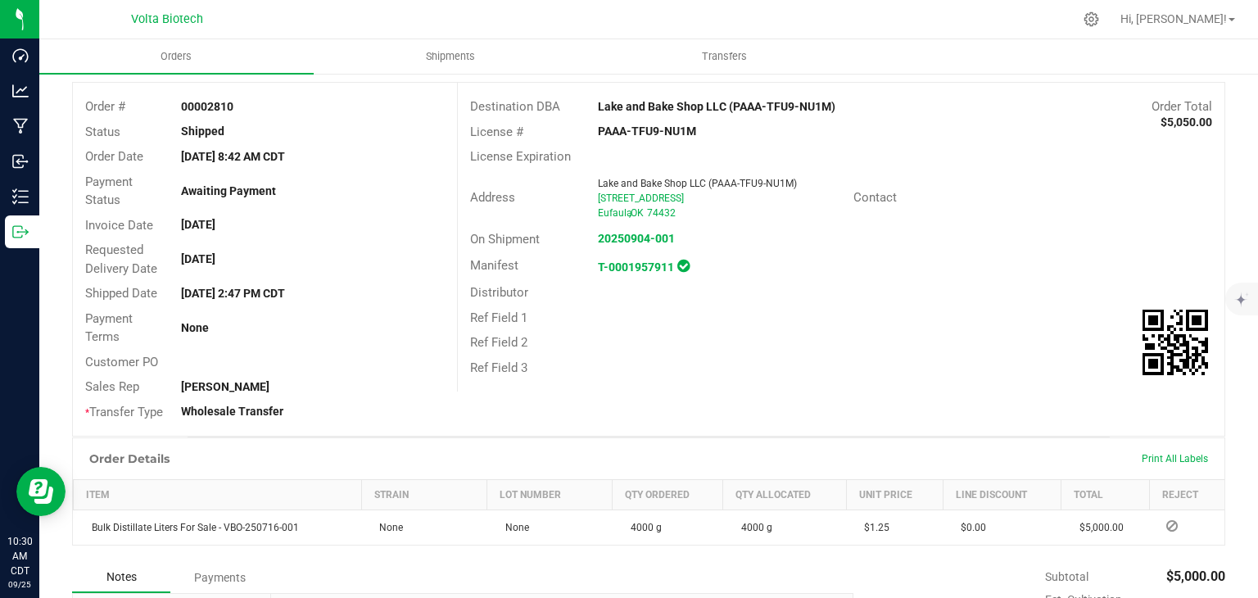
click at [871, 201] on span "Contact" at bounding box center [874, 197] width 43 height 15
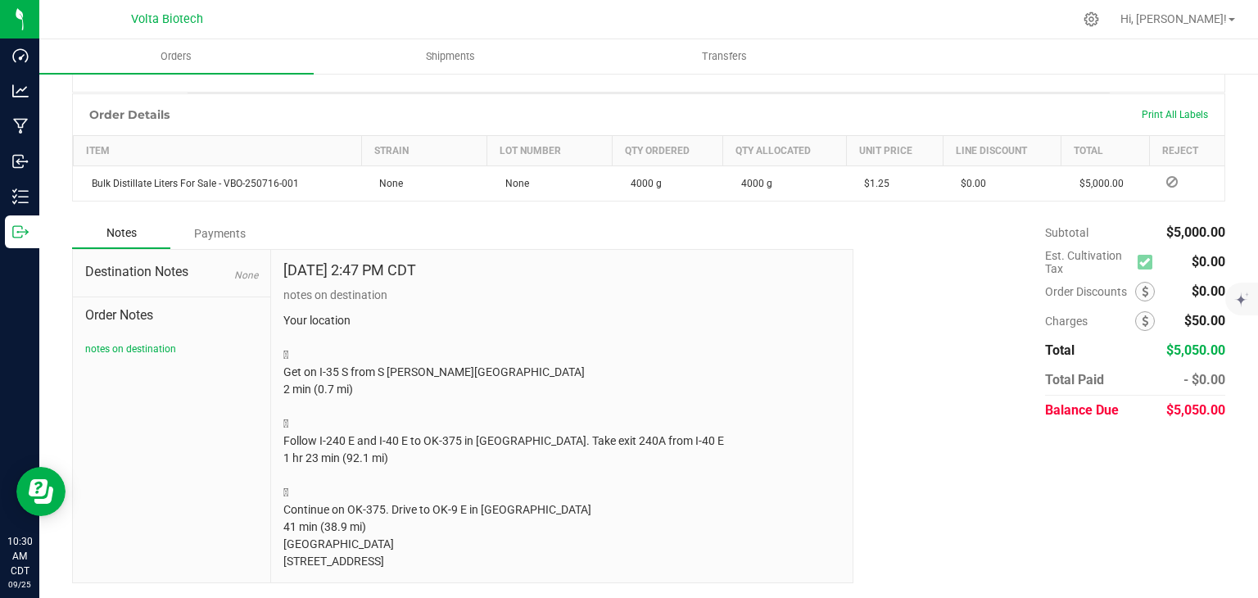
scroll to position [0, 0]
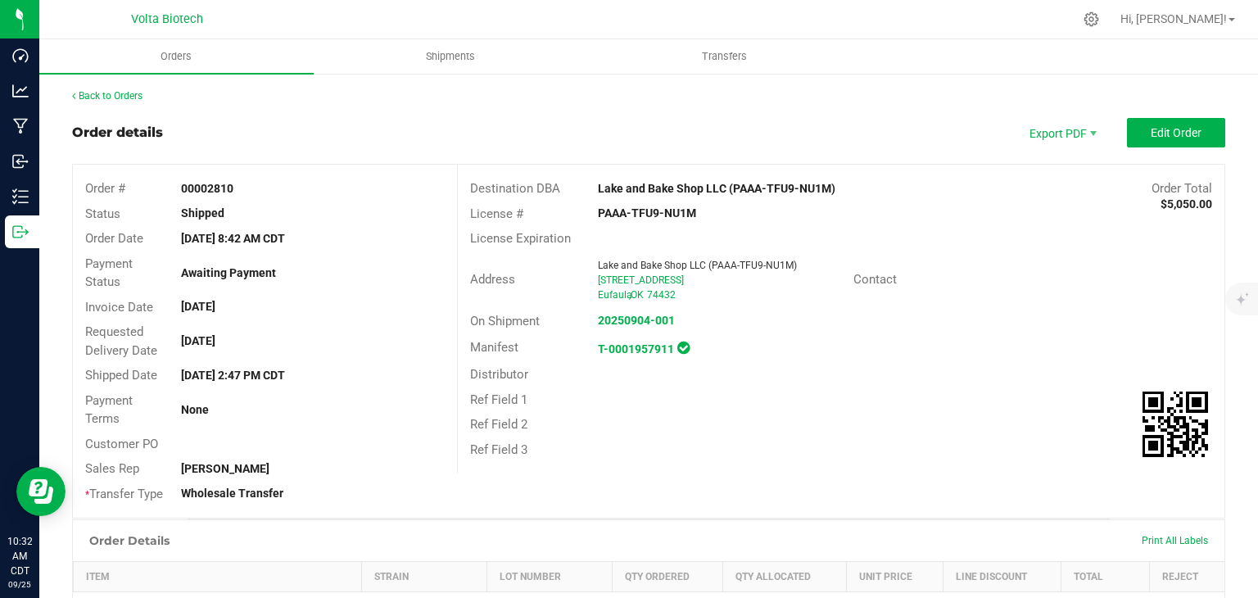
drag, startPoint x: 592, startPoint y: 276, endPoint x: 709, endPoint y: 273, distance: 117.1
click at [709, 273] on div "[STREET_ADDRESS]" at bounding box center [719, 280] width 243 height 15
copy span "[STREET_ADDRESS]"
click at [822, 119] on div "Order details Export PDF Edit Order" at bounding box center [648, 132] width 1153 height 29
click at [105, 91] on link "Back to Orders" at bounding box center [107, 95] width 70 height 11
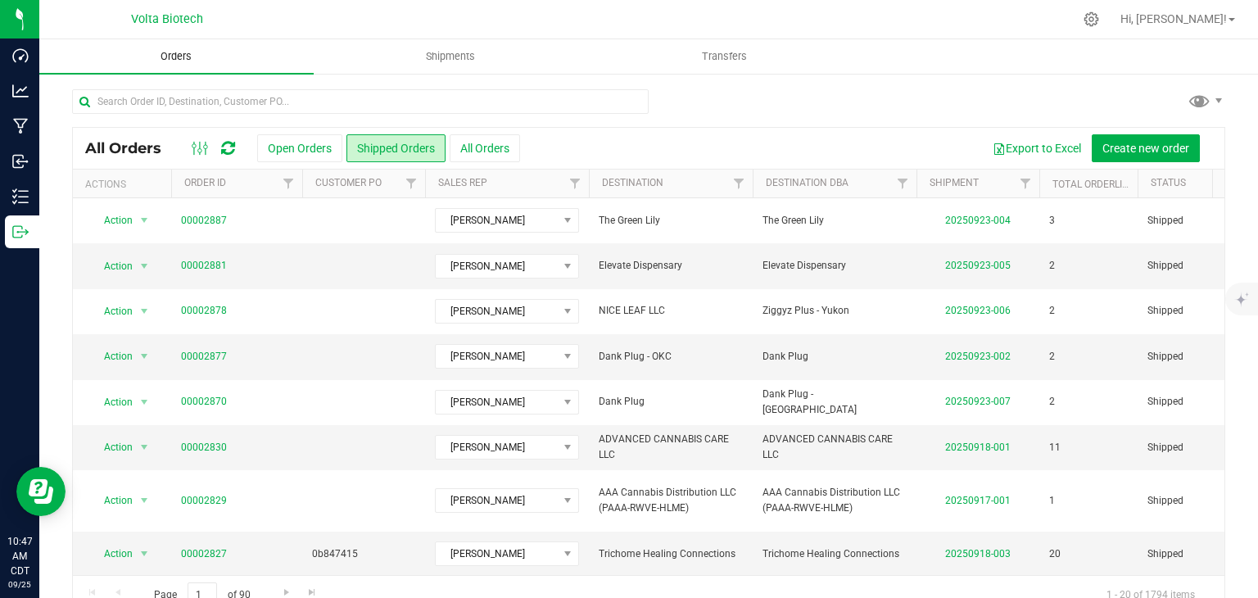
click at [170, 61] on span "Orders" at bounding box center [175, 56] width 75 height 15
click at [1232, 307] on div at bounding box center [1237, 299] width 39 height 33
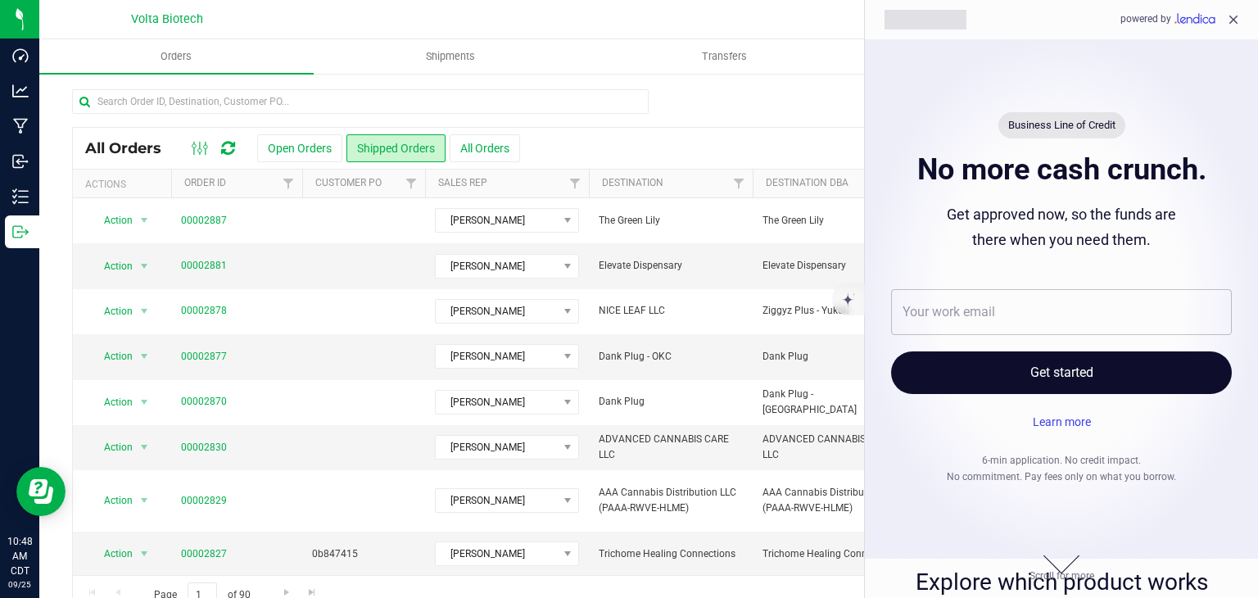
click at [1232, 17] on icon "close" at bounding box center [1233, 19] width 15 height 15
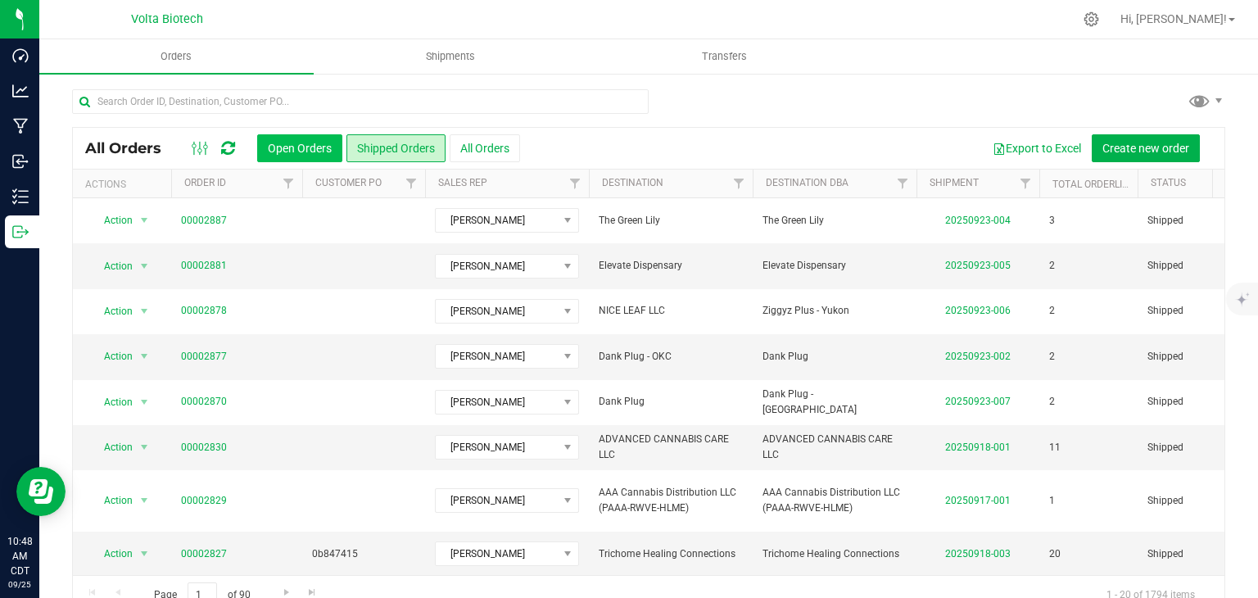
click at [296, 143] on button "Open Orders" at bounding box center [299, 148] width 85 height 28
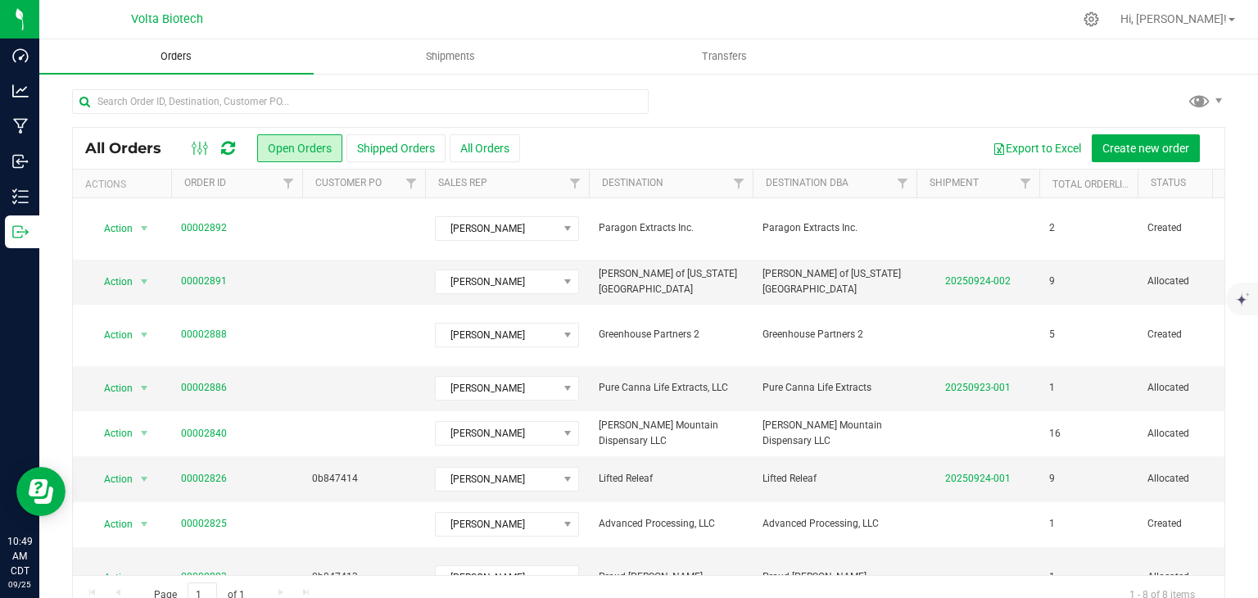
click at [170, 62] on span "Orders" at bounding box center [175, 56] width 75 height 15
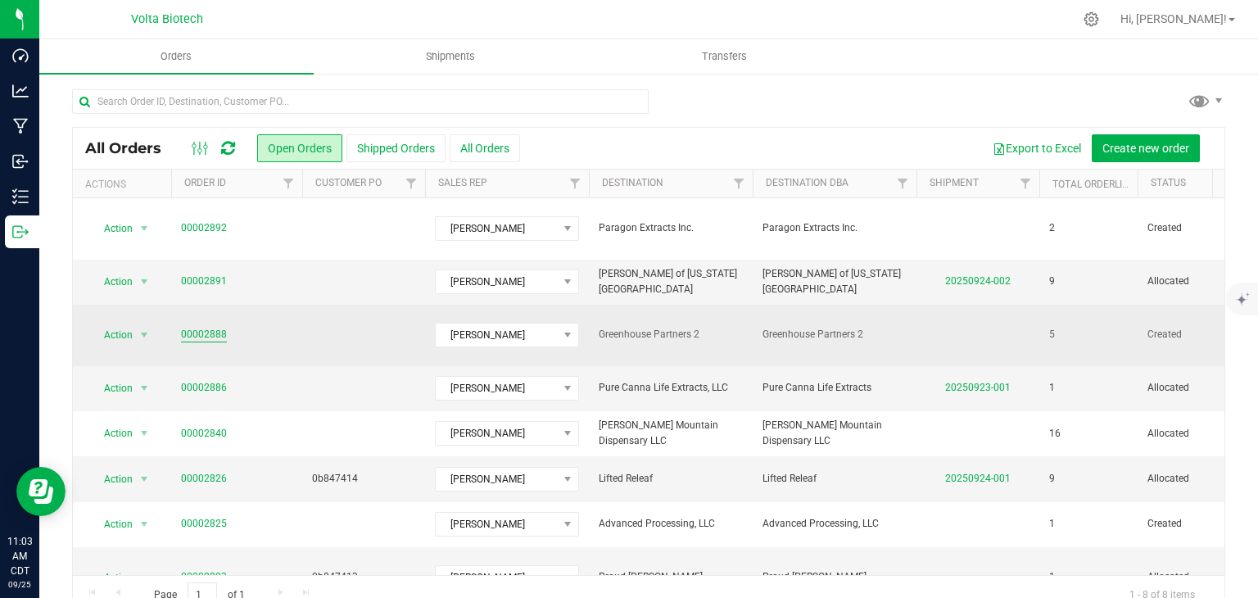
click at [197, 327] on link "00002888" at bounding box center [204, 335] width 46 height 16
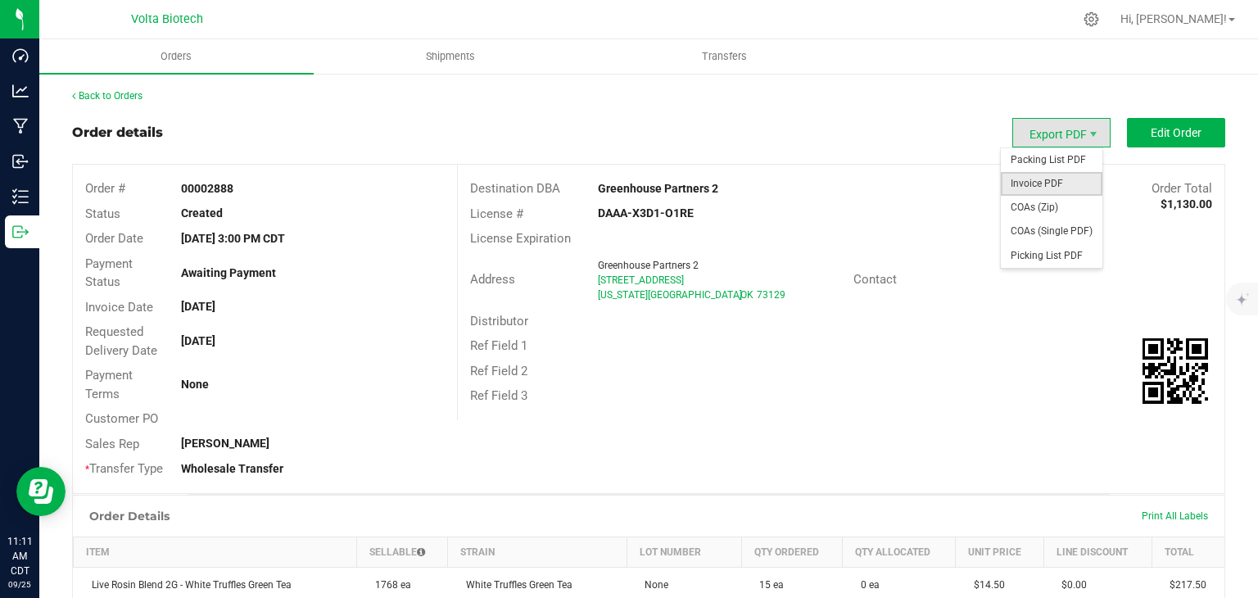
click at [1060, 184] on span "Invoice PDF" at bounding box center [1052, 184] width 102 height 24
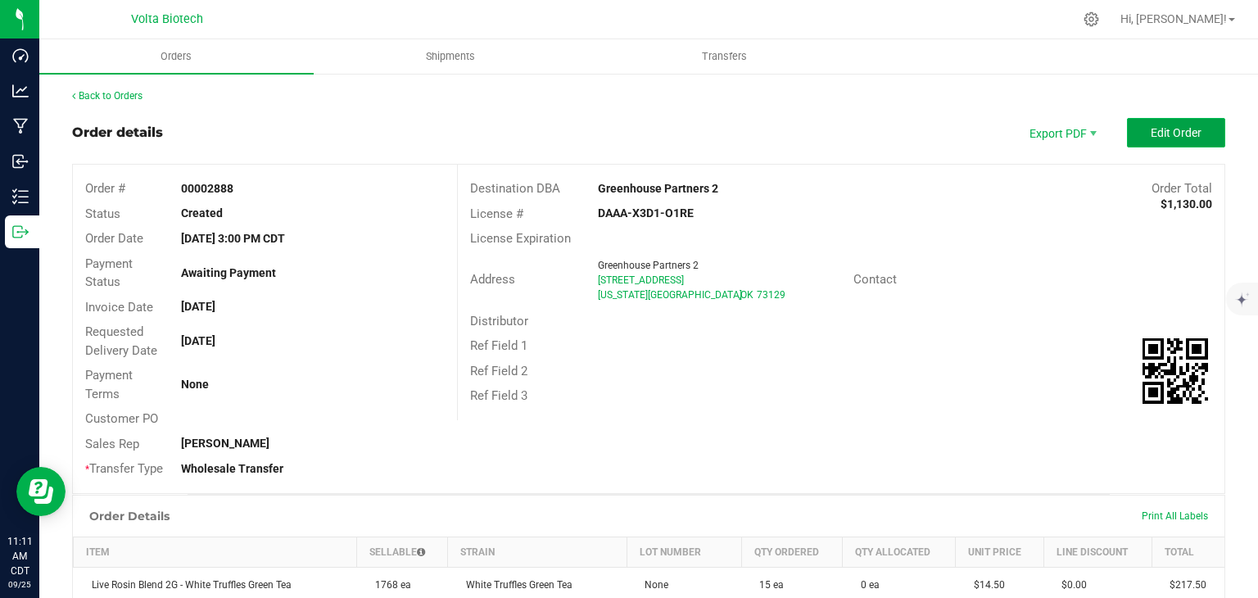
click at [1151, 138] on span "Edit Order" at bounding box center [1176, 132] width 51 height 13
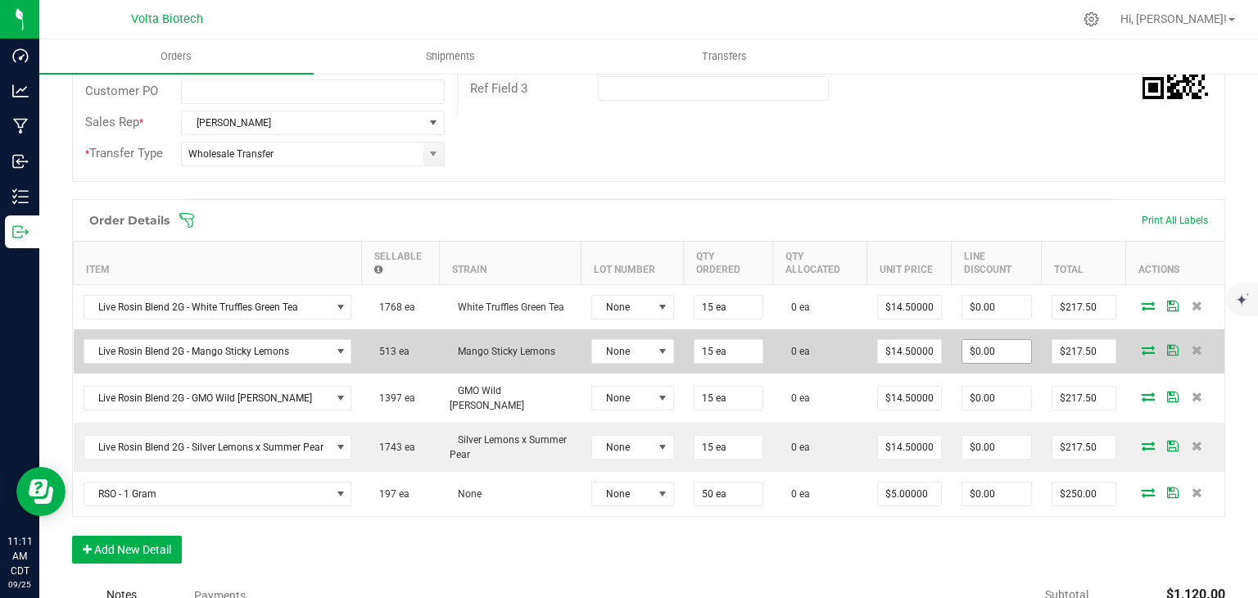
scroll to position [328, 0]
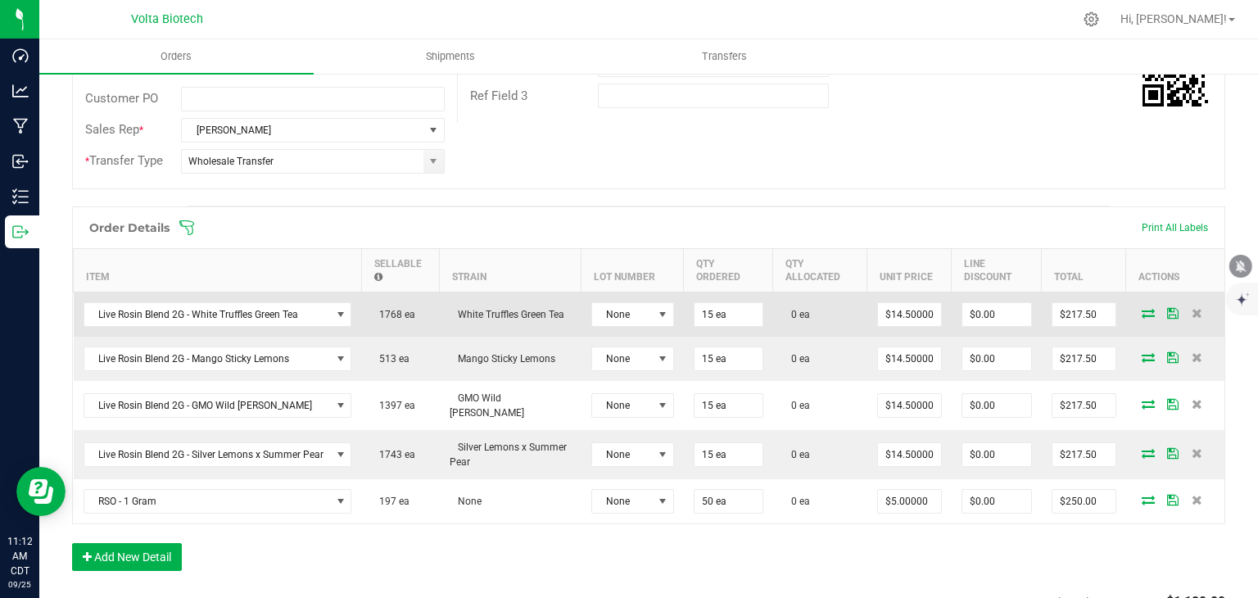
click at [1141, 308] on icon at bounding box center [1147, 313] width 13 height 10
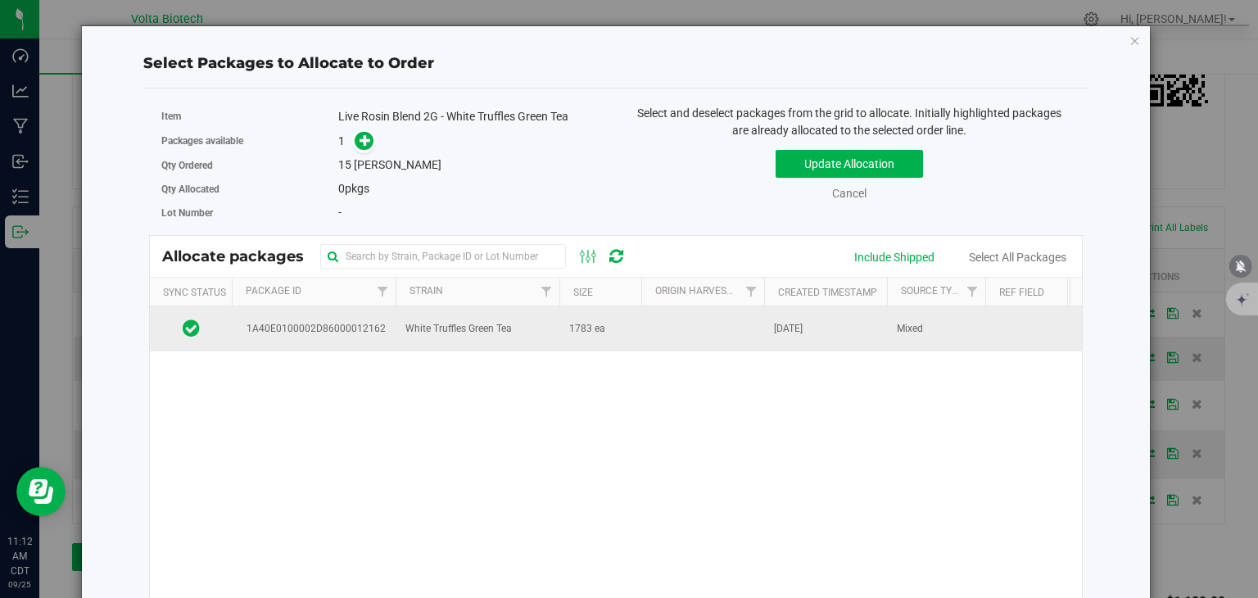
click at [693, 323] on td at bounding box center [702, 328] width 123 height 44
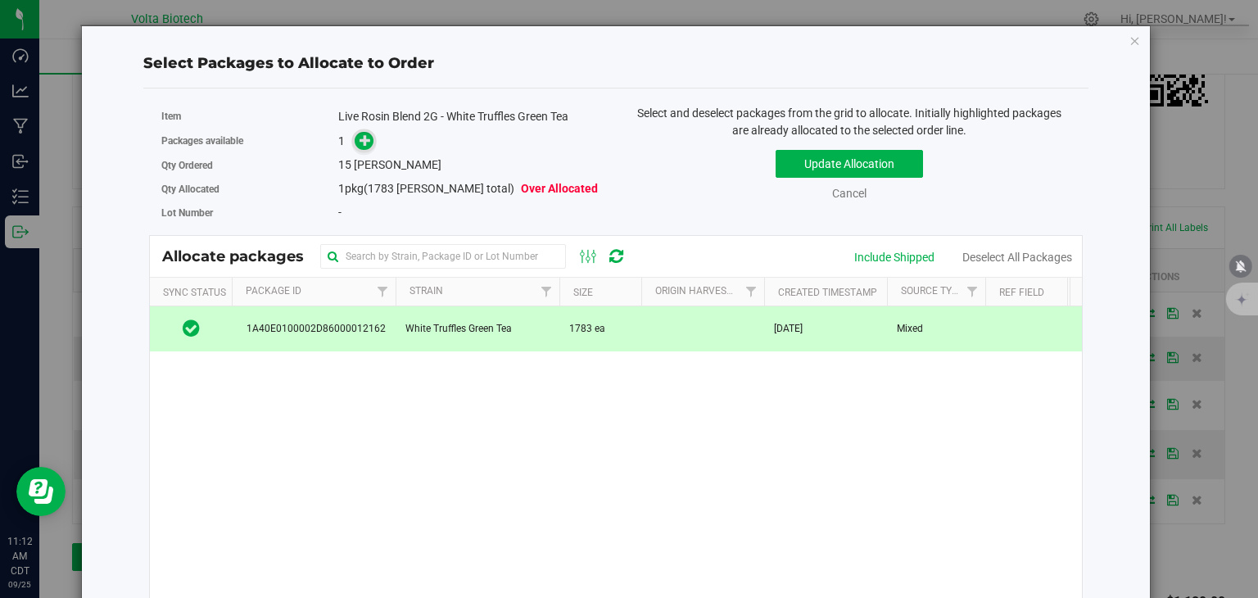
click at [366, 142] on icon at bounding box center [364, 139] width 11 height 11
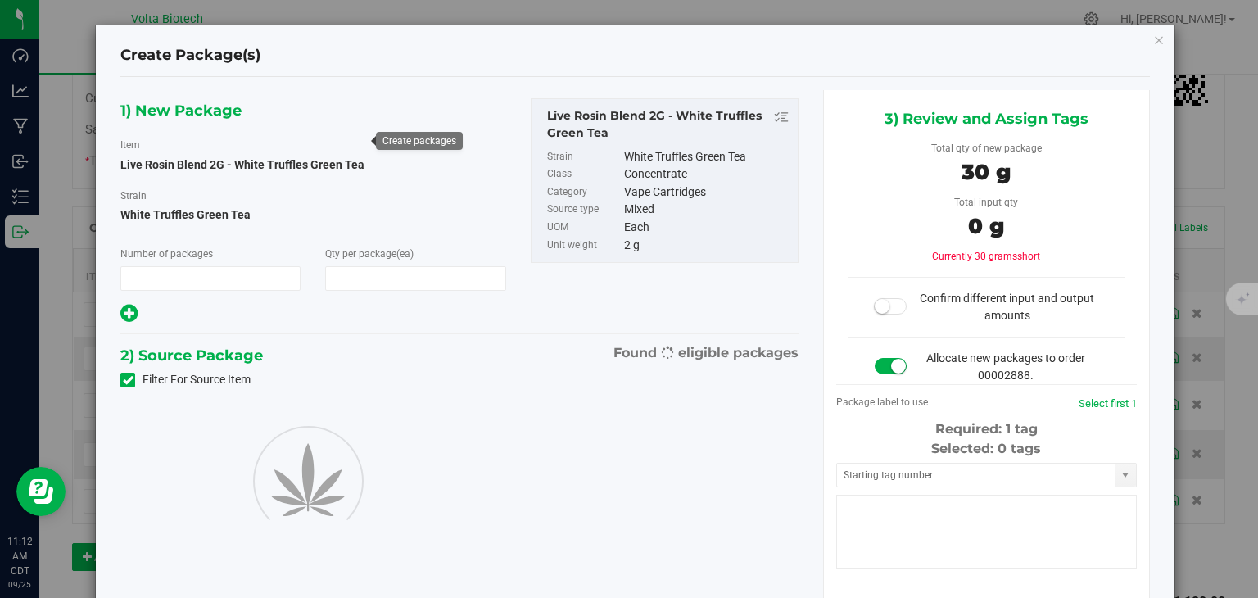
type input "1"
type input "15"
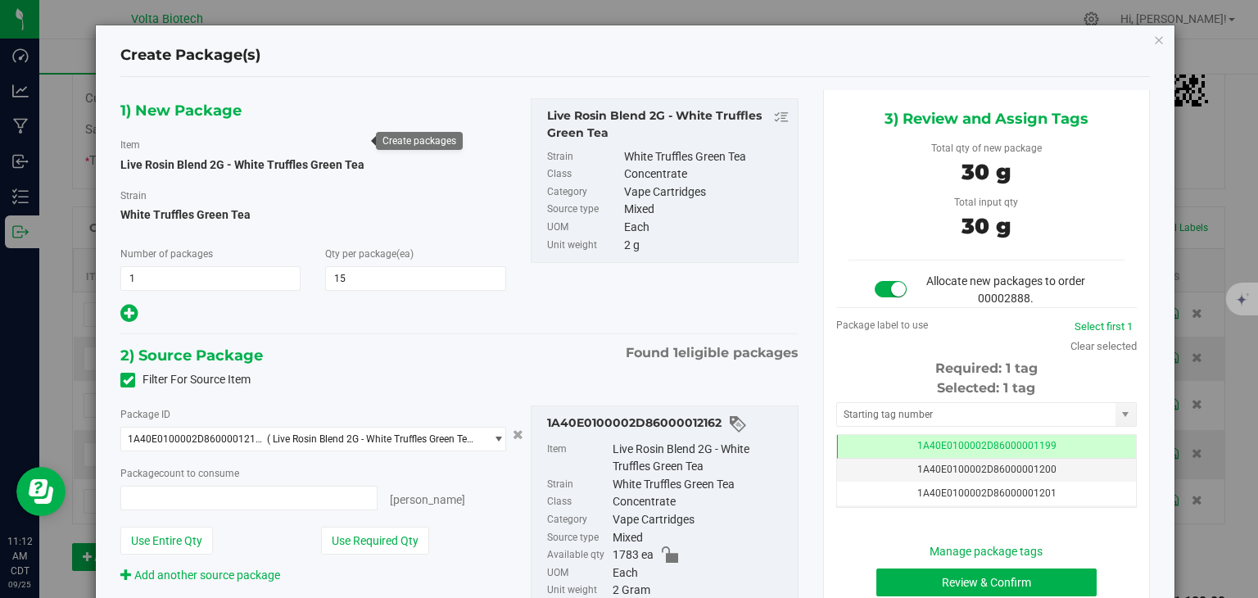
type input "15 ea"
click at [980, 418] on input "text" at bounding box center [976, 414] width 278 height 23
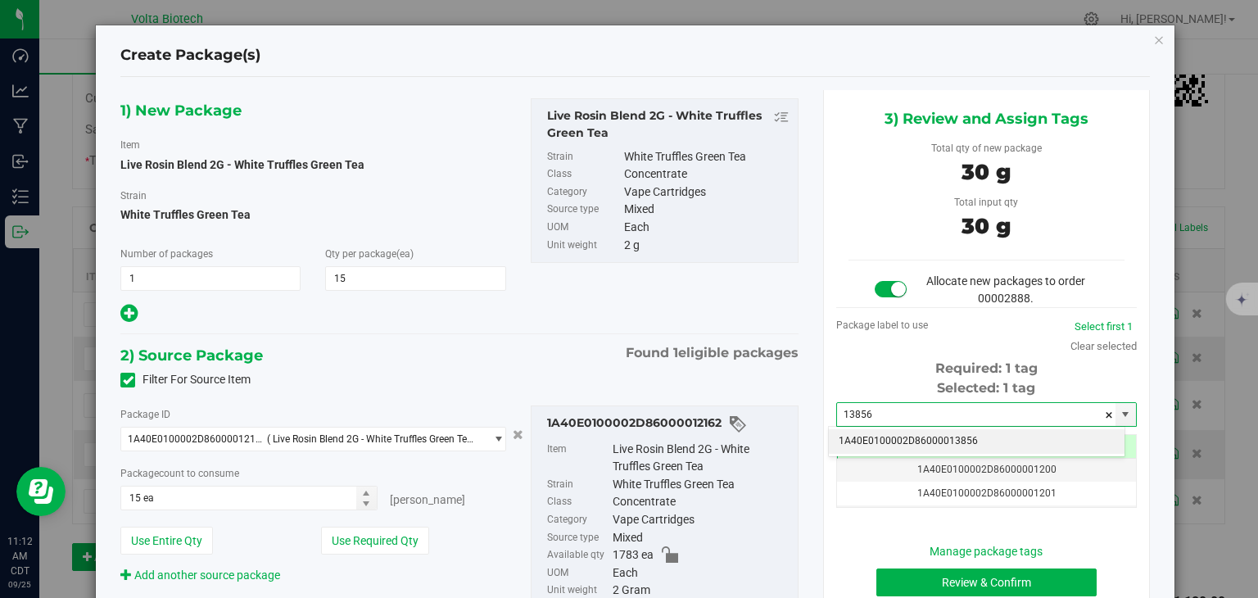
click at [1005, 441] on li "1A40E0100002D86000013856" at bounding box center [977, 441] width 296 height 25
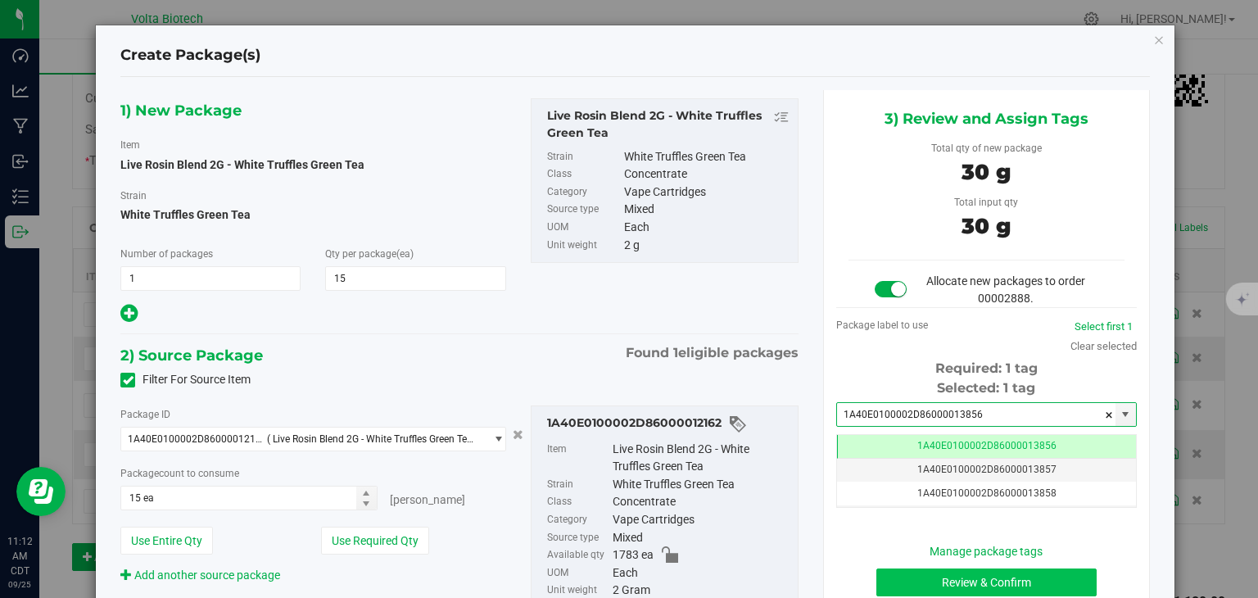
type input "1A40E0100002D86000013856"
click at [1054, 587] on button "Review & Confirm" at bounding box center [986, 582] width 220 height 28
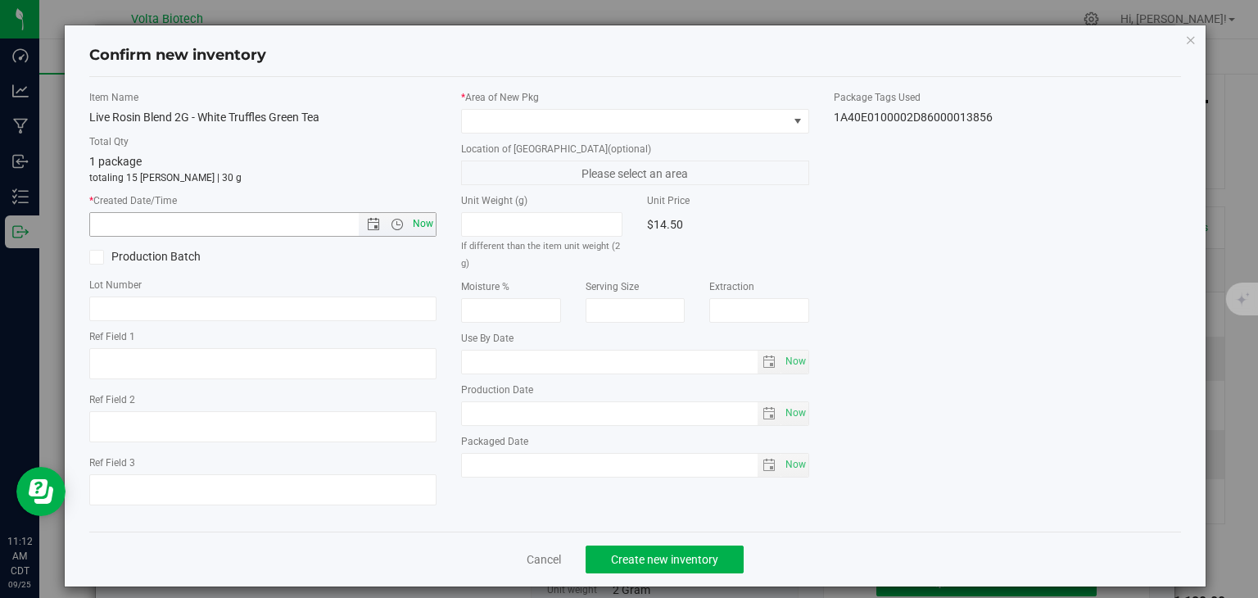
click at [423, 219] on span "Now" at bounding box center [423, 224] width 28 height 24
type input "[DATE] 11:12 AM"
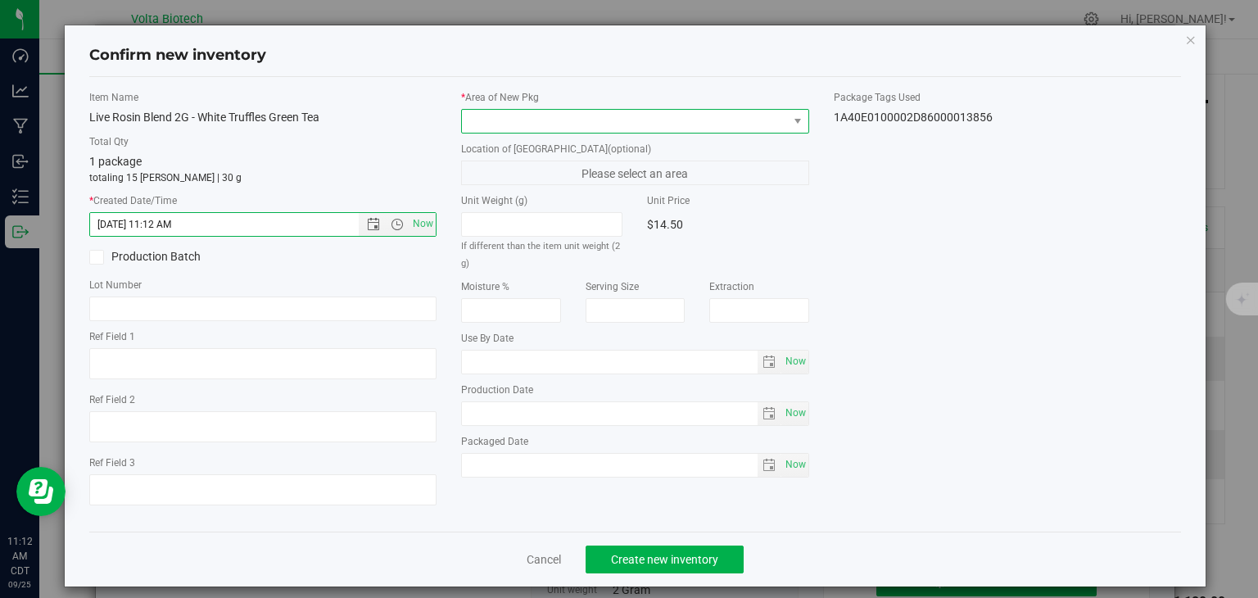
click at [530, 119] on span at bounding box center [625, 121] width 326 height 23
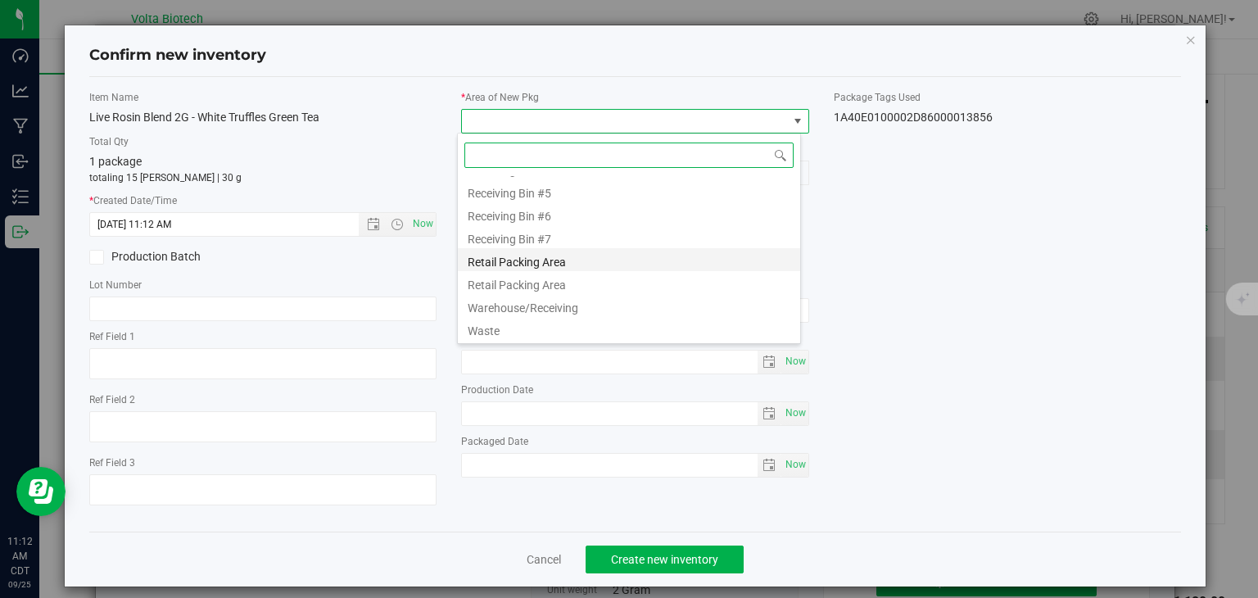
click at [567, 262] on li "Retail Packing Area" at bounding box center [629, 259] width 342 height 23
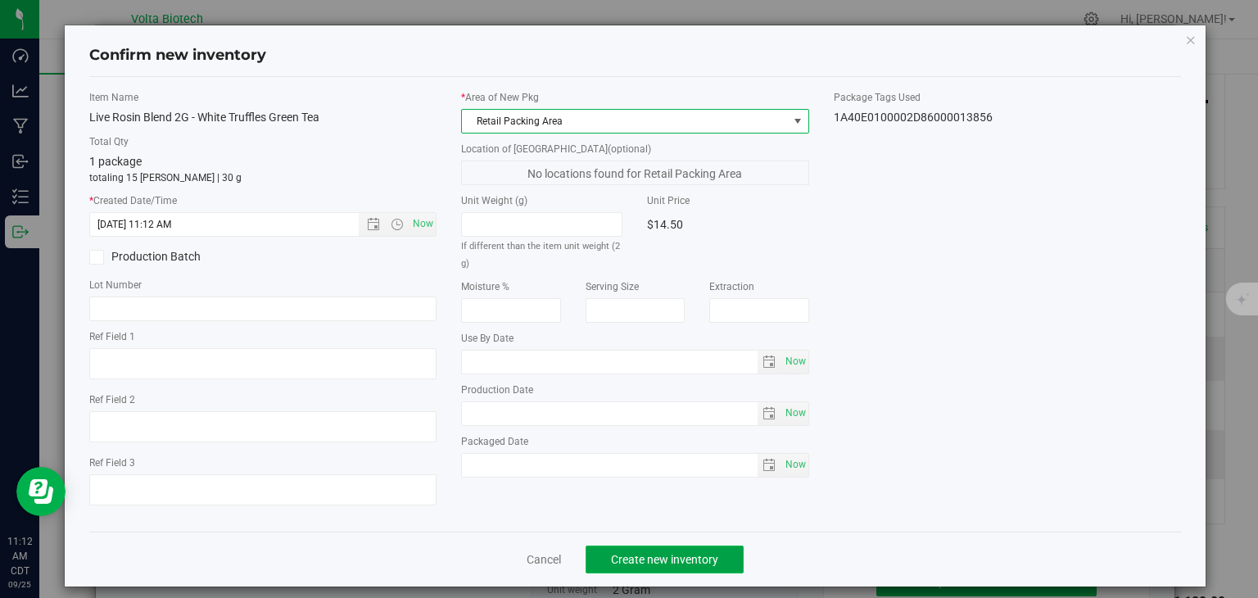
click at [669, 554] on span "Create new inventory" at bounding box center [664, 559] width 107 height 13
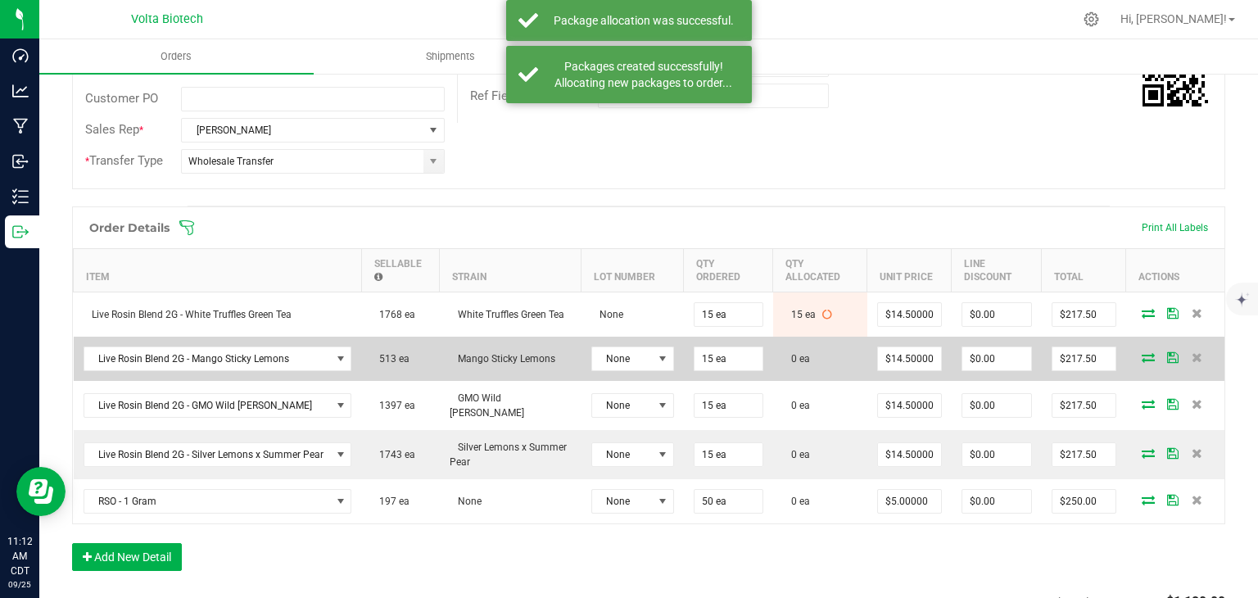
click at [1141, 354] on icon at bounding box center [1147, 357] width 13 height 10
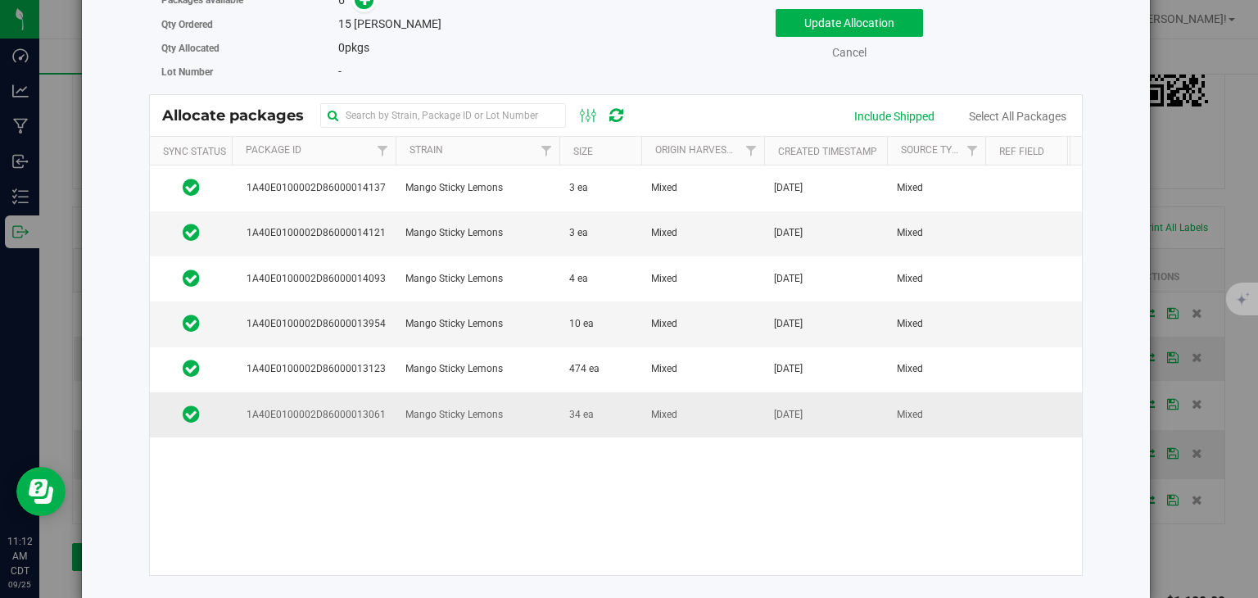
click at [689, 436] on td "Mixed" at bounding box center [702, 414] width 123 height 44
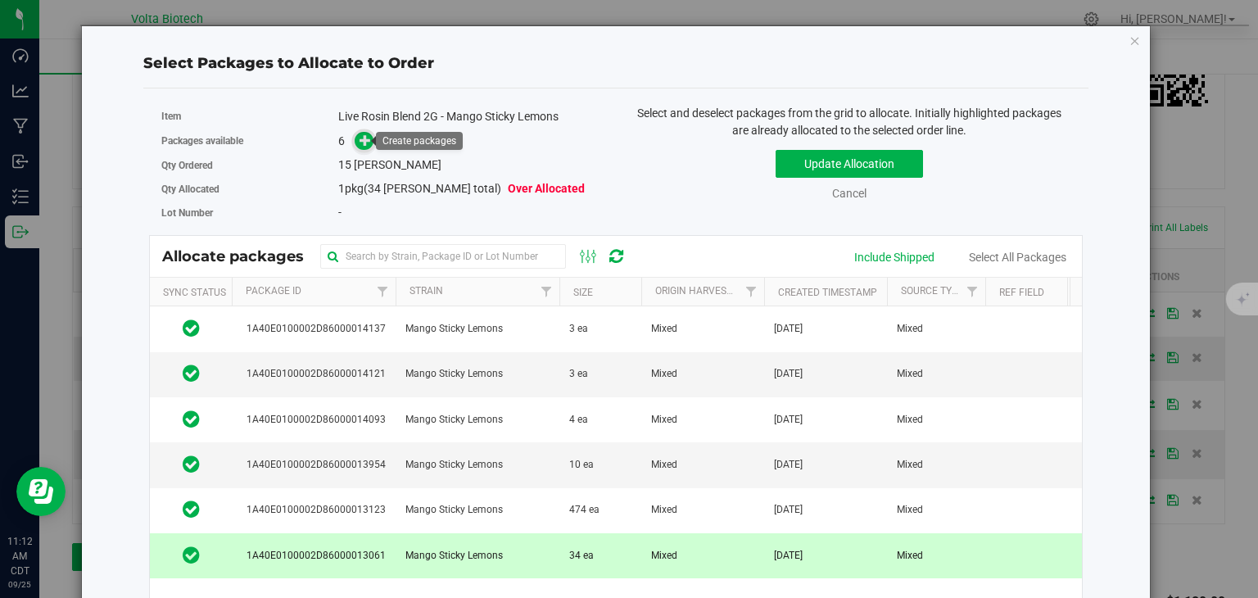
click at [359, 144] on icon at bounding box center [364, 139] width 11 height 11
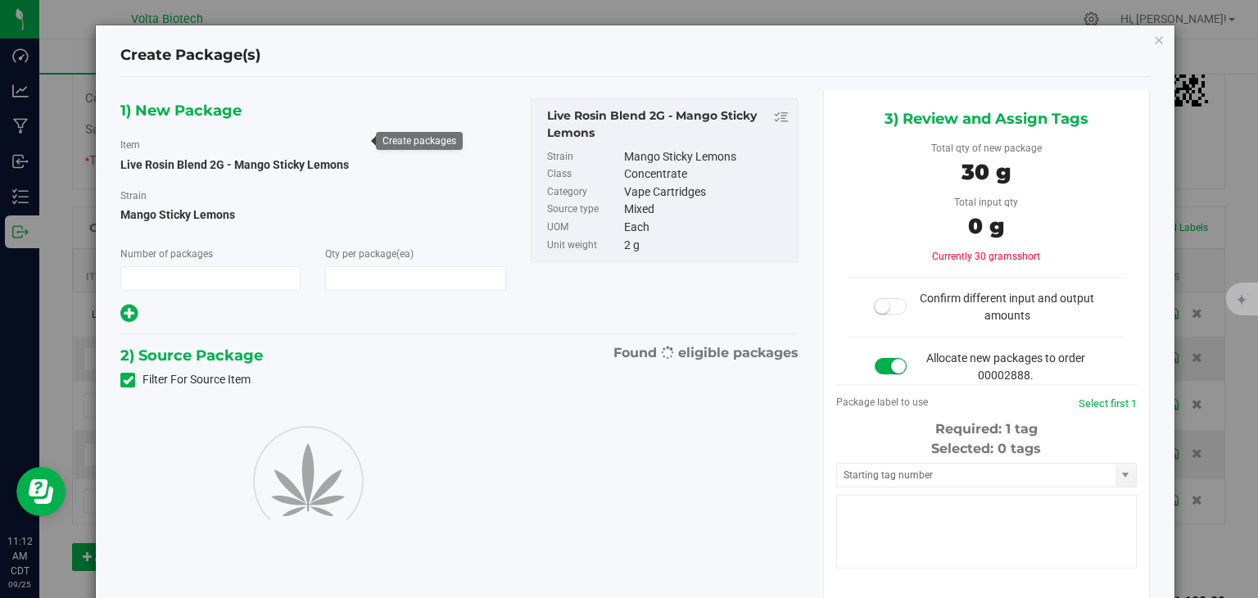
type input "1"
type input "15"
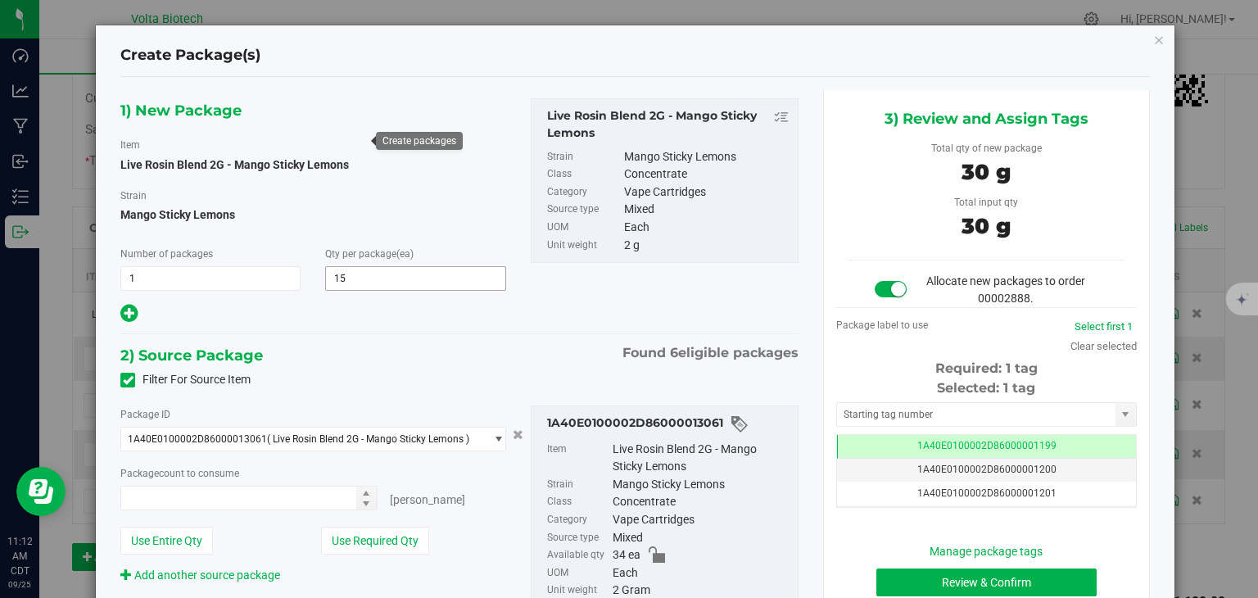
type input "15 ea"
click at [926, 410] on input "text" at bounding box center [976, 414] width 278 height 23
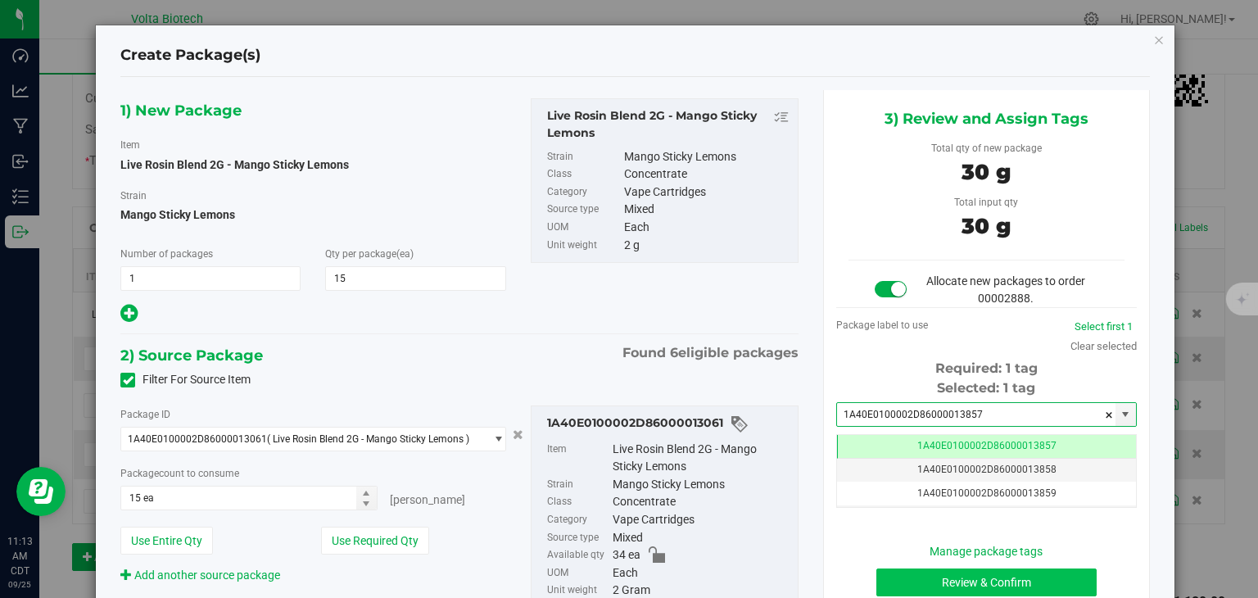
type input "1A40E0100002D86000013857"
click at [996, 578] on button "Review & Confirm" at bounding box center [986, 582] width 220 height 28
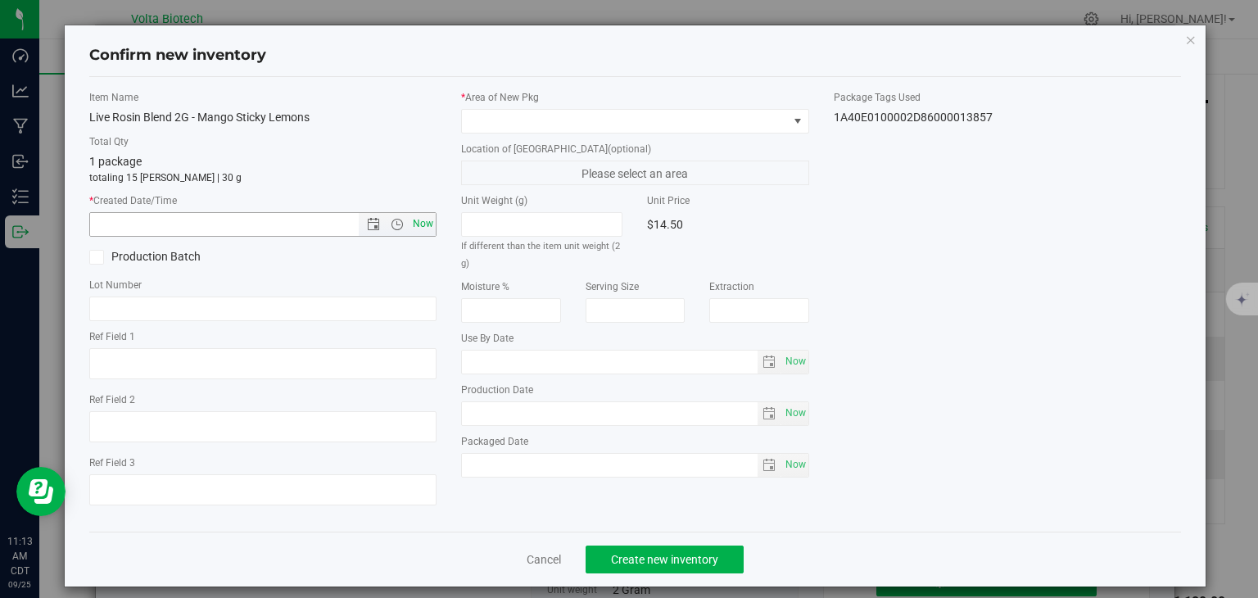
click at [420, 221] on span "Now" at bounding box center [423, 224] width 28 height 24
type input "[DATE] 11:13 AM"
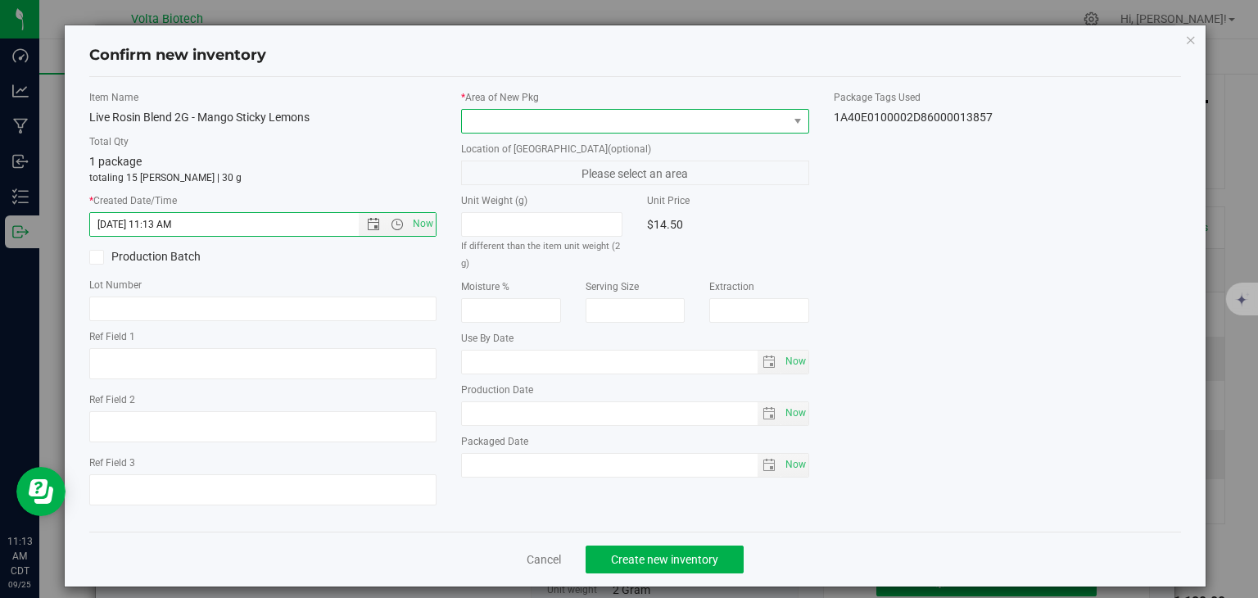
click at [739, 115] on span at bounding box center [625, 121] width 326 height 23
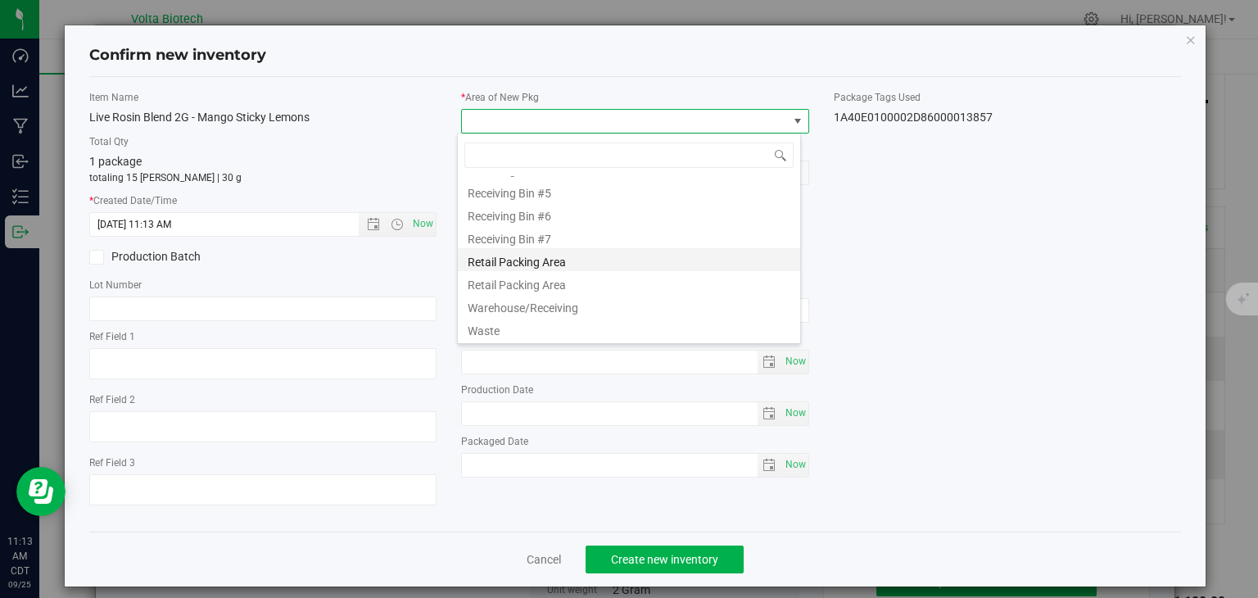
click at [568, 268] on li "Retail Packing Area" at bounding box center [629, 259] width 342 height 23
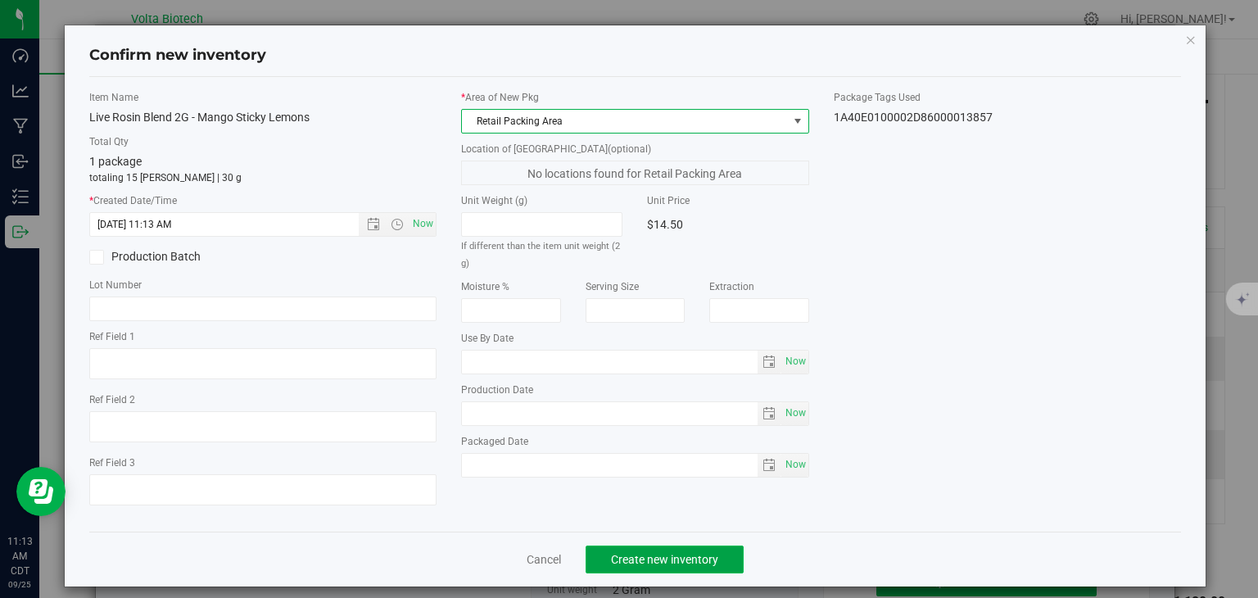
click at [643, 554] on span "Create new inventory" at bounding box center [664, 559] width 107 height 13
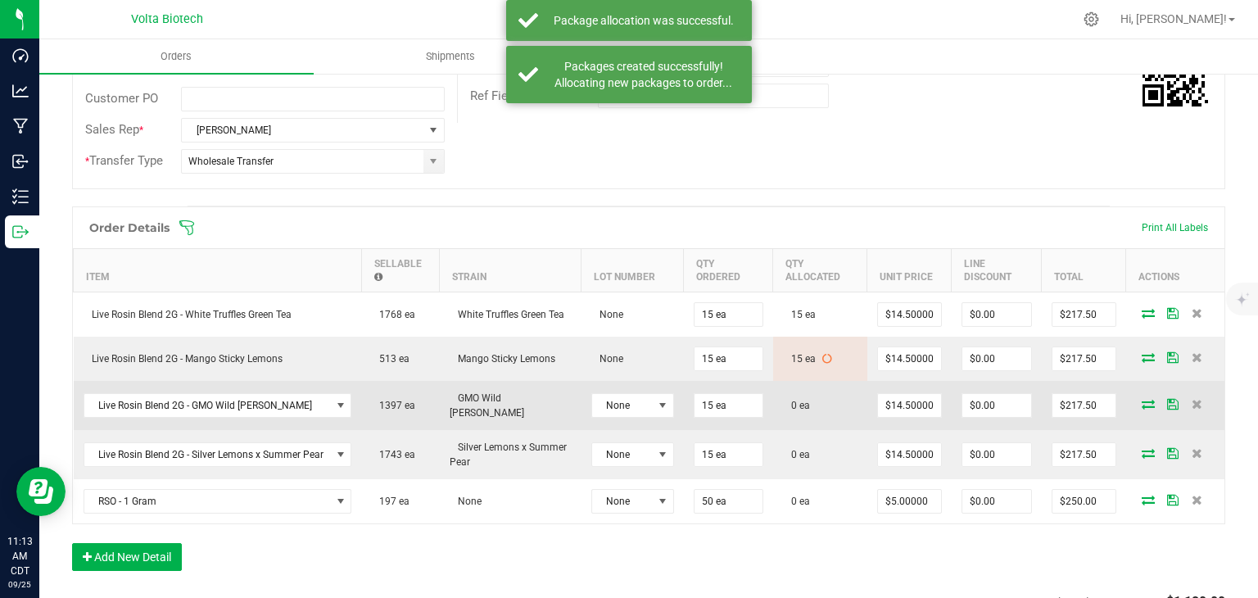
click at [1141, 399] on icon at bounding box center [1147, 404] width 13 height 10
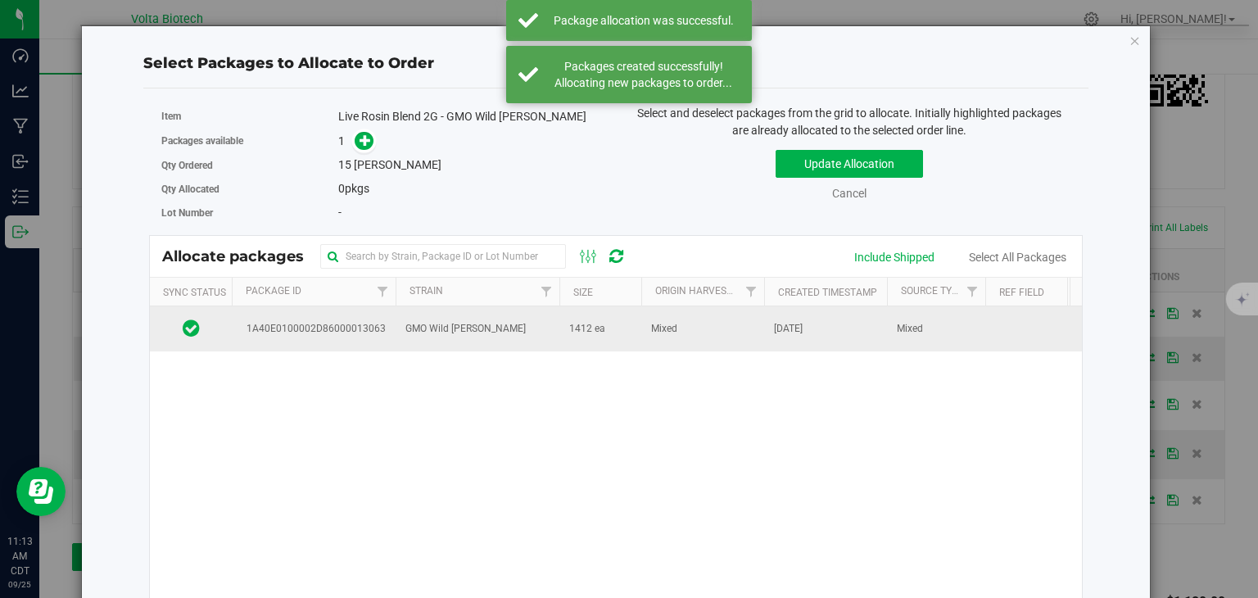
click at [562, 346] on td "1412 ea" at bounding box center [600, 328] width 82 height 44
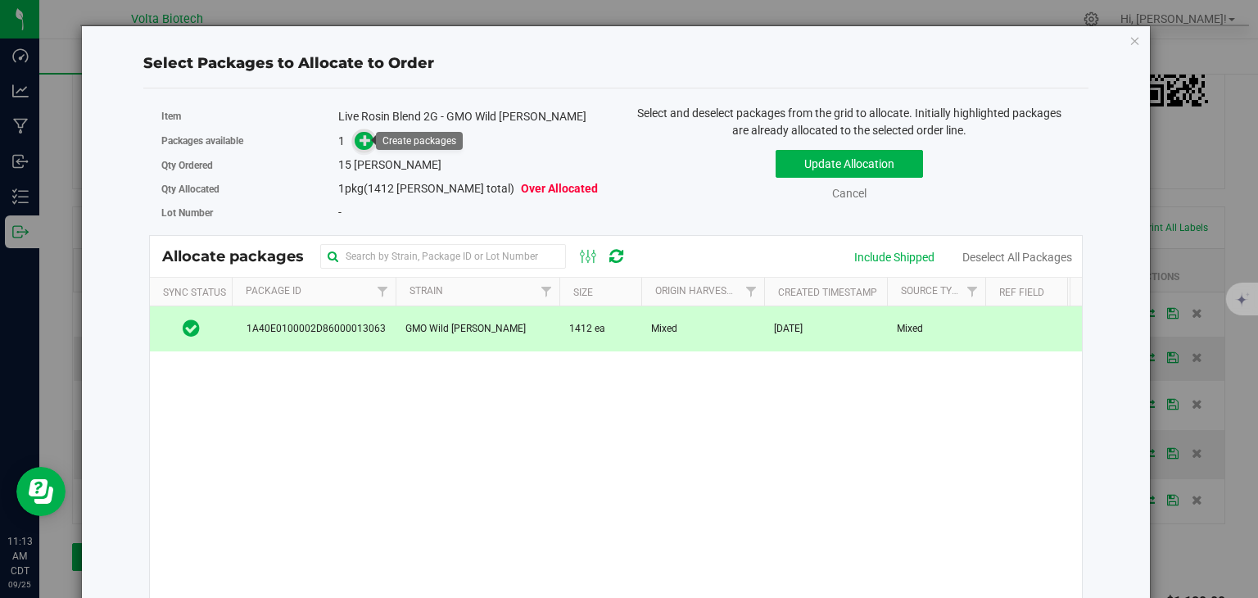
click at [359, 141] on icon at bounding box center [364, 138] width 11 height 11
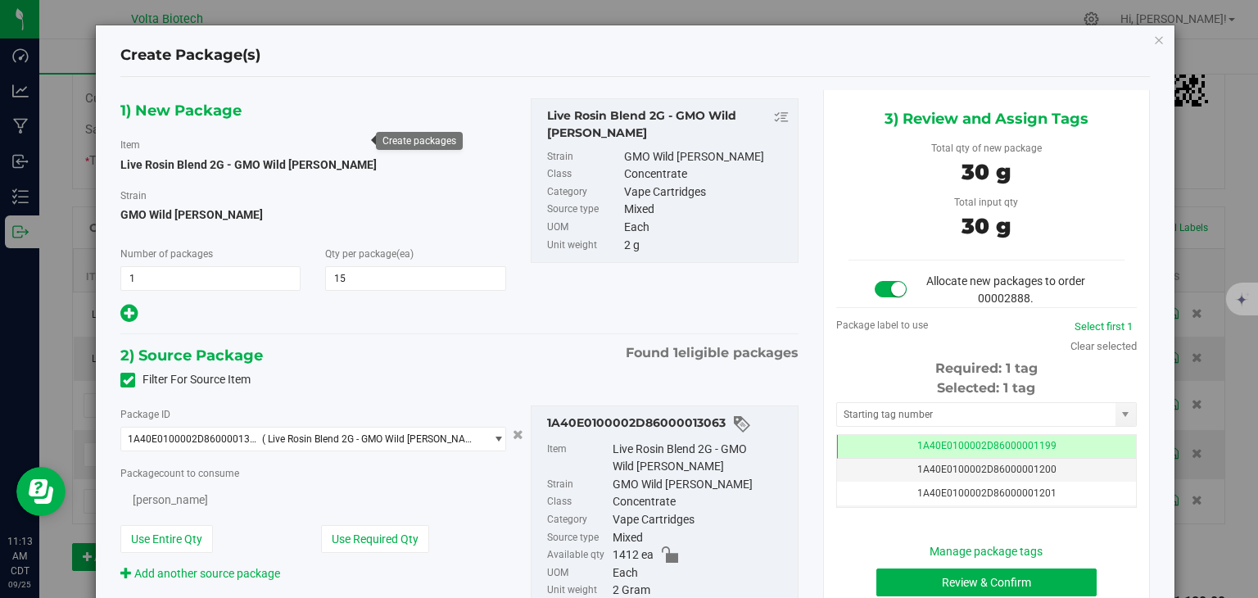
type input "15"
click at [928, 419] on input "text" at bounding box center [976, 414] width 278 height 23
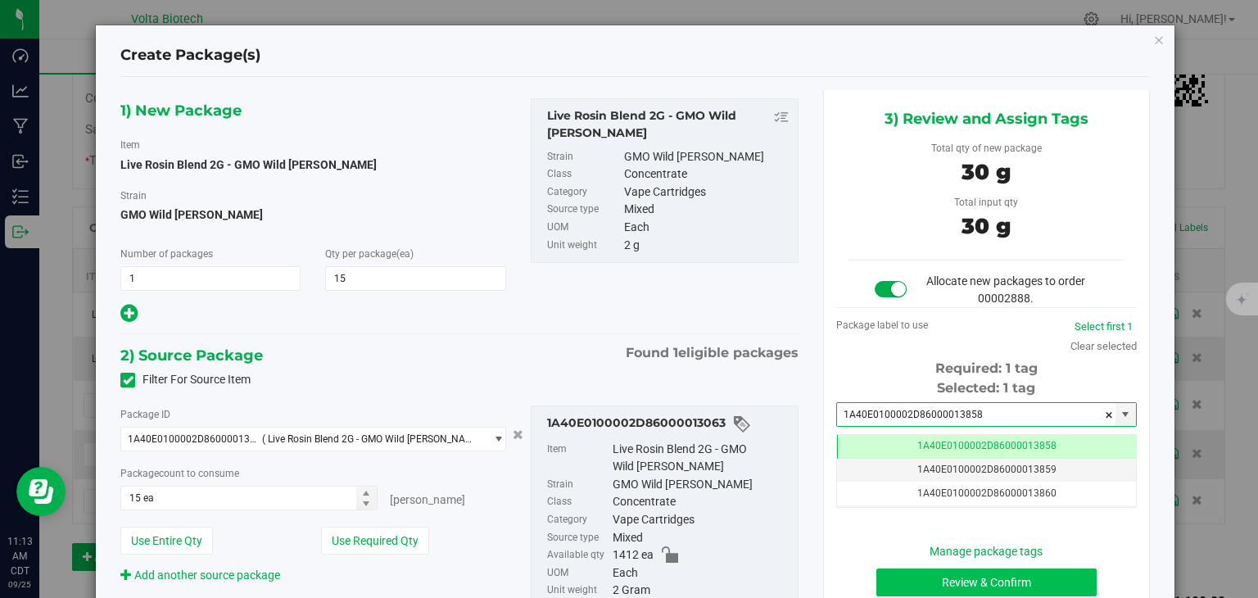
type input "1A40E0100002D86000013858"
click at [984, 576] on button "Review & Confirm" at bounding box center [986, 582] width 220 height 28
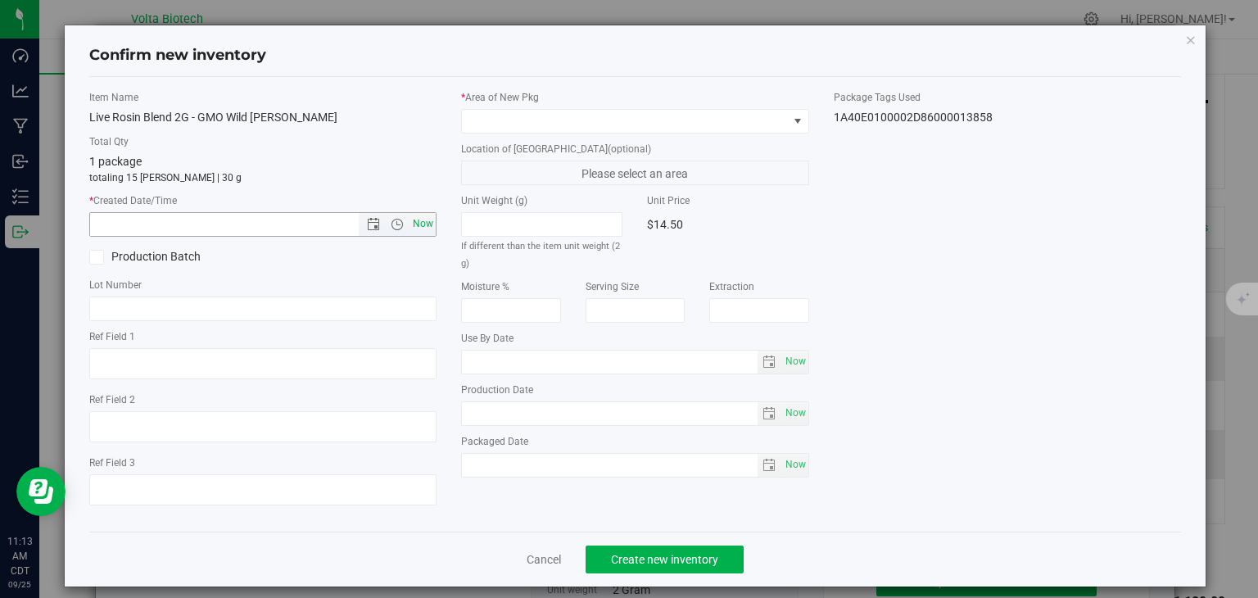
click at [419, 217] on span "Now" at bounding box center [423, 224] width 28 height 24
type input "[DATE] 11:13 AM"
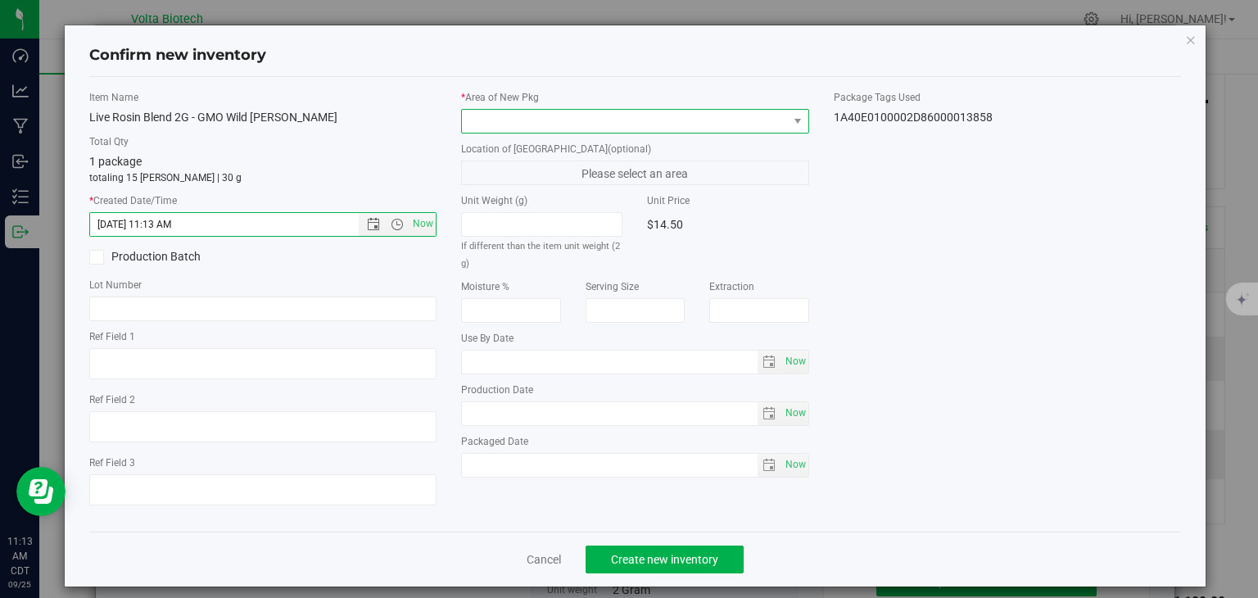
click at [608, 125] on span at bounding box center [625, 121] width 326 height 23
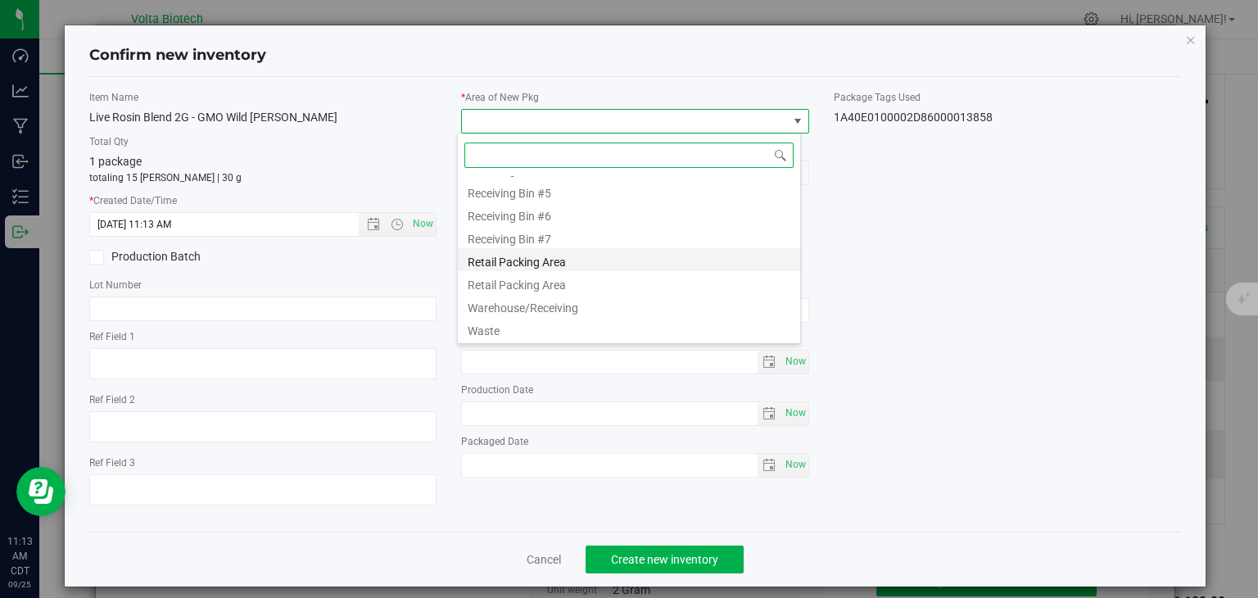
click at [577, 262] on li "Retail Packing Area" at bounding box center [629, 259] width 342 height 23
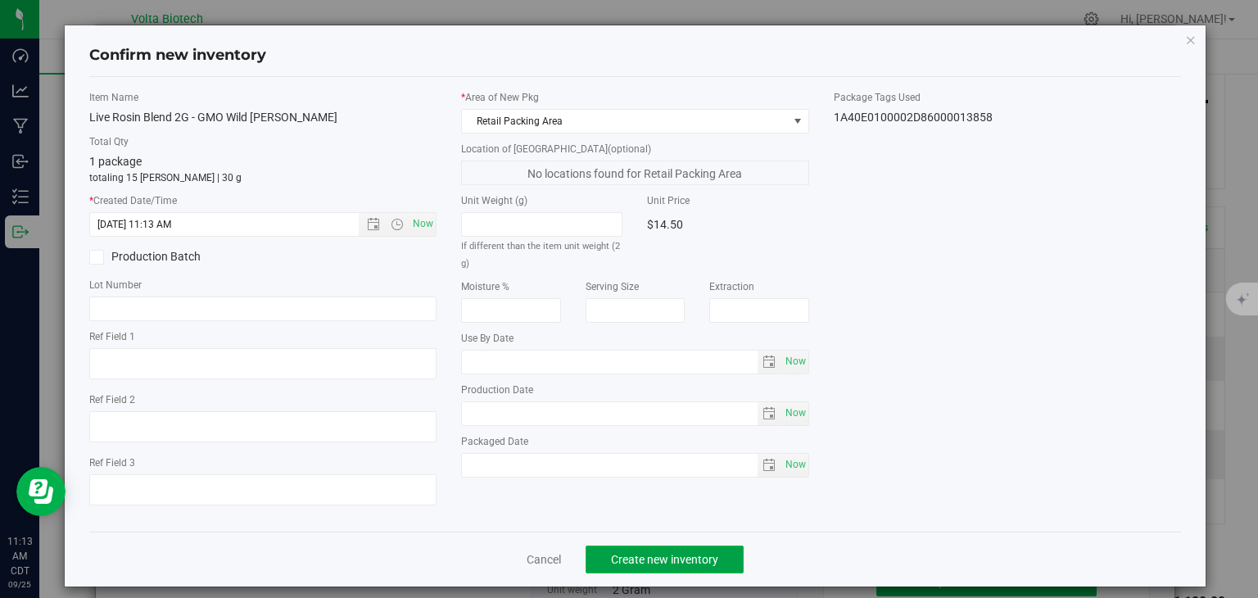
click at [658, 554] on span "Create new inventory" at bounding box center [664, 559] width 107 height 13
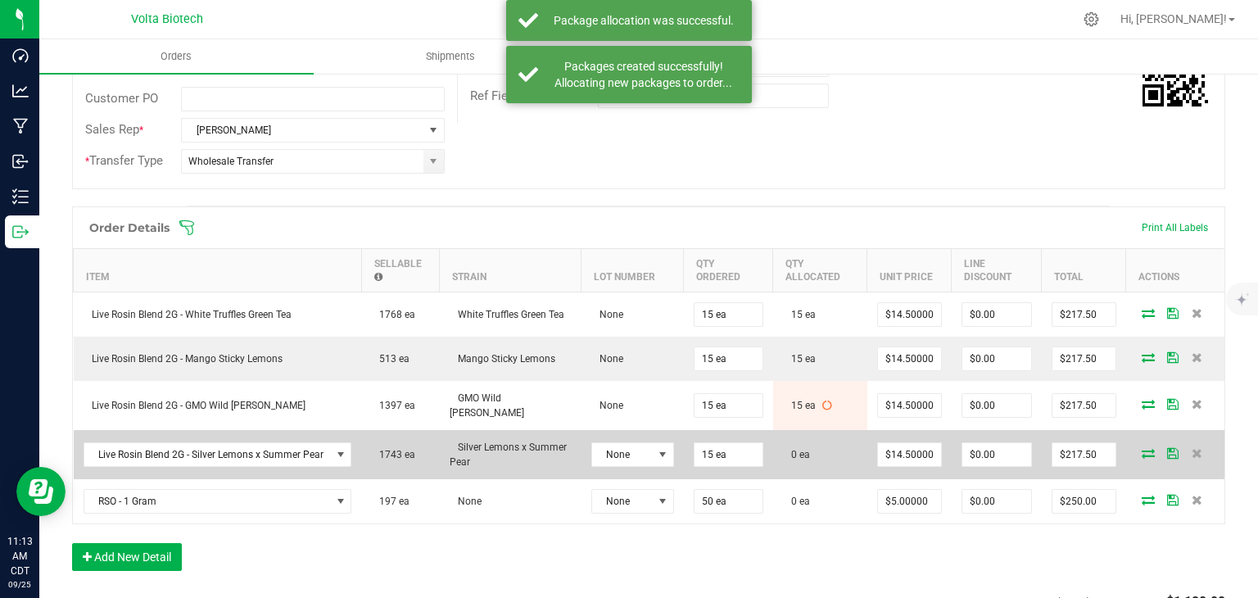
click at [1141, 448] on icon at bounding box center [1147, 453] width 13 height 10
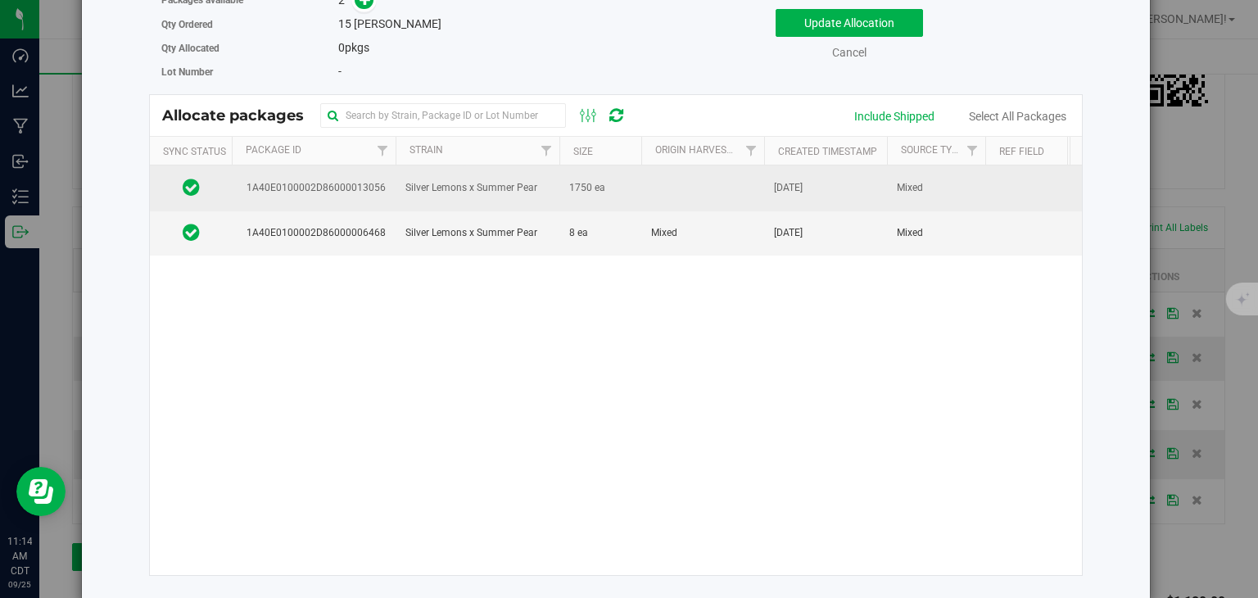
click at [511, 184] on span "Silver Lemons x Summer Pear" at bounding box center [471, 188] width 132 height 16
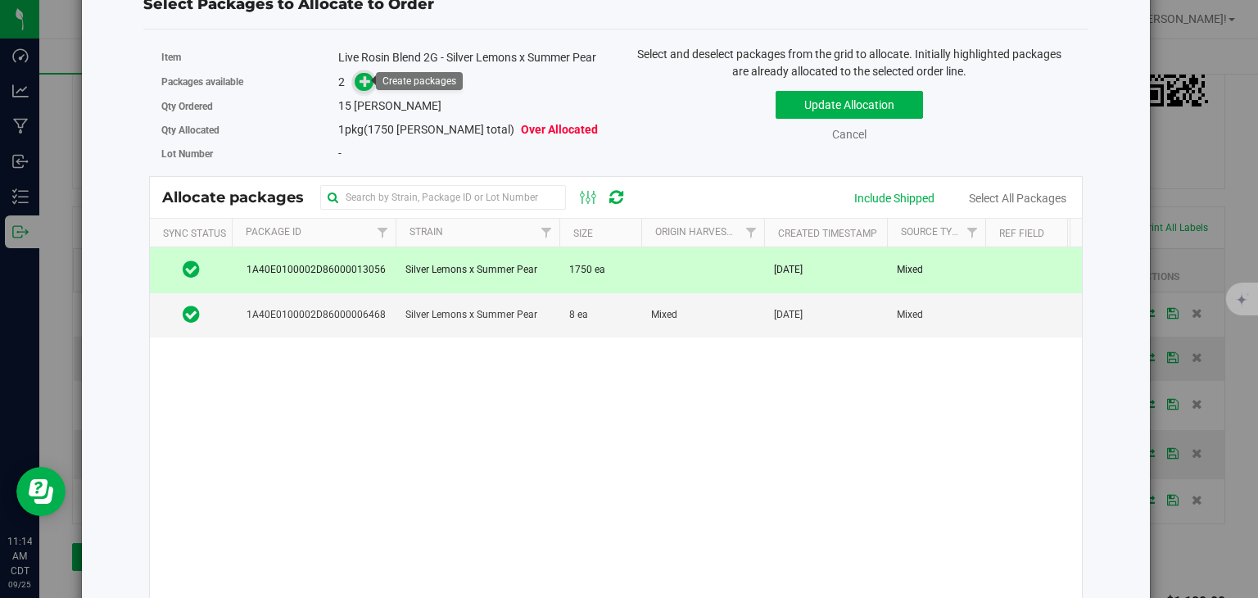
click at [364, 83] on icon at bounding box center [365, 81] width 12 height 12
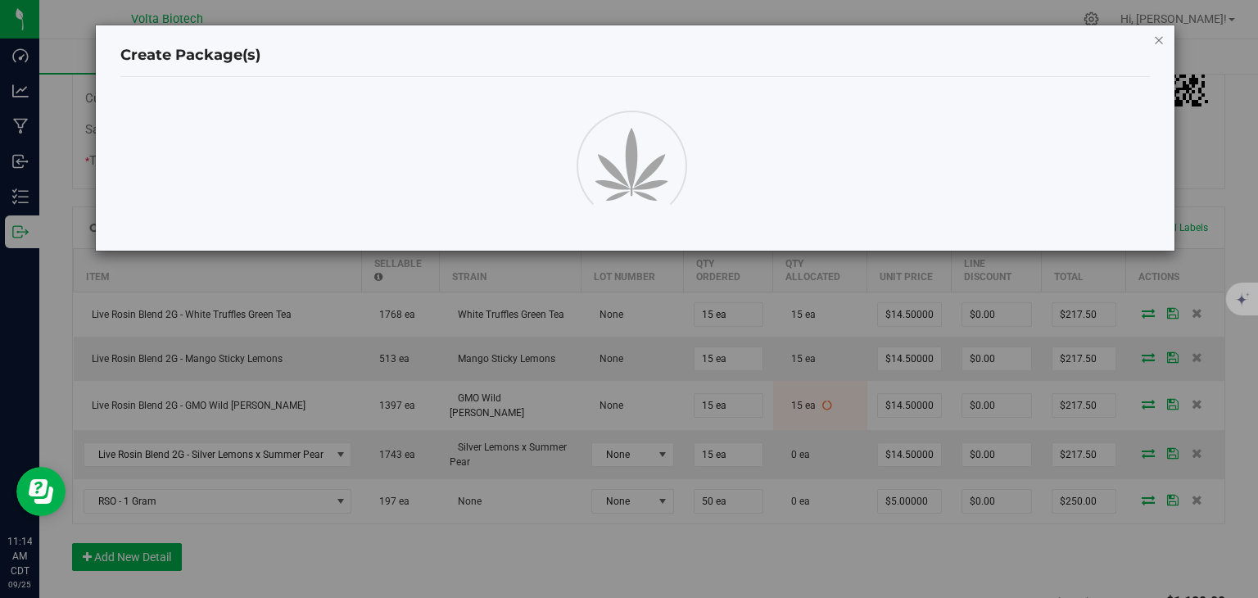
click at [1155, 38] on icon "button" at bounding box center [1158, 39] width 11 height 20
click at [1160, 40] on icon "button" at bounding box center [1158, 39] width 11 height 20
click at [1159, 45] on icon "button" at bounding box center [1158, 39] width 11 height 20
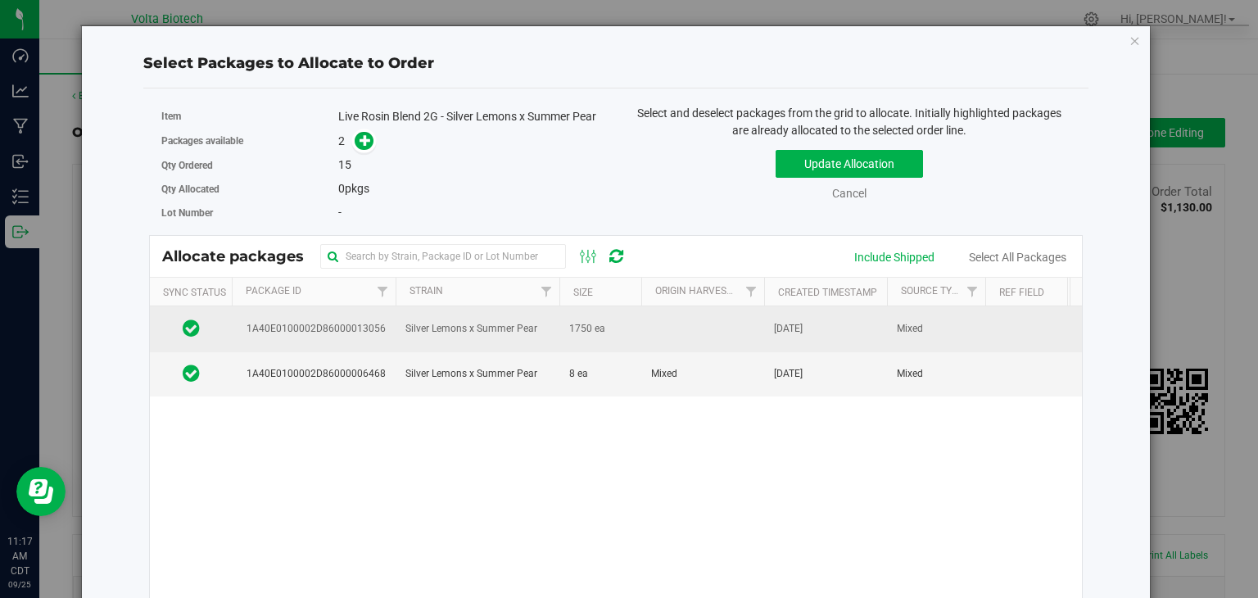
click at [524, 330] on span "Silver Lemons x Summer Pear" at bounding box center [471, 329] width 132 height 16
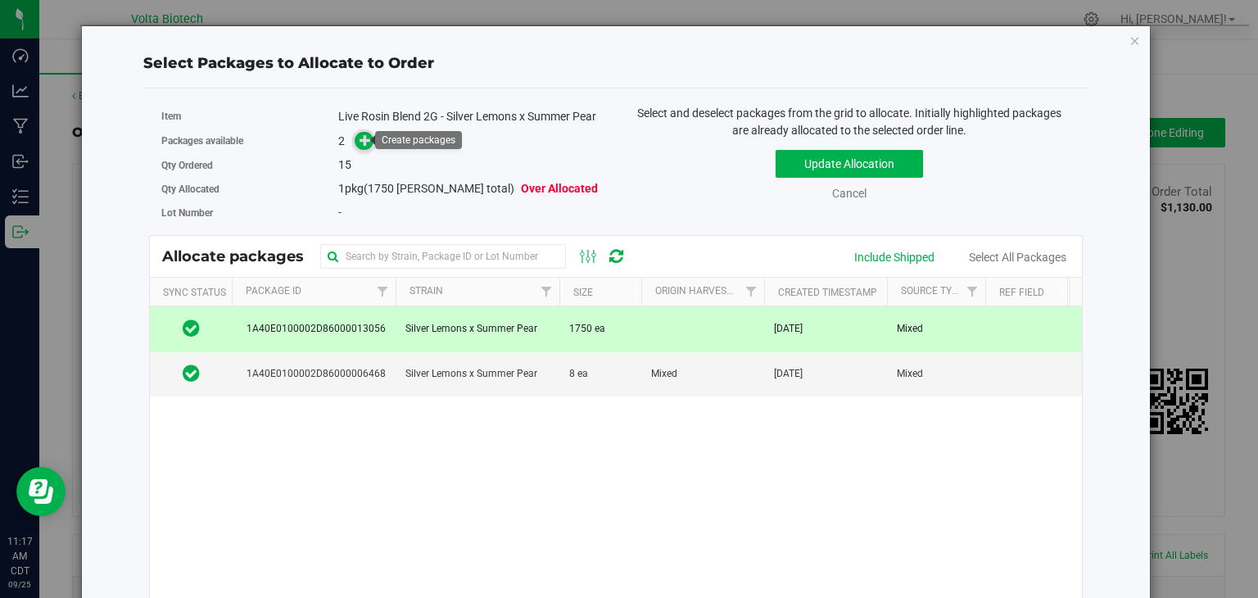
click at [359, 142] on icon at bounding box center [364, 139] width 11 height 11
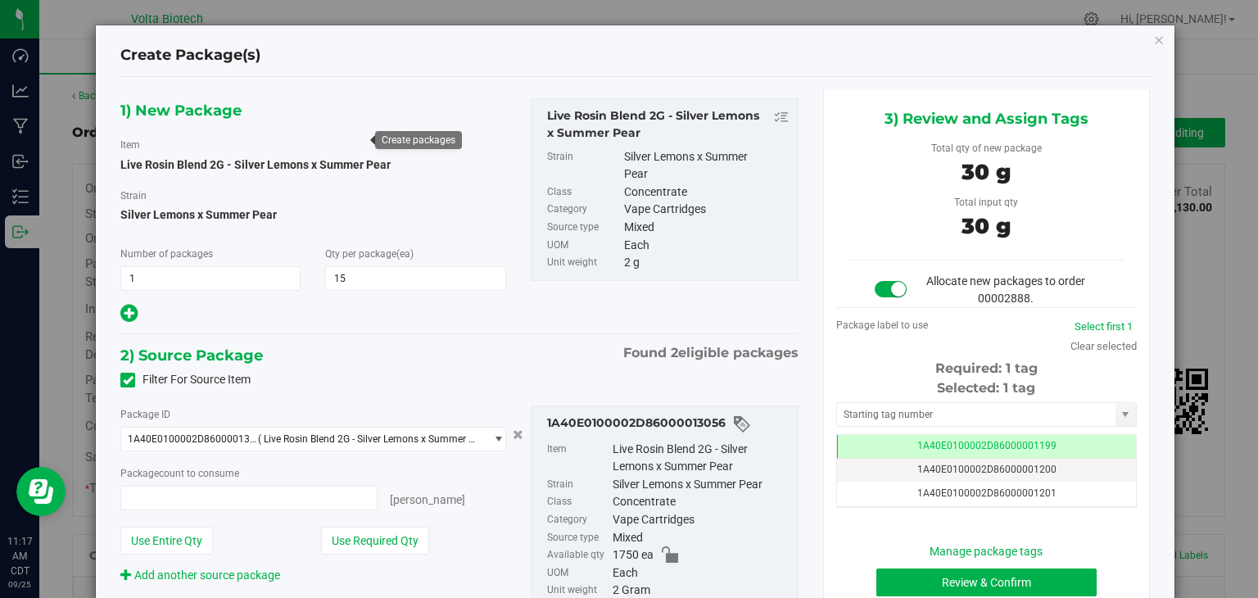
type input "15 ea"
click at [1024, 421] on input "text" at bounding box center [976, 414] width 278 height 23
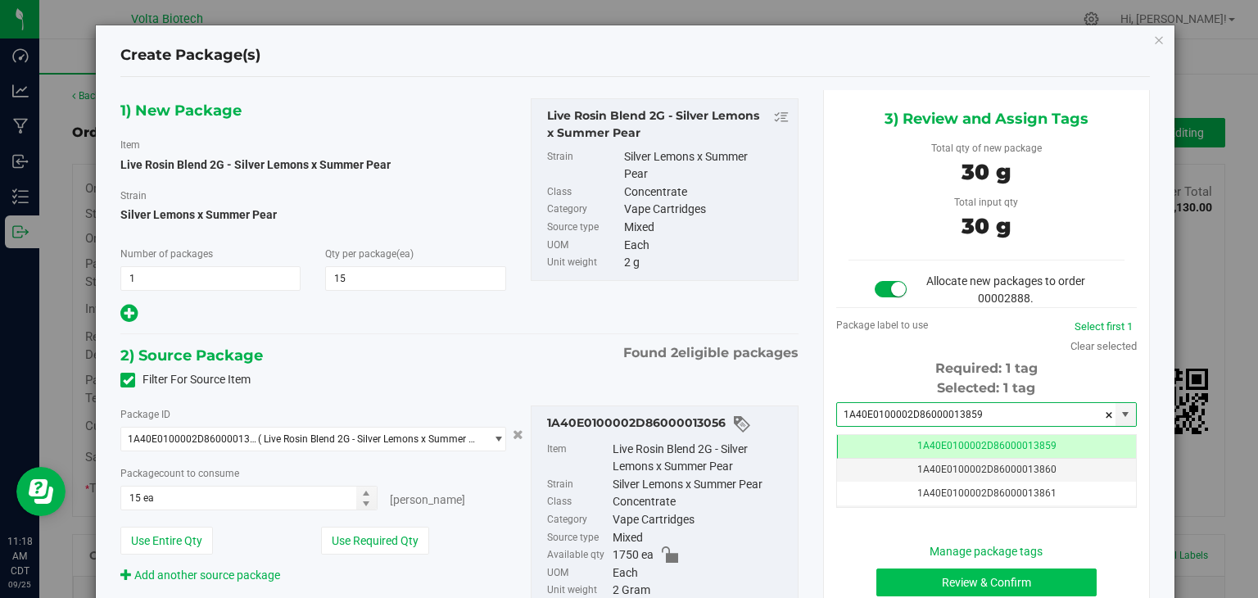
type input "1A40E0100002D86000013859"
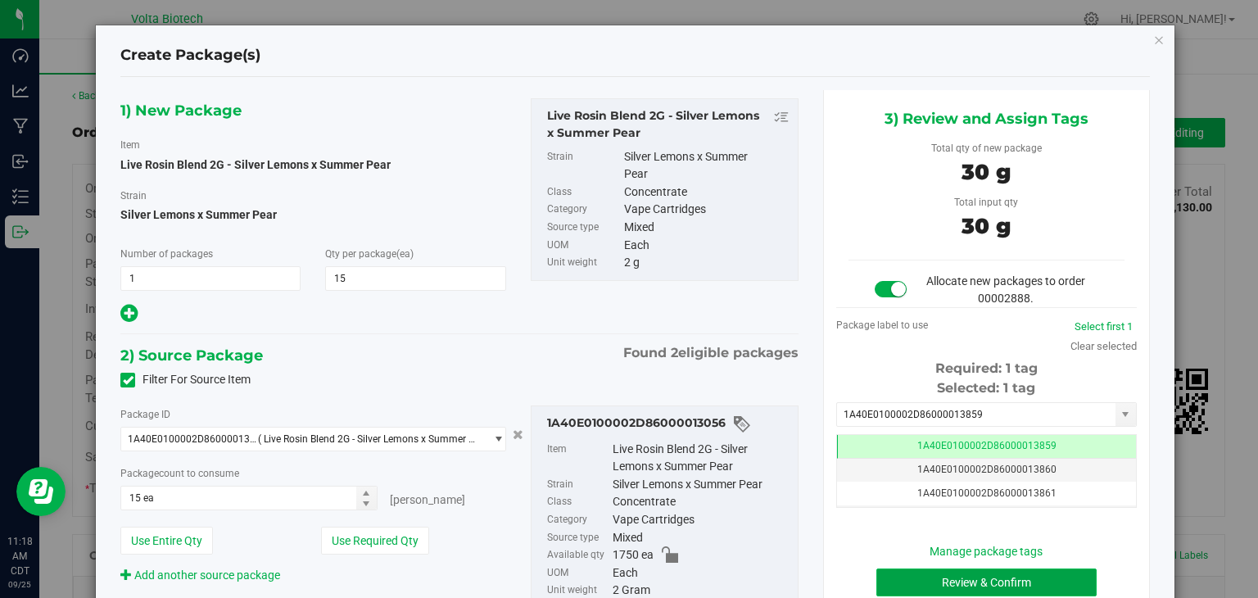
click at [996, 571] on button "Review & Confirm" at bounding box center [986, 582] width 220 height 28
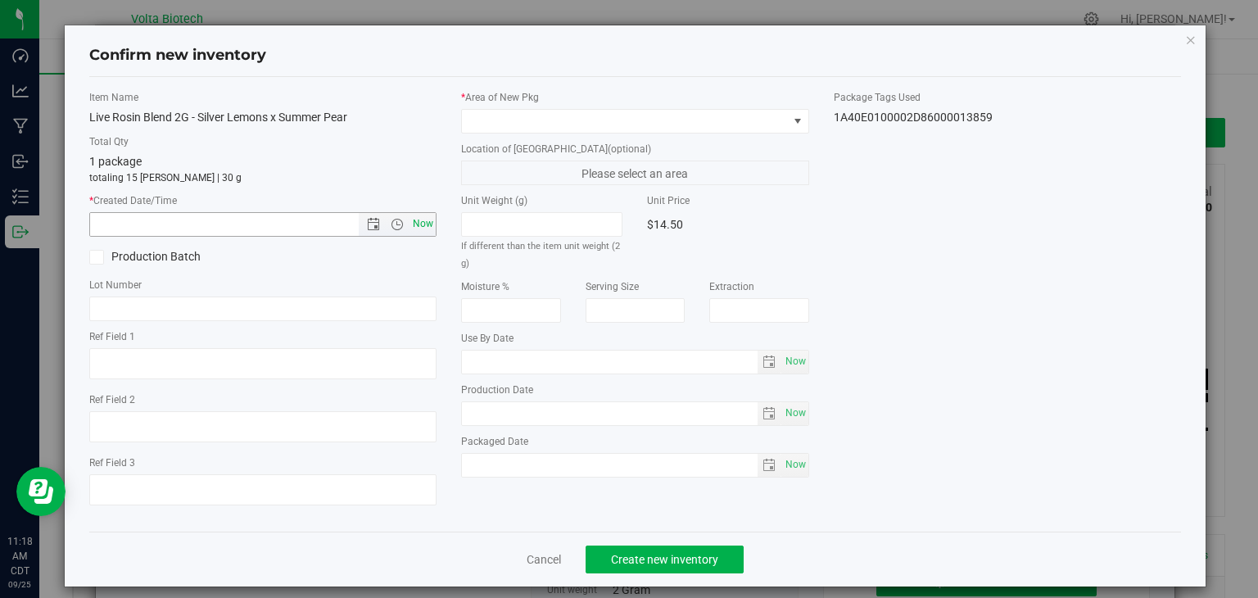
click at [417, 224] on span "Now" at bounding box center [423, 224] width 28 height 24
type input "[DATE] 11:18 AM"
click at [532, 119] on span at bounding box center [625, 121] width 326 height 23
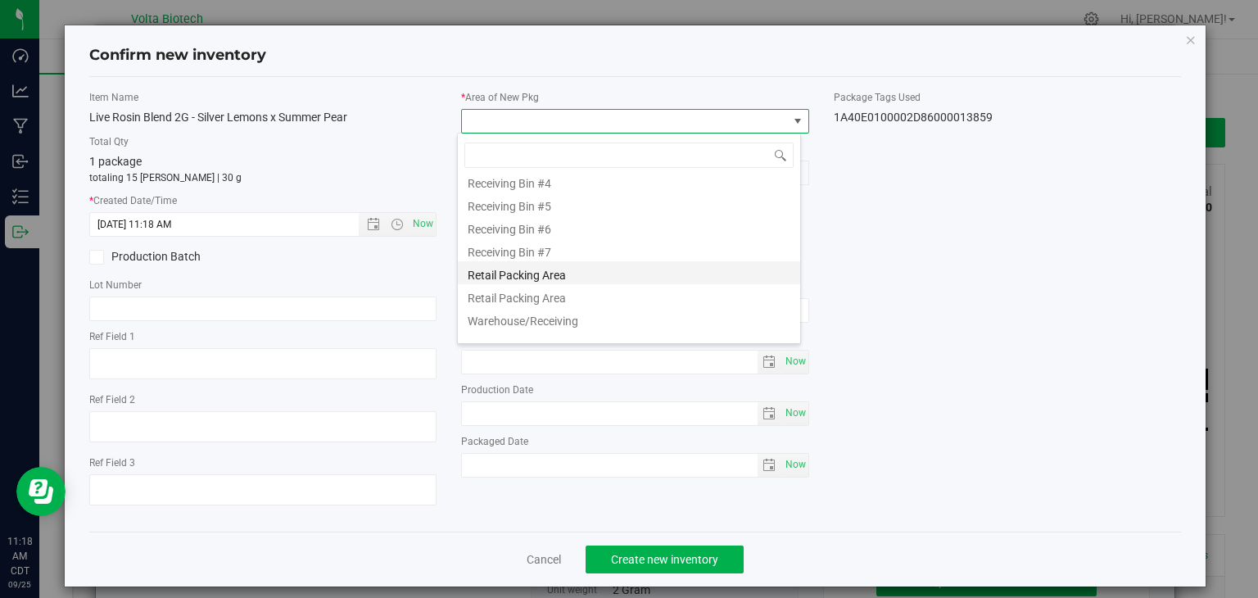
click at [569, 278] on li "Retail Packing Area" at bounding box center [629, 272] width 342 height 23
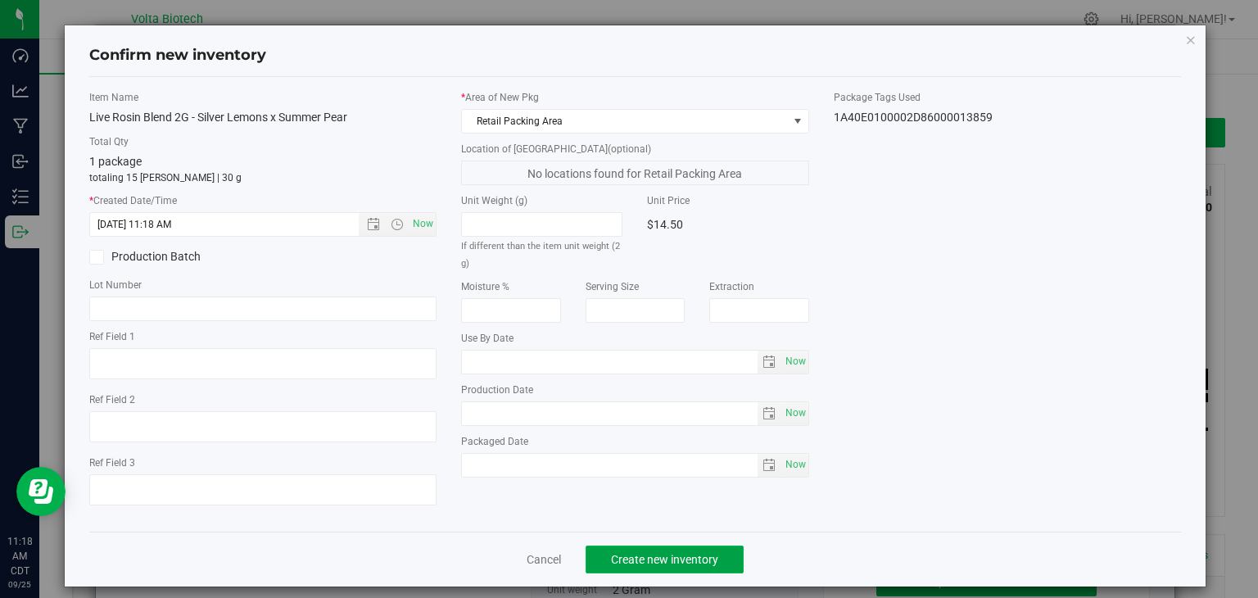
click at [685, 554] on span "Create new inventory" at bounding box center [664, 559] width 107 height 13
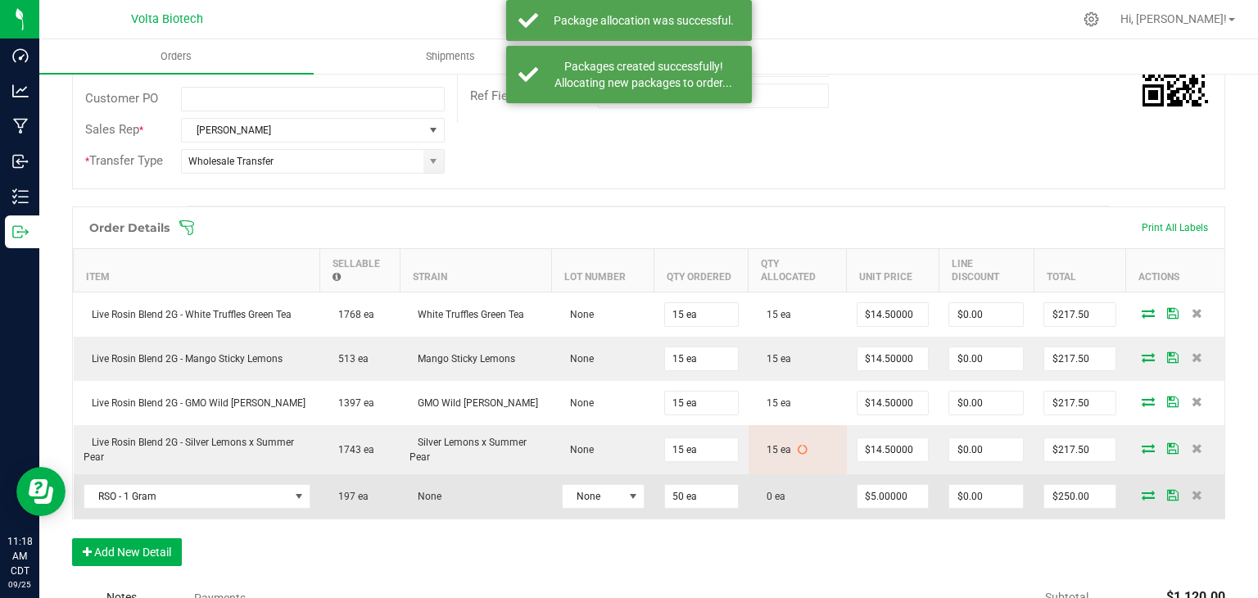
click at [1141, 490] on icon at bounding box center [1147, 495] width 13 height 10
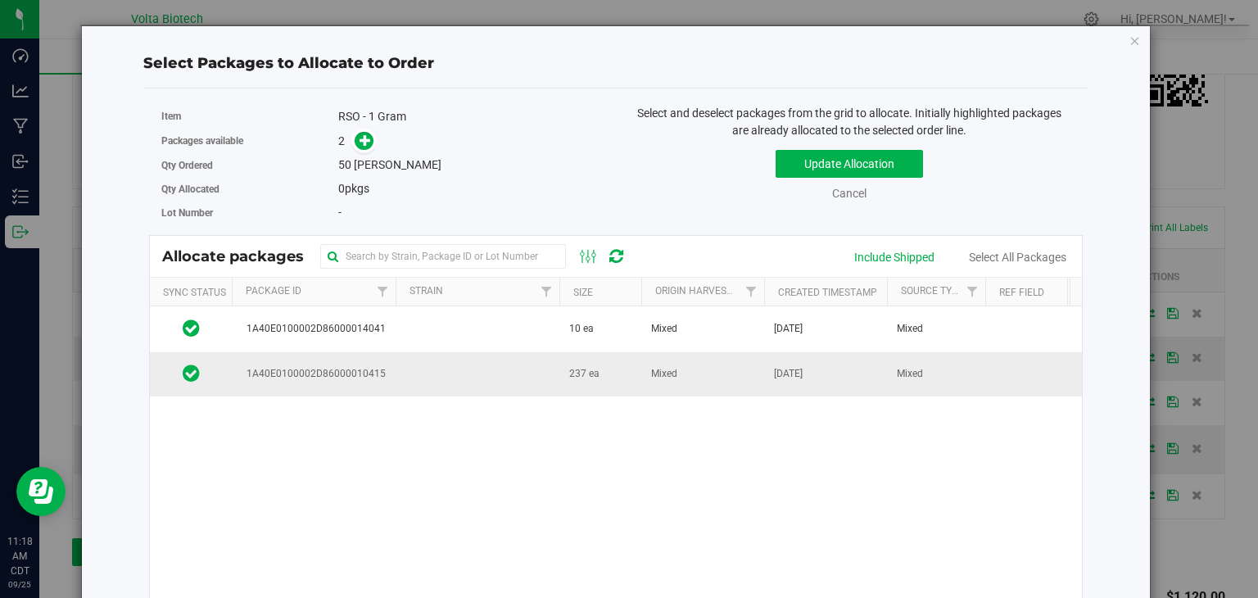
click at [599, 373] on td "237 ea" at bounding box center [600, 374] width 82 height 44
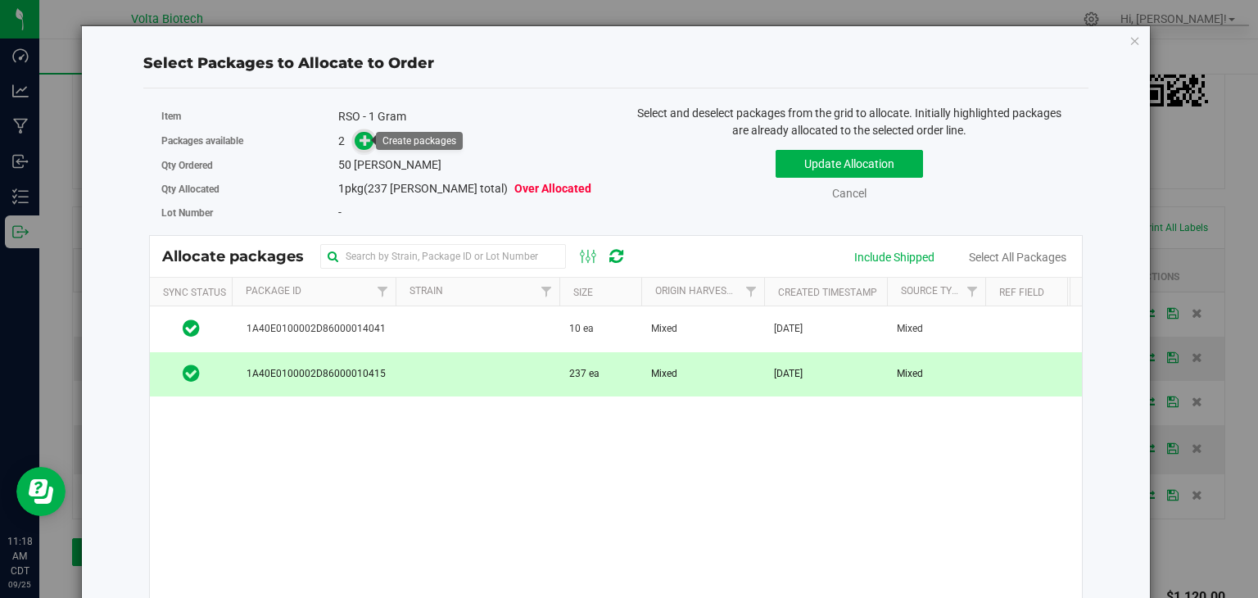
click at [364, 135] on icon at bounding box center [364, 139] width 11 height 11
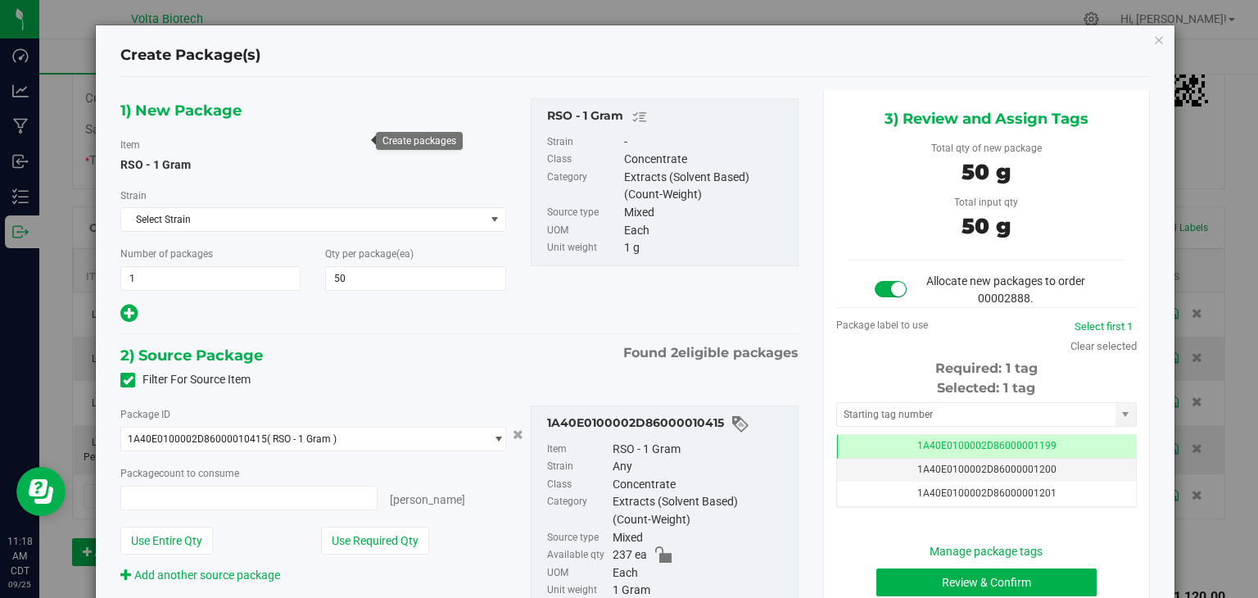
type input "50 ea"
click at [883, 404] on input "text" at bounding box center [976, 414] width 278 height 23
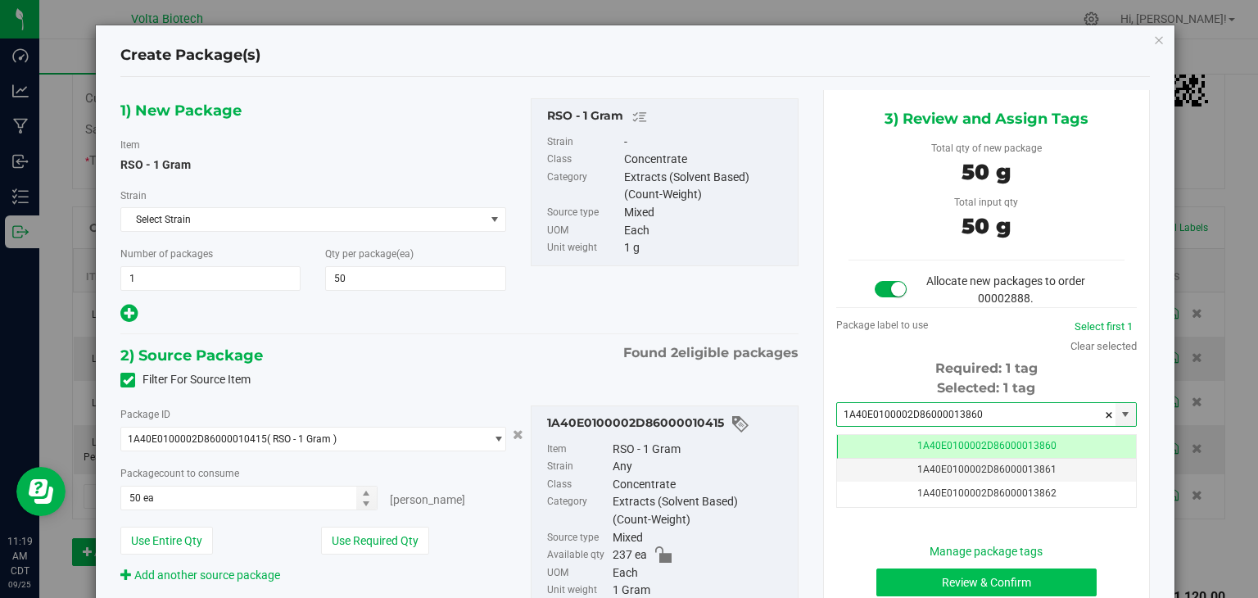
type input "1A40E0100002D86000013860"
click at [983, 579] on button "Review & Confirm" at bounding box center [986, 582] width 220 height 28
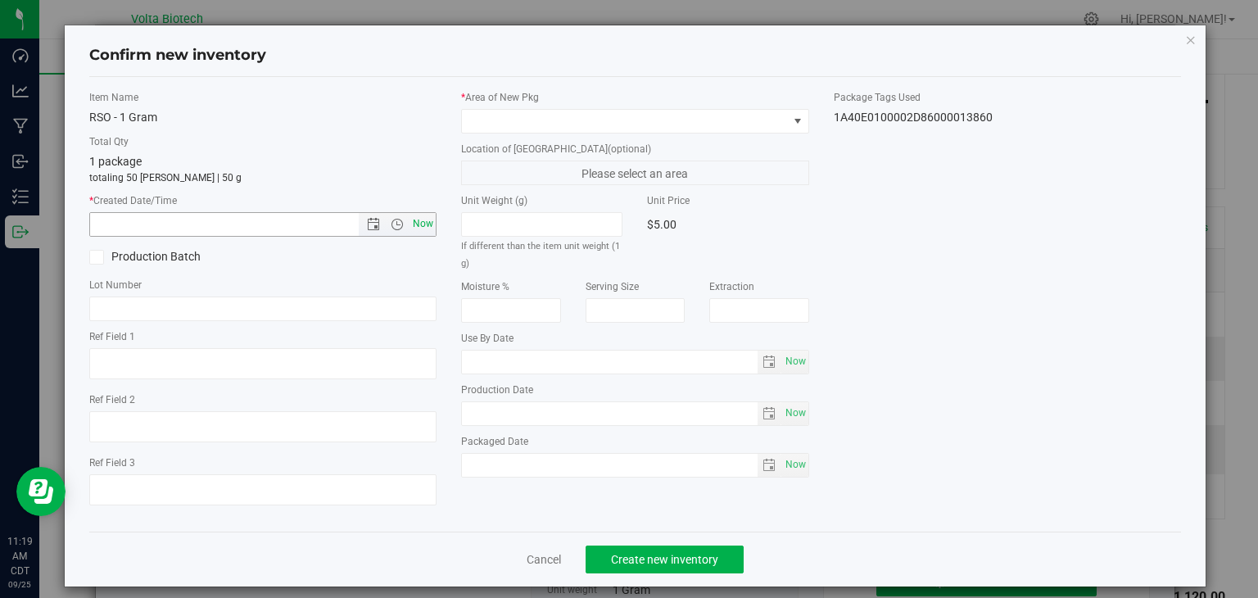
click at [420, 222] on span "Now" at bounding box center [423, 224] width 28 height 24
type input "9/25/2025 11:19 AM"
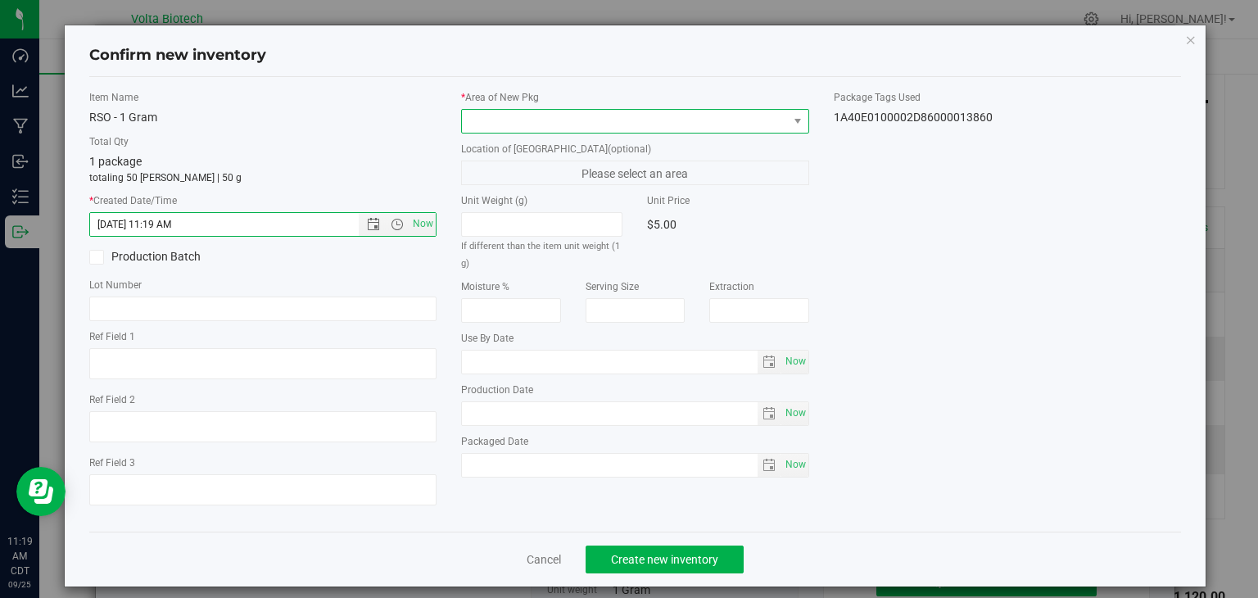
click at [549, 124] on span at bounding box center [625, 121] width 326 height 23
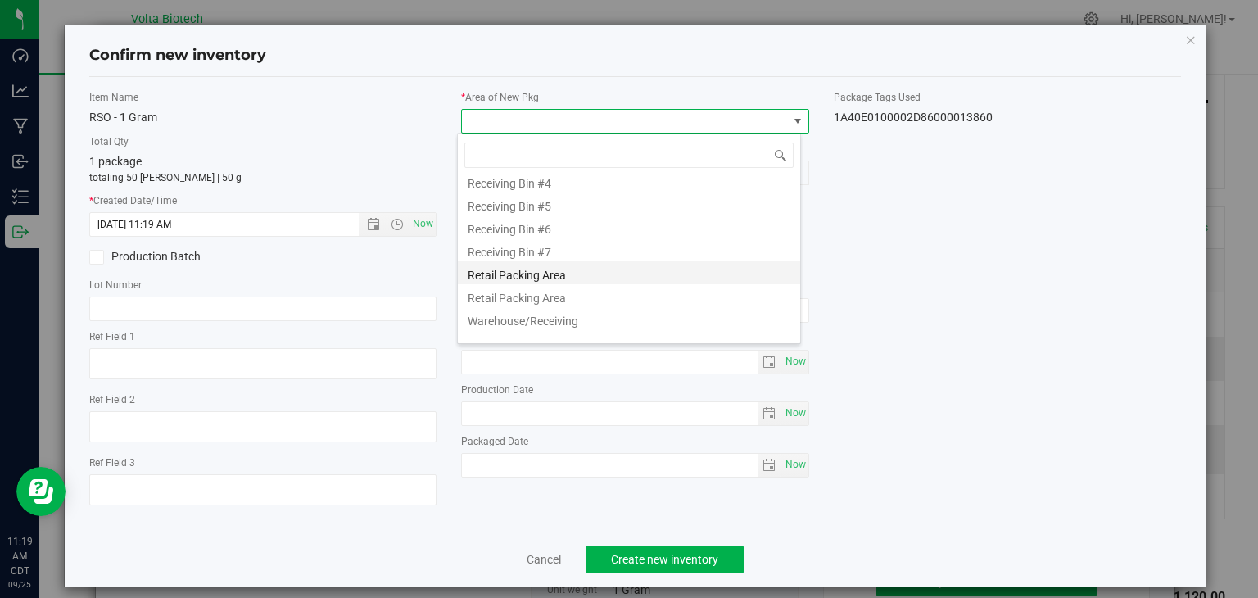
click at [566, 283] on li "Retail Packing Area" at bounding box center [629, 272] width 342 height 23
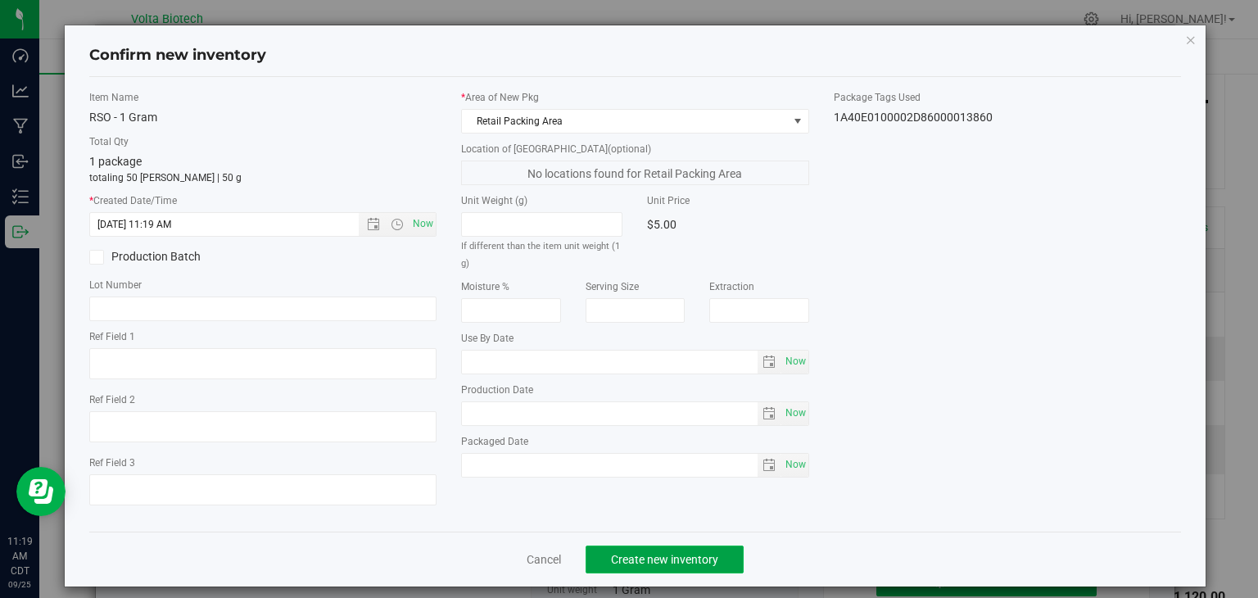
click at [654, 553] on span "Create new inventory" at bounding box center [664, 559] width 107 height 13
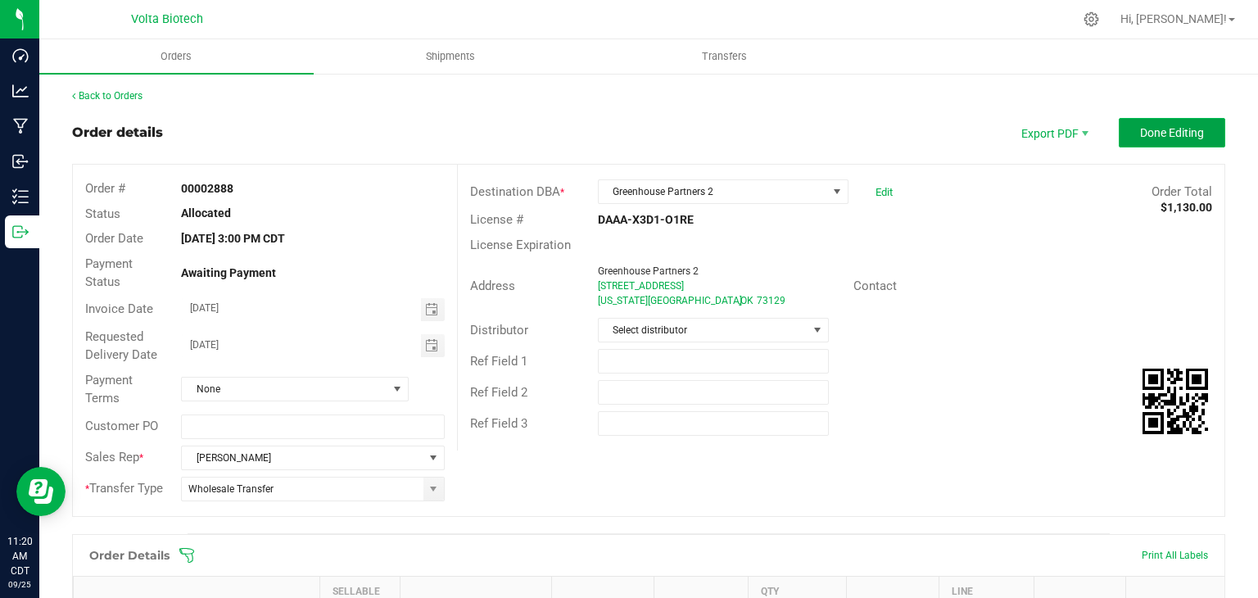
click at [1146, 124] on button "Done Editing" at bounding box center [1172, 132] width 106 height 29
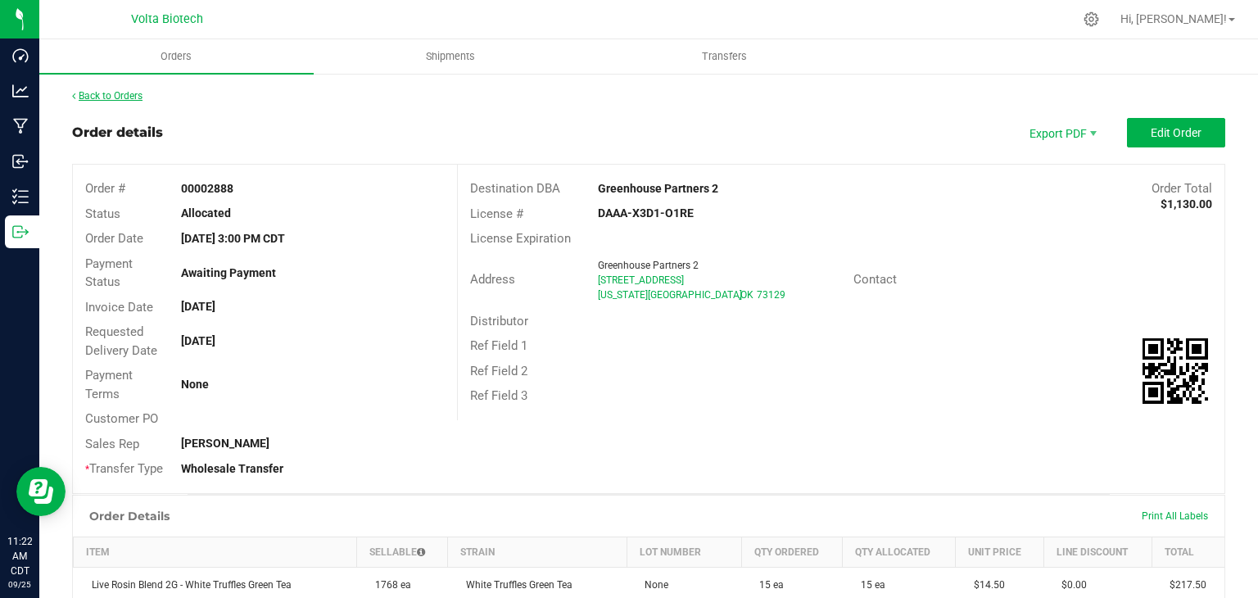
click at [127, 96] on link "Back to Orders" at bounding box center [107, 95] width 70 height 11
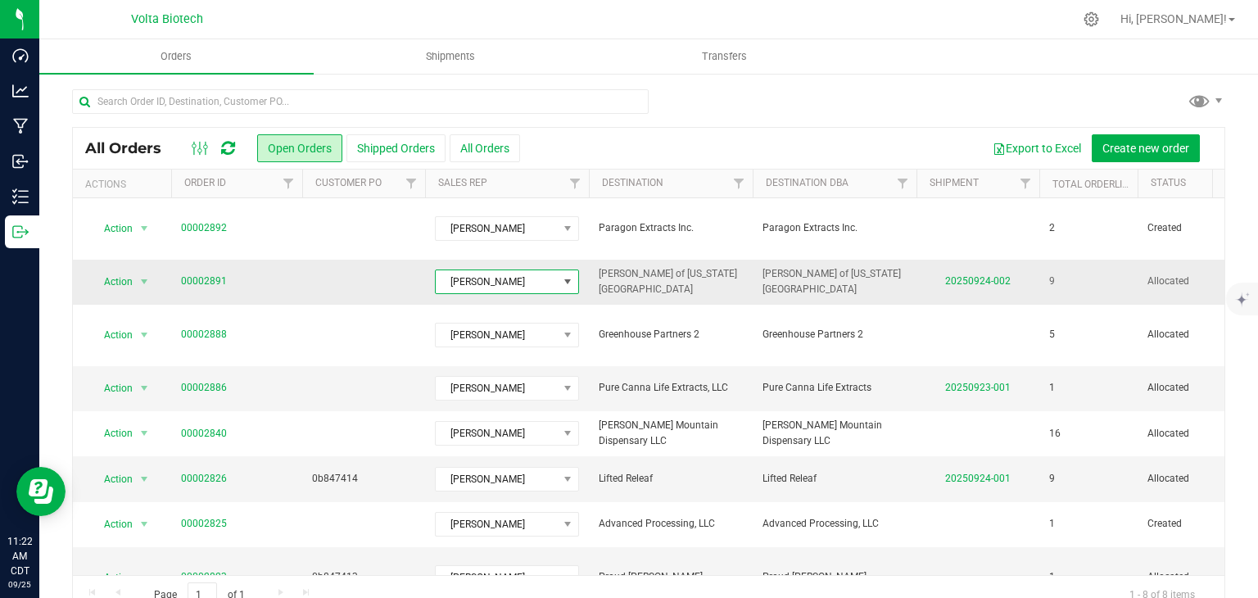
click at [541, 270] on span "[PERSON_NAME]" at bounding box center [497, 281] width 122 height 23
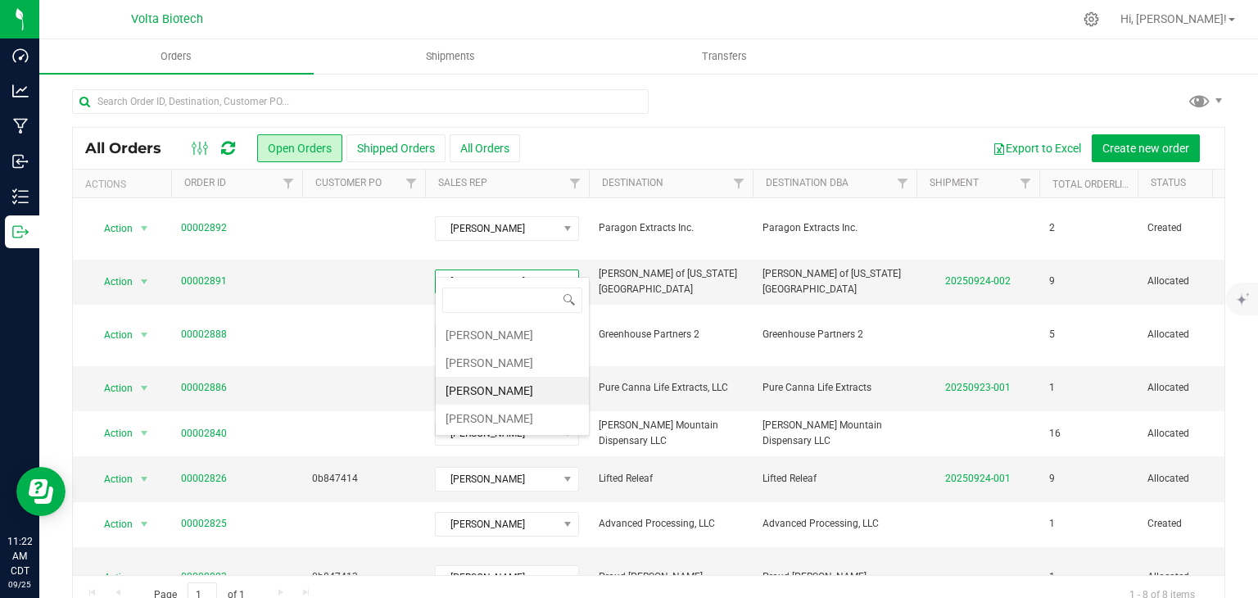
scroll to position [24, 144]
click at [545, 368] on li "[PERSON_NAME]" at bounding box center [512, 363] width 153 height 28
